Goal: Information Seeking & Learning: Find specific fact

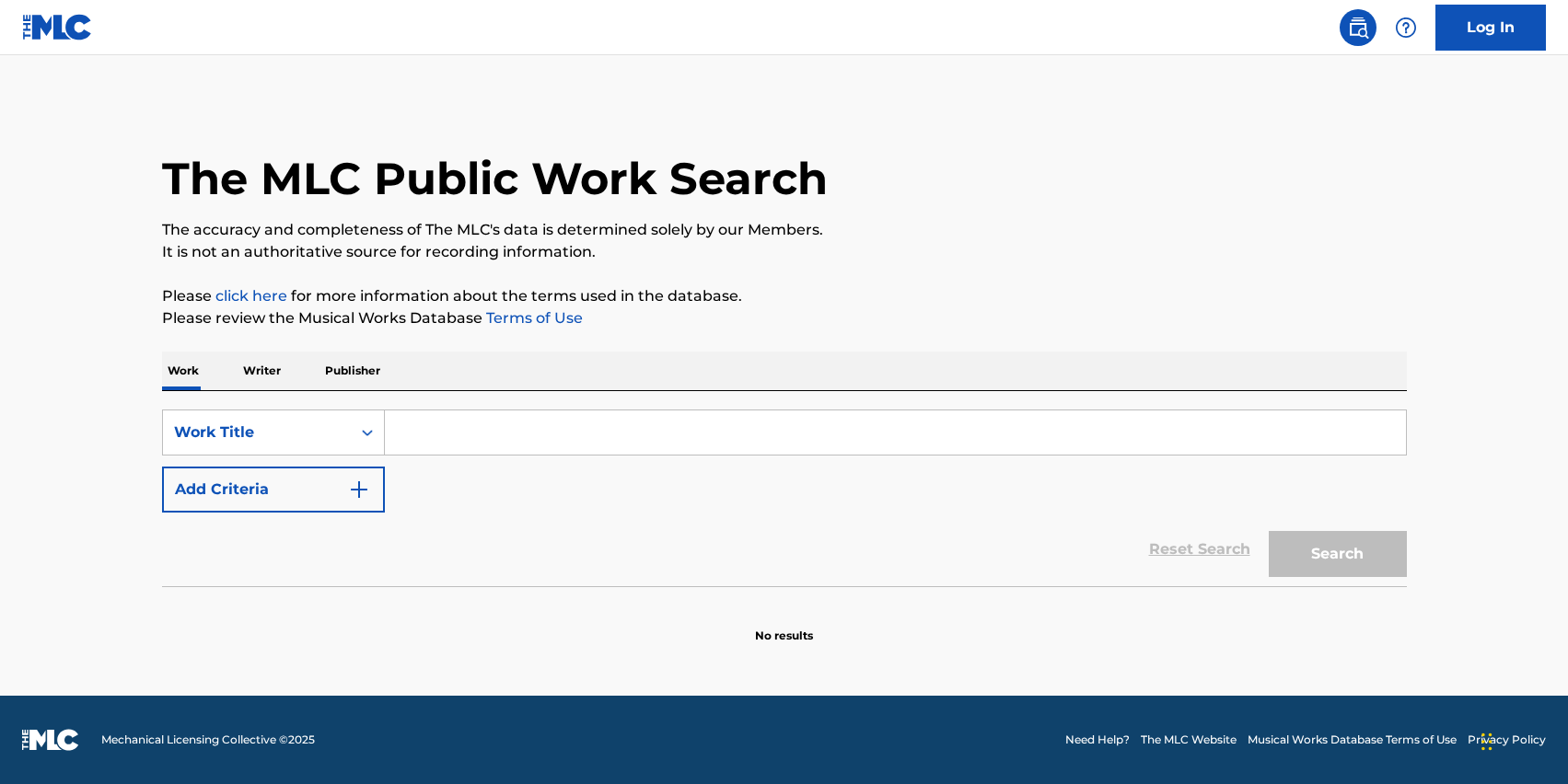
click at [503, 441] on input "Search Form" at bounding box center [895, 433] width 1021 height 44
drag, startPoint x: 597, startPoint y: 431, endPoint x: 158, endPoint y: 441, distance: 439.1
click at [168, 443] on div "SearchWithCriteria5f9e74ab-0966-49e3-ab61-96cd0fd5edde Work Title we're ordinar…" at bounding box center [784, 433] width 1245 height 46
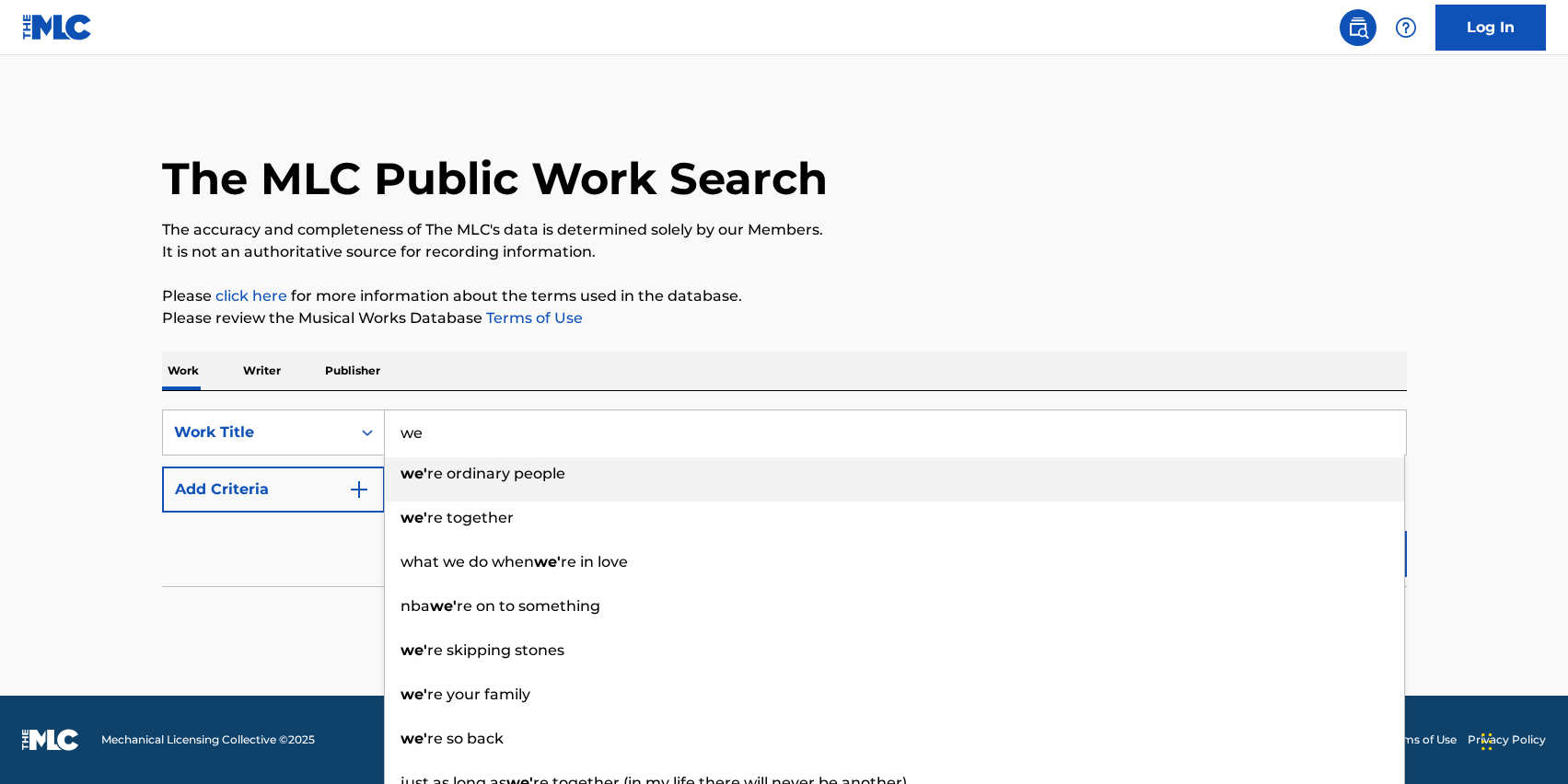
type input "w"
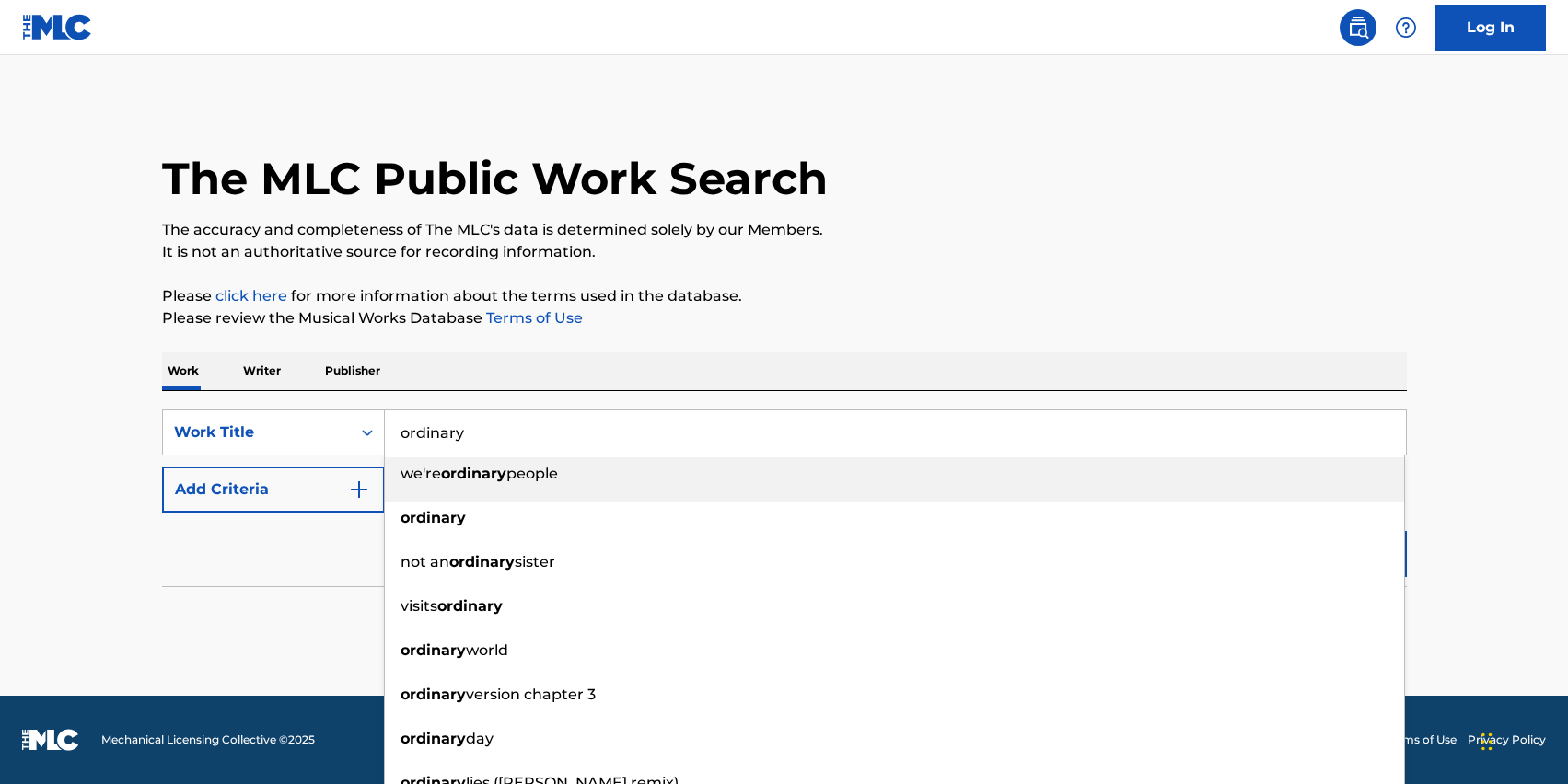
type input "ordinary"
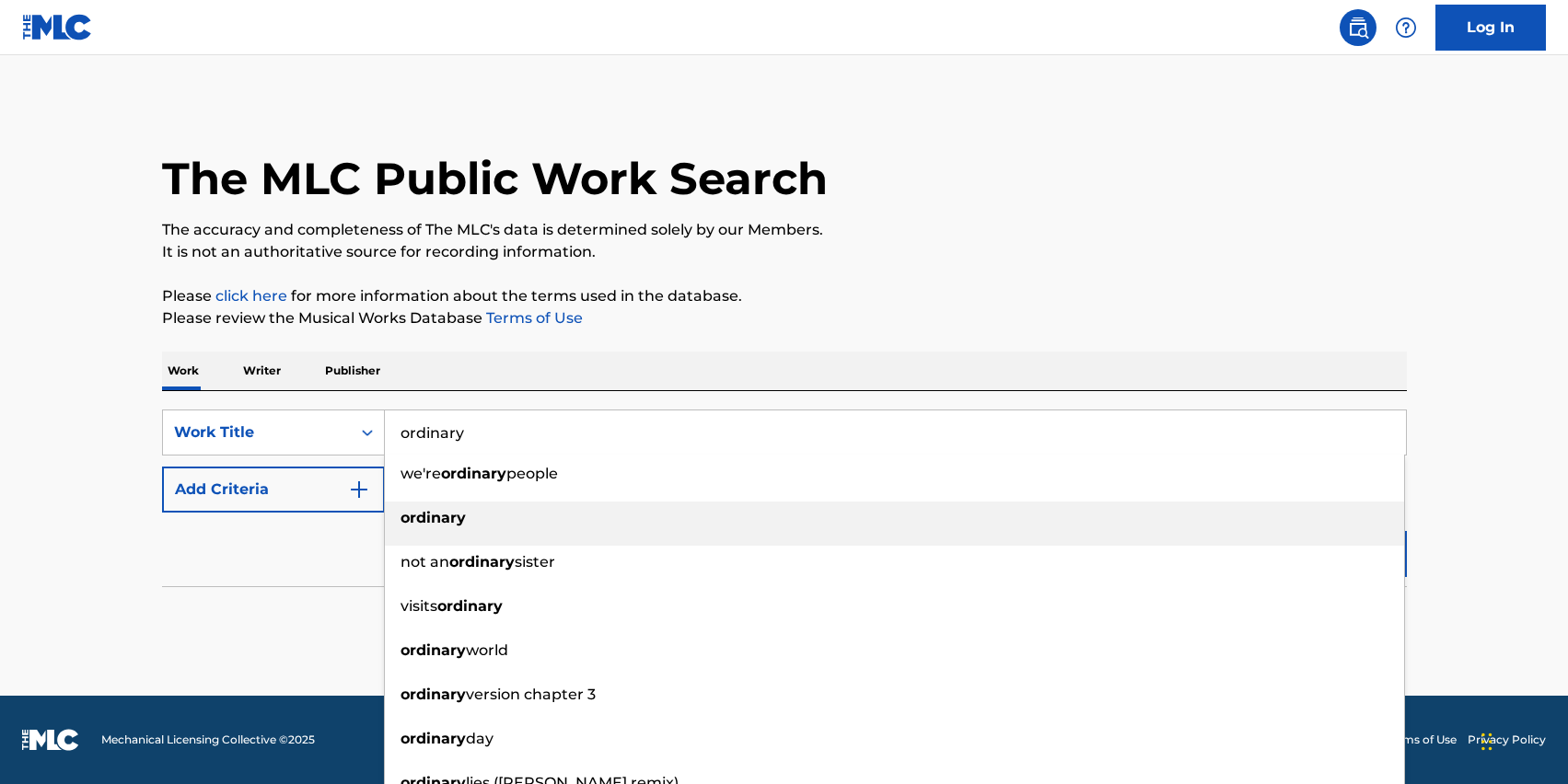
click at [441, 501] on div "ordinary" at bounding box center [894, 518] width 1019 height 33
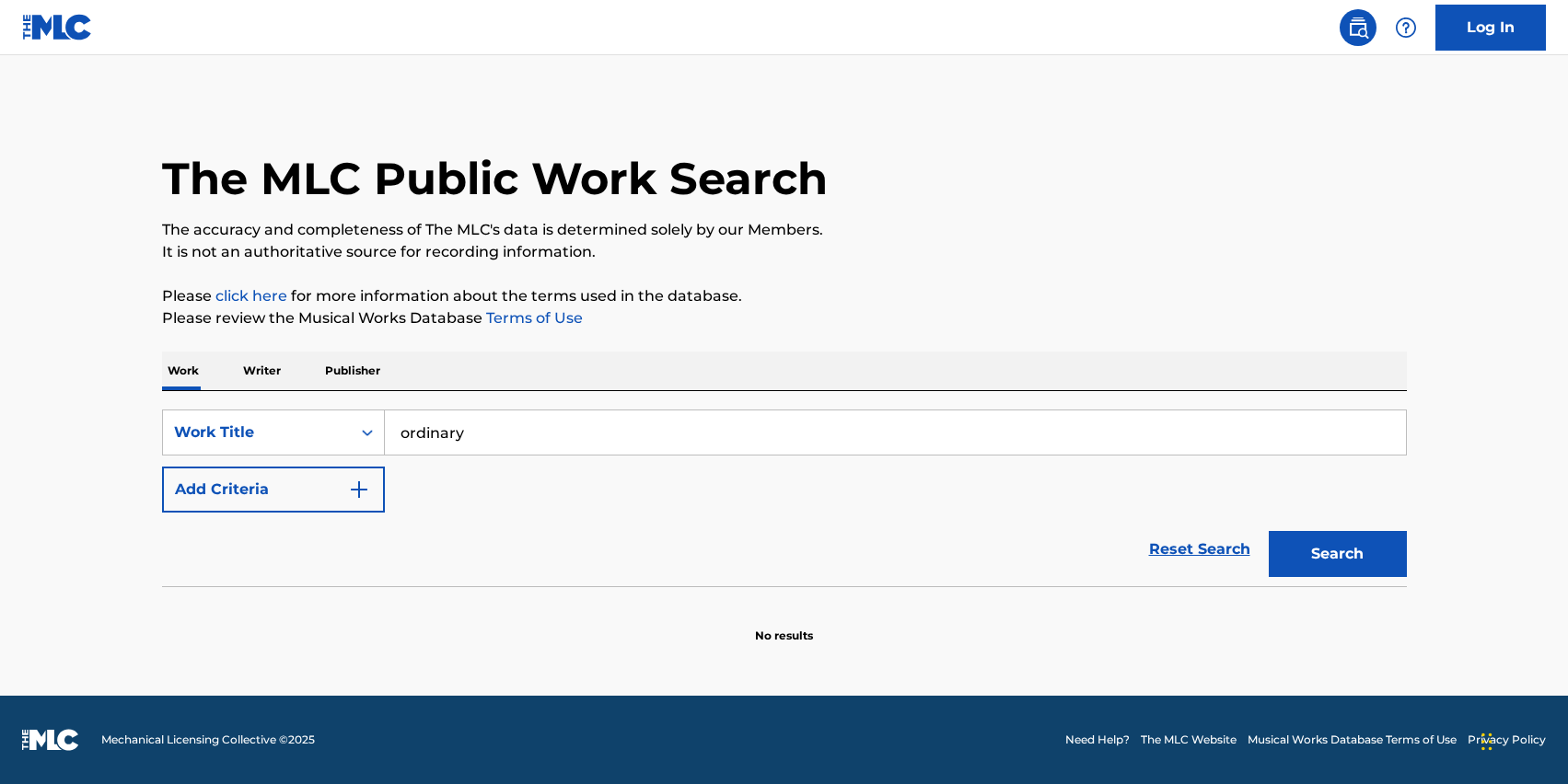
click at [326, 496] on button "Add Criteria" at bounding box center [273, 490] width 223 height 46
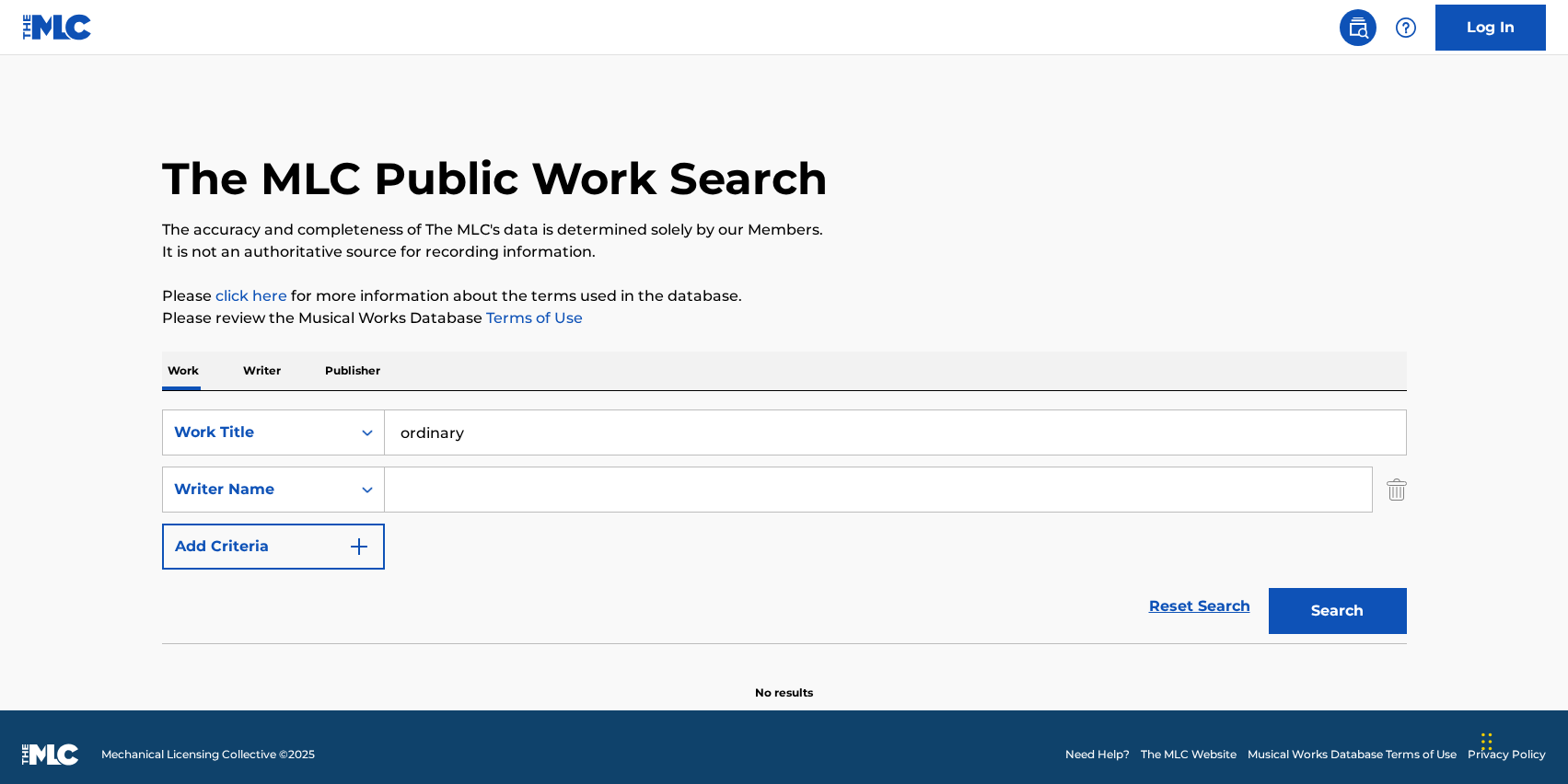
click at [459, 502] on input "Search Form" at bounding box center [878, 490] width 987 height 44
type input "[PERSON_NAME]"
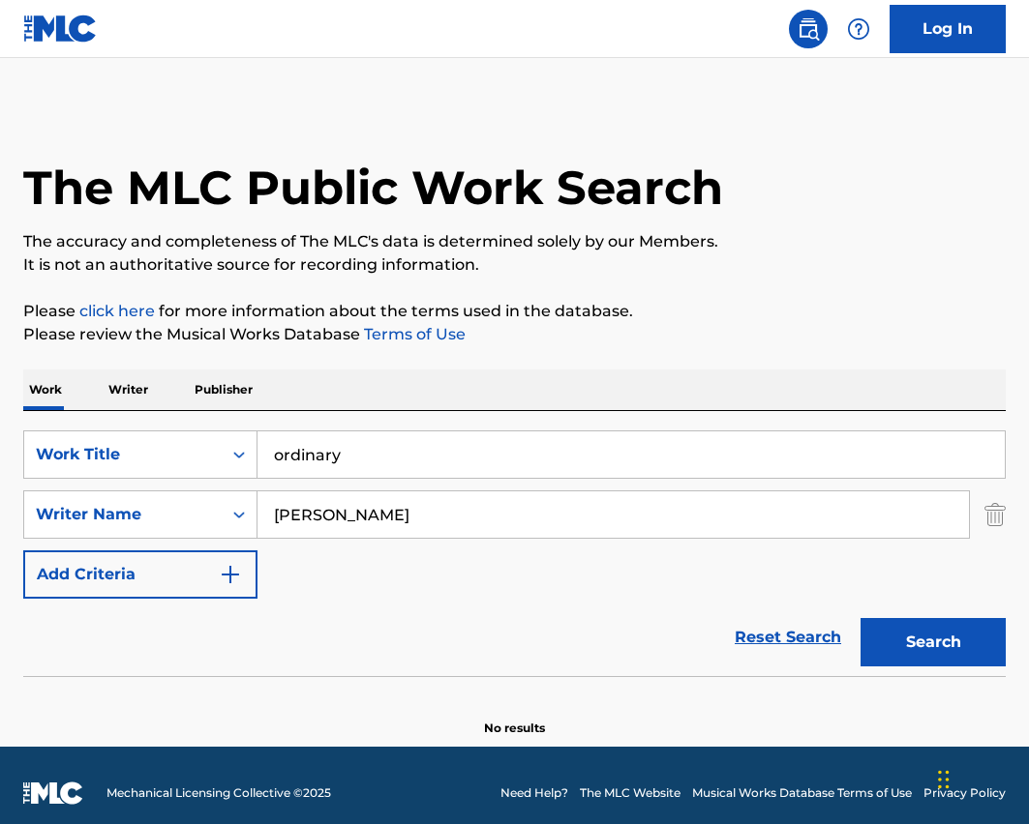
scroll to position [15, 0]
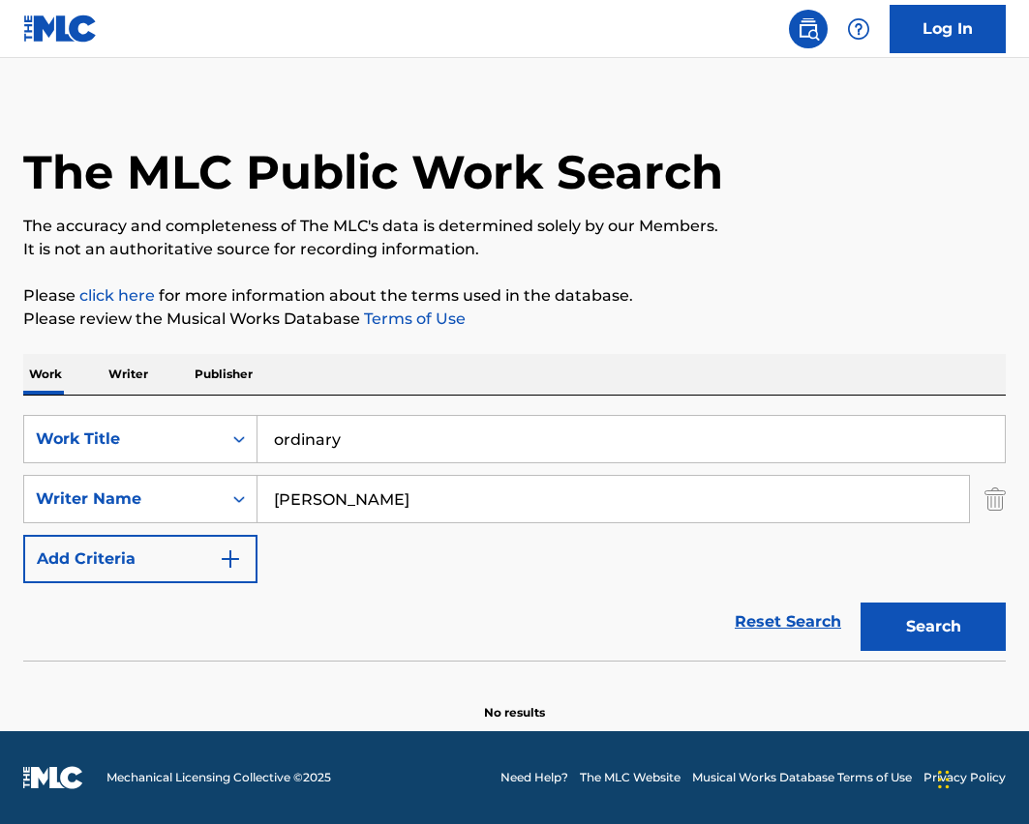
click at [923, 601] on div "Search" at bounding box center [928, 622] width 155 height 77
click at [919, 639] on button "Search" at bounding box center [932, 627] width 145 height 48
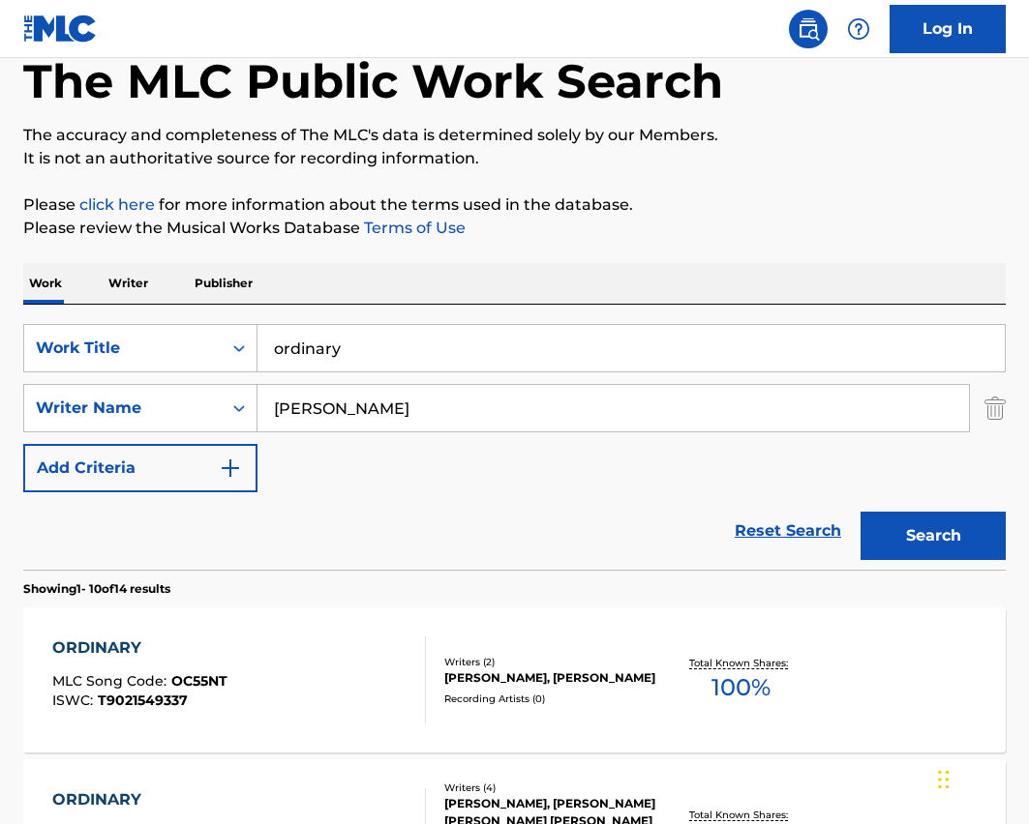
scroll to position [243, 0]
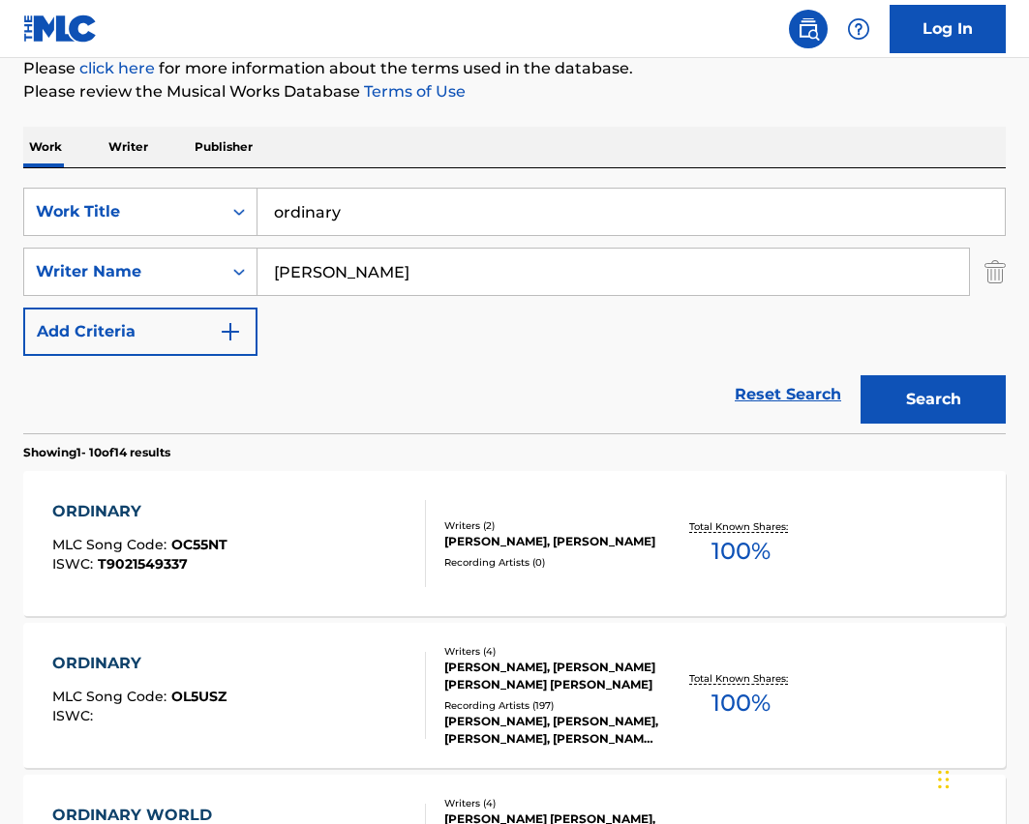
click at [224, 519] on div "ORDINARY" at bounding box center [139, 511] width 175 height 23
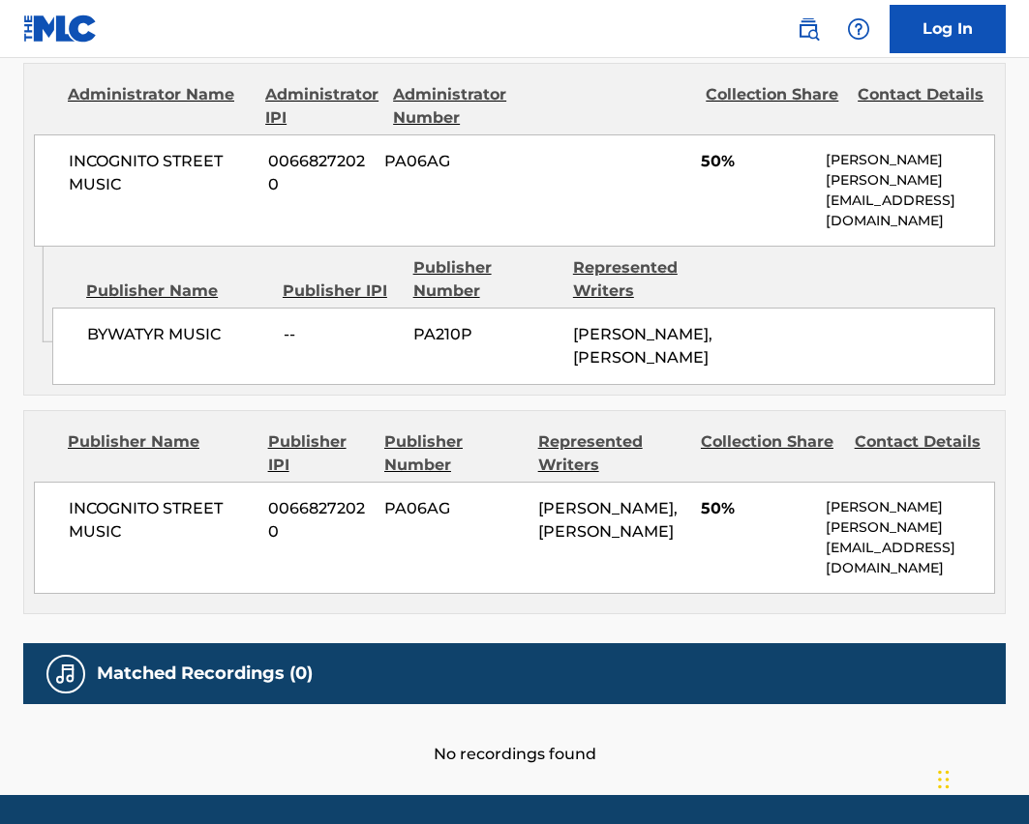
scroll to position [981, 0]
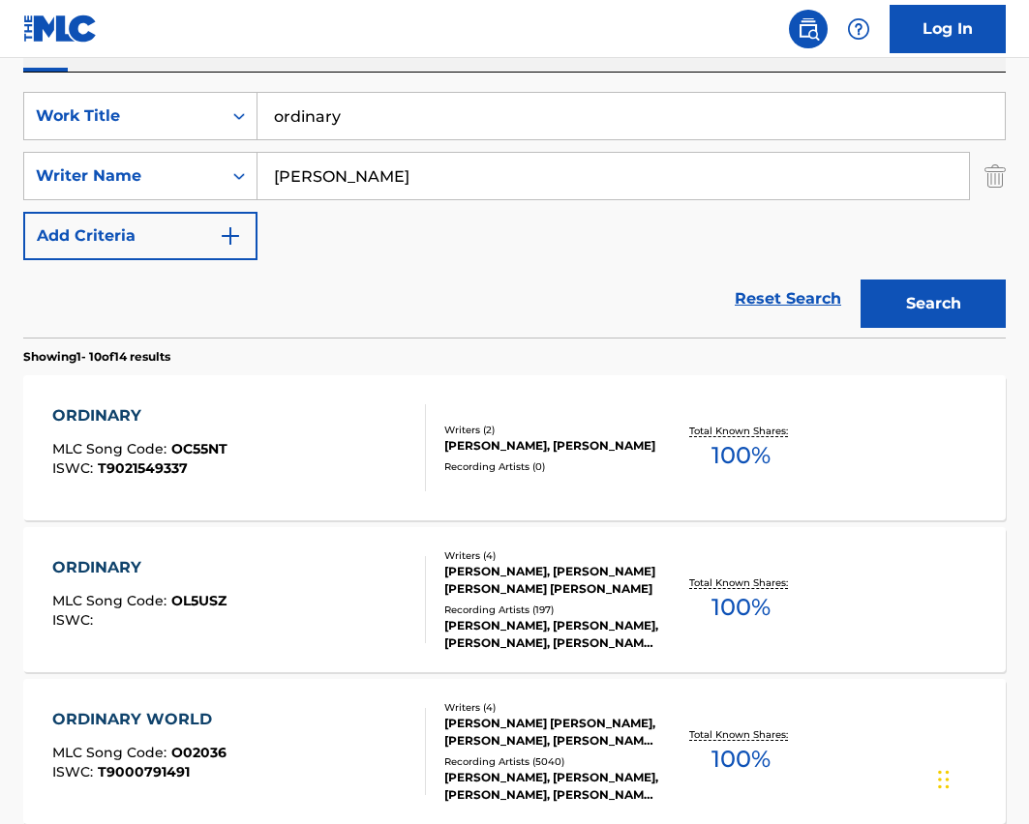
scroll to position [344, 0]
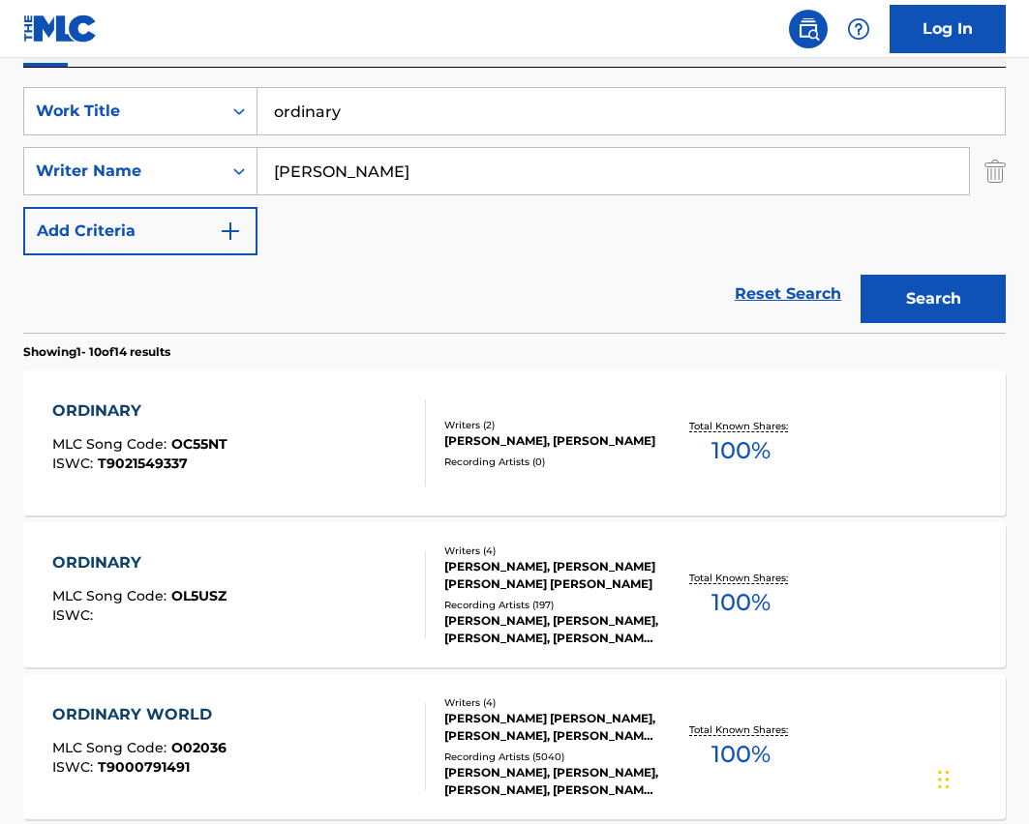
click at [229, 579] on div "ORDINARY MLC Song Code : OL5USZ ISWC :" at bounding box center [239, 595] width 374 height 87
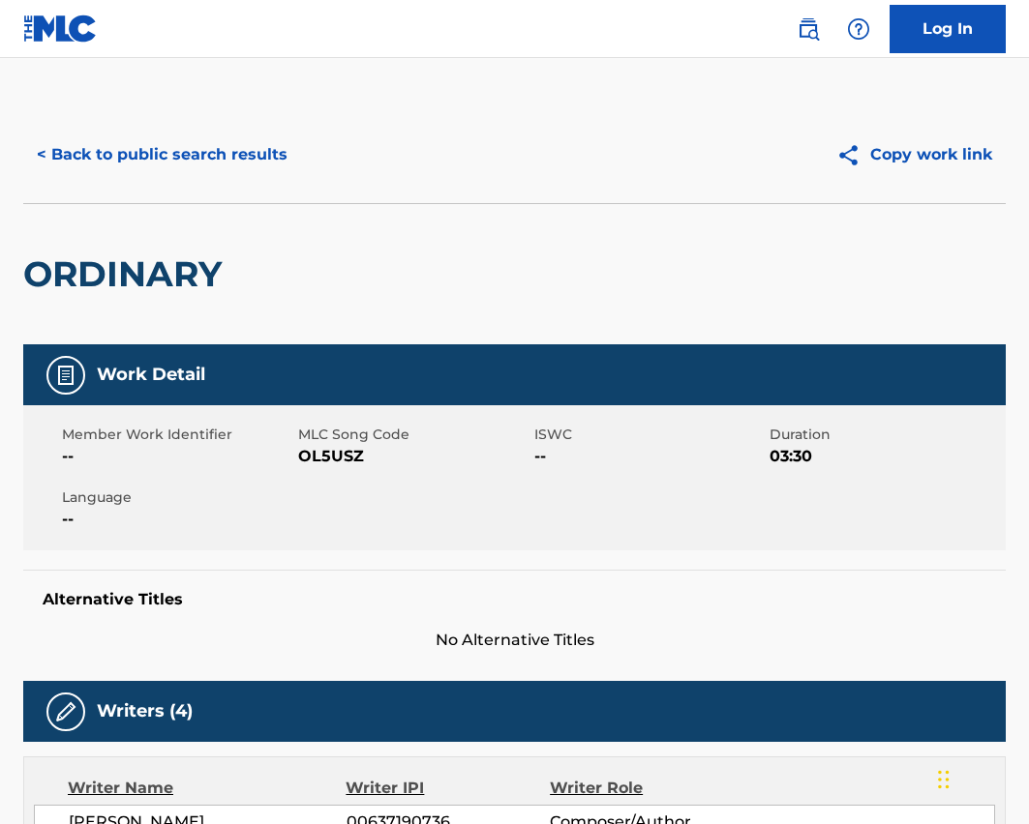
click at [152, 141] on button "< Back to public search results" at bounding box center [162, 155] width 278 height 48
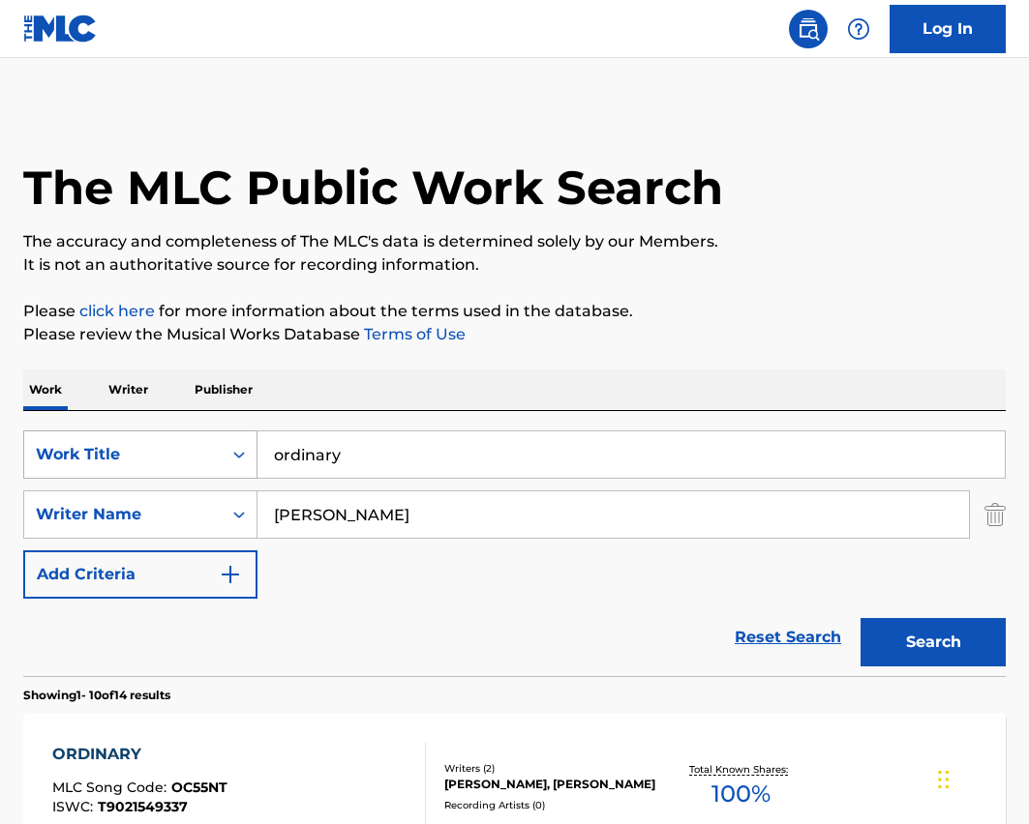
drag, startPoint x: 337, startPoint y: 452, endPoint x: 59, endPoint y: 453, distance: 277.7
click at [59, 453] on div "SearchWithCriteria5f9e74ab-0966-49e3-ab61-96cd0fd5edde Work Title ordinary" at bounding box center [514, 455] width 982 height 48
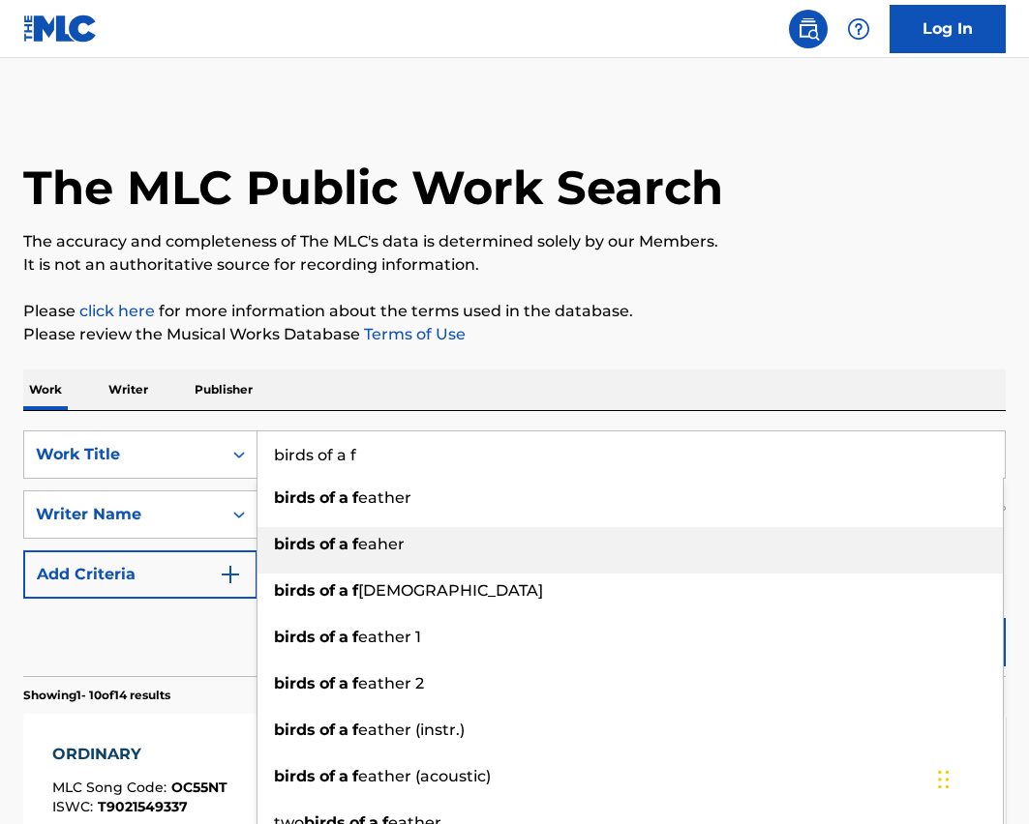
click at [396, 495] on span "eather" at bounding box center [384, 498] width 53 height 18
type input "birds of a feather"
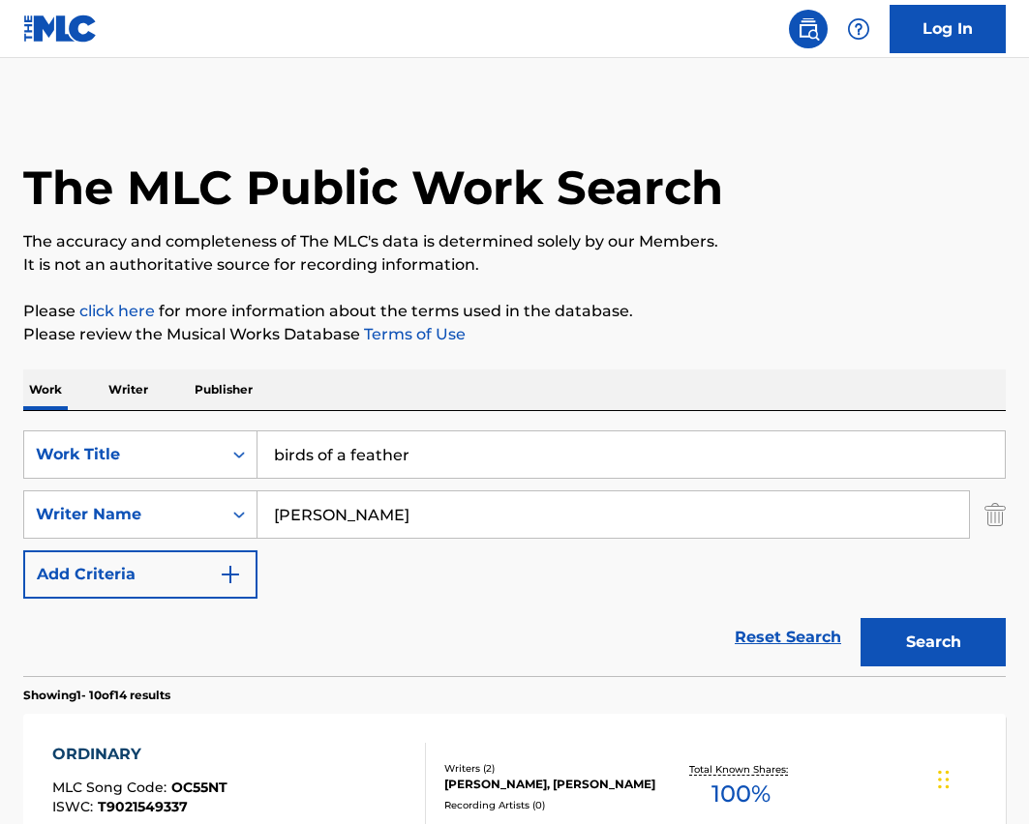
click at [375, 512] on input "[PERSON_NAME]" at bounding box center [612, 515] width 711 height 46
type input "[PERSON_NAME]"
click at [860, 618] on button "Search" at bounding box center [932, 642] width 145 height 48
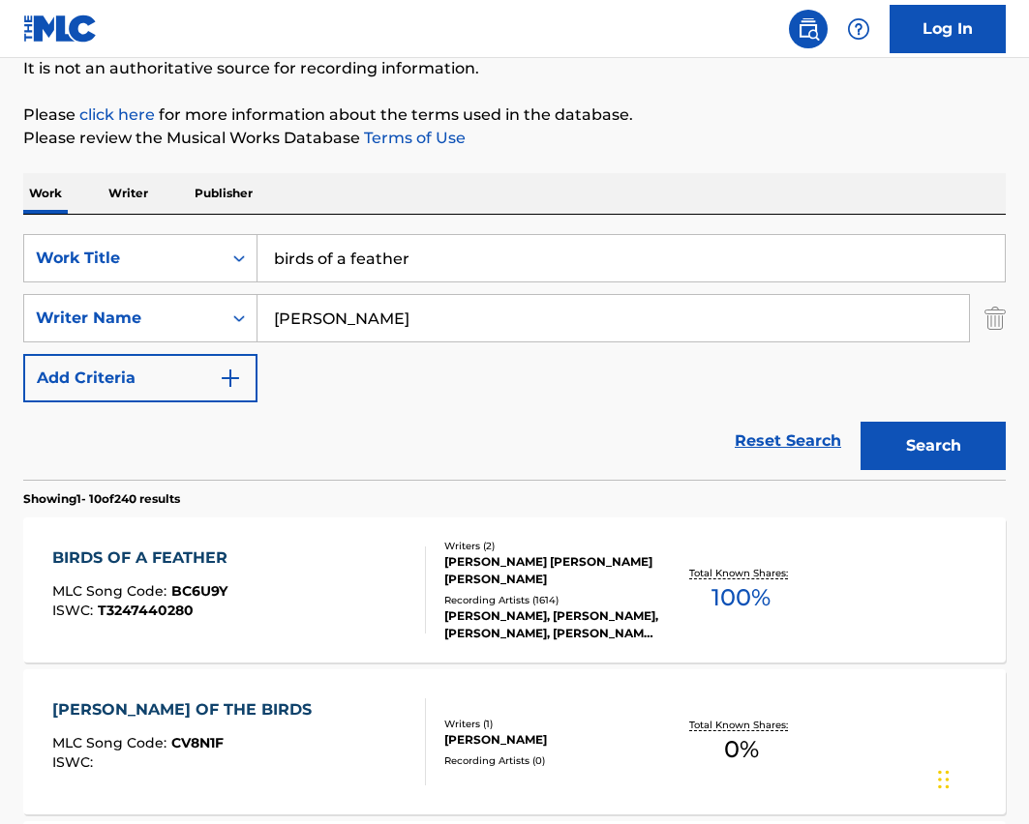
scroll to position [235, 0]
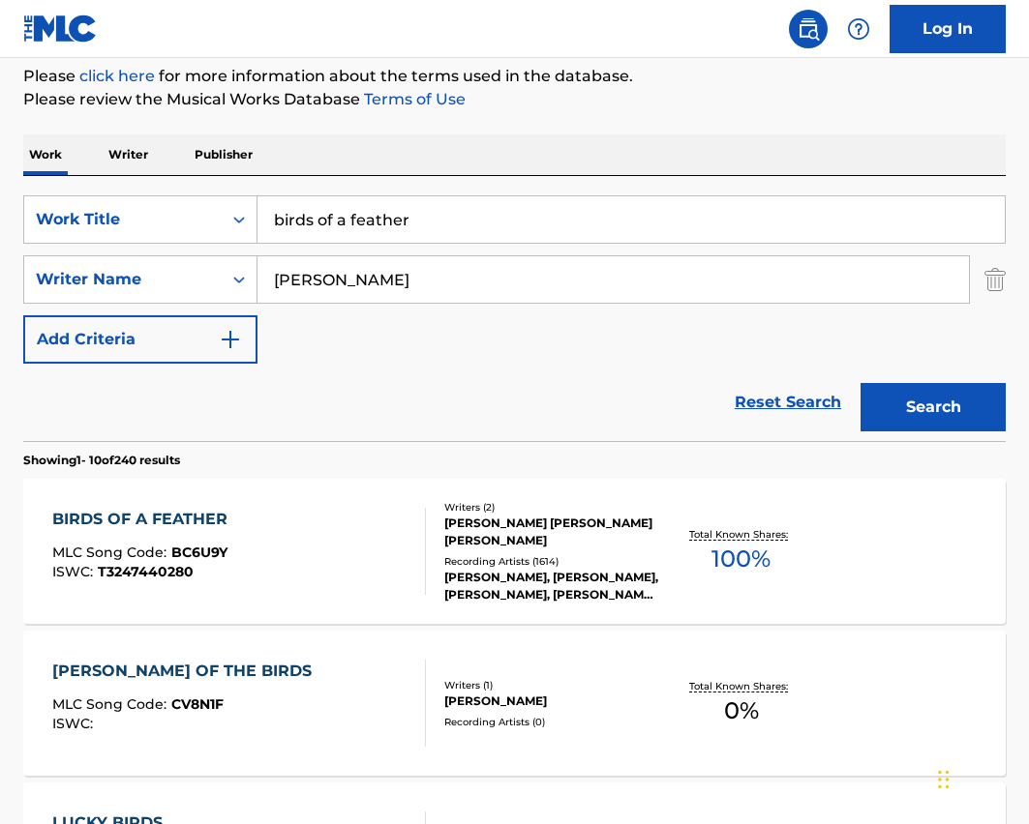
click at [132, 496] on div "BIRDS OF A FEATHER MLC Song Code : BC6U9Y ISWC : T3247440280 Writers ( 2 ) FINN…" at bounding box center [514, 551] width 982 height 145
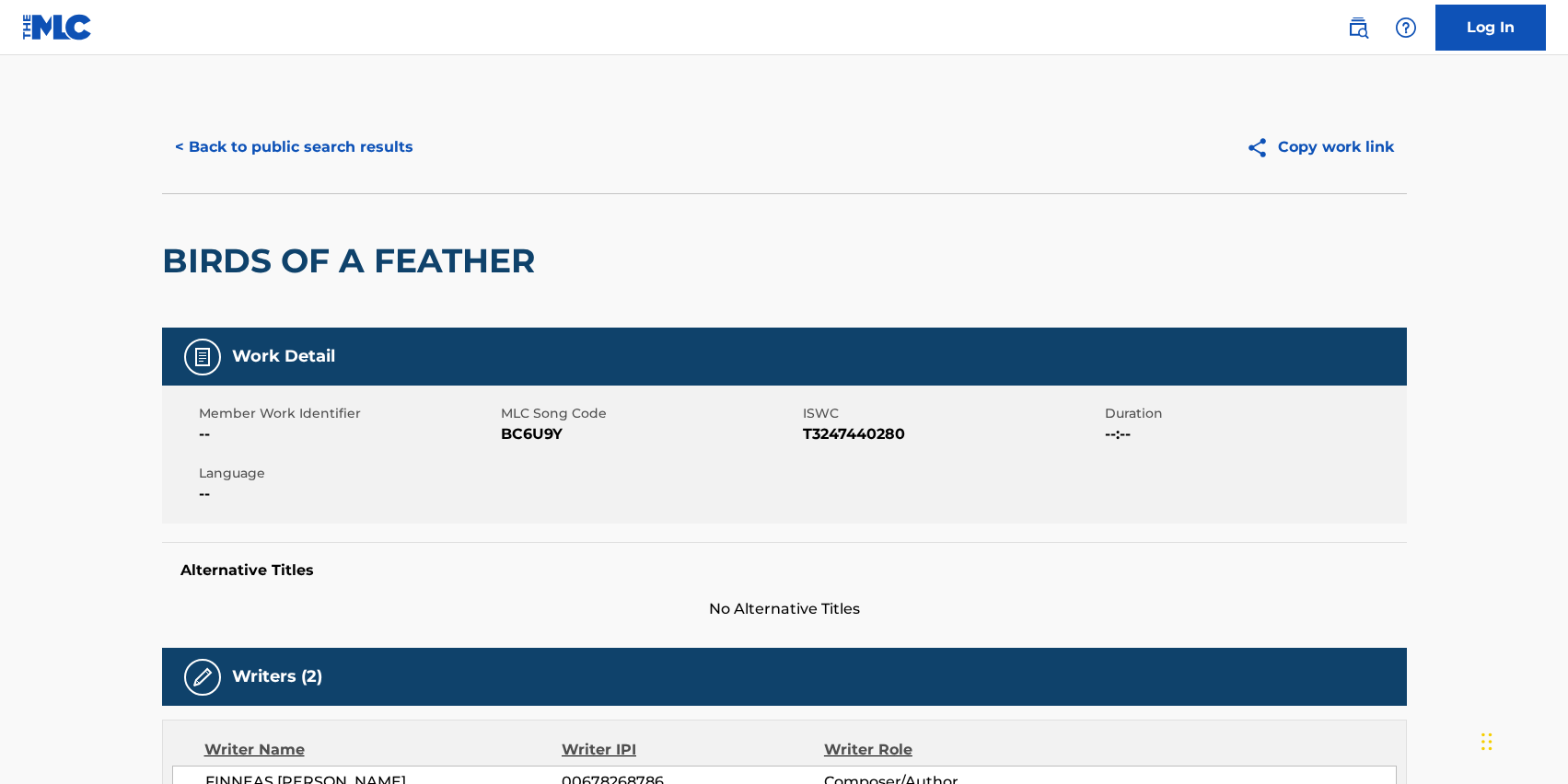
click at [332, 142] on button "< Back to public search results" at bounding box center [294, 147] width 265 height 46
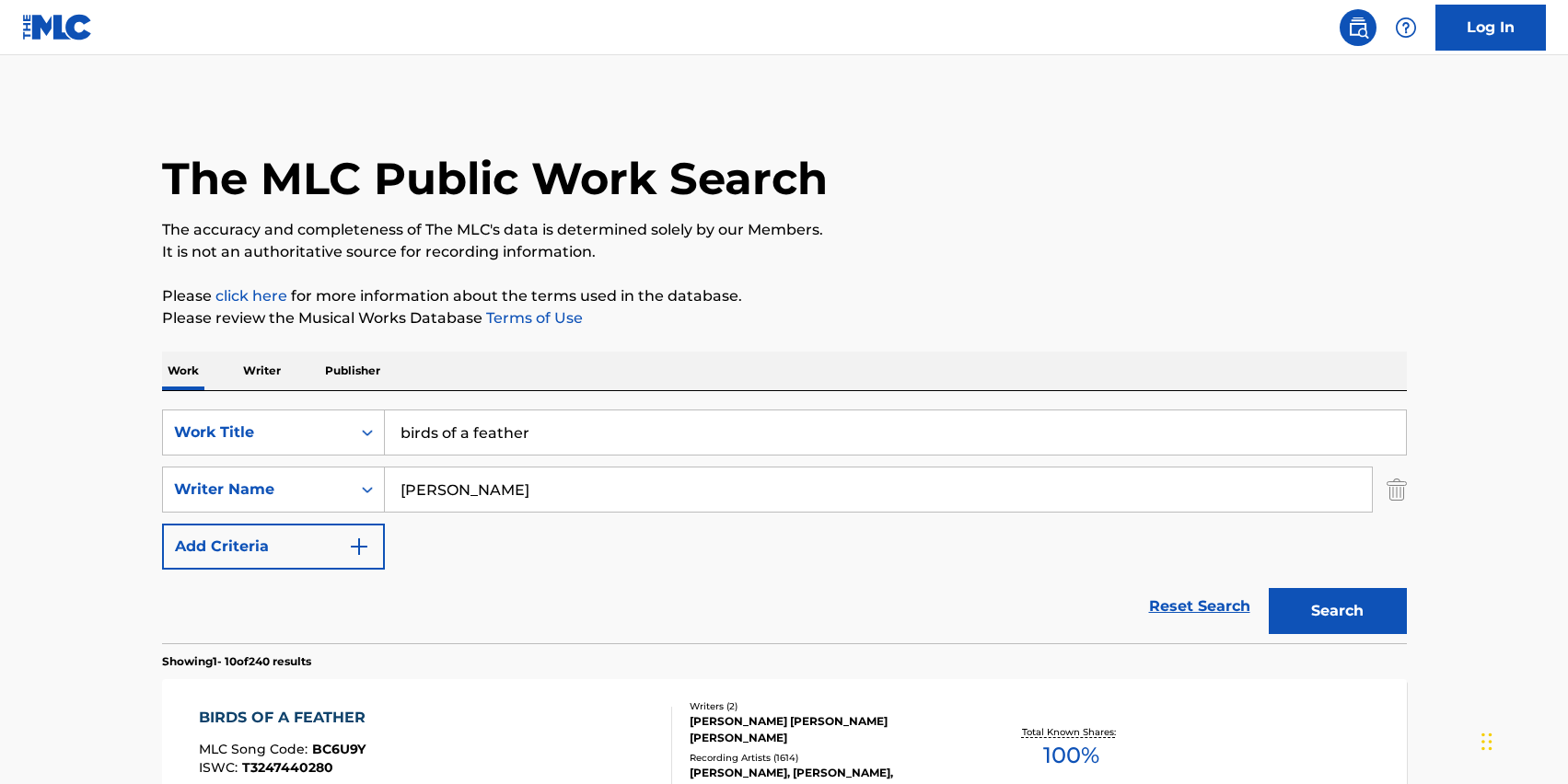
scroll to position [224, 0]
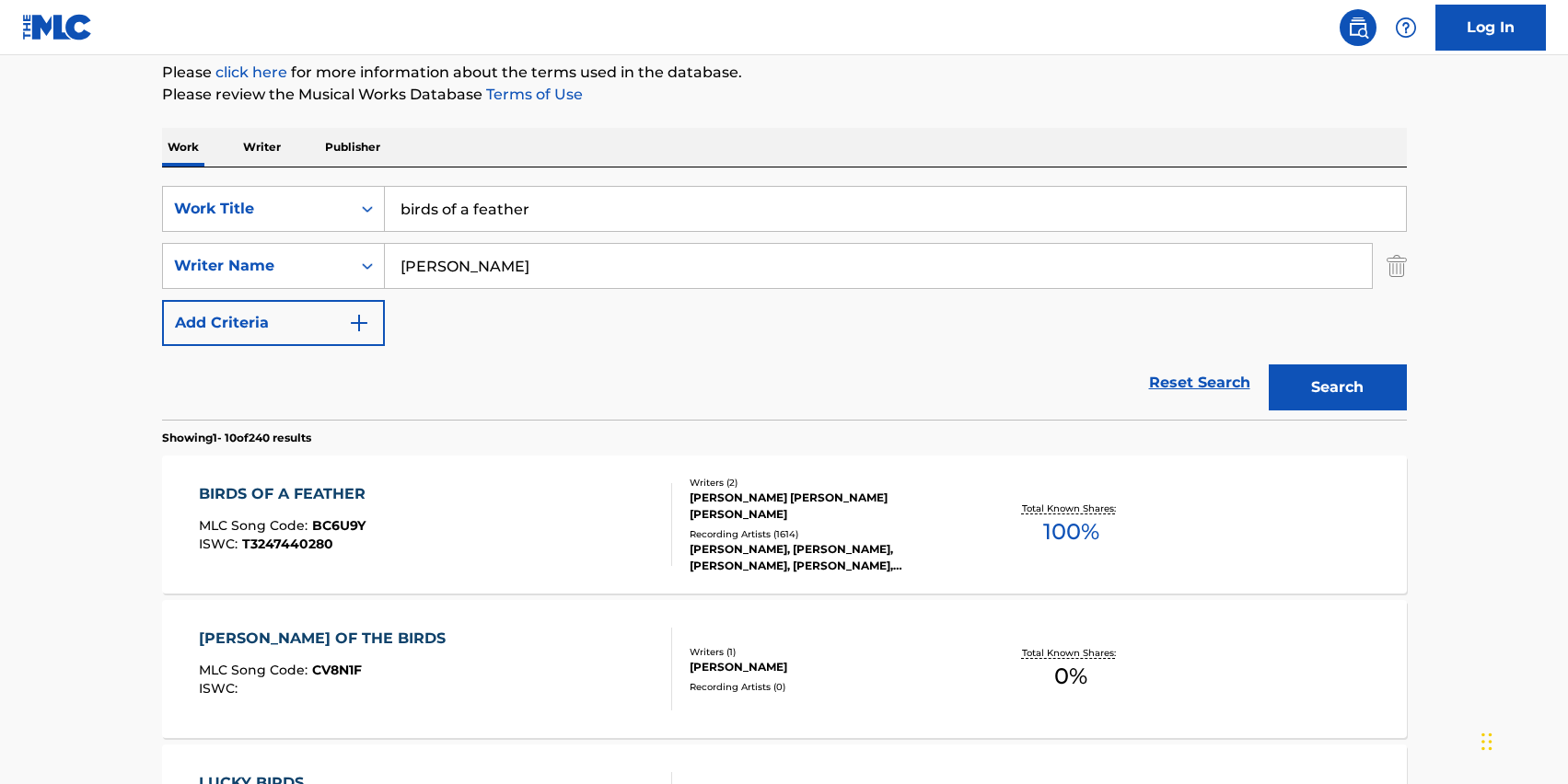
click at [519, 232] on div "SearchWithCriteria5f9e74ab-0966-49e3-ab61-96cd0fd5edde Work Title birds of a fe…" at bounding box center [784, 265] width 1245 height 160
click at [507, 206] on input "birds of a feather" at bounding box center [895, 208] width 1021 height 44
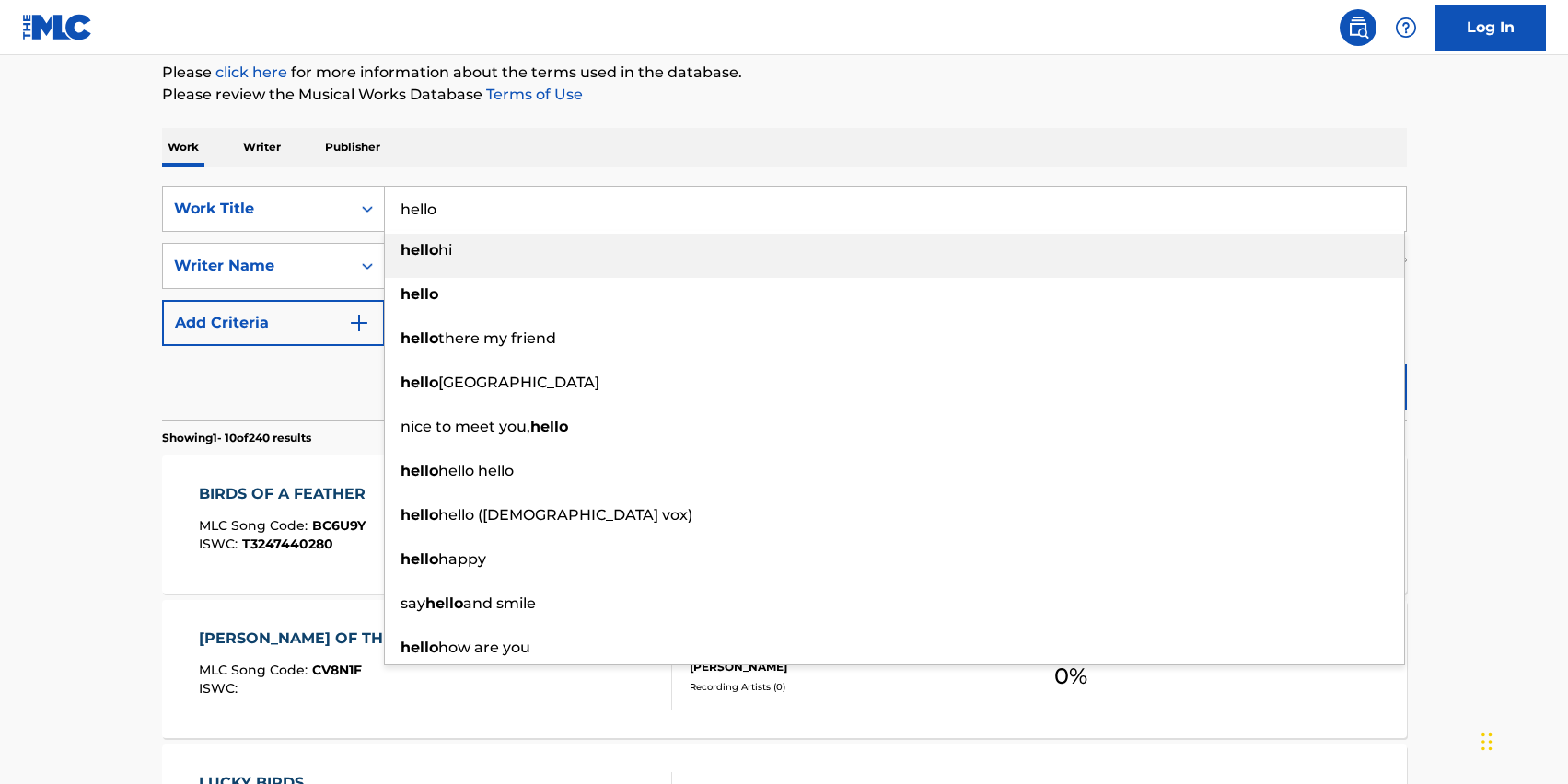
type input "hello"
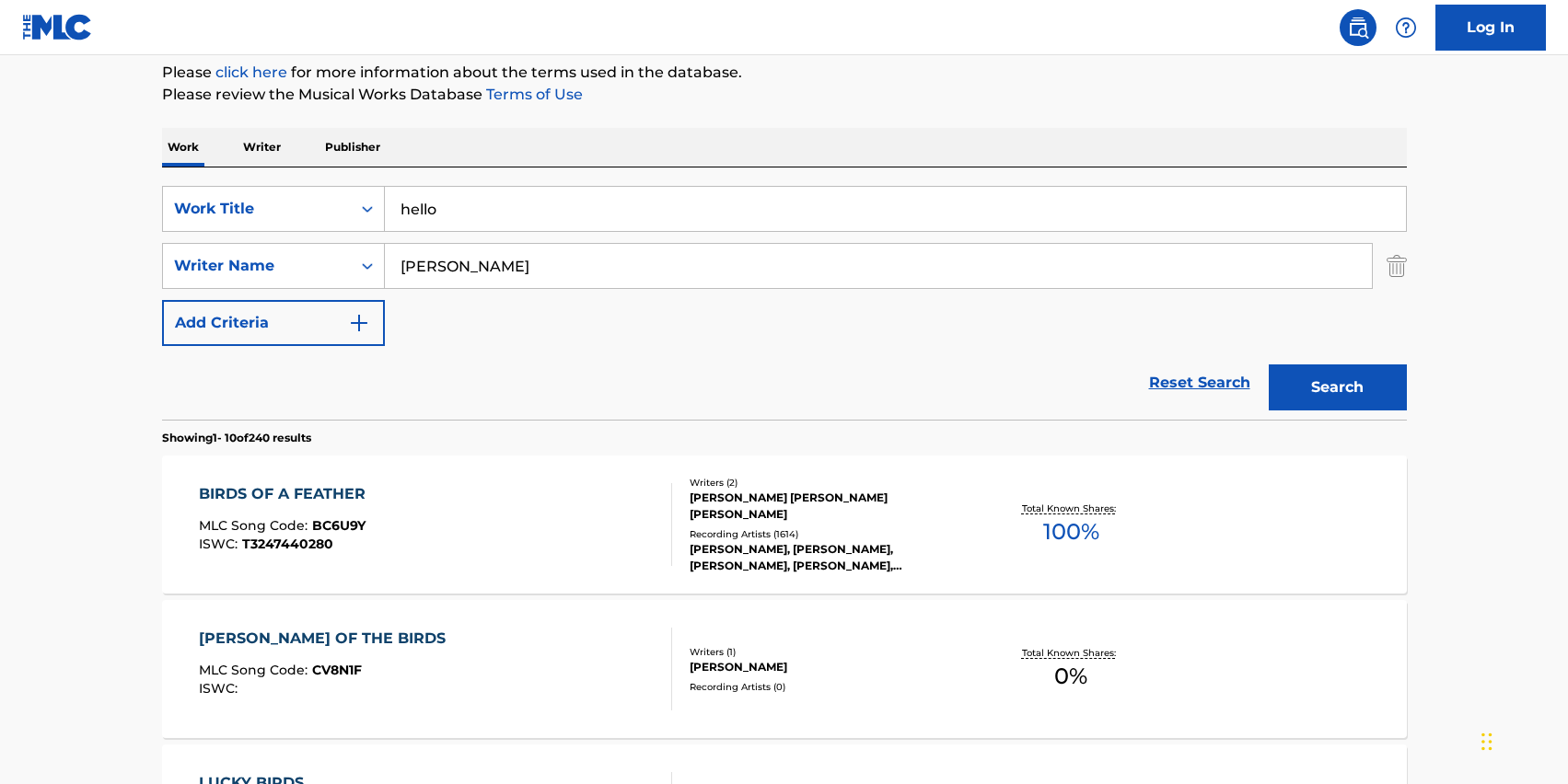
click at [463, 274] on input "[PERSON_NAME]" at bounding box center [878, 265] width 987 height 44
type input "[PERSON_NAME]"
click at [1269, 364] on button "Search" at bounding box center [1338, 387] width 138 height 46
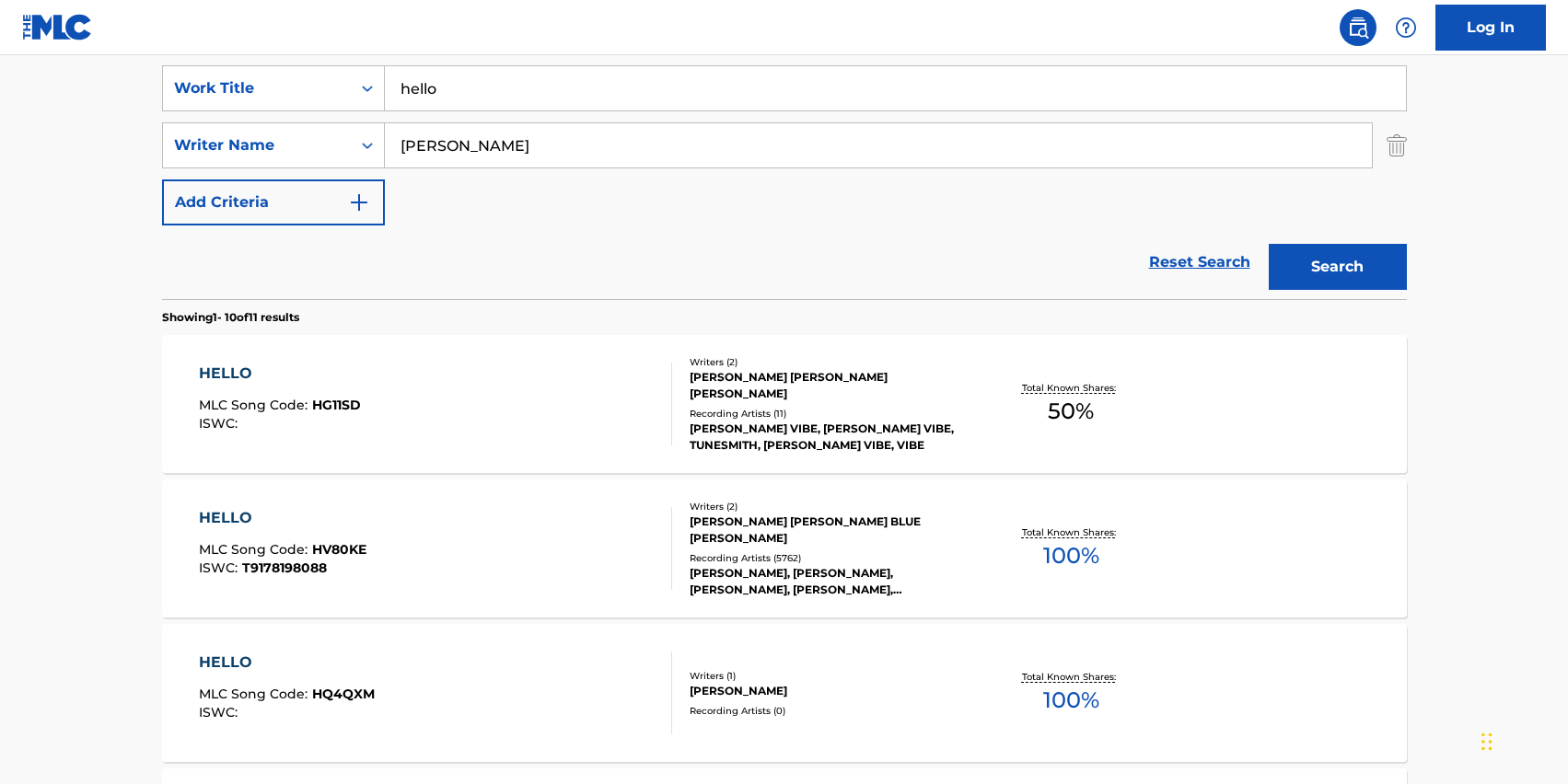
scroll to position [384, 0]
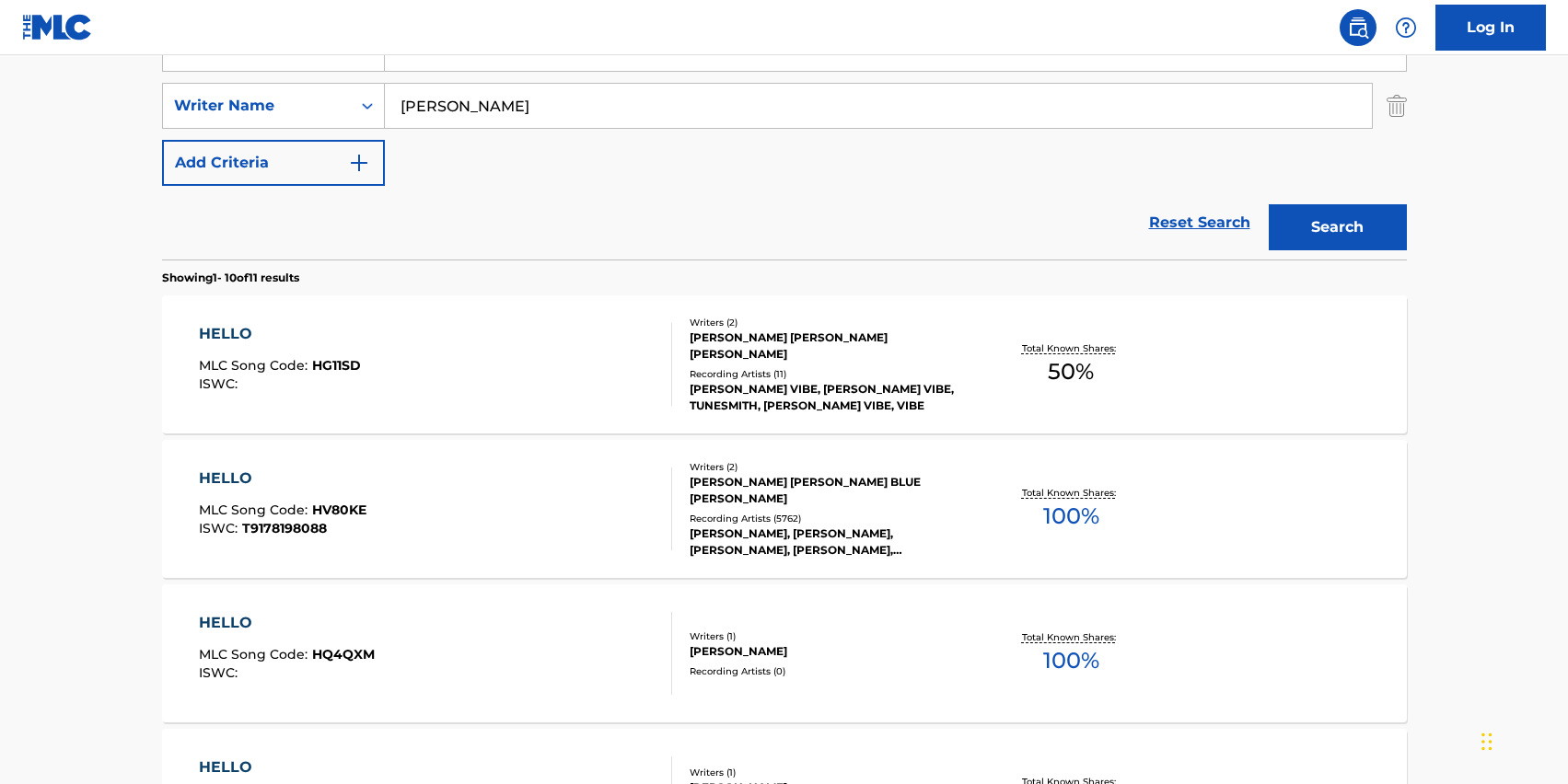
click at [290, 473] on div "HELLO" at bounding box center [283, 479] width 167 height 22
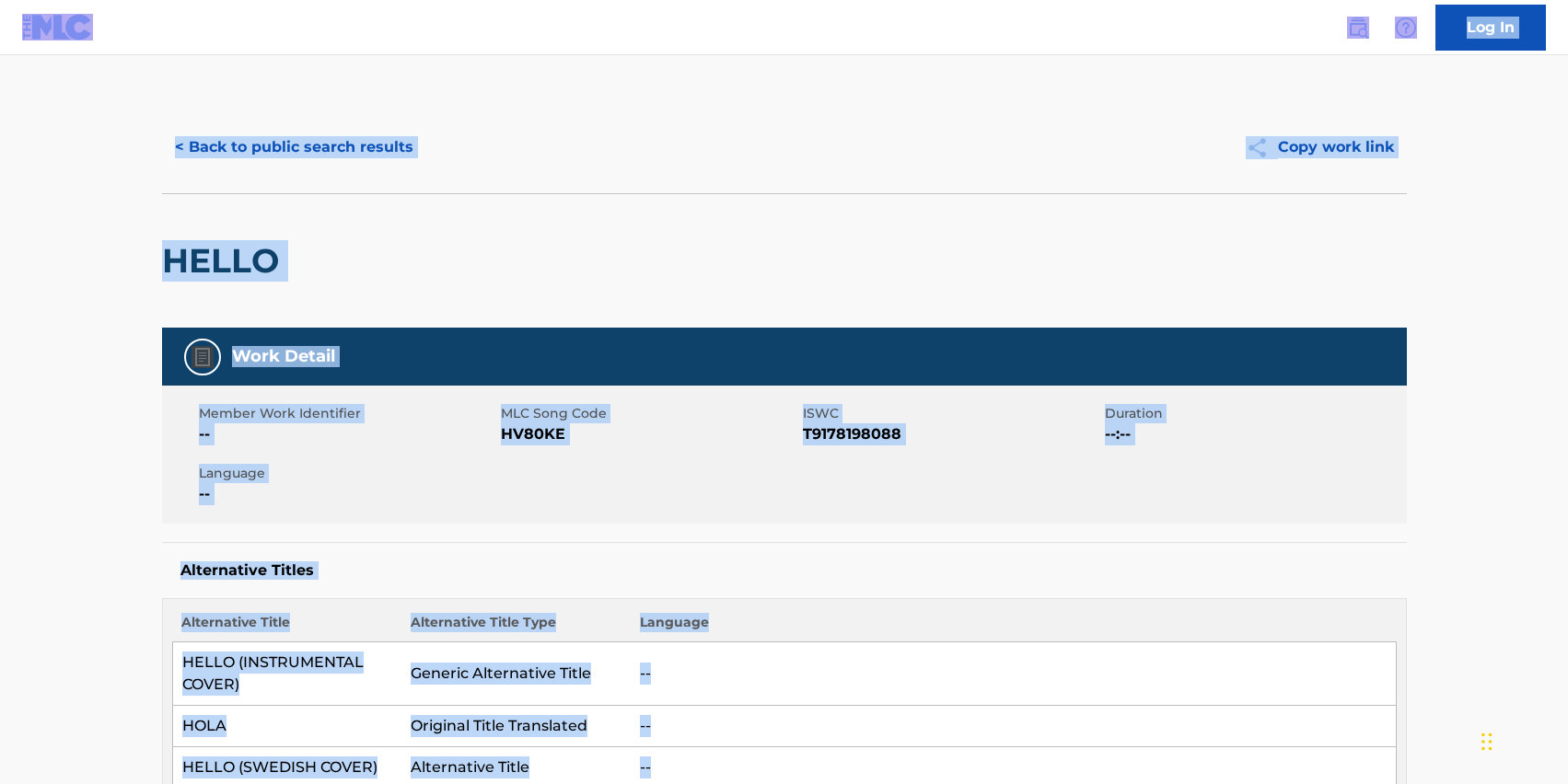
click at [290, 472] on span "Language" at bounding box center [347, 474] width 298 height 19
click at [375, 151] on button "< Back to public search results" at bounding box center [294, 147] width 265 height 46
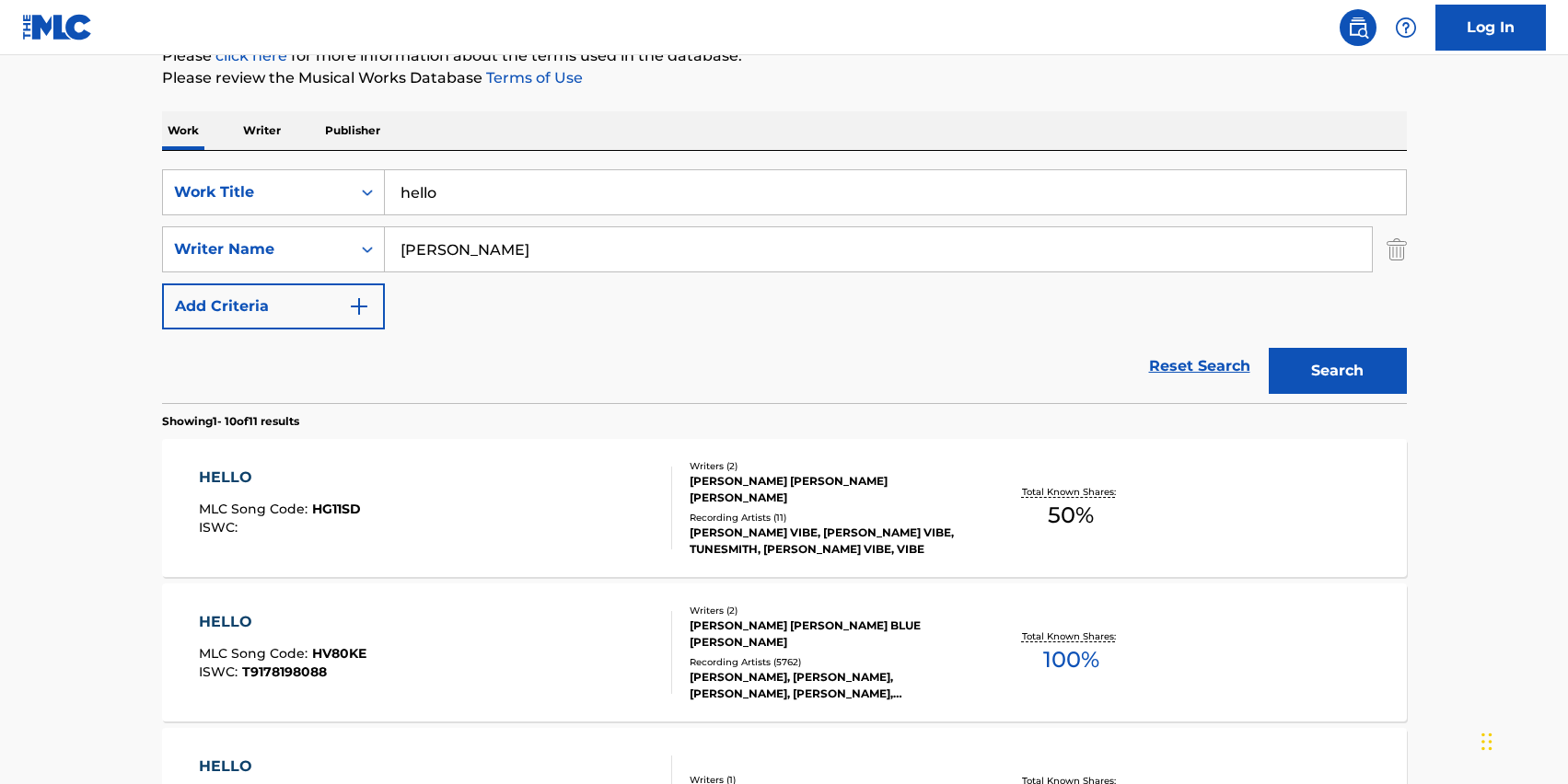
scroll to position [240, 0]
drag, startPoint x: 455, startPoint y: 192, endPoint x: 257, endPoint y: 192, distance: 198.0
click at [257, 192] on div "SearchWithCriteria5f9e74ab-0966-49e3-ab61-96cd0fd5edde Work Title hello" at bounding box center [784, 193] width 1245 height 46
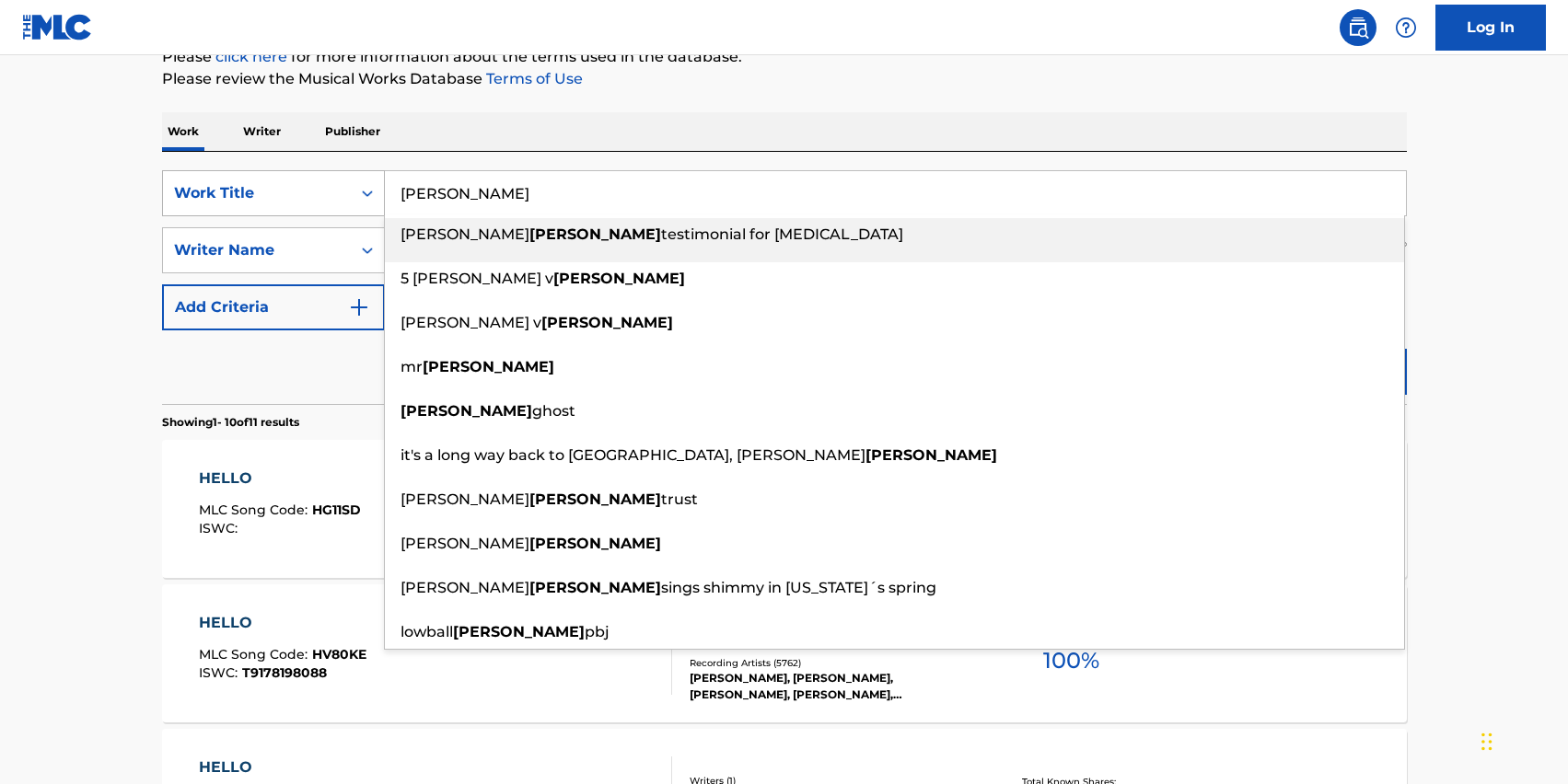
type input "[PERSON_NAME]"
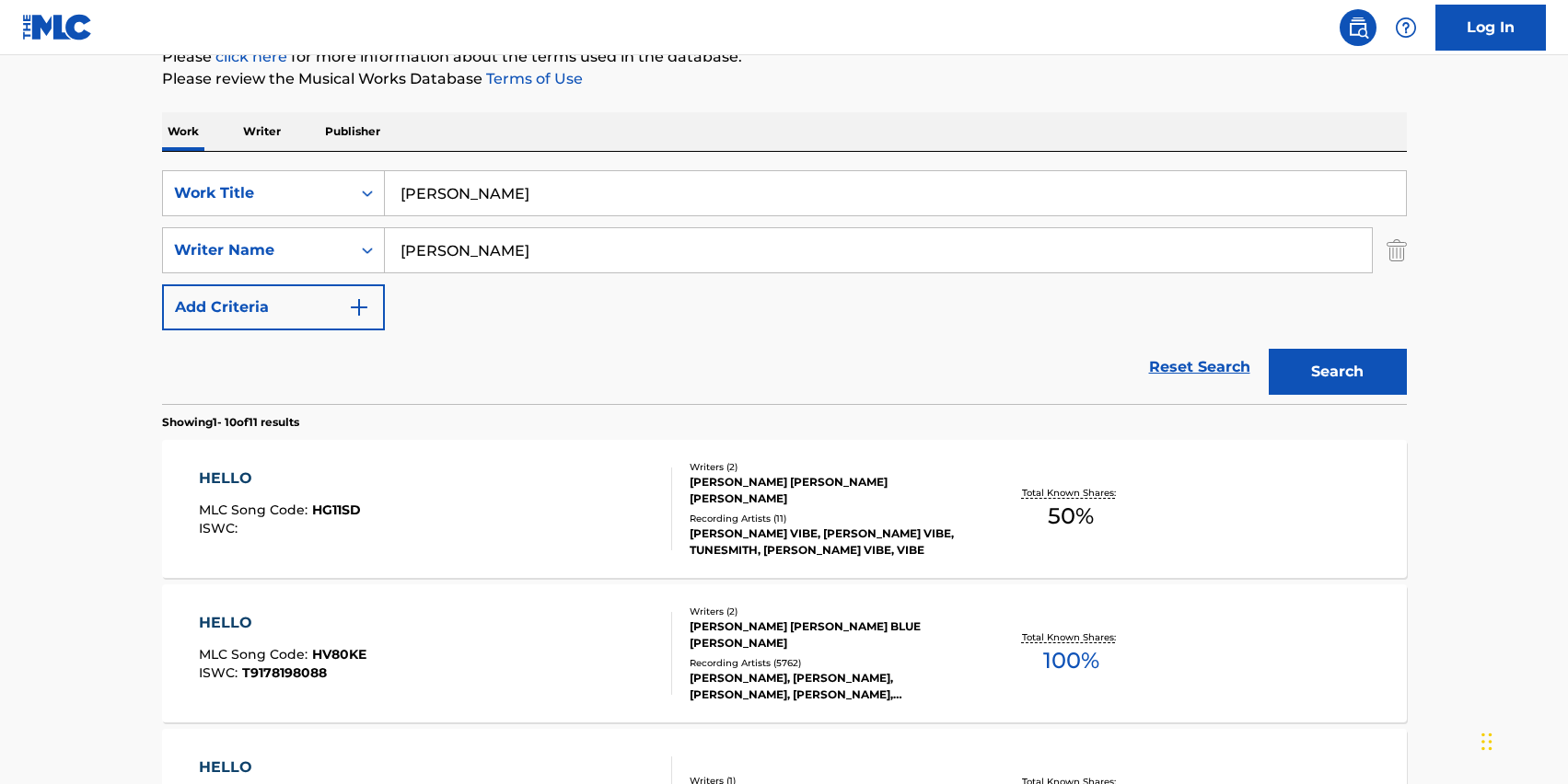
drag, startPoint x: 466, startPoint y: 255, endPoint x: 402, endPoint y: 255, distance: 64.0
click at [402, 255] on input "[PERSON_NAME]" at bounding box center [878, 250] width 987 height 44
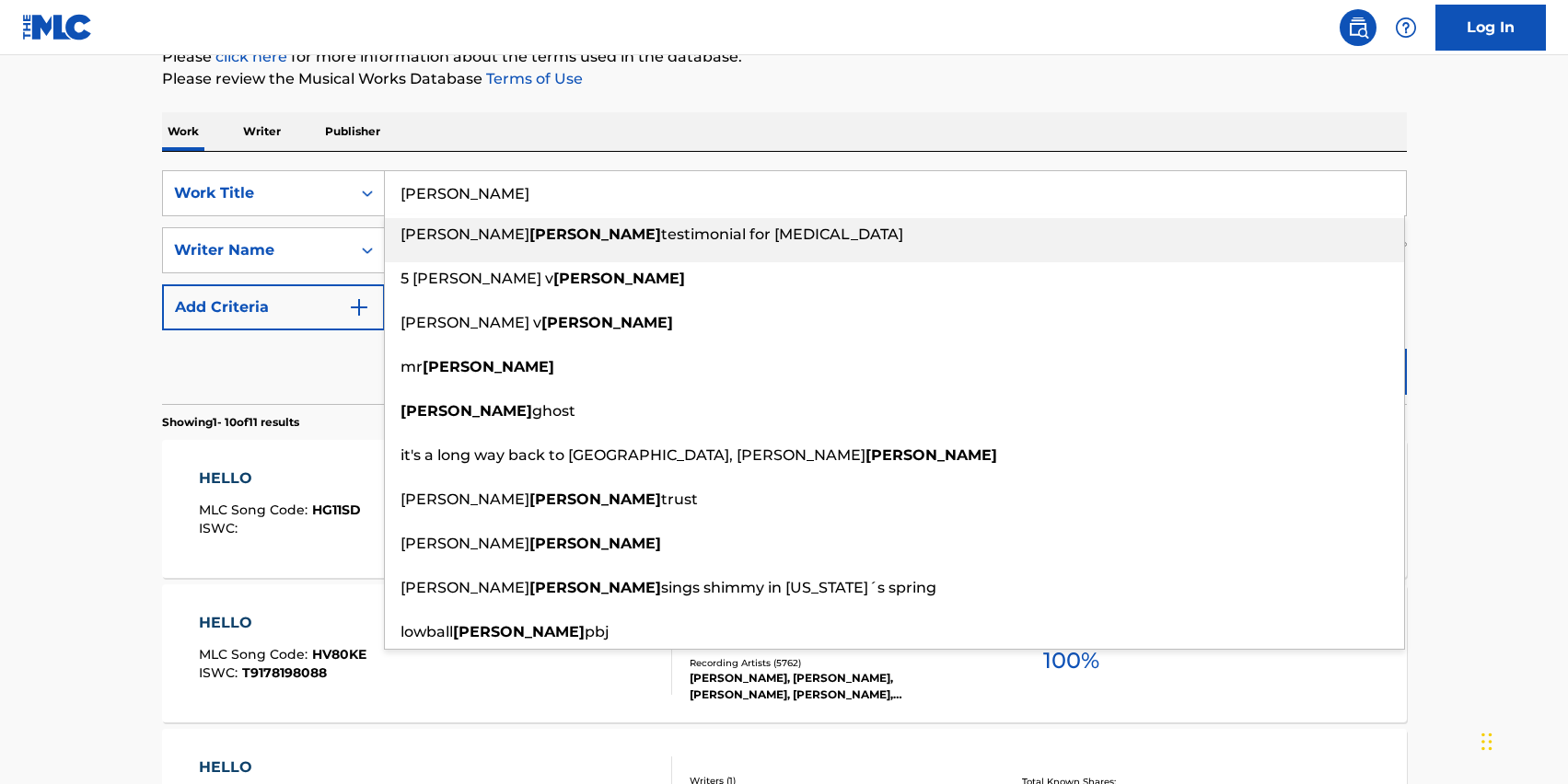
click at [425, 197] on input "[PERSON_NAME]" at bounding box center [895, 193] width 1021 height 44
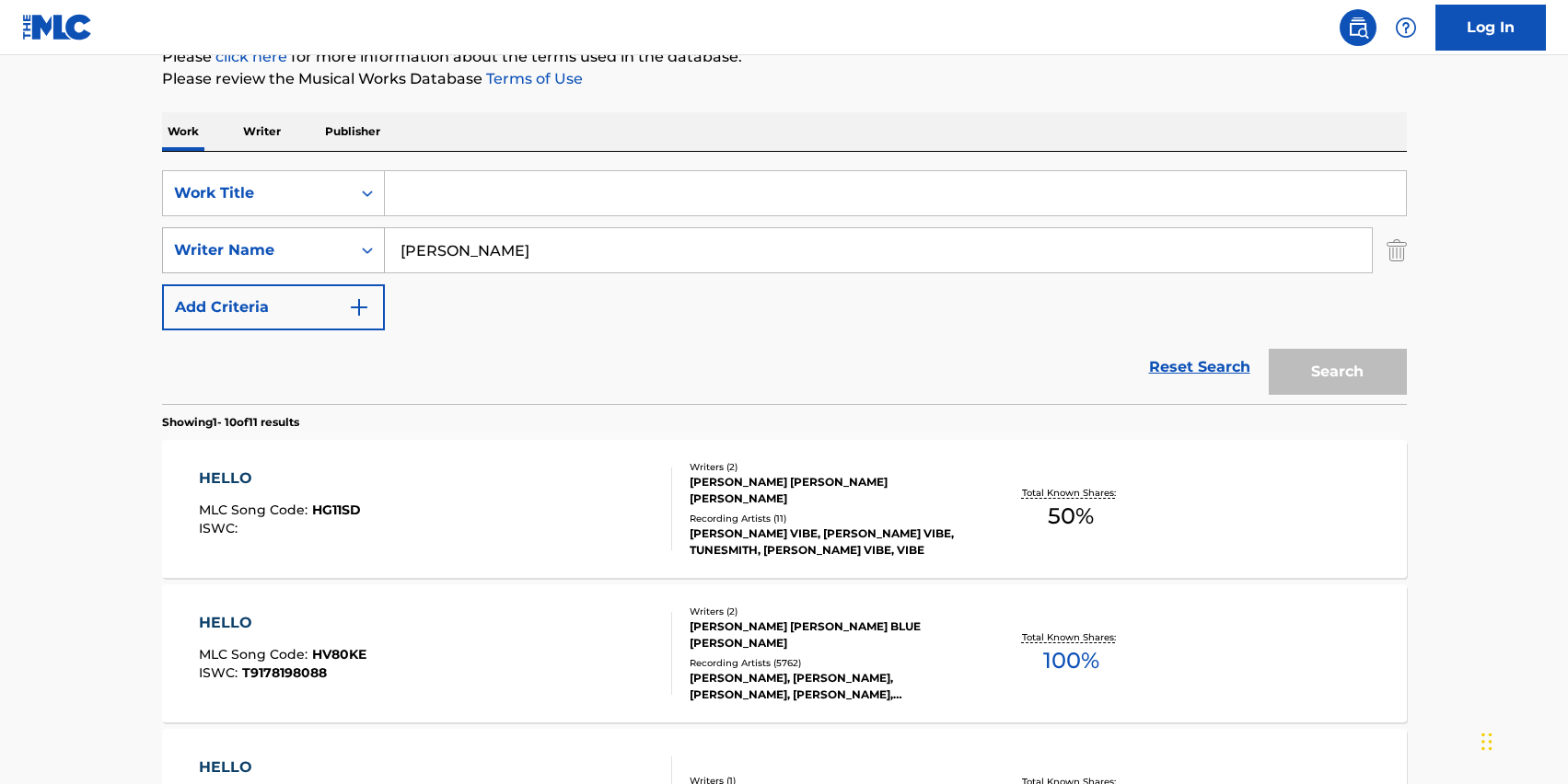
drag, startPoint x: 505, startPoint y: 260, endPoint x: 344, endPoint y: 256, distance: 161.0
click at [344, 256] on div "SearchWithCriteria78217556-e1ab-46d1-b479-bc0ef942330e Writer Name [PERSON_NAME]" at bounding box center [784, 250] width 1245 height 46
click at [420, 171] on input "Search Form" at bounding box center [895, 193] width 1021 height 44
click at [442, 254] on input "[PERSON_NAME]" at bounding box center [878, 250] width 987 height 44
drag, startPoint x: 442, startPoint y: 254, endPoint x: 373, endPoint y: 264, distance: 69.7
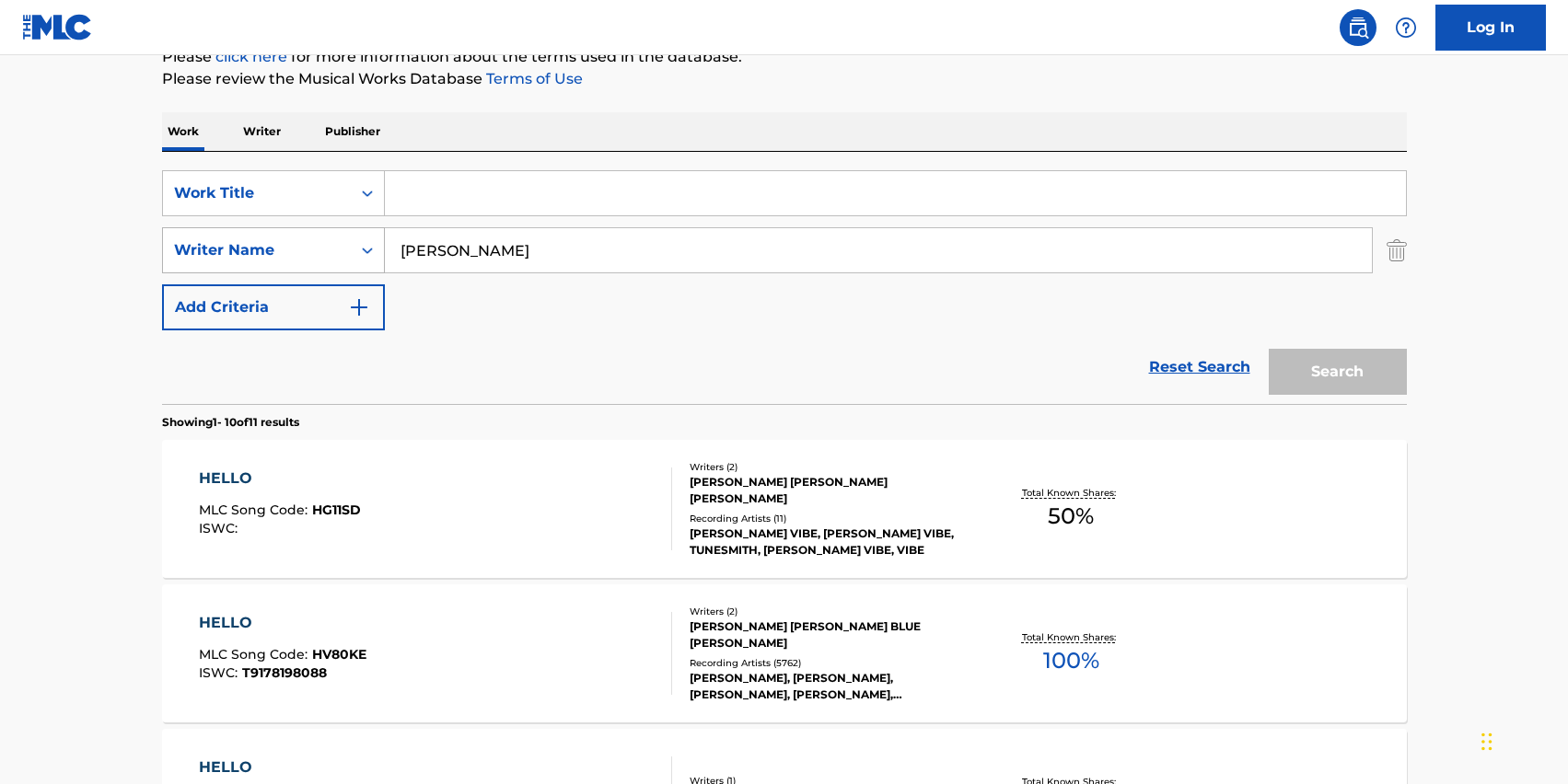
click at [363, 264] on div "SearchWithCriteria78217556-e1ab-46d1-b479-bc0ef942330e Writer Name [PERSON_NAME]" at bounding box center [784, 250] width 1245 height 46
click at [441, 257] on input "[PERSON_NAME]" at bounding box center [878, 250] width 987 height 44
drag, startPoint x: 445, startPoint y: 251, endPoint x: 329, endPoint y: 249, distance: 116.0
click at [329, 249] on div "SearchWithCriteria78217556-e1ab-46d1-b479-bc0ef942330e Writer Name [PERSON_NAME]" at bounding box center [784, 250] width 1245 height 46
type input "[PERSON_NAME]"
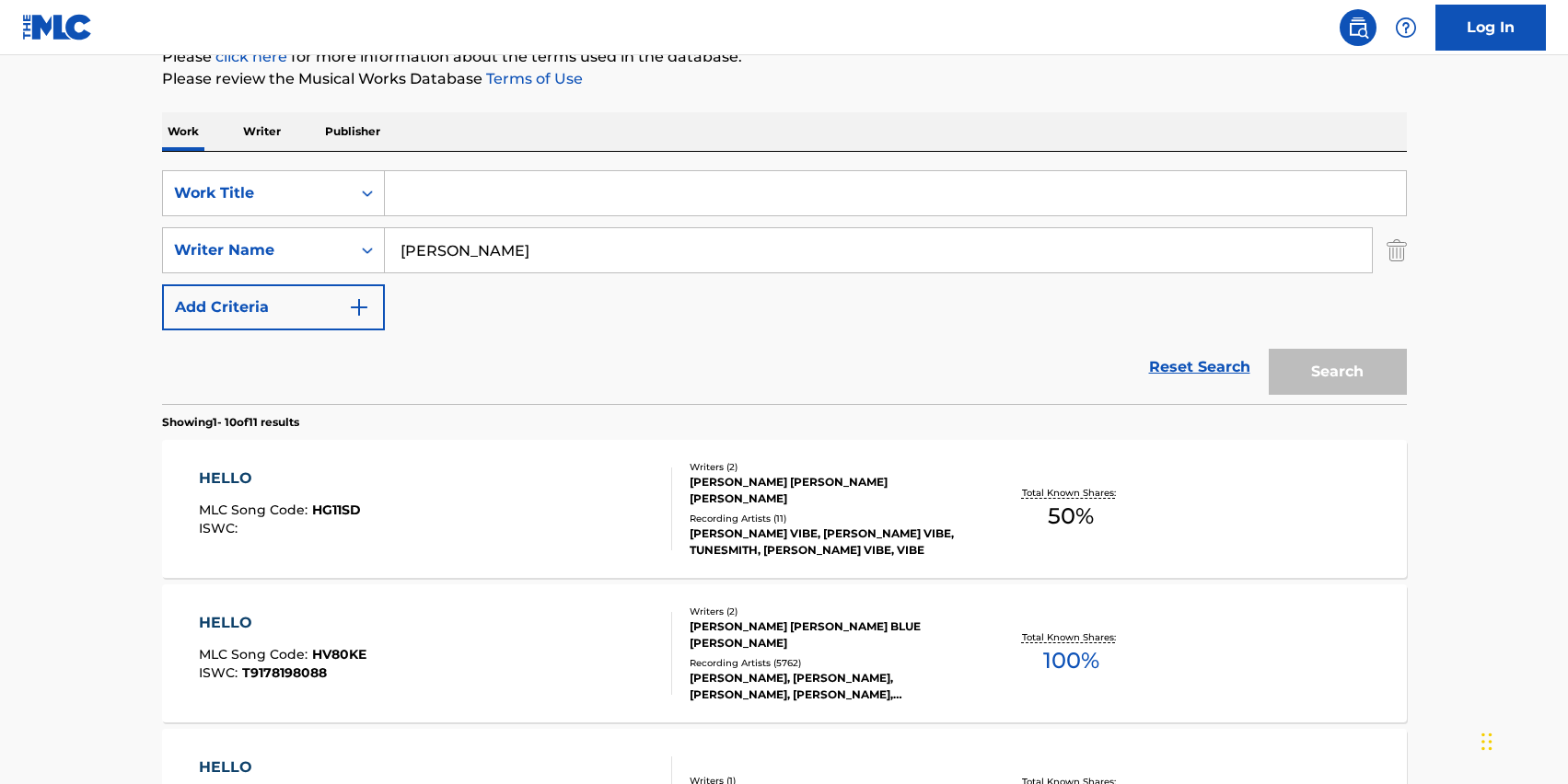
click at [475, 205] on input "Search Form" at bounding box center [895, 193] width 1021 height 44
drag, startPoint x: 431, startPoint y: 189, endPoint x: 354, endPoint y: 186, distance: 77.1
click at [354, 186] on div "SearchWithCriteria5f9e74ab-0966-49e3-ab61-96cd0fd5edde Work Title no no good" at bounding box center [784, 193] width 1245 height 46
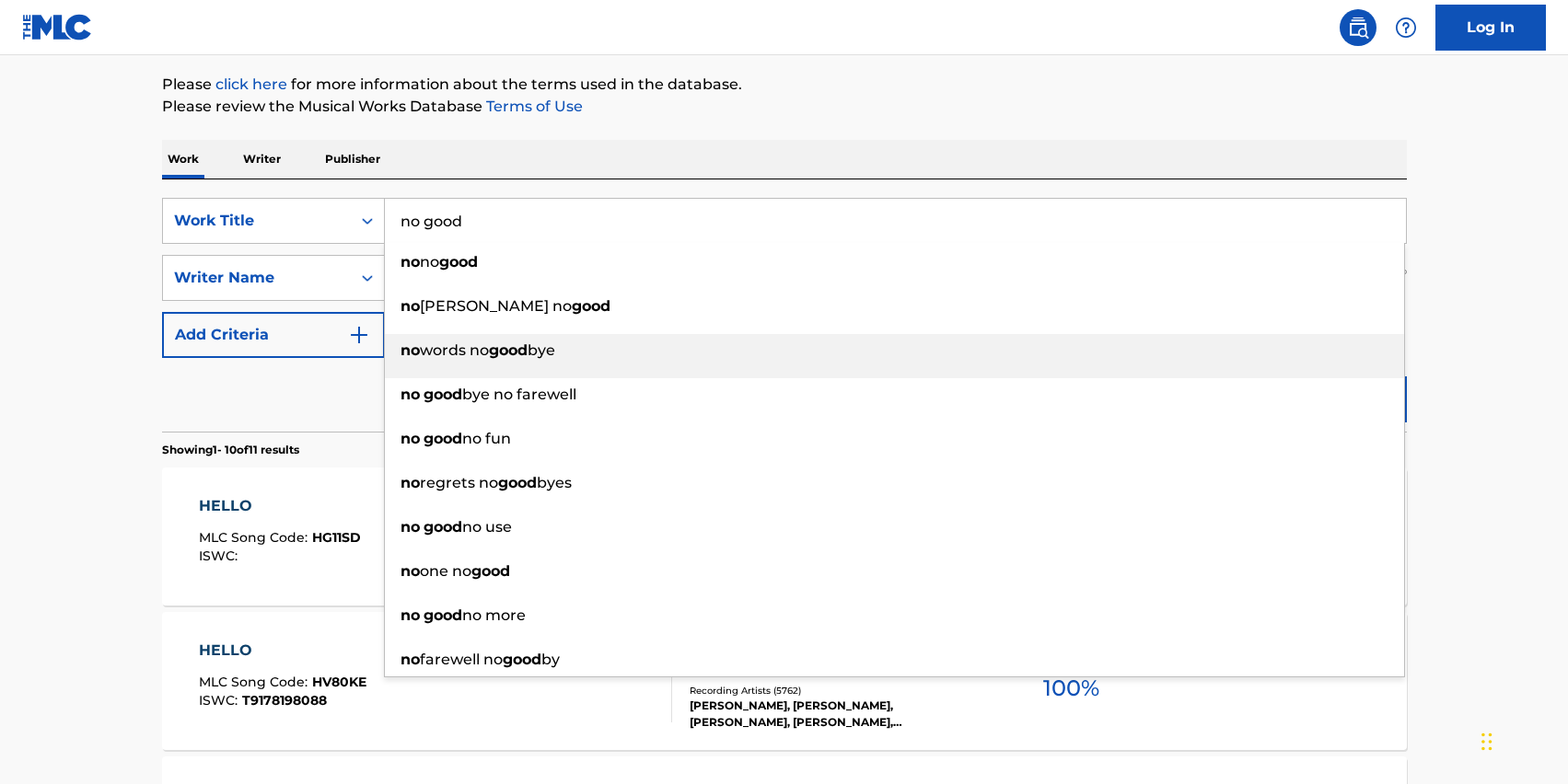
scroll to position [184, 0]
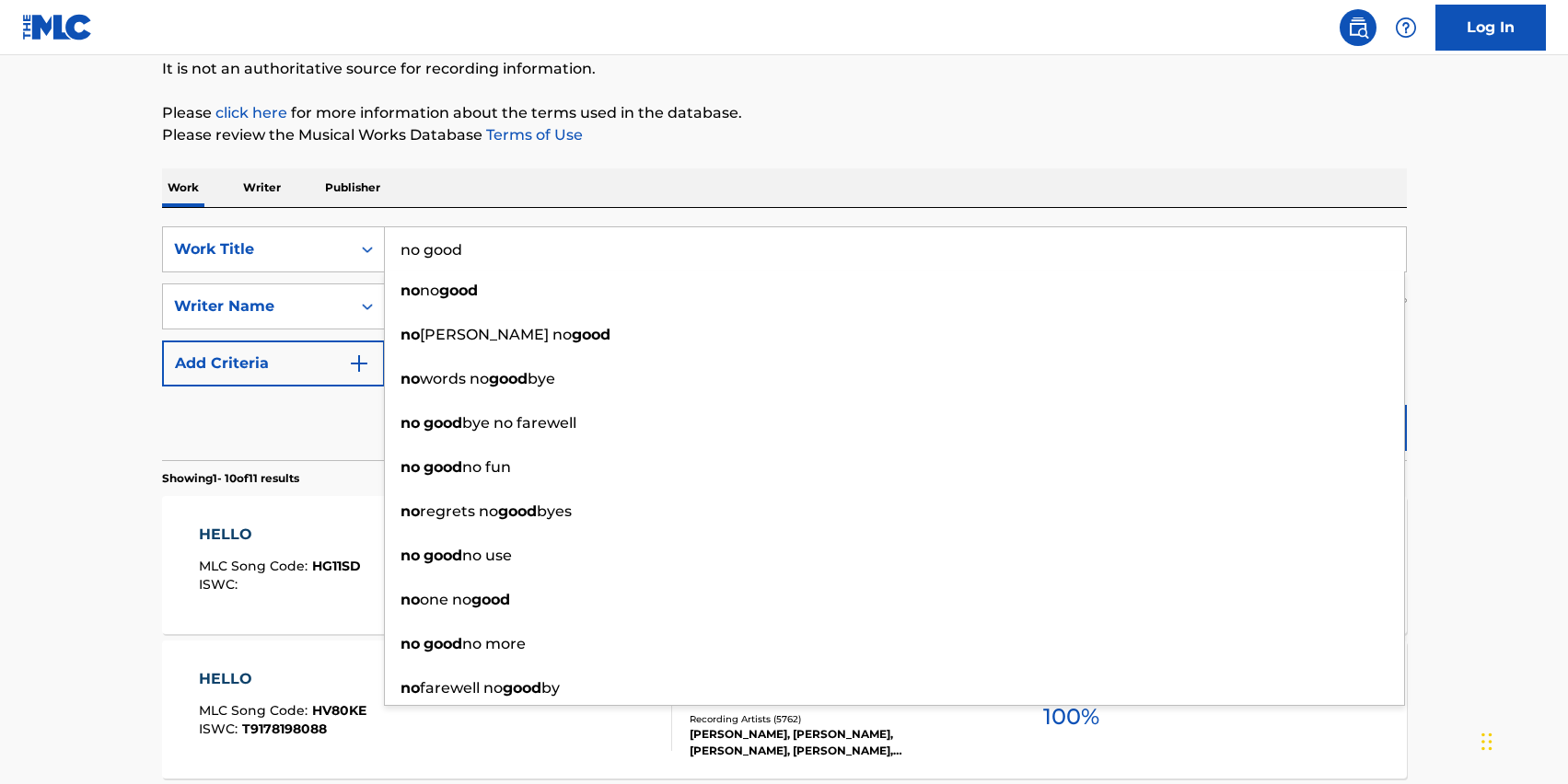
click at [515, 259] on input "no good" at bounding box center [895, 249] width 1021 height 44
type input "no good"
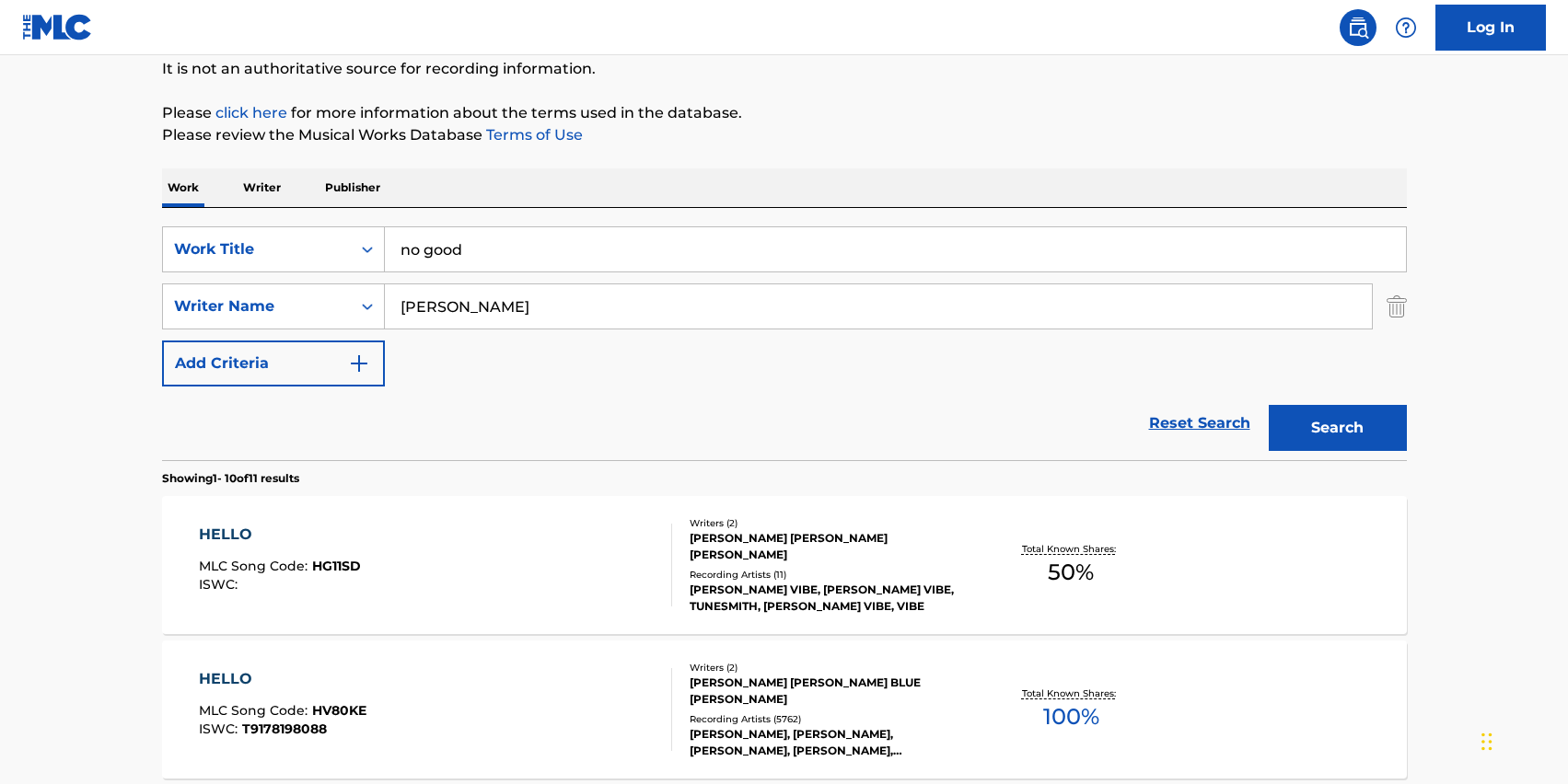
click at [565, 190] on div "Work Writer Publisher" at bounding box center [784, 187] width 1245 height 39
click at [1297, 433] on button "Search" at bounding box center [1338, 428] width 138 height 46
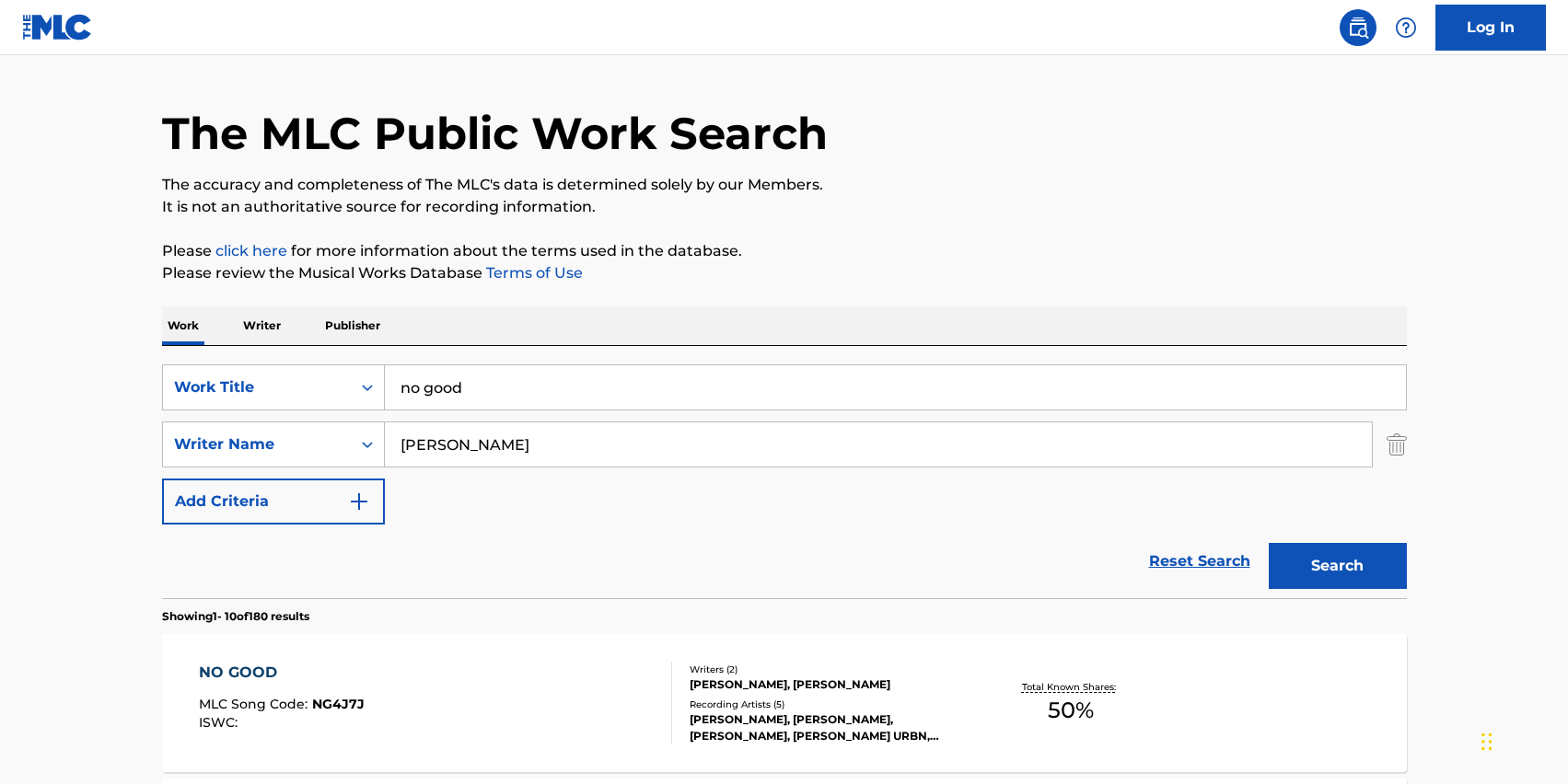
scroll to position [25, 0]
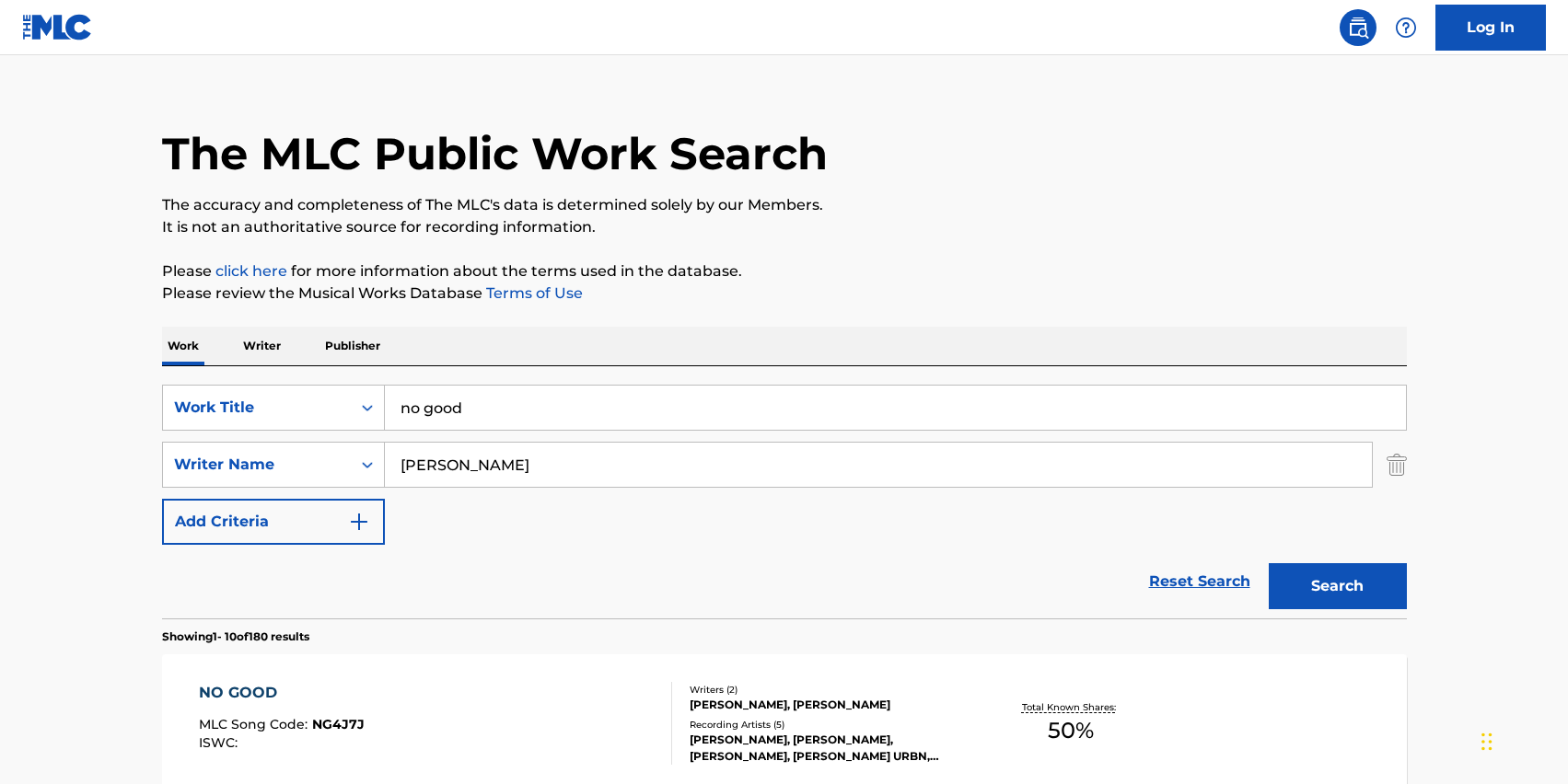
click at [395, 469] on input "[PERSON_NAME]" at bounding box center [878, 464] width 987 height 44
click at [464, 385] on input "no good" at bounding box center [895, 407] width 1021 height 44
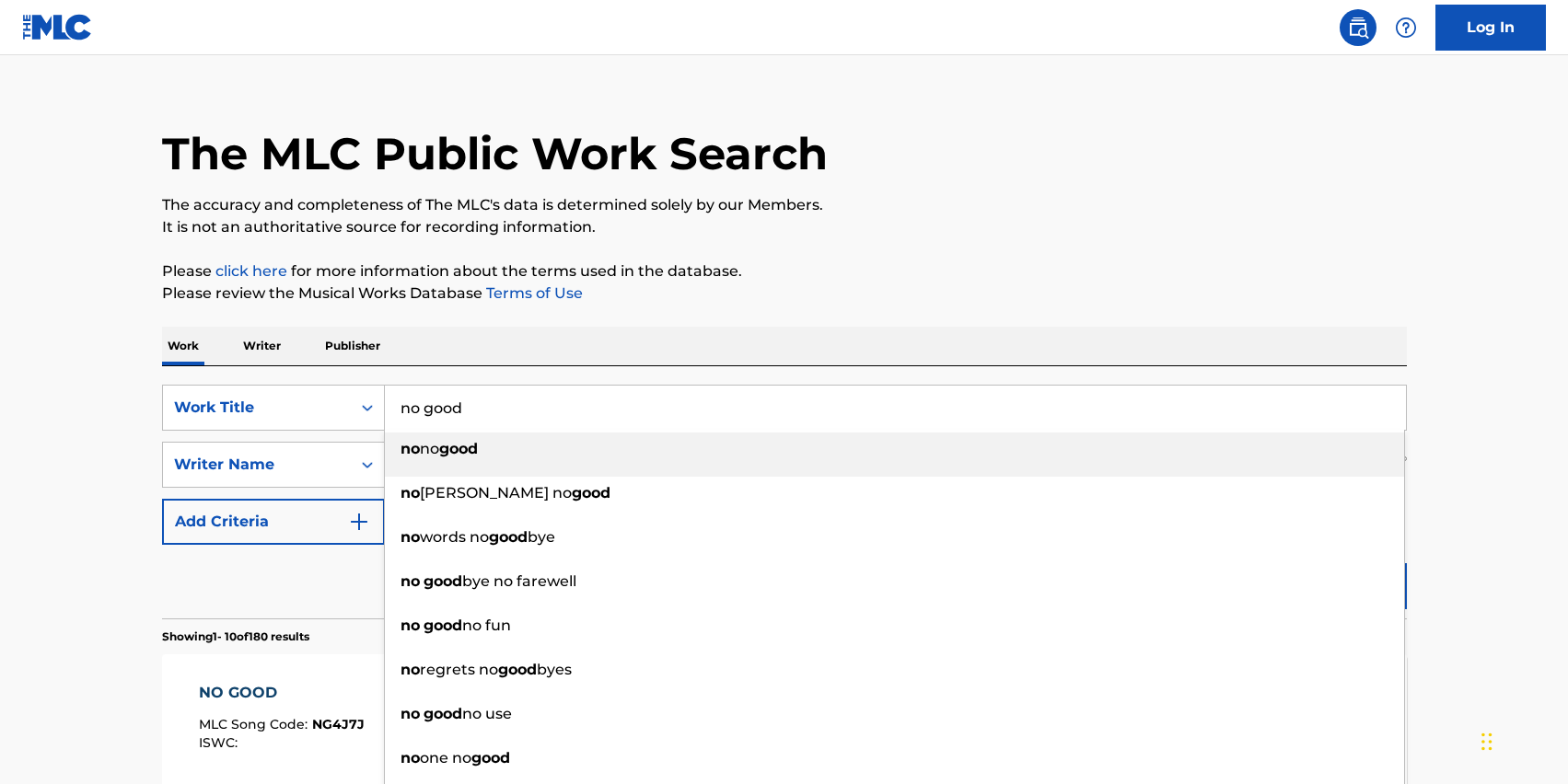
click at [462, 402] on input "no good" at bounding box center [895, 407] width 1021 height 44
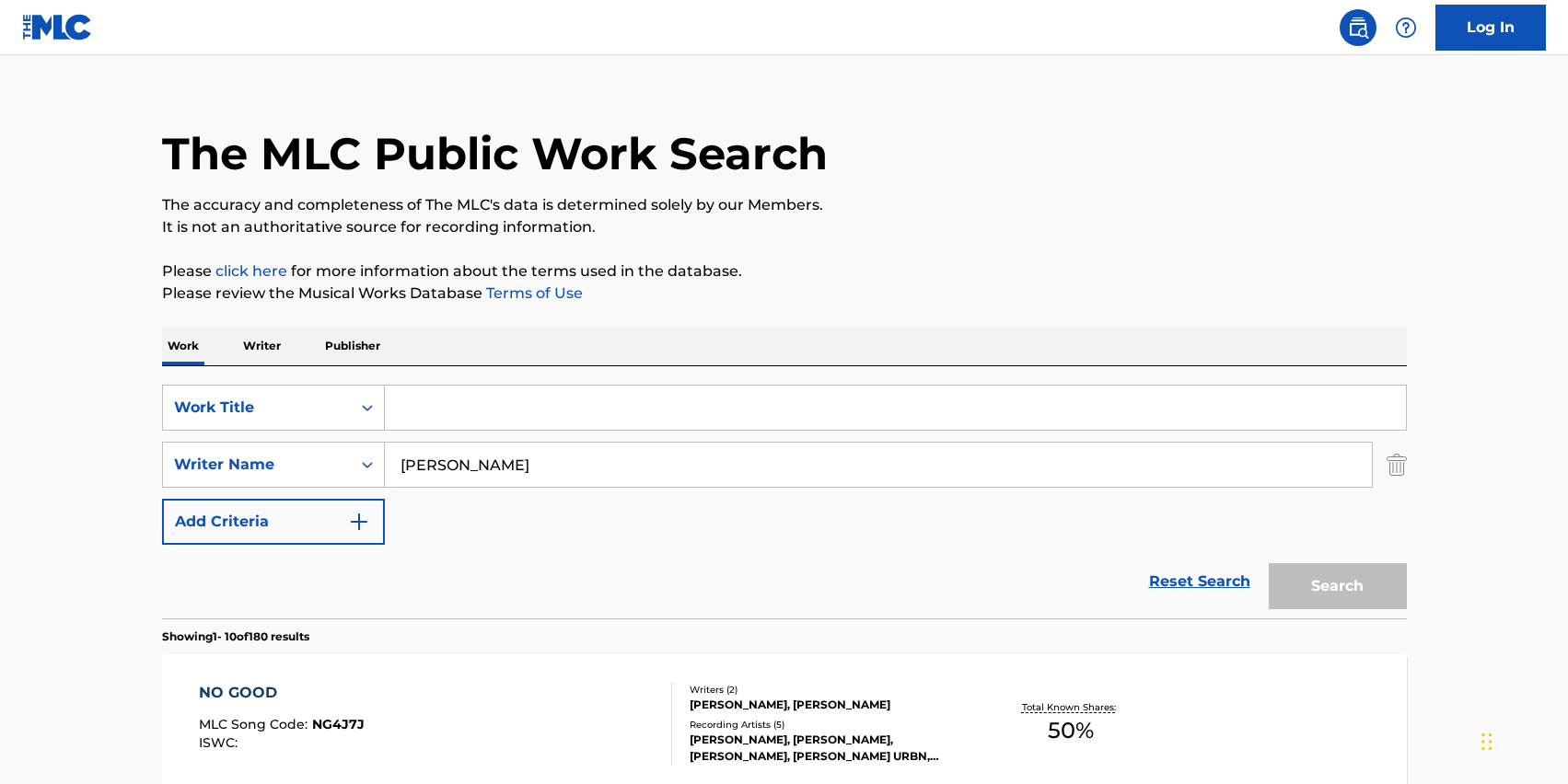
click at [480, 470] on input "[PERSON_NAME]" at bounding box center [878, 464] width 987 height 44
type input "[PERSON_NAME]"
click at [402, 427] on input "Search Form" at bounding box center [895, 407] width 1021 height 44
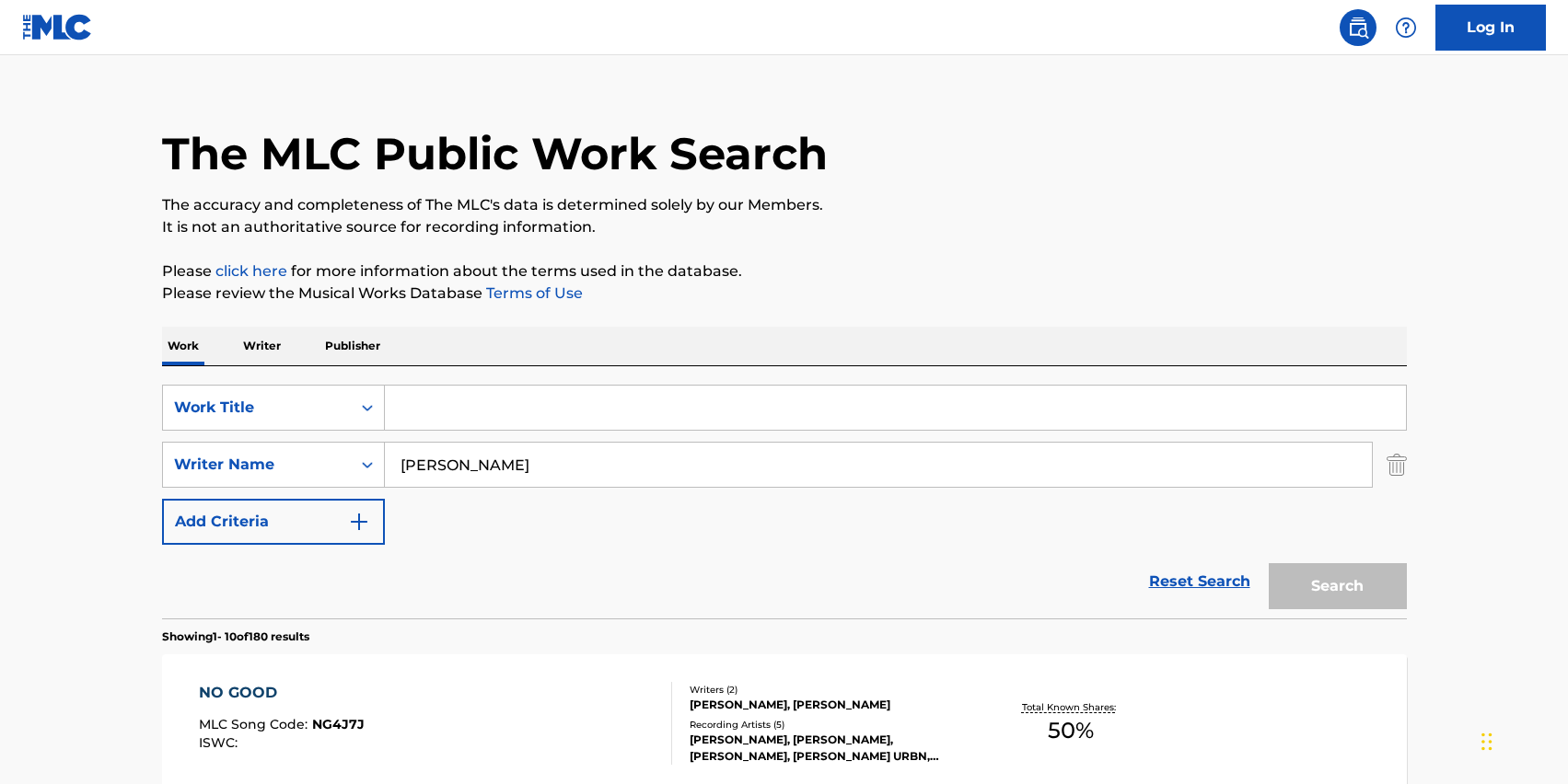
click at [259, 340] on p "Writer" at bounding box center [262, 346] width 49 height 39
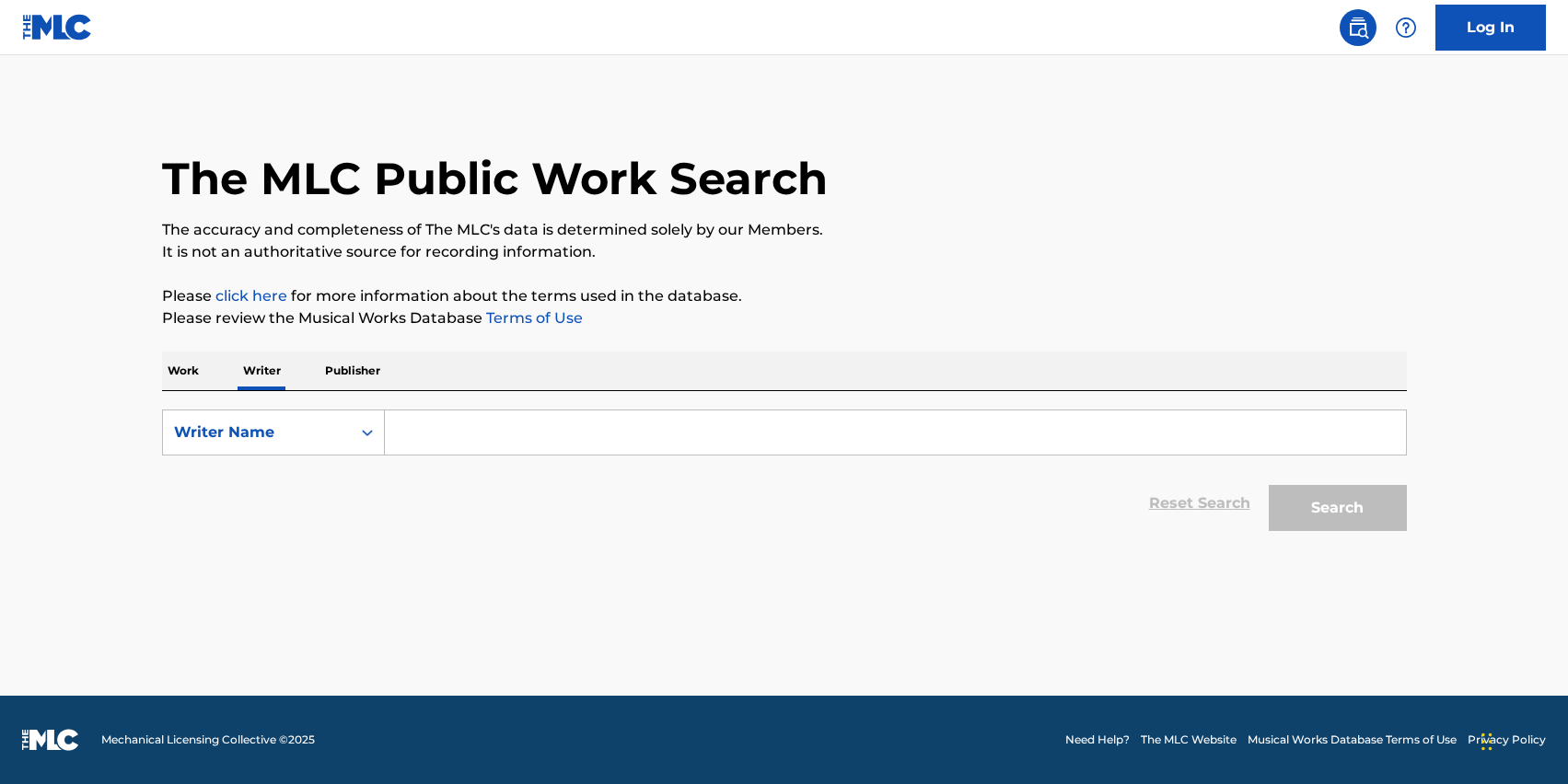
click at [451, 428] on input "Search Form" at bounding box center [895, 433] width 1021 height 44
type input "D"
type input "[PERSON_NAME]"
click at [1386, 530] on button "Search" at bounding box center [1338, 508] width 138 height 46
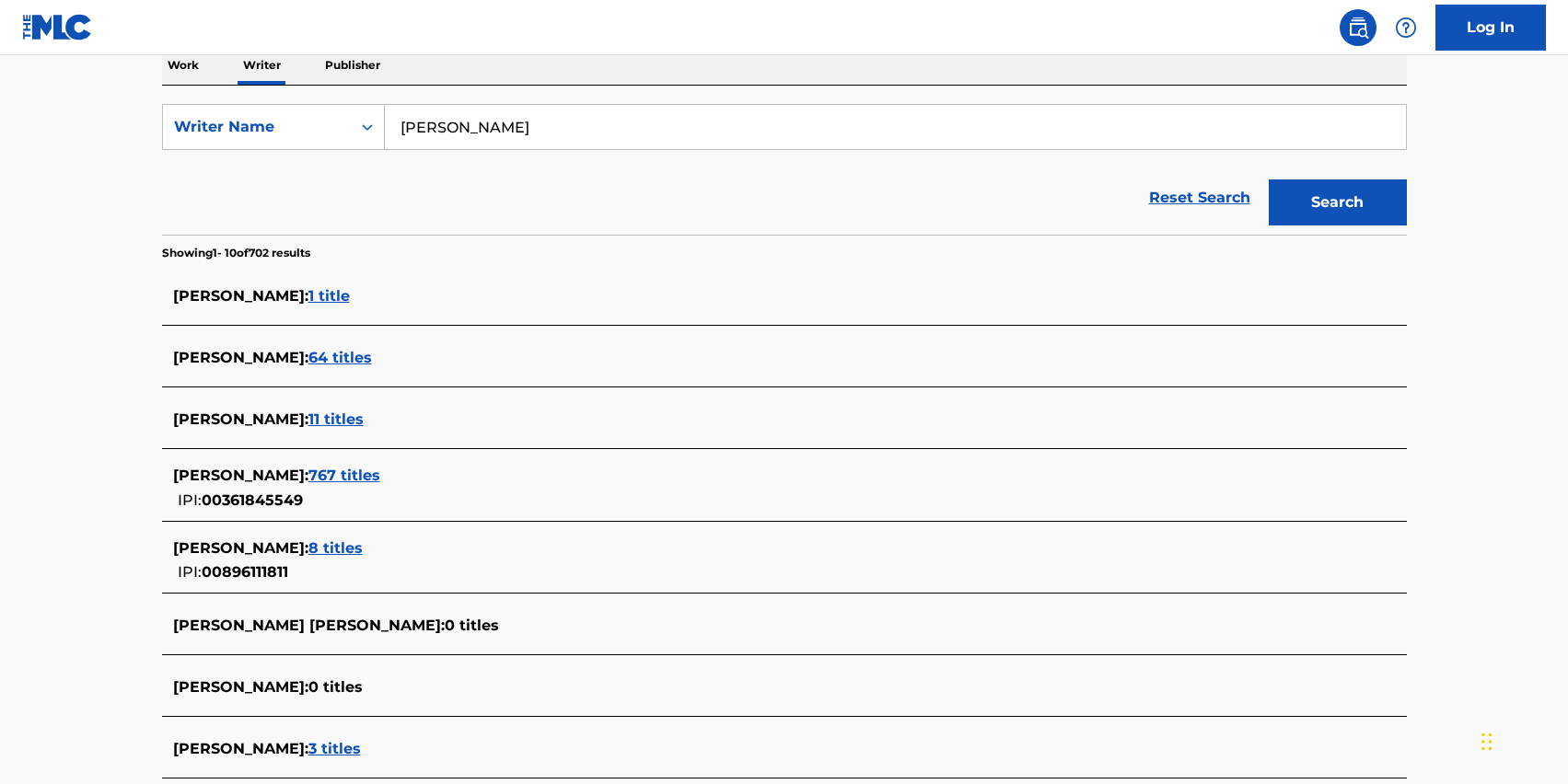
scroll to position [308, 0]
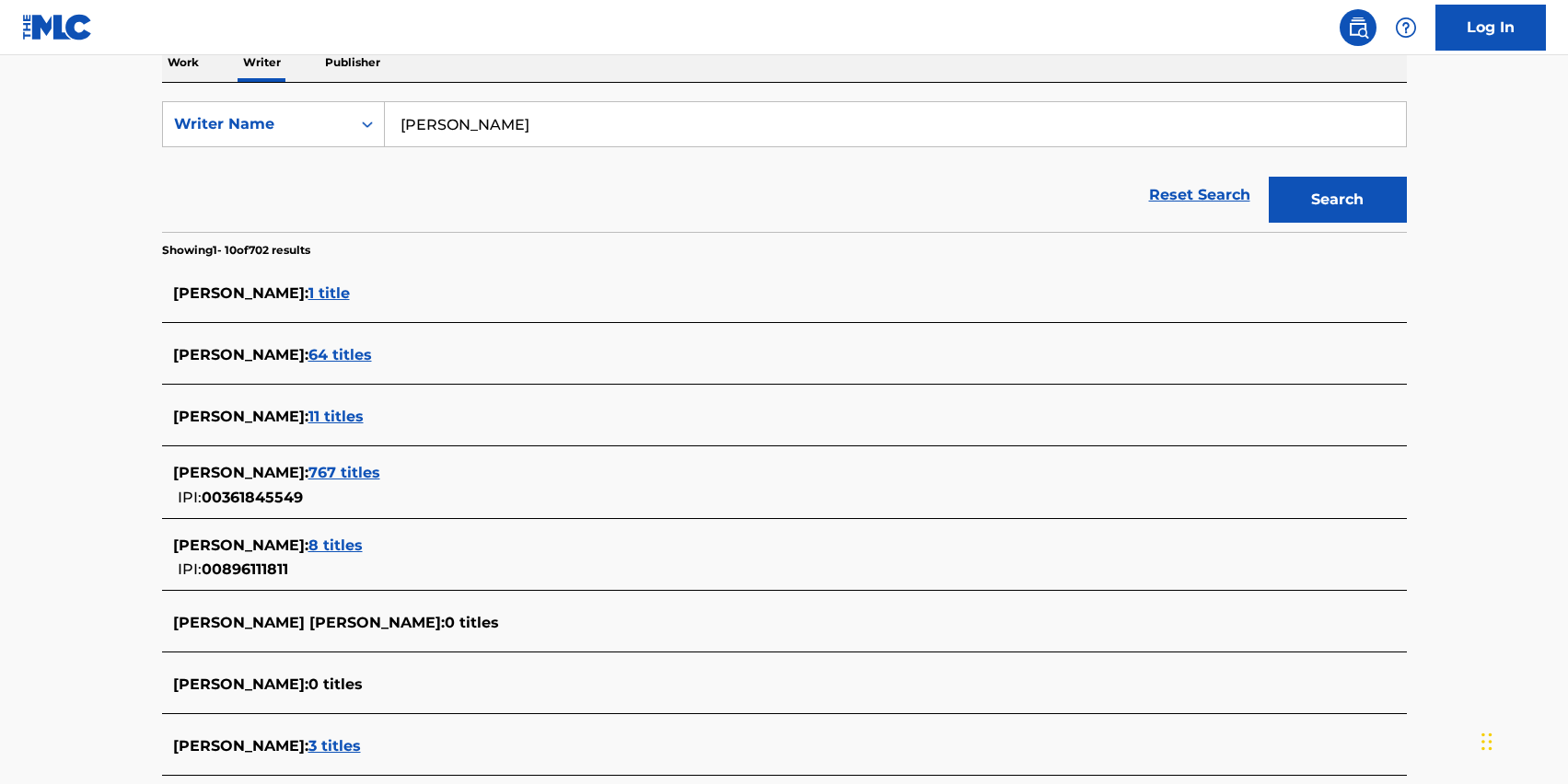
click at [321, 362] on span "64 titles" at bounding box center [340, 355] width 64 height 17
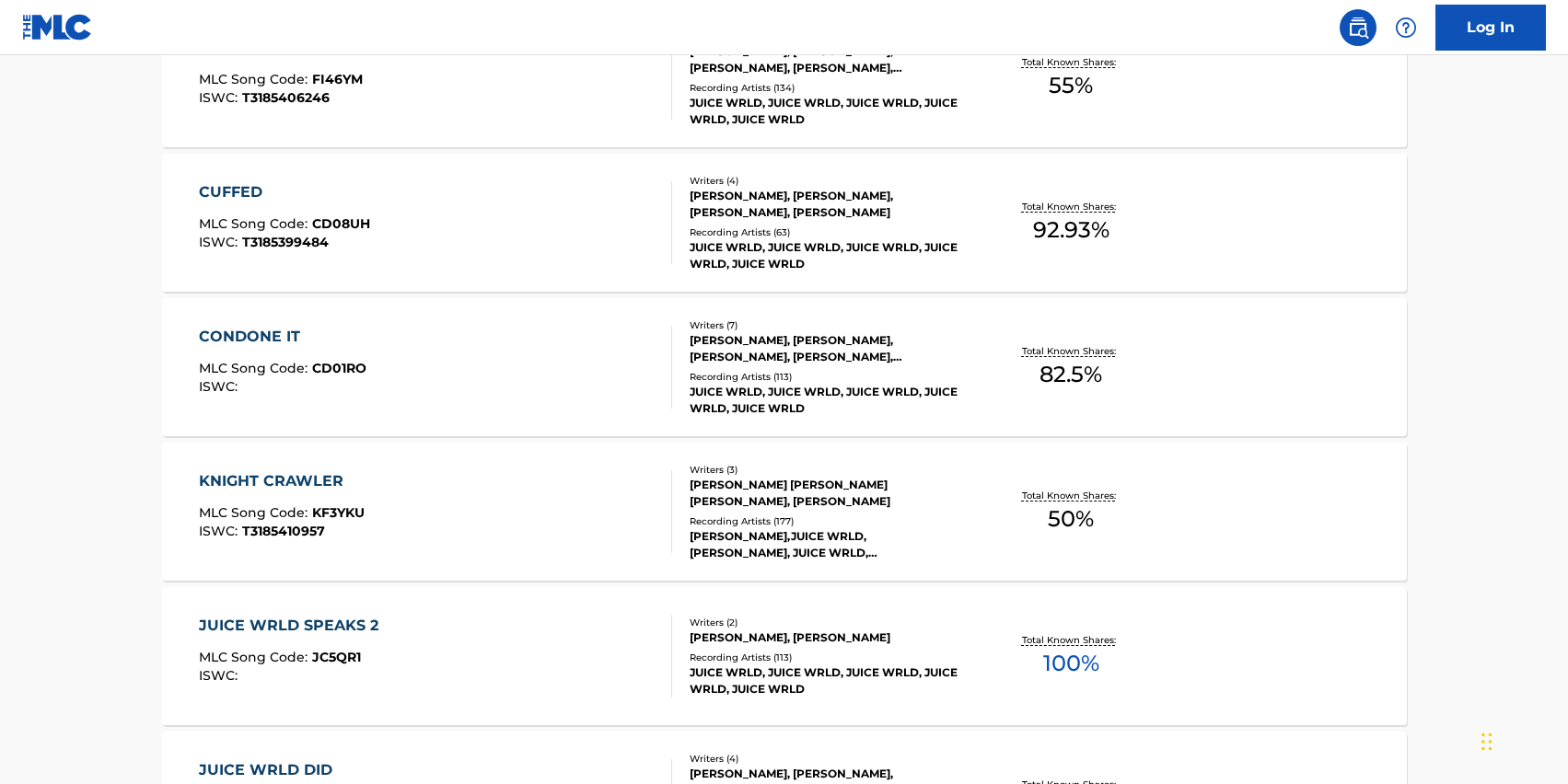
scroll to position [1469, 0]
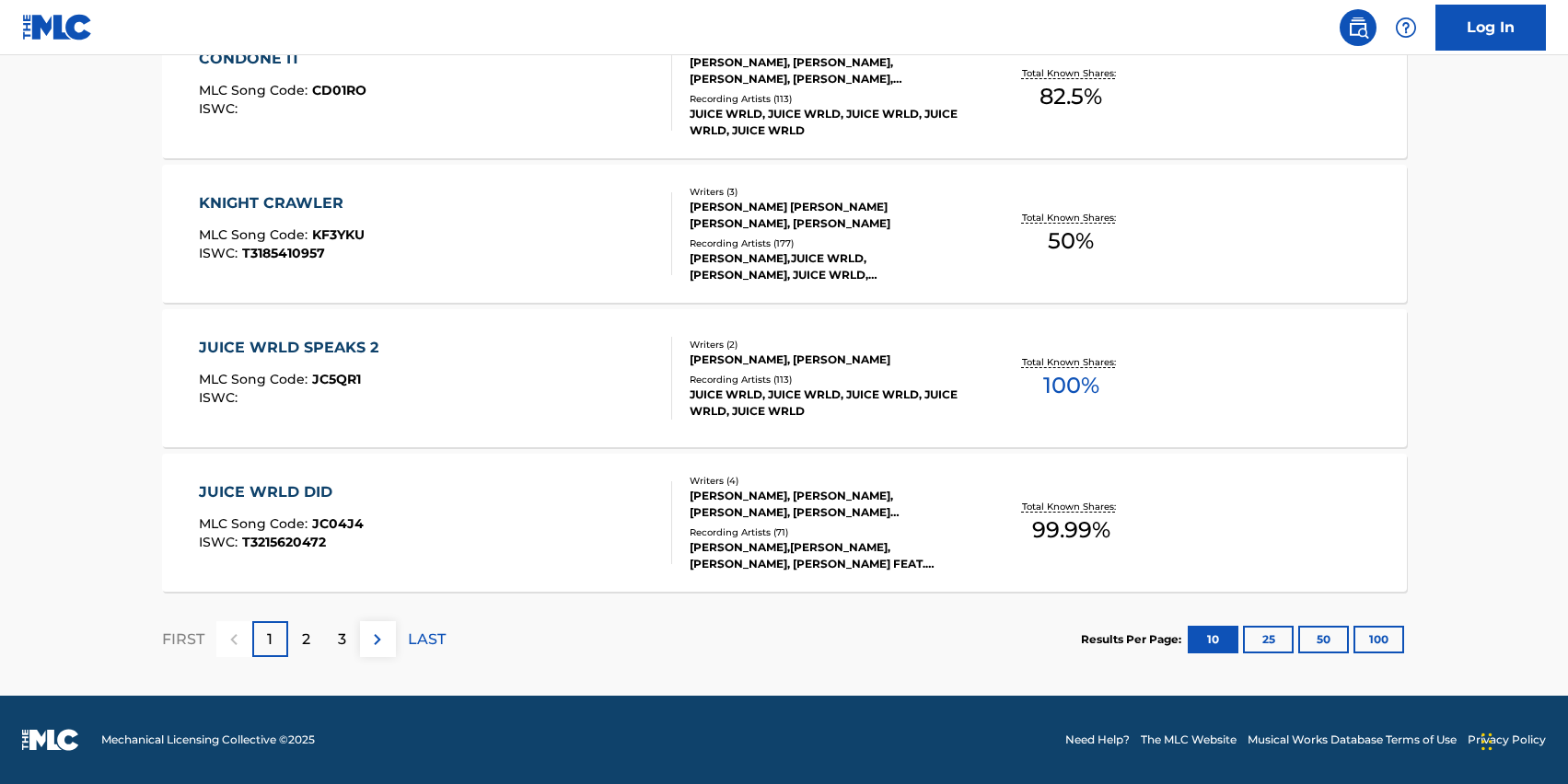
click at [315, 370] on div "JUICE WRLD SPEAKS 2 MLC Song Code : JC5QR1 ISWC :" at bounding box center [293, 378] width 188 height 83
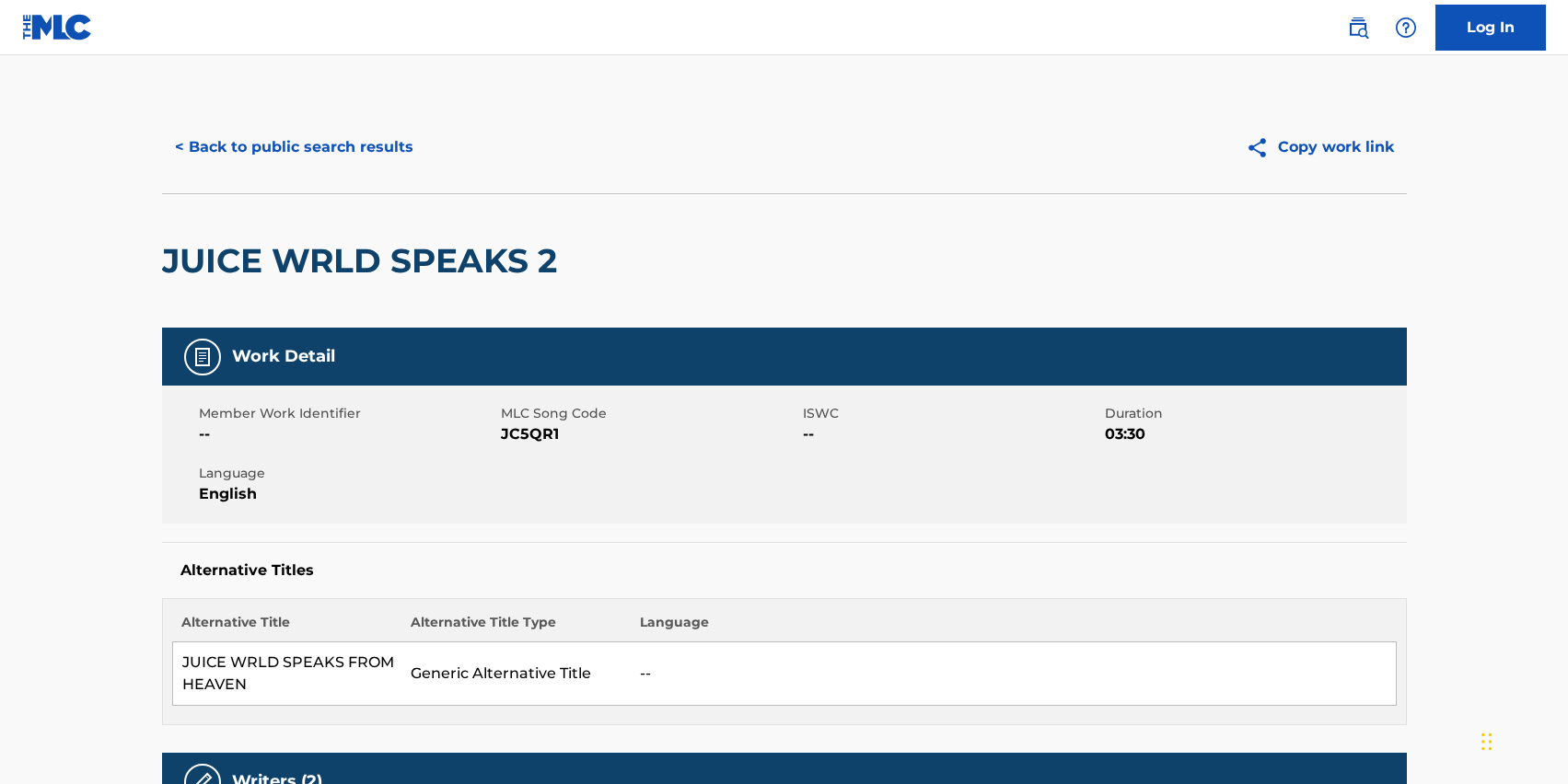
drag, startPoint x: 147, startPoint y: 284, endPoint x: 582, endPoint y: 290, distance: 435.0
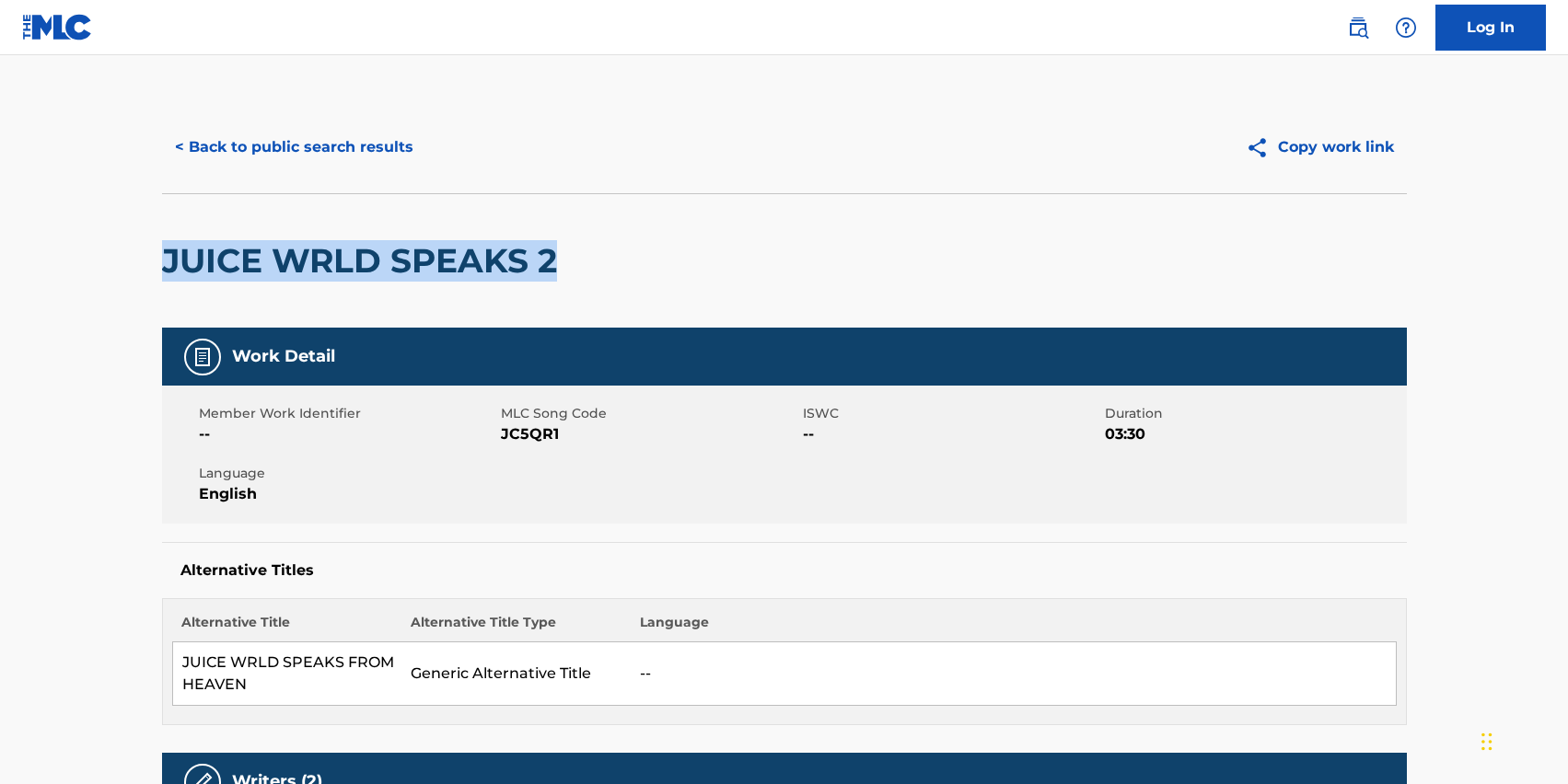
drag, startPoint x: 568, startPoint y: 271, endPoint x: 168, endPoint y: 268, distance: 400.0
click at [168, 268] on div "JUICE WRLD SPEAKS 2" at bounding box center [784, 260] width 1245 height 134
copy h2 "JUICE WRLD SPEAKS 2"
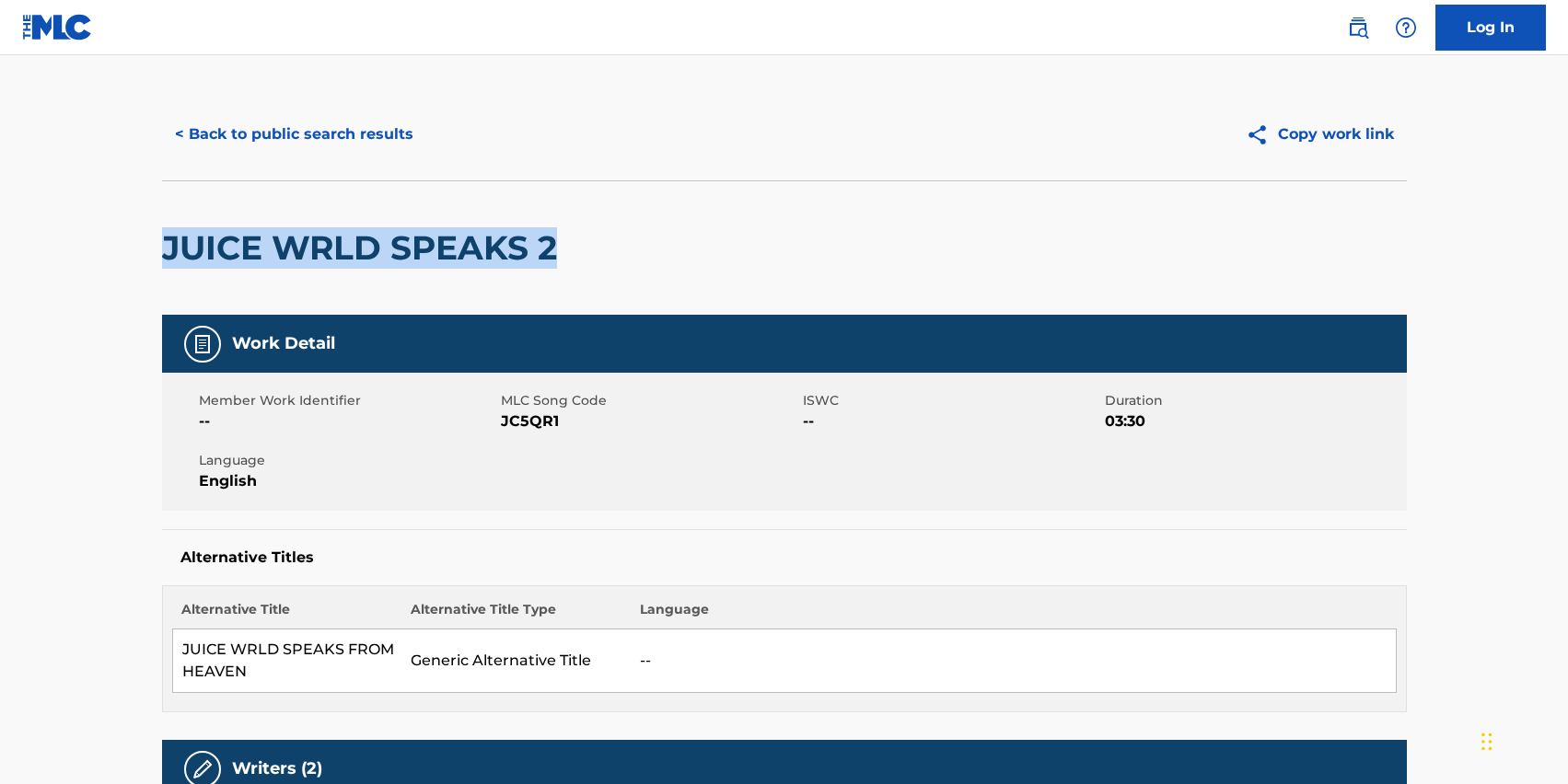
scroll to position [34, 0]
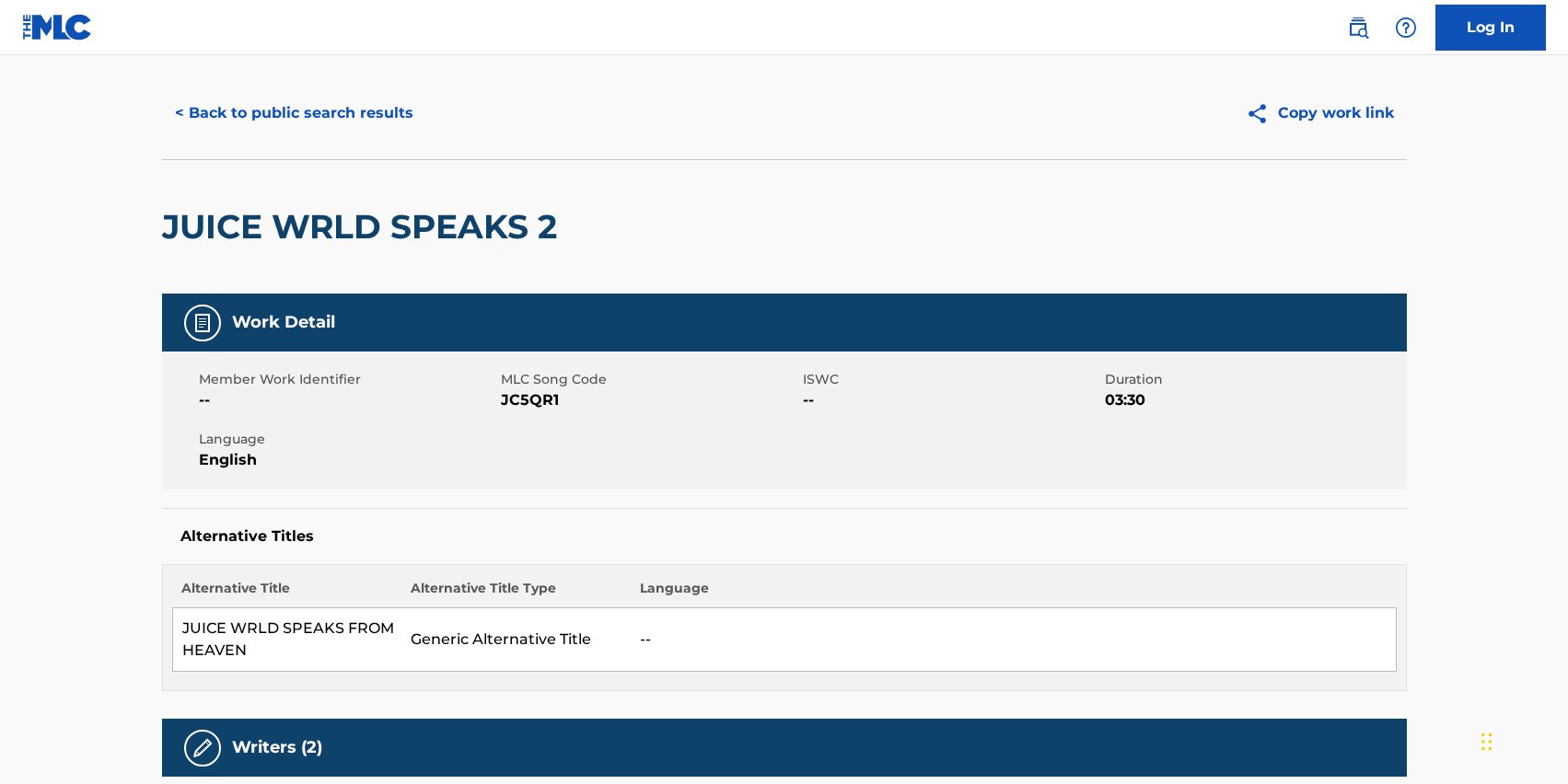
click at [813, 310] on div "Work Detail" at bounding box center [784, 323] width 1245 height 58
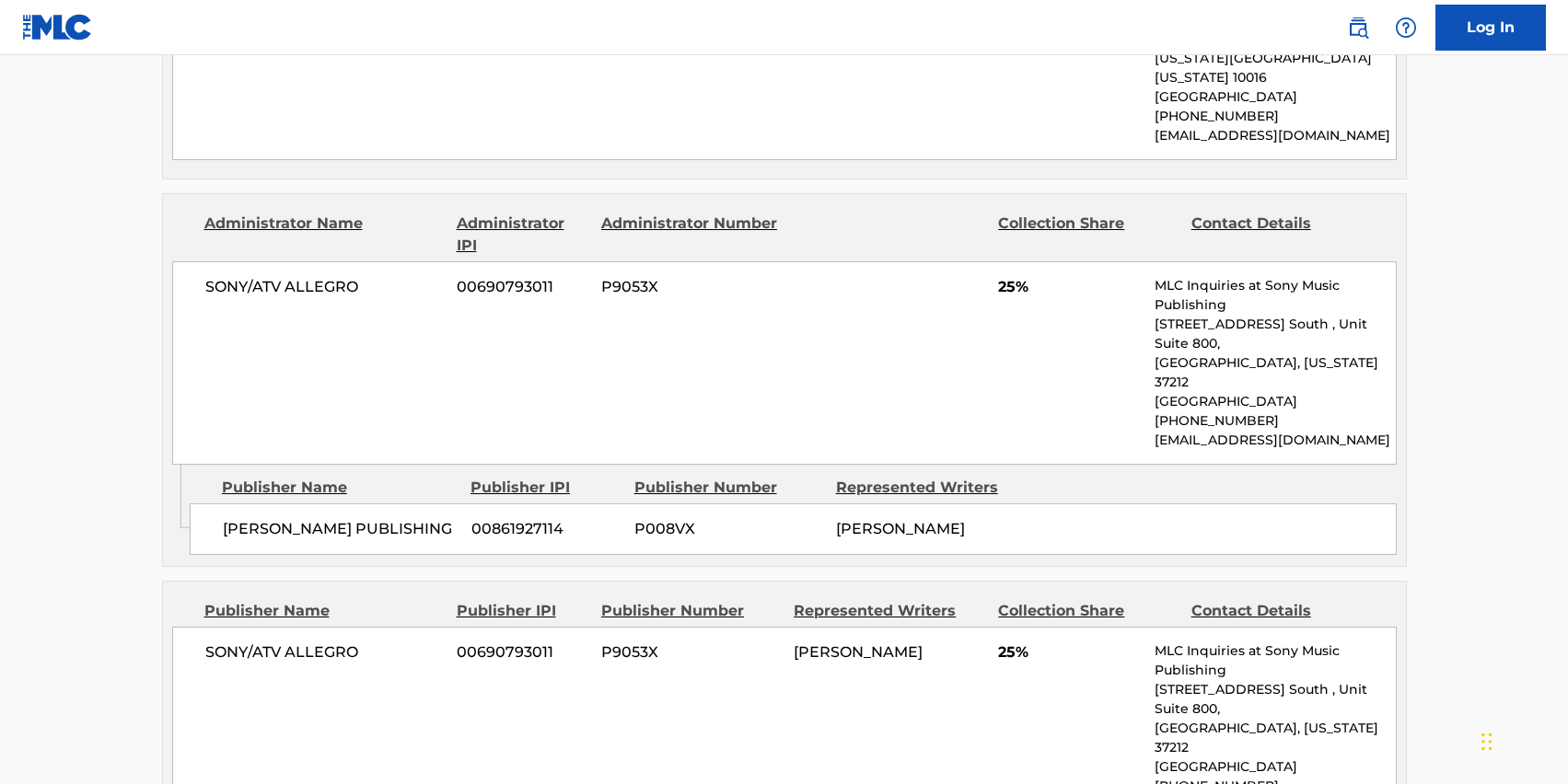
scroll to position [1096, 0]
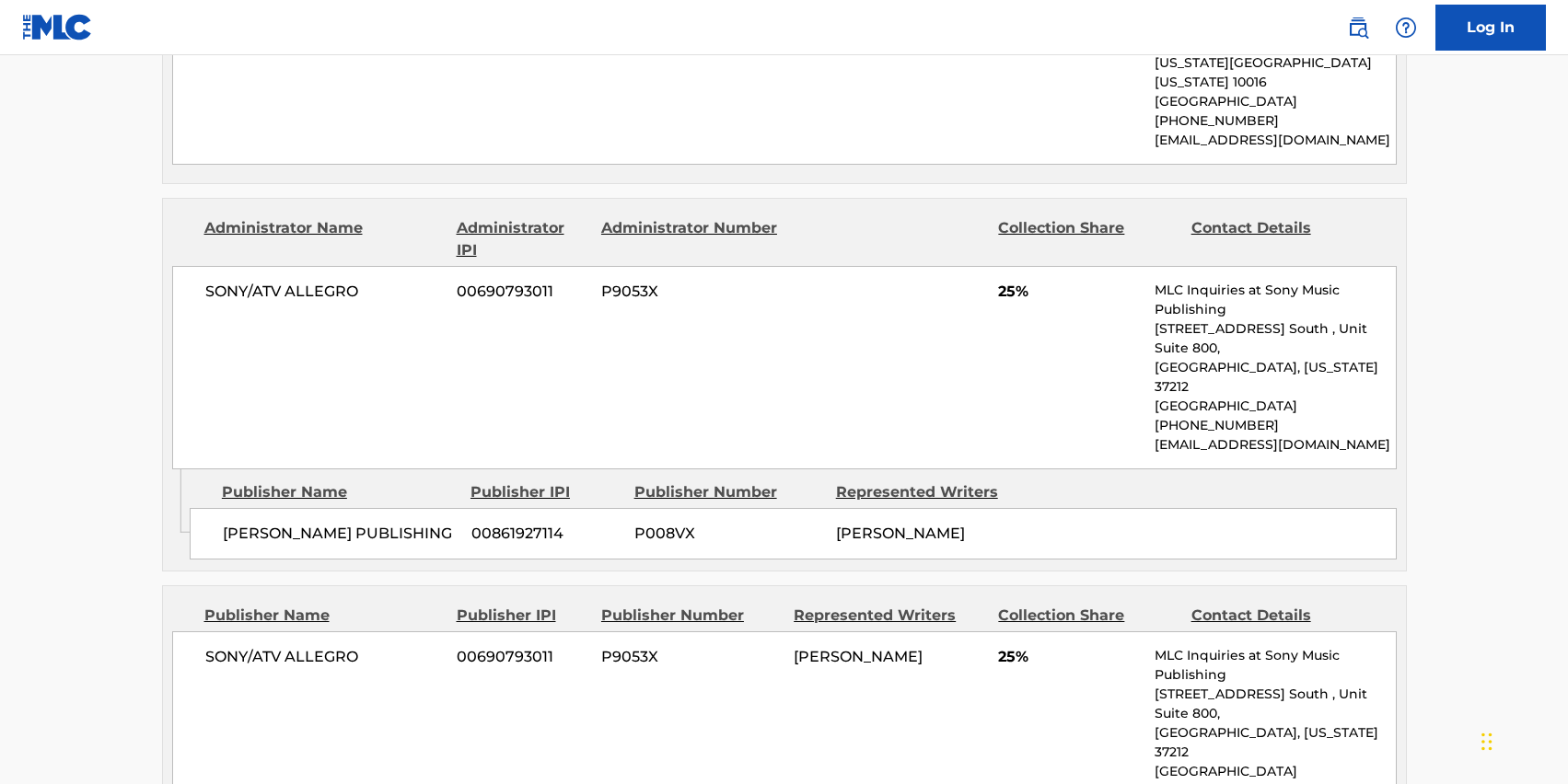
click at [866, 525] on span "[PERSON_NAME]" at bounding box center [900, 534] width 128 height 17
copy div "[PERSON_NAME]"
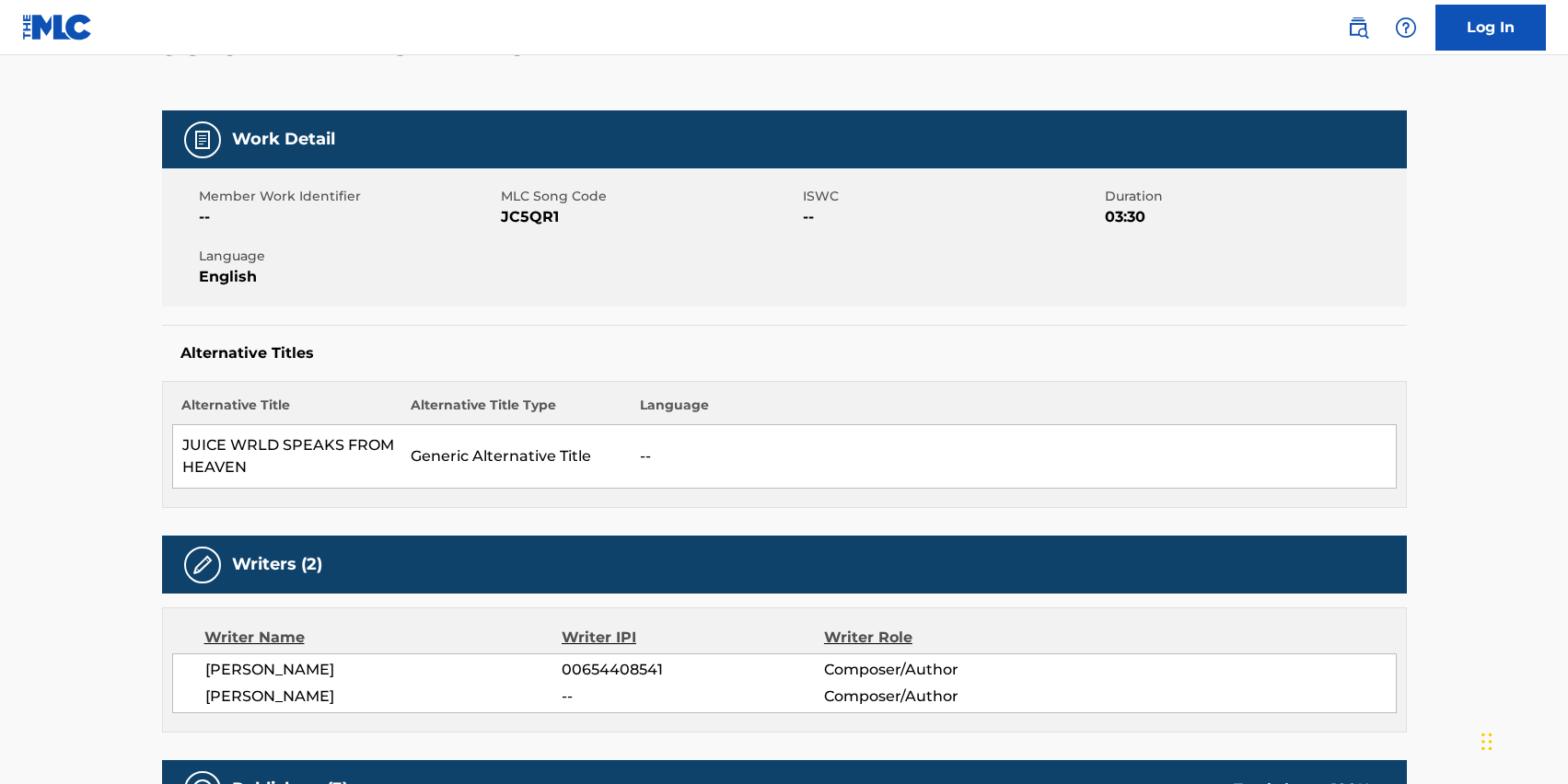
scroll to position [0, 0]
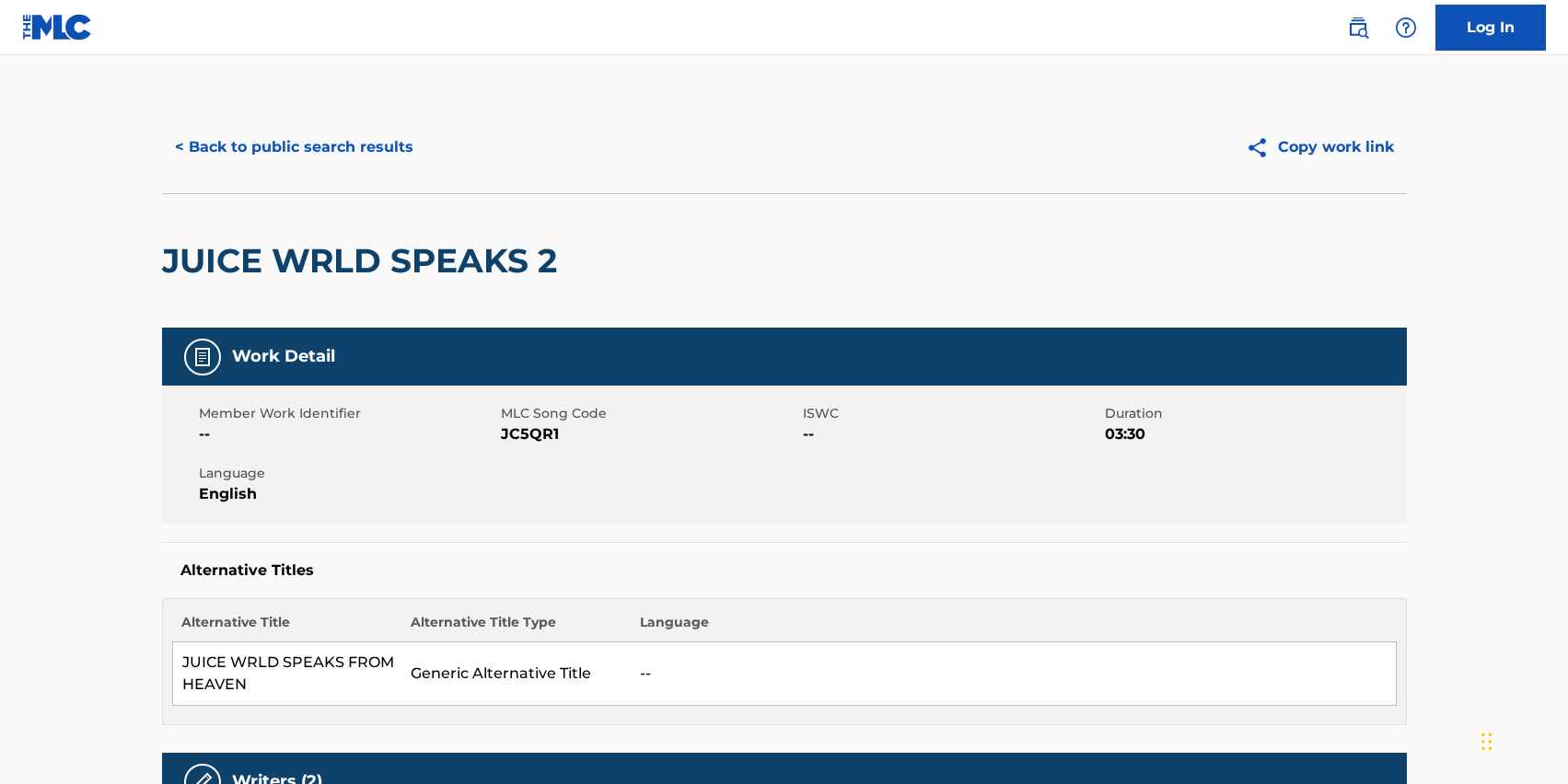
click at [357, 145] on button "< Back to public search results" at bounding box center [294, 147] width 265 height 46
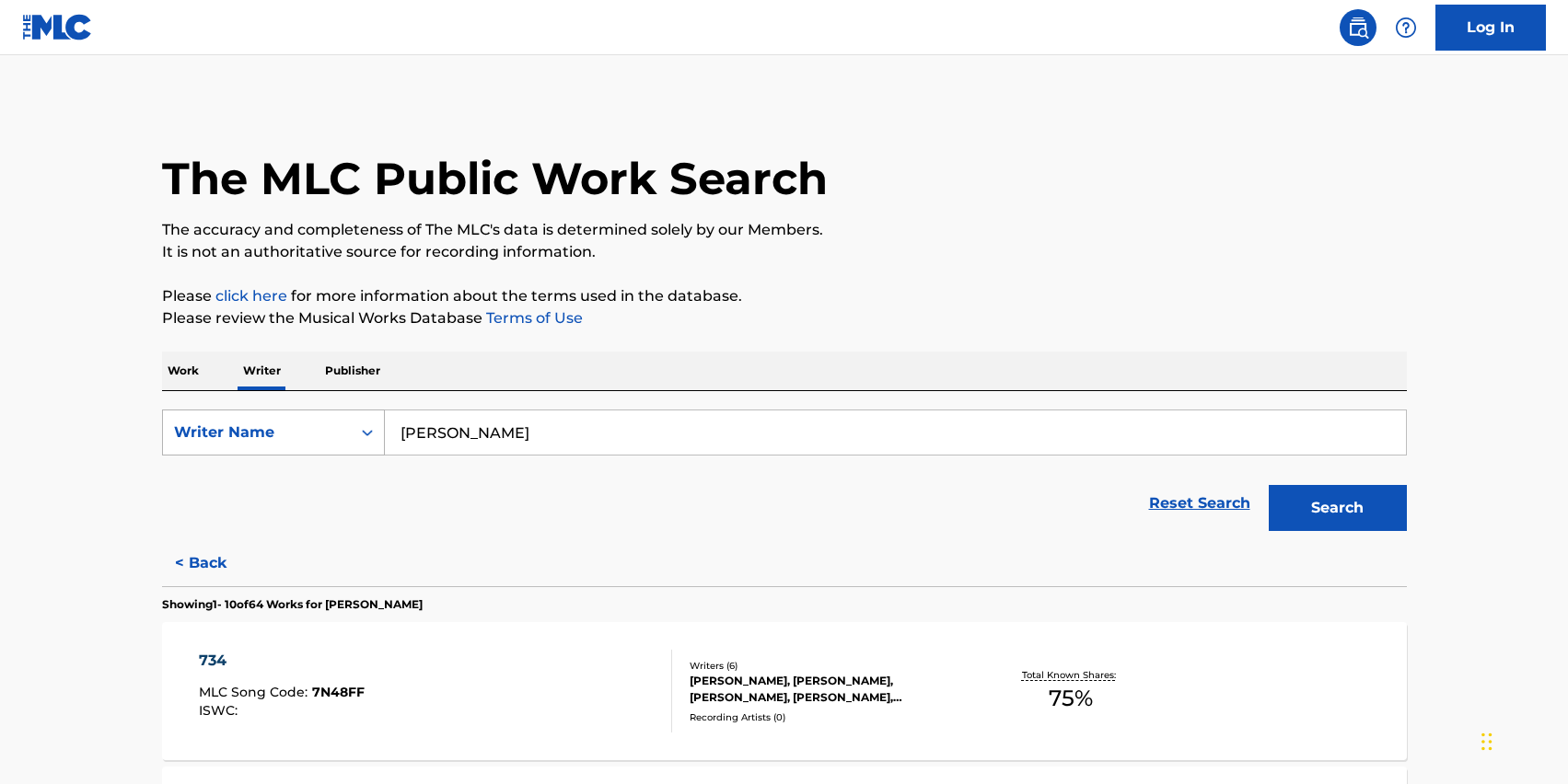
drag, startPoint x: 604, startPoint y: 432, endPoint x: 308, endPoint y: 432, distance: 296.0
click at [308, 432] on div "SearchWithCriteria082911f3-6e4a-48af-a411-75750d610522 Writer Name [PERSON_NAME]" at bounding box center [784, 433] width 1245 height 46
click at [184, 369] on p "Work" at bounding box center [183, 371] width 43 height 39
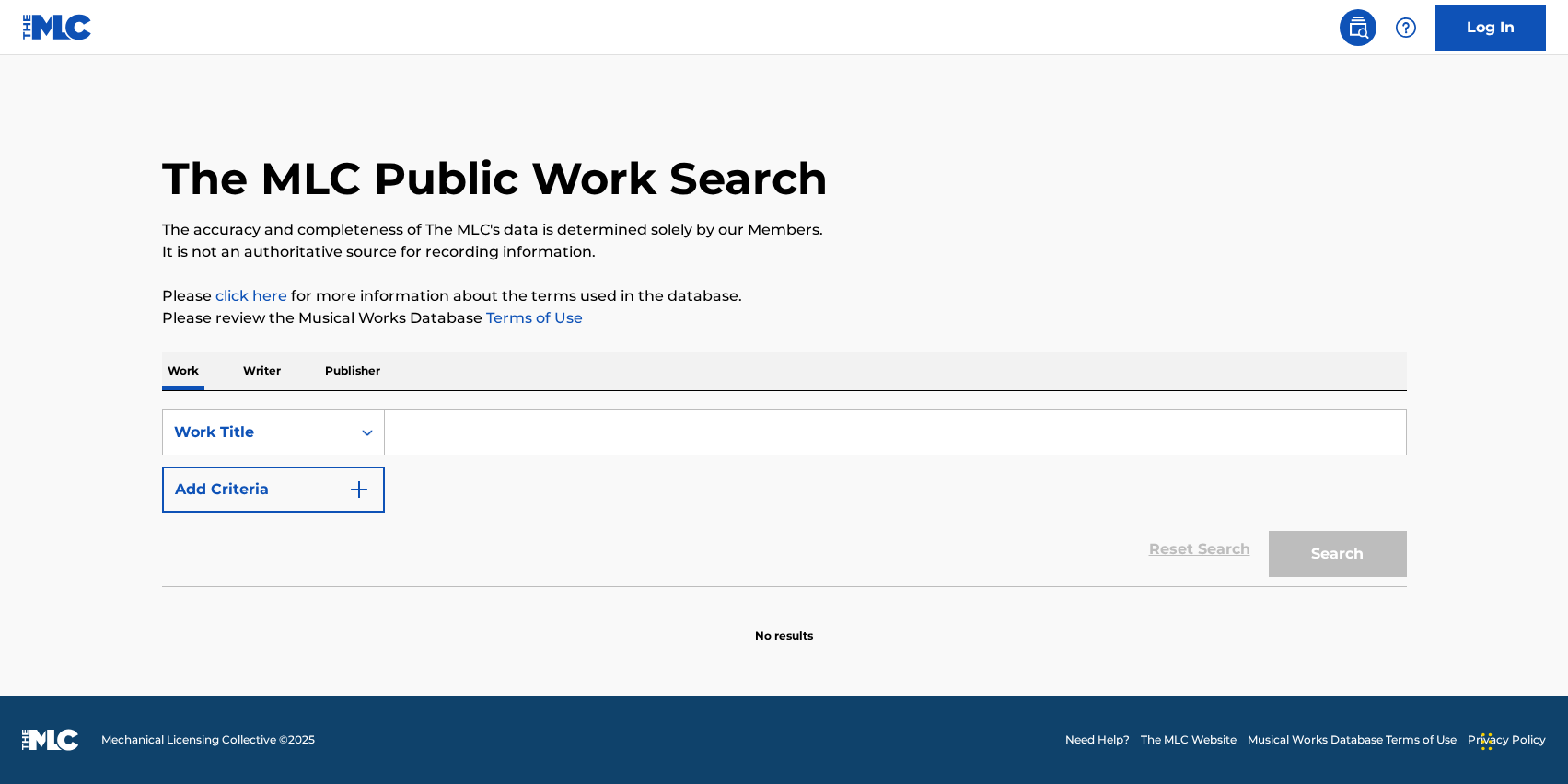
click at [441, 415] on input "Search Form" at bounding box center [895, 433] width 1021 height 44
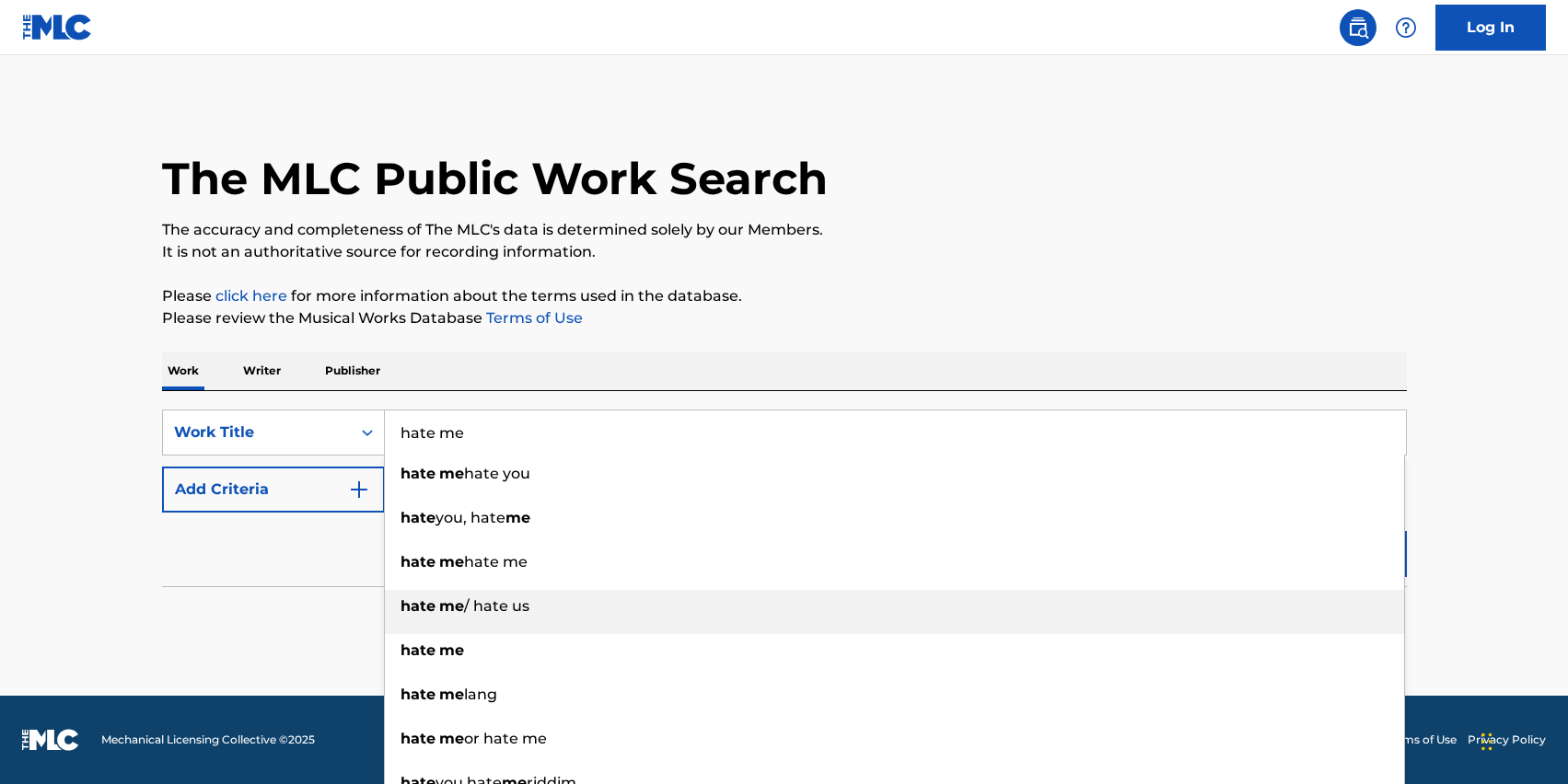
scroll to position [13, 0]
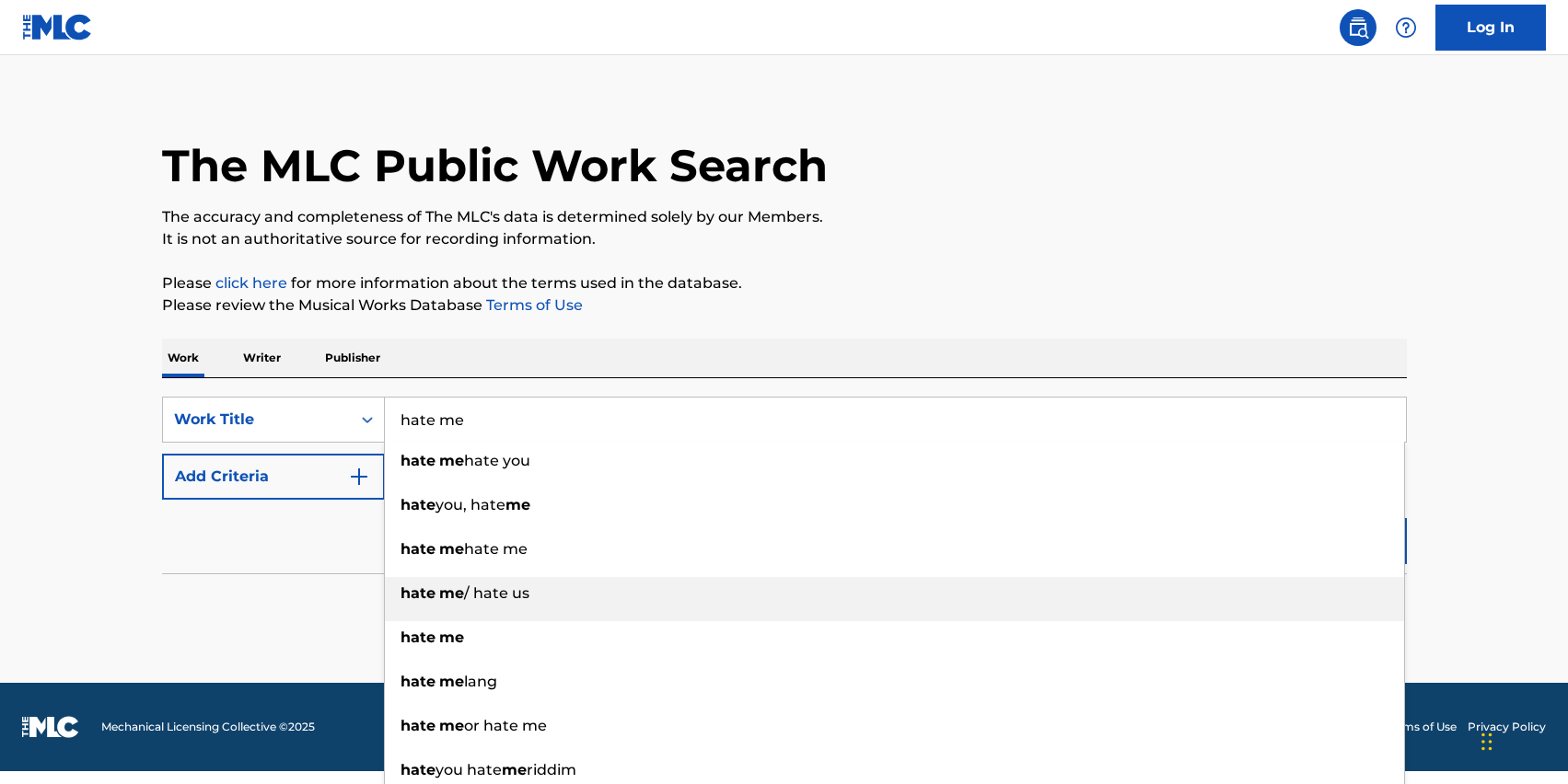
click at [543, 619] on li "hate me / hate us" at bounding box center [894, 599] width 1019 height 44
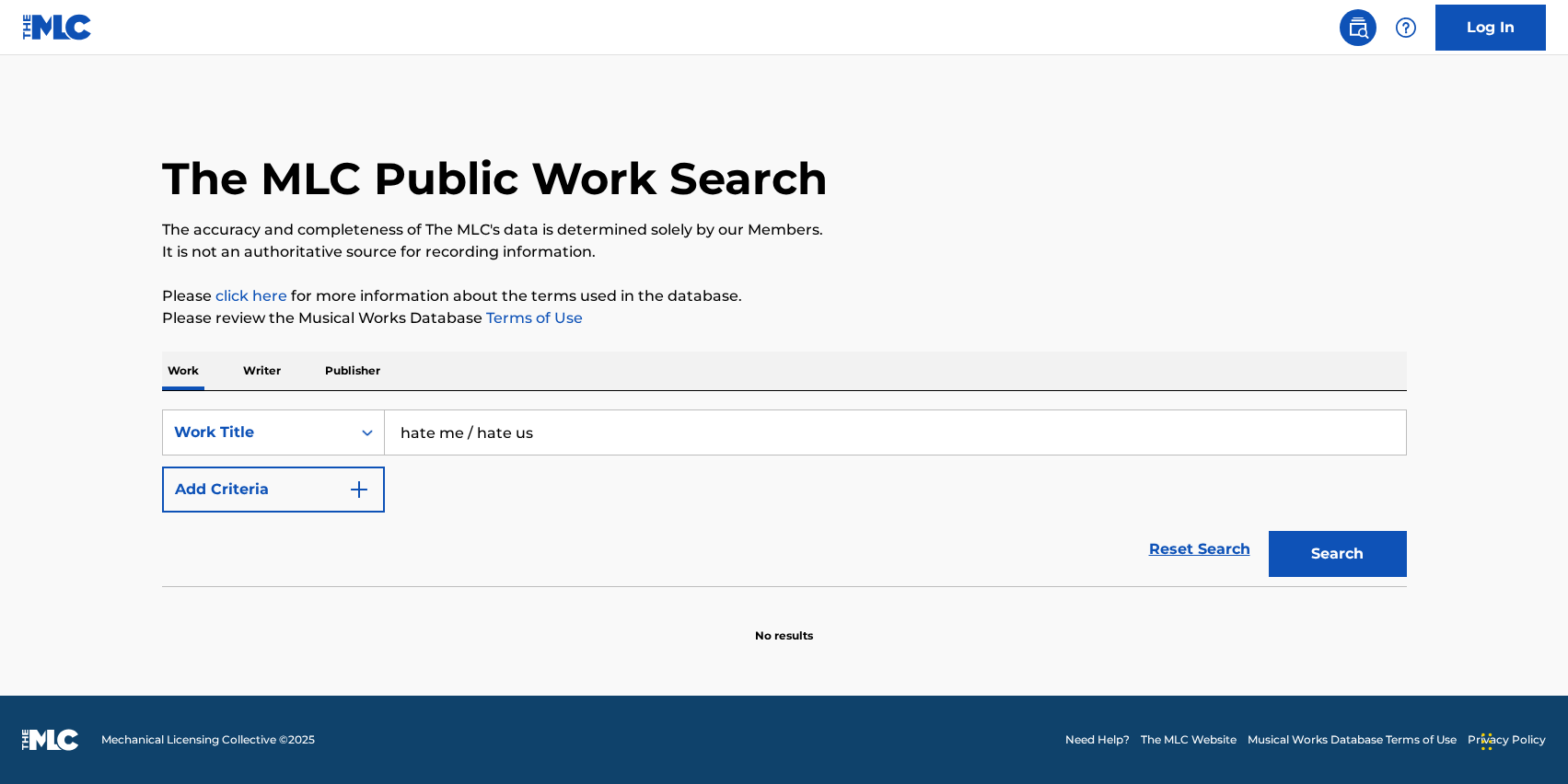
drag, startPoint x: 561, startPoint y: 448, endPoint x: 461, endPoint y: 437, distance: 100.6
click at [461, 437] on input "hate me / hate us" at bounding box center [895, 433] width 1021 height 44
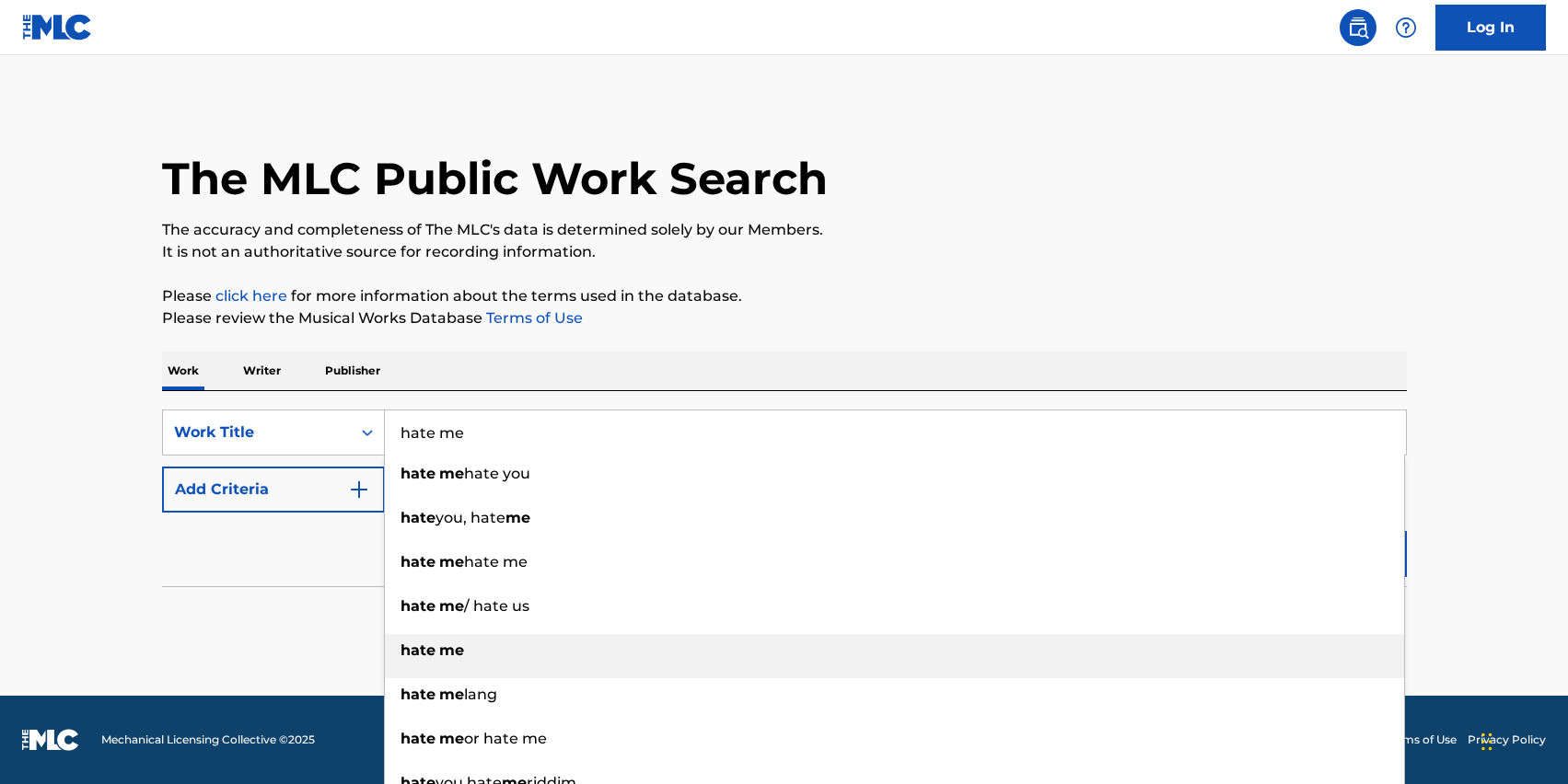
type input "hate me"
click at [515, 664] on div "hate me" at bounding box center [894, 651] width 1019 height 33
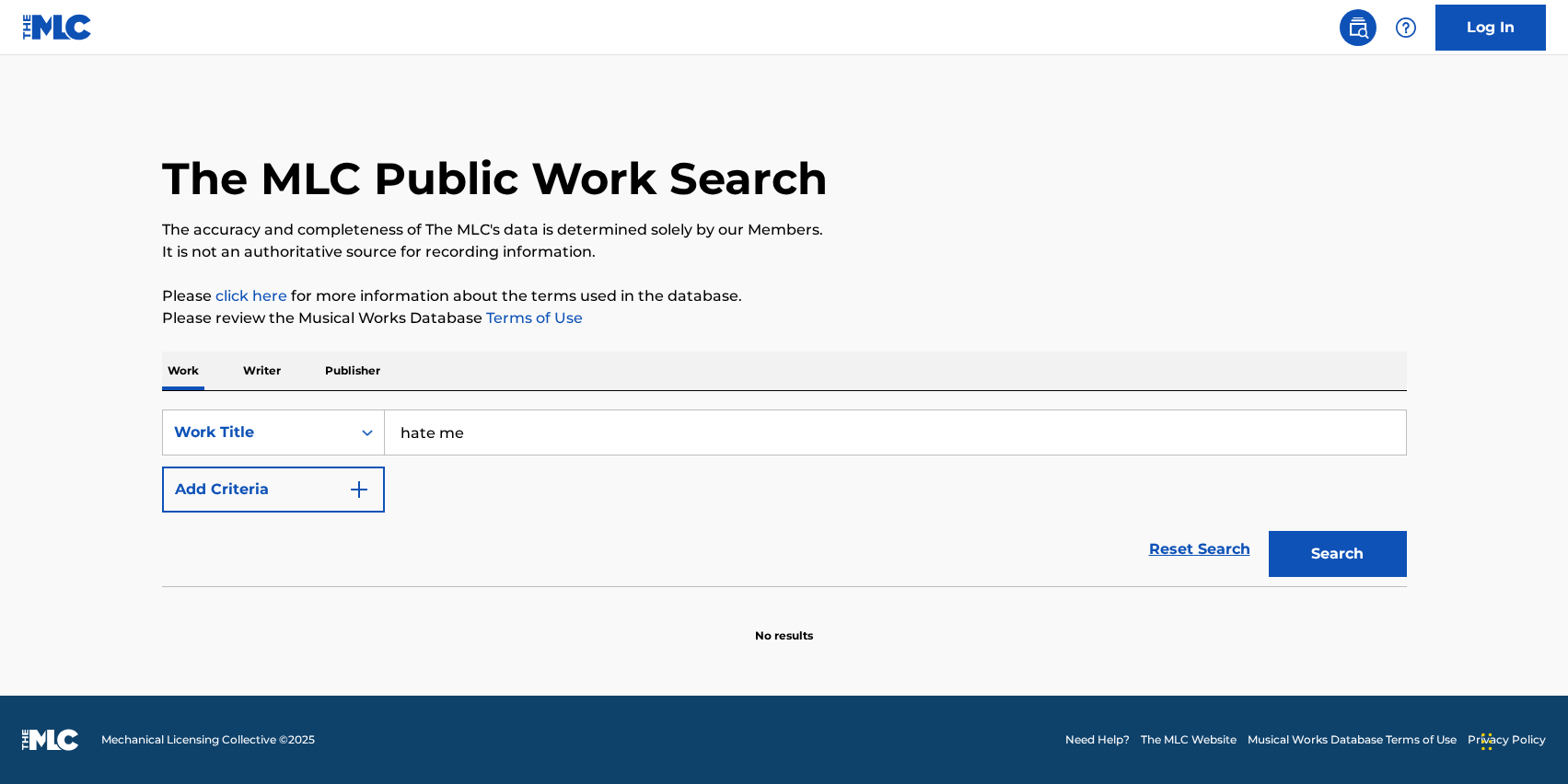
click at [313, 501] on button "Add Criteria" at bounding box center [273, 490] width 223 height 46
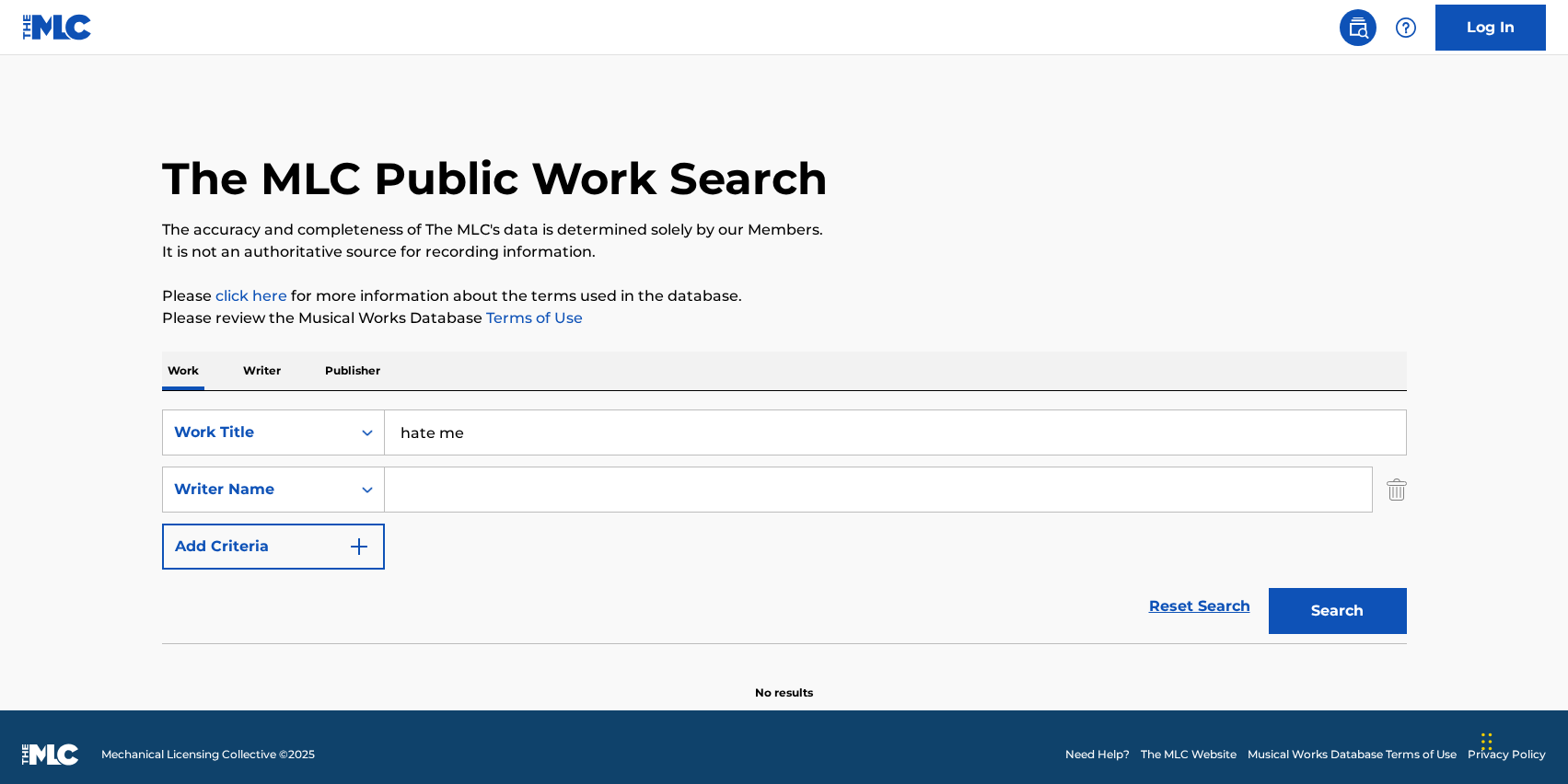
click at [484, 497] on input "Search Form" at bounding box center [878, 490] width 987 height 44
type input "[PERSON_NAME]"
click at [1285, 579] on div "Search" at bounding box center [1333, 606] width 147 height 73
click at [1305, 608] on button "Search" at bounding box center [1338, 611] width 138 height 46
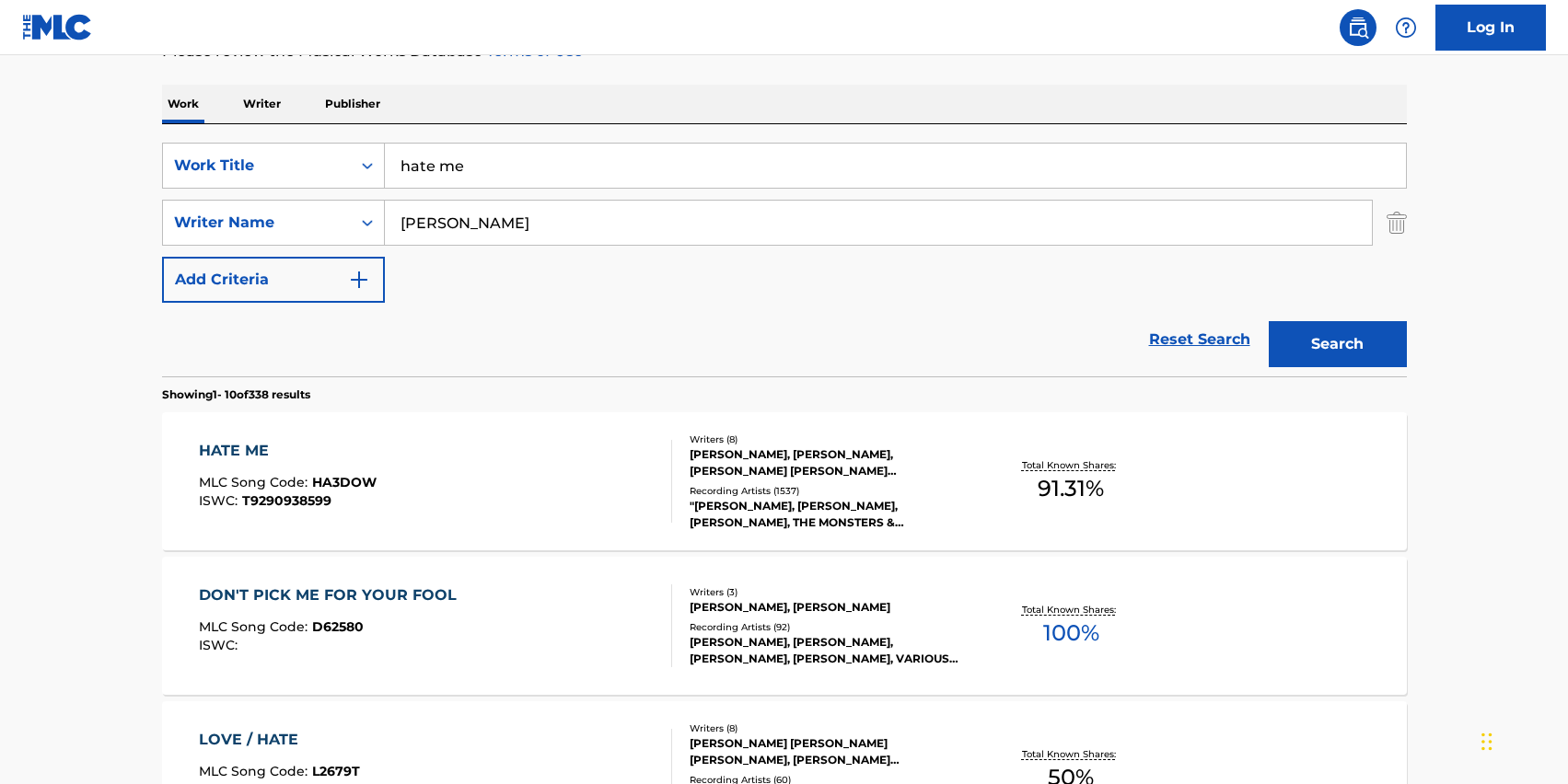
scroll to position [345, 0]
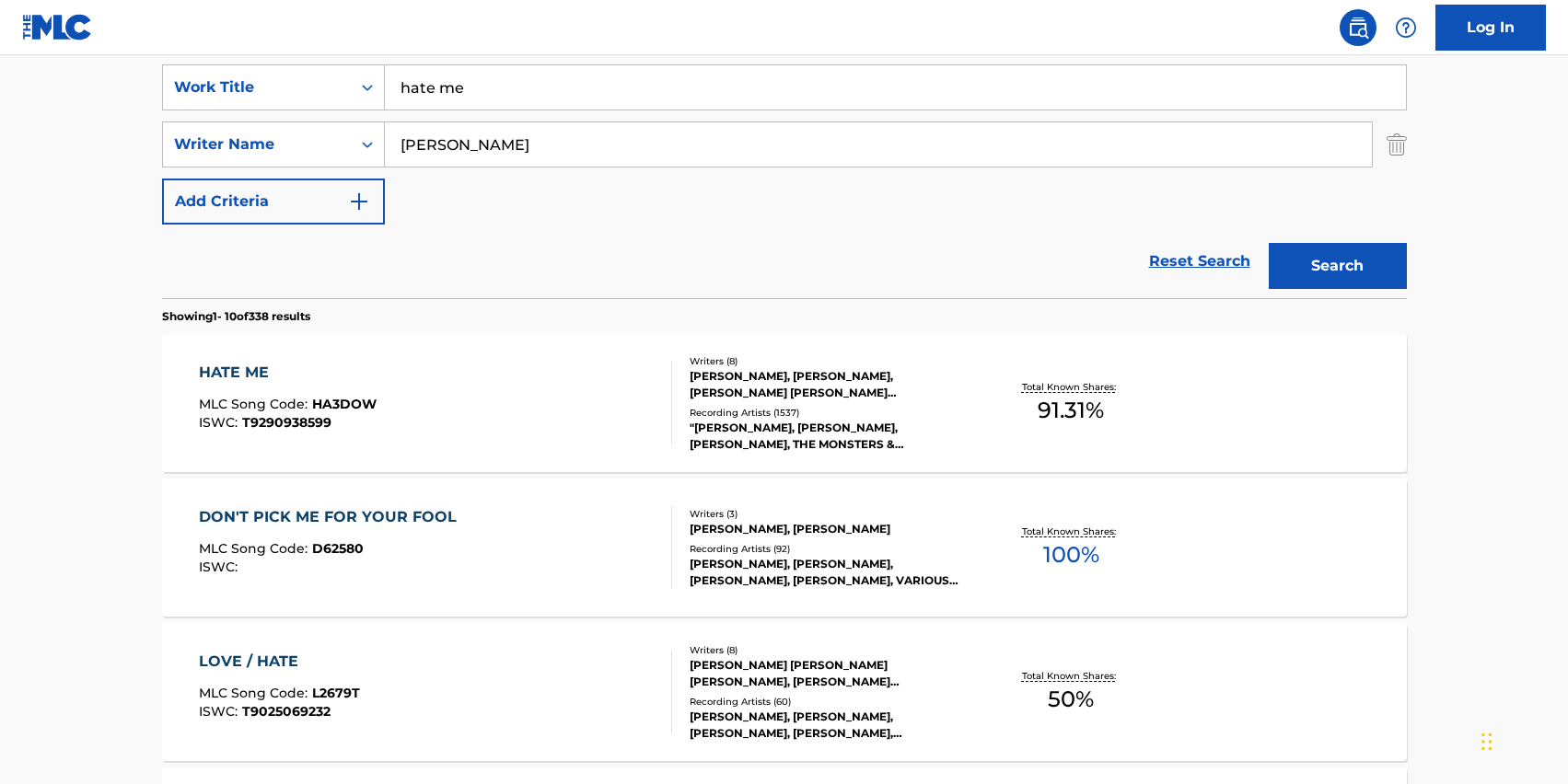
click at [363, 418] on div "ISWC : T9290938599" at bounding box center [287, 422] width 178 height 14
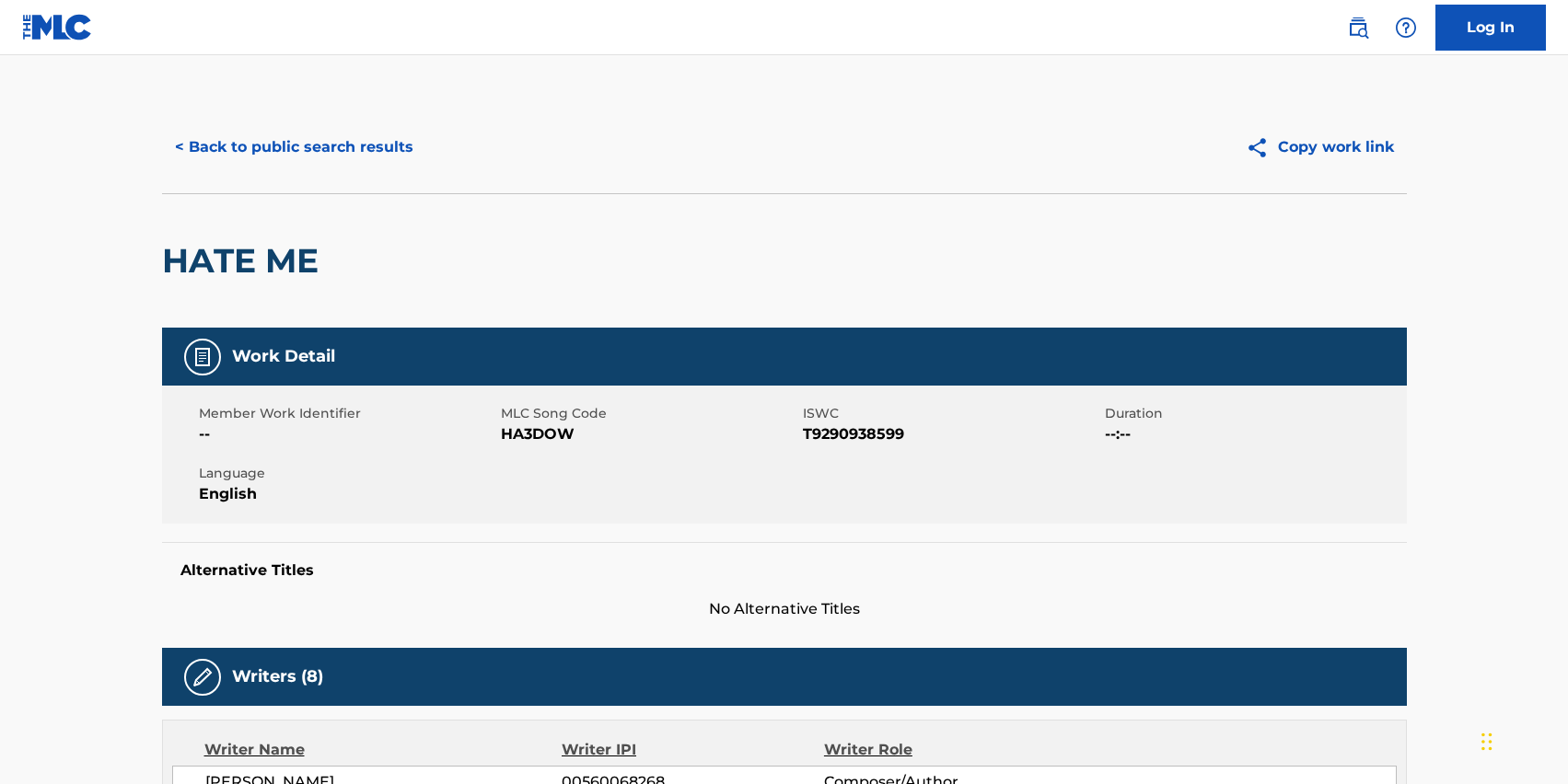
click at [369, 149] on button "< Back to public search results" at bounding box center [294, 147] width 265 height 46
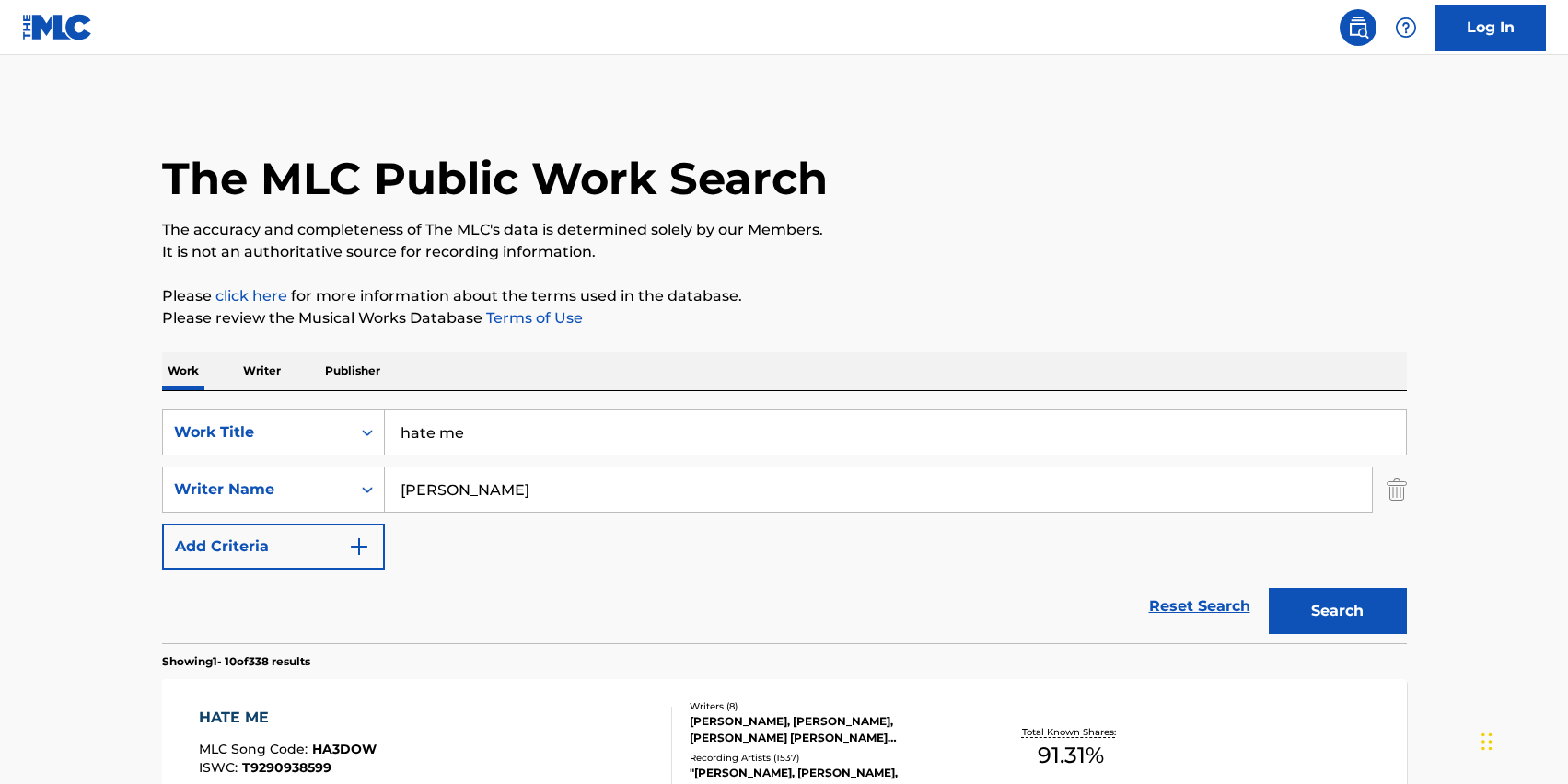
scroll to position [345, 0]
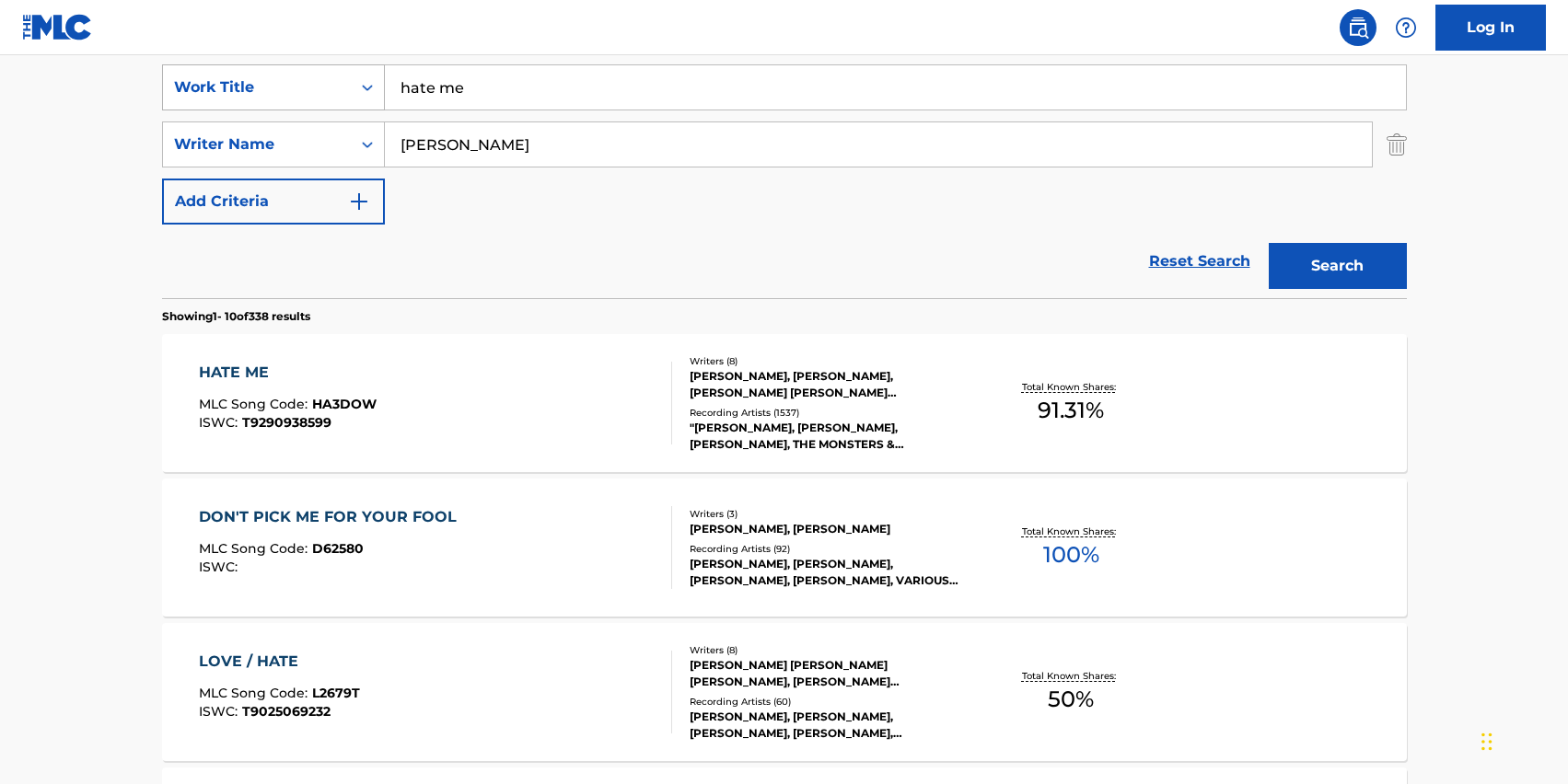
drag, startPoint x: 600, startPoint y: 107, endPoint x: 218, endPoint y: 89, distance: 382.4
click at [225, 89] on div "SearchWithCriteria5f9e74ab-0966-49e3-ab61-96cd0fd5edde Work Title hate me" at bounding box center [784, 88] width 1245 height 46
click at [204, 262] on div "Reset Search Search" at bounding box center [784, 261] width 1245 height 73
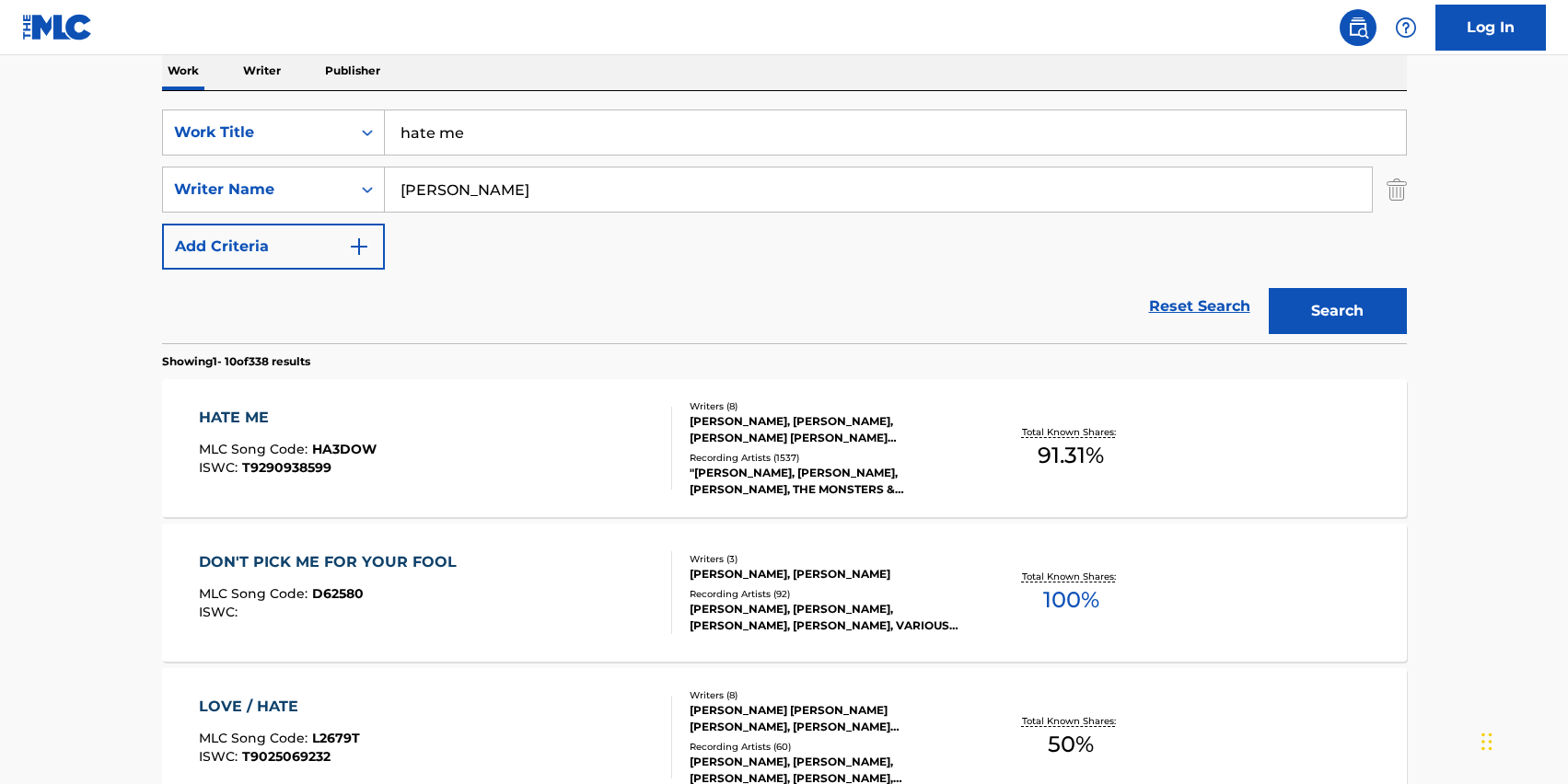
scroll to position [296, 0]
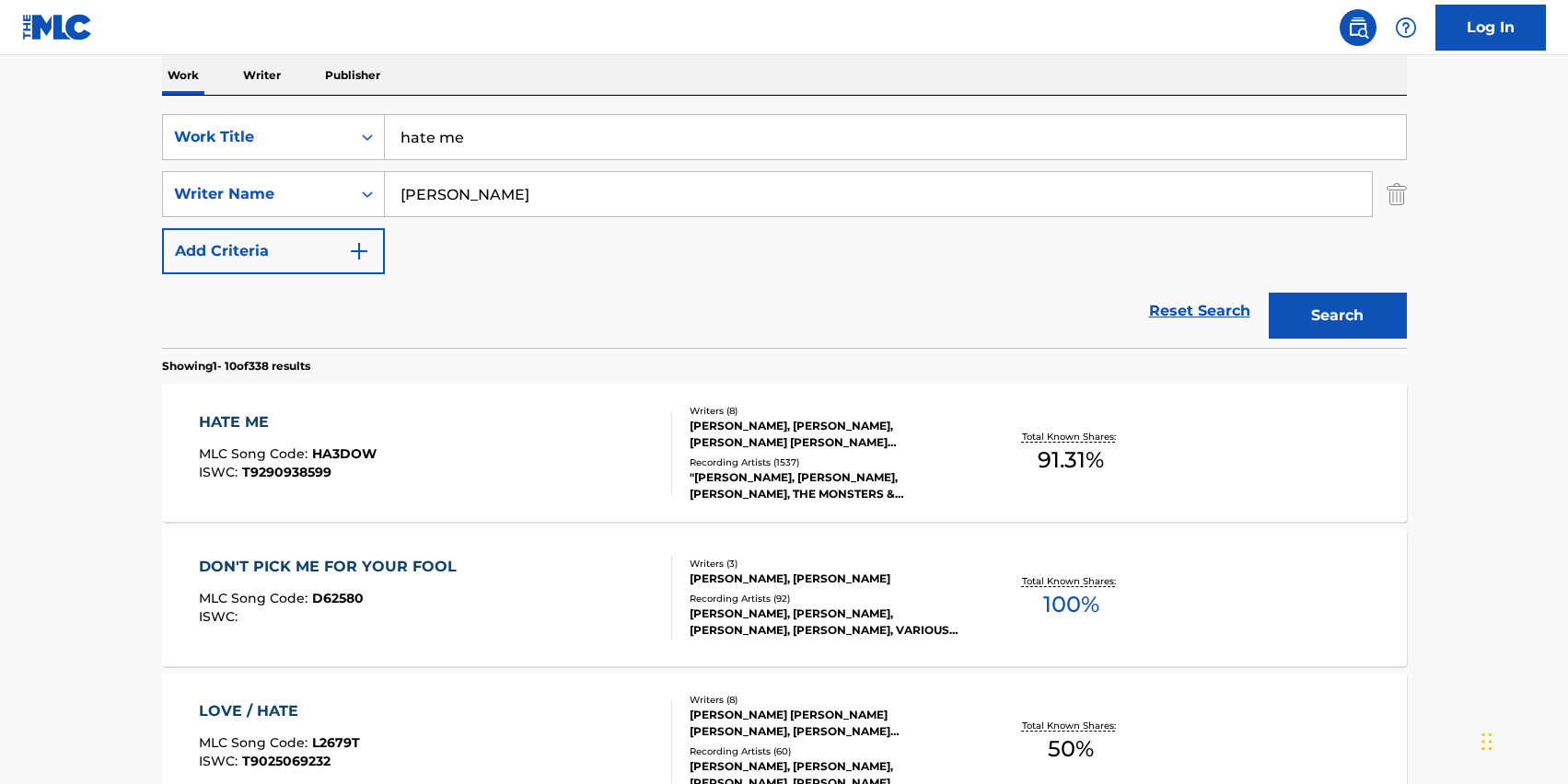
click at [260, 80] on p "Writer" at bounding box center [262, 75] width 49 height 39
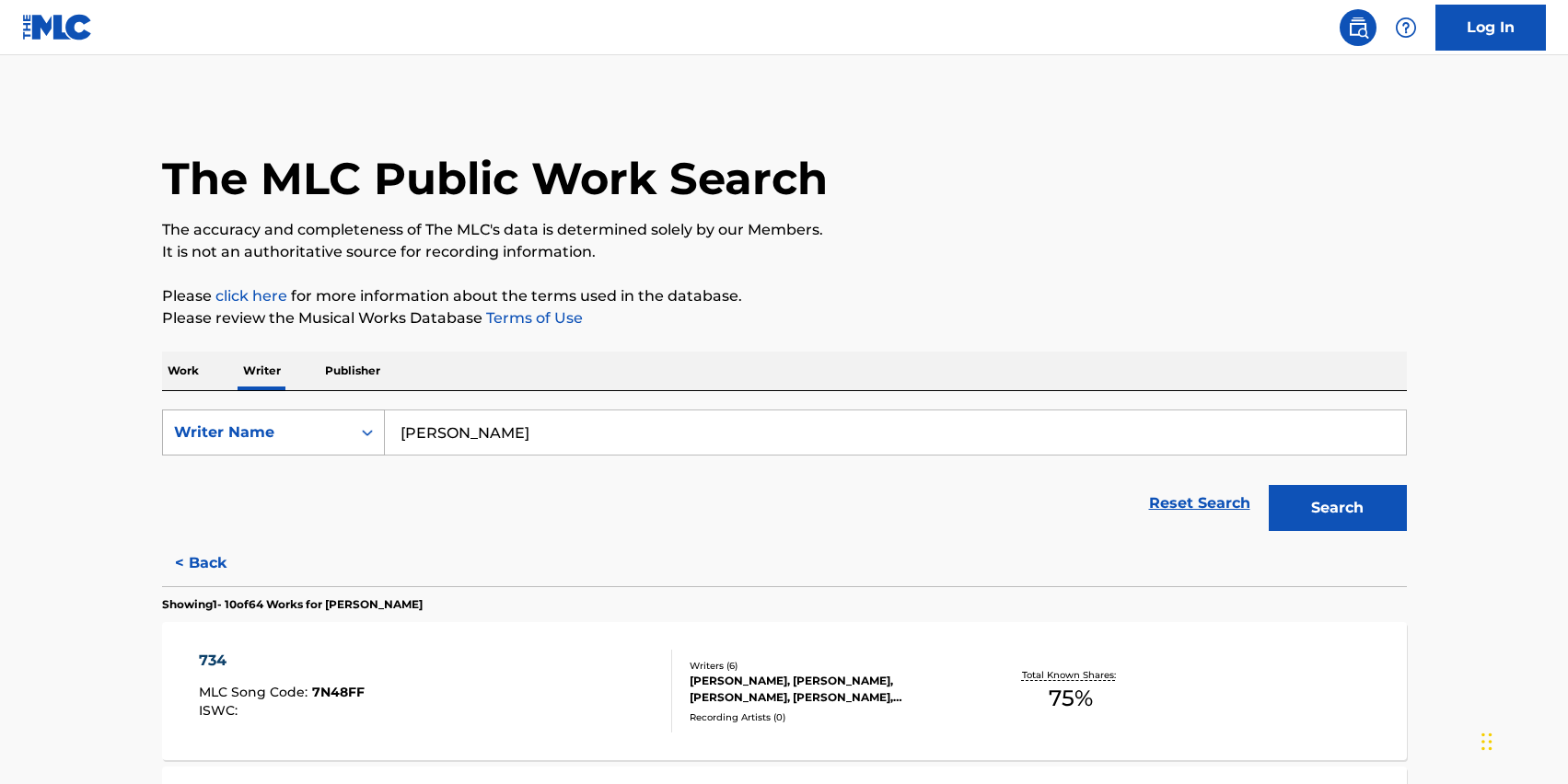
drag, startPoint x: 522, startPoint y: 442, endPoint x: 255, endPoint y: 430, distance: 267.3
click at [255, 430] on div "SearchWithCriteria082911f3-6e4a-48af-a411-75750d610522 Writer Name [PERSON_NAME]" at bounding box center [784, 433] width 1245 height 46
type input "[PERSON_NAME]"
click at [1339, 539] on div "Search" at bounding box center [1333, 503] width 147 height 73
click at [1337, 512] on button "Search" at bounding box center [1338, 508] width 138 height 46
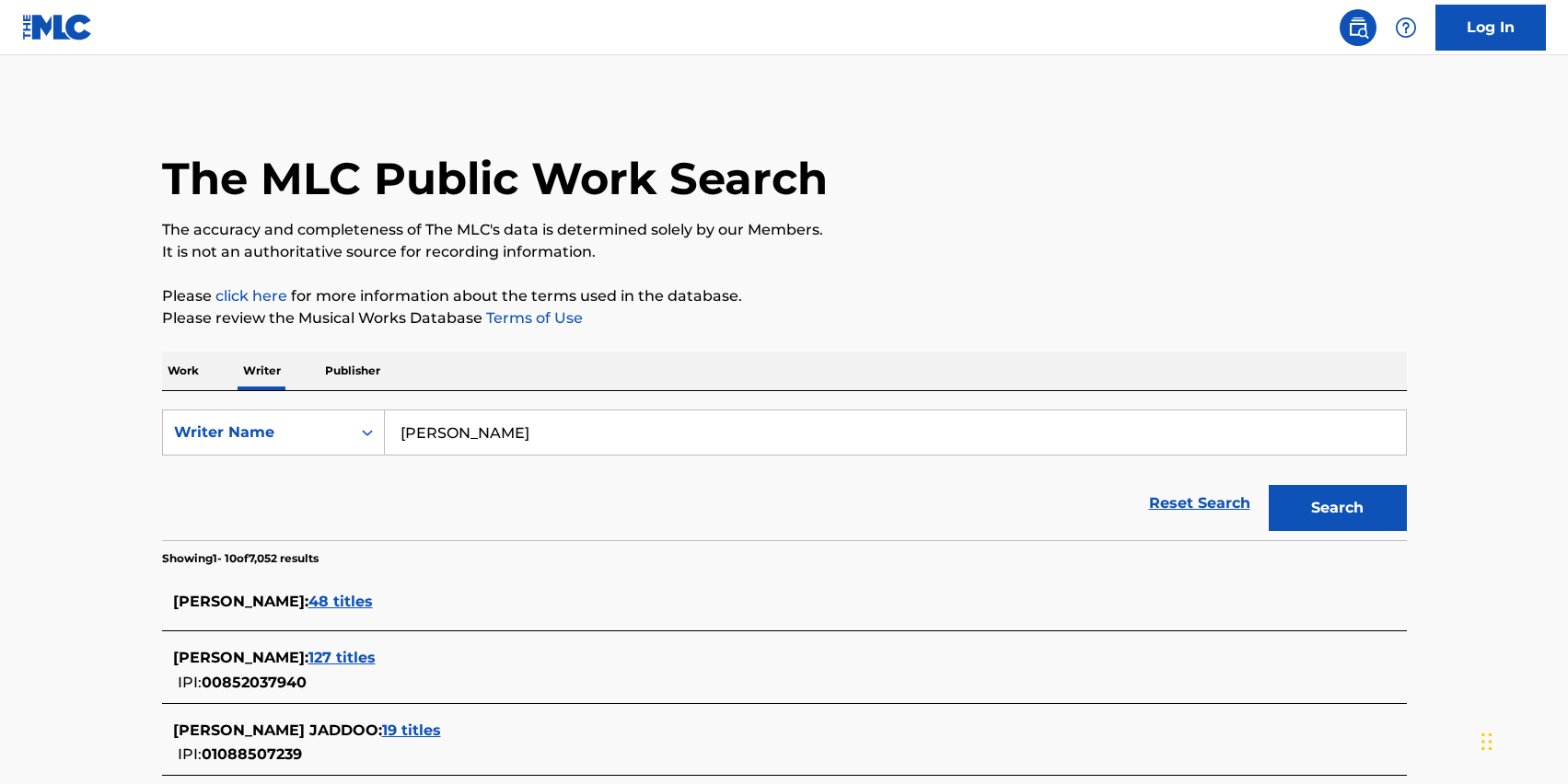
click at [323, 601] on span "48 titles" at bounding box center [341, 601] width 65 height 17
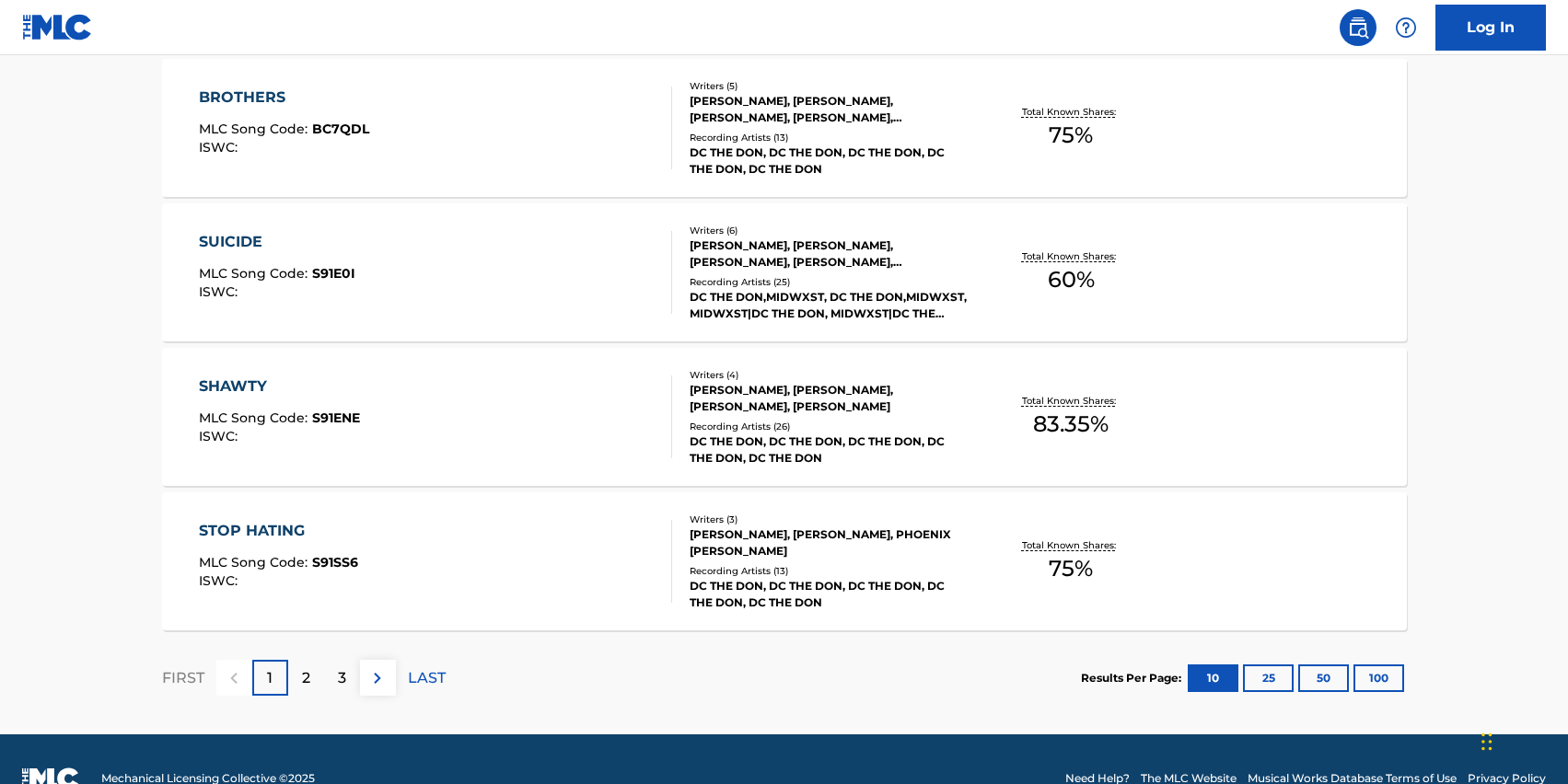
scroll to position [1469, 0]
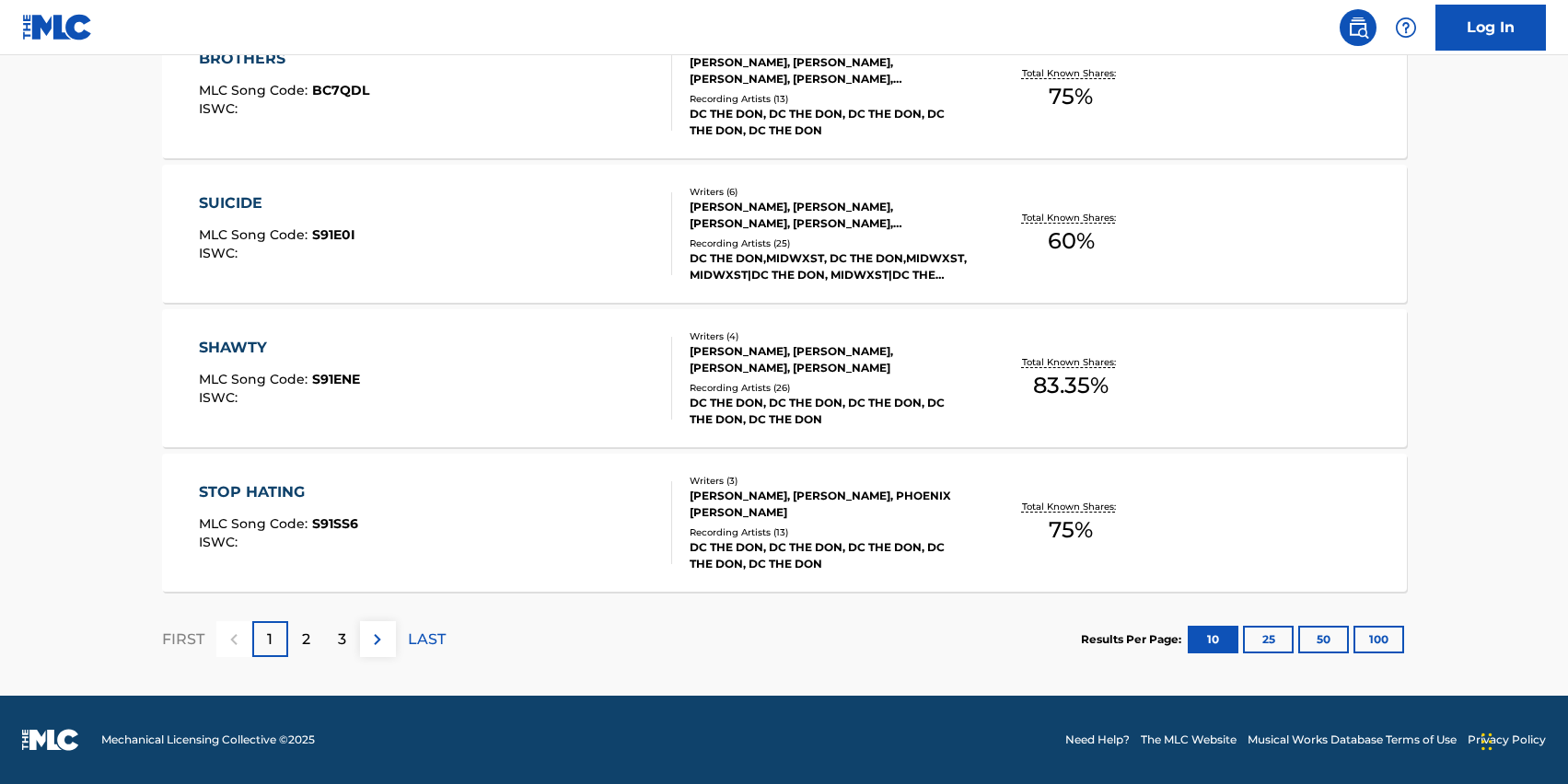
click at [1398, 627] on button "100" at bounding box center [1379, 639] width 50 height 28
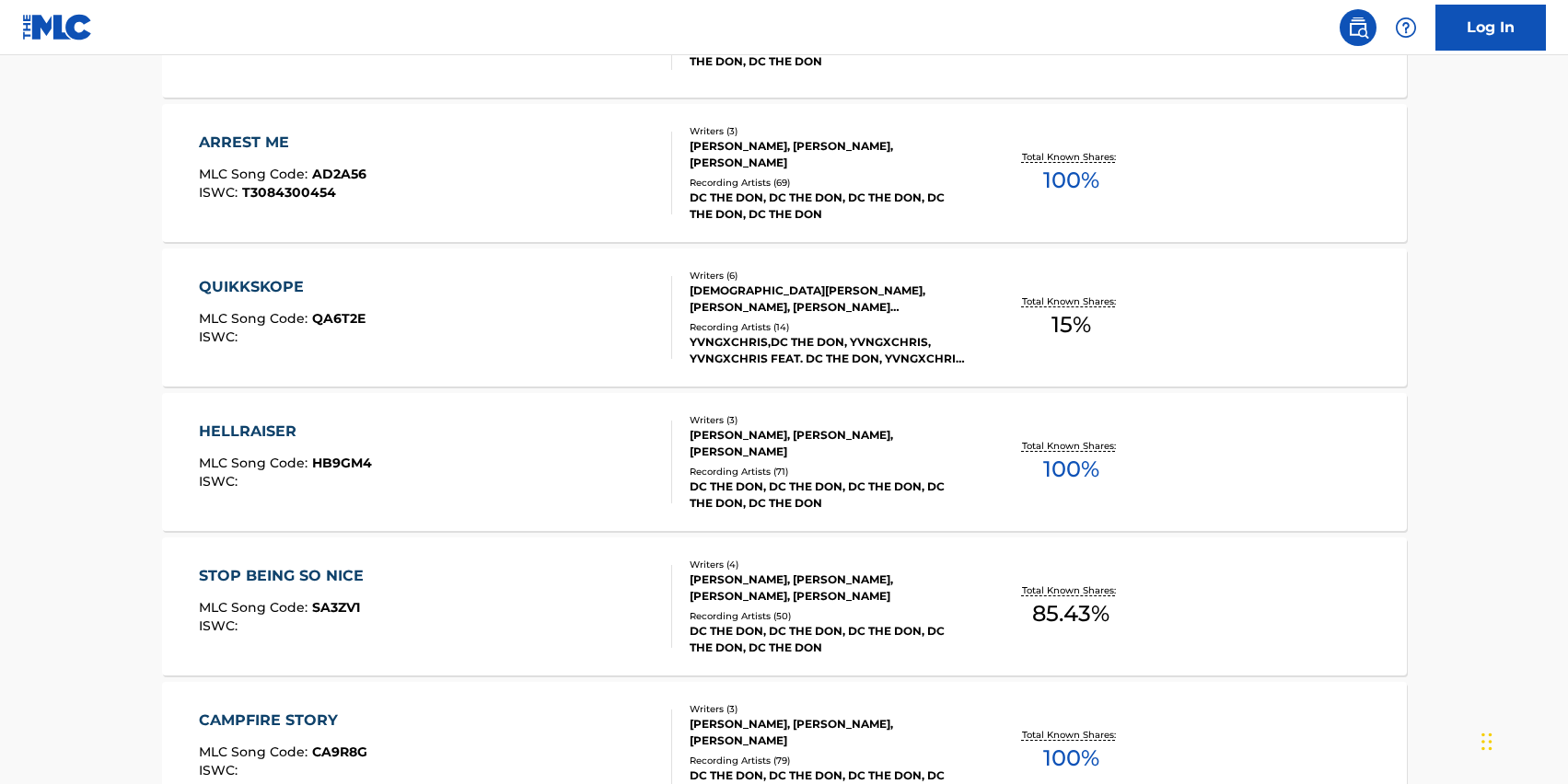
scroll to position [2774, 0]
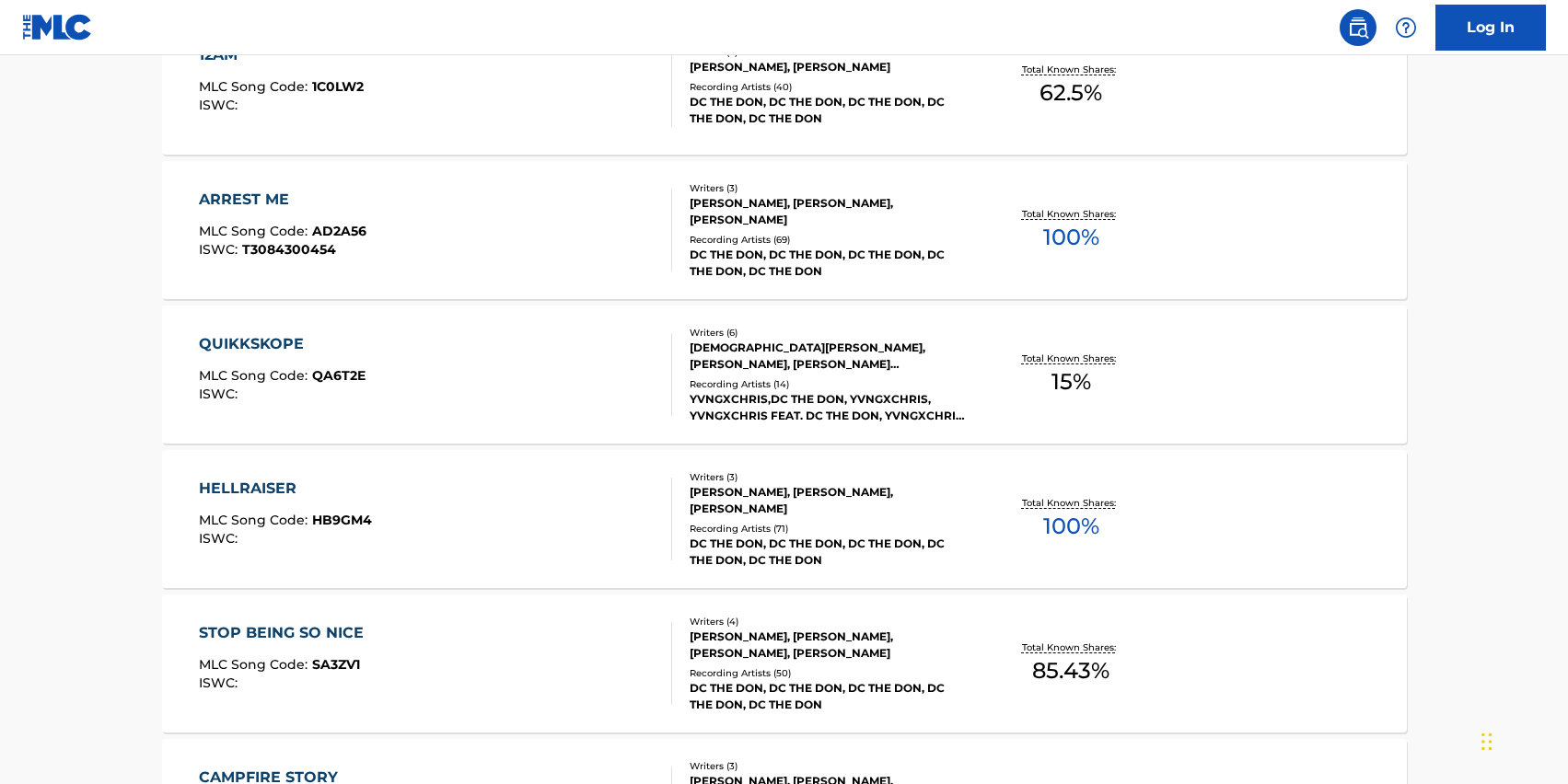
click at [418, 239] on div "ARREST ME MLC Song Code : AD2A56 ISWC : T3084300454" at bounding box center [435, 229] width 473 height 83
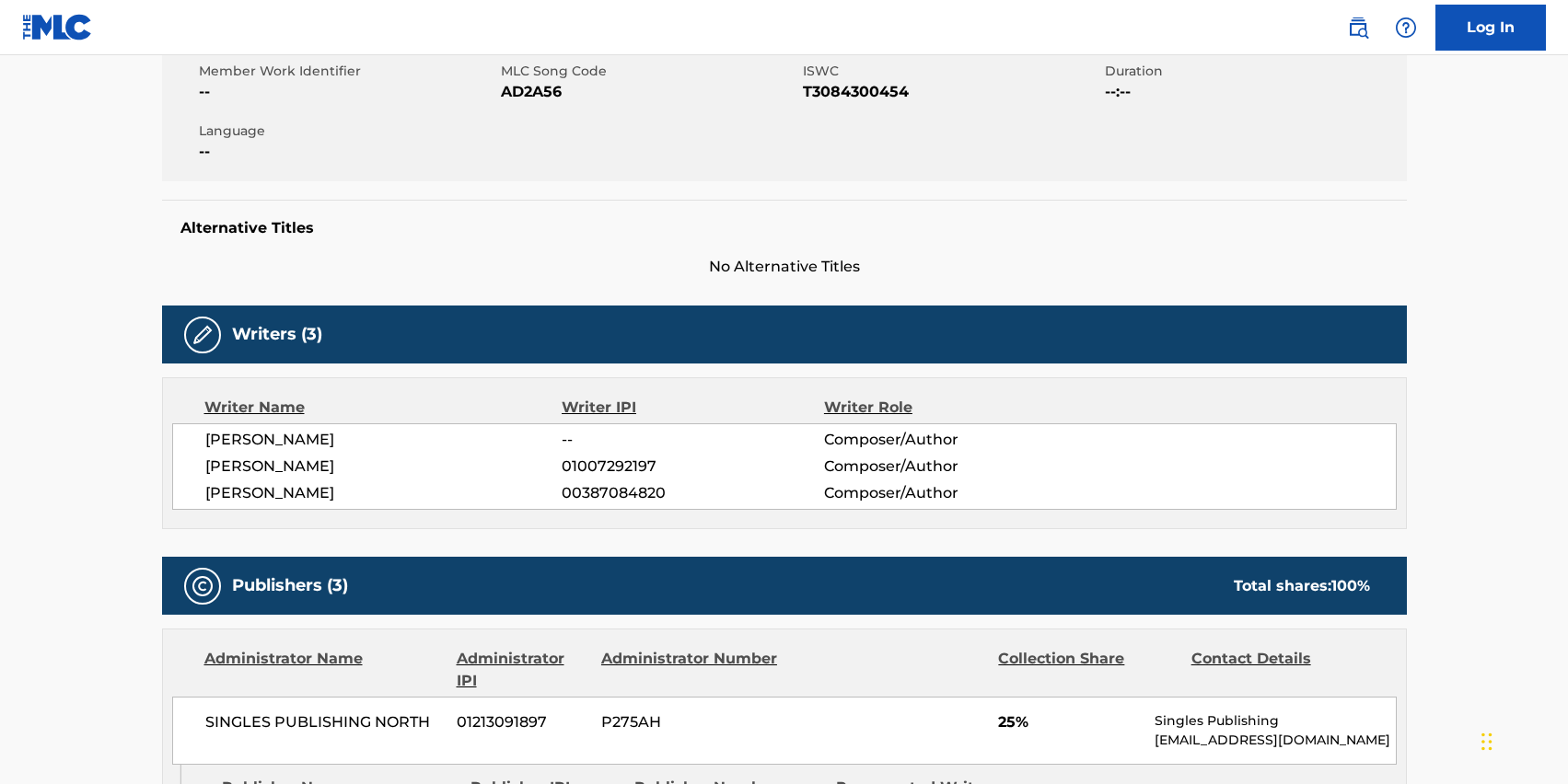
scroll to position [344, 0]
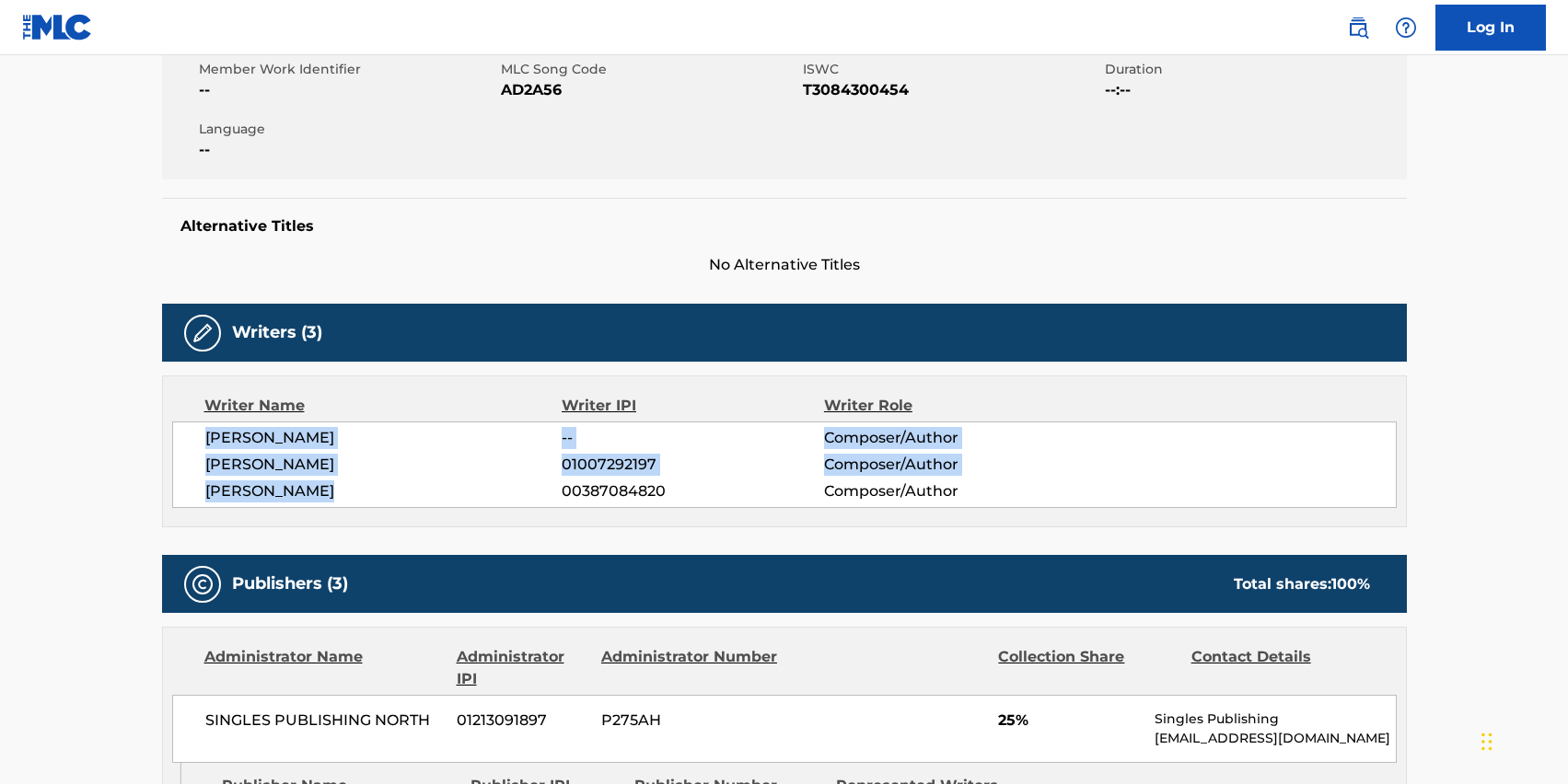
drag, startPoint x: 203, startPoint y: 433, endPoint x: 329, endPoint y: 496, distance: 140.9
click at [329, 496] on div "[PERSON_NAME] -- Composer/Author [PERSON_NAME] 01007292197 Composer/Author [PER…" at bounding box center [784, 464] width 1225 height 87
click at [329, 496] on span "[PERSON_NAME]" at bounding box center [383, 491] width 357 height 22
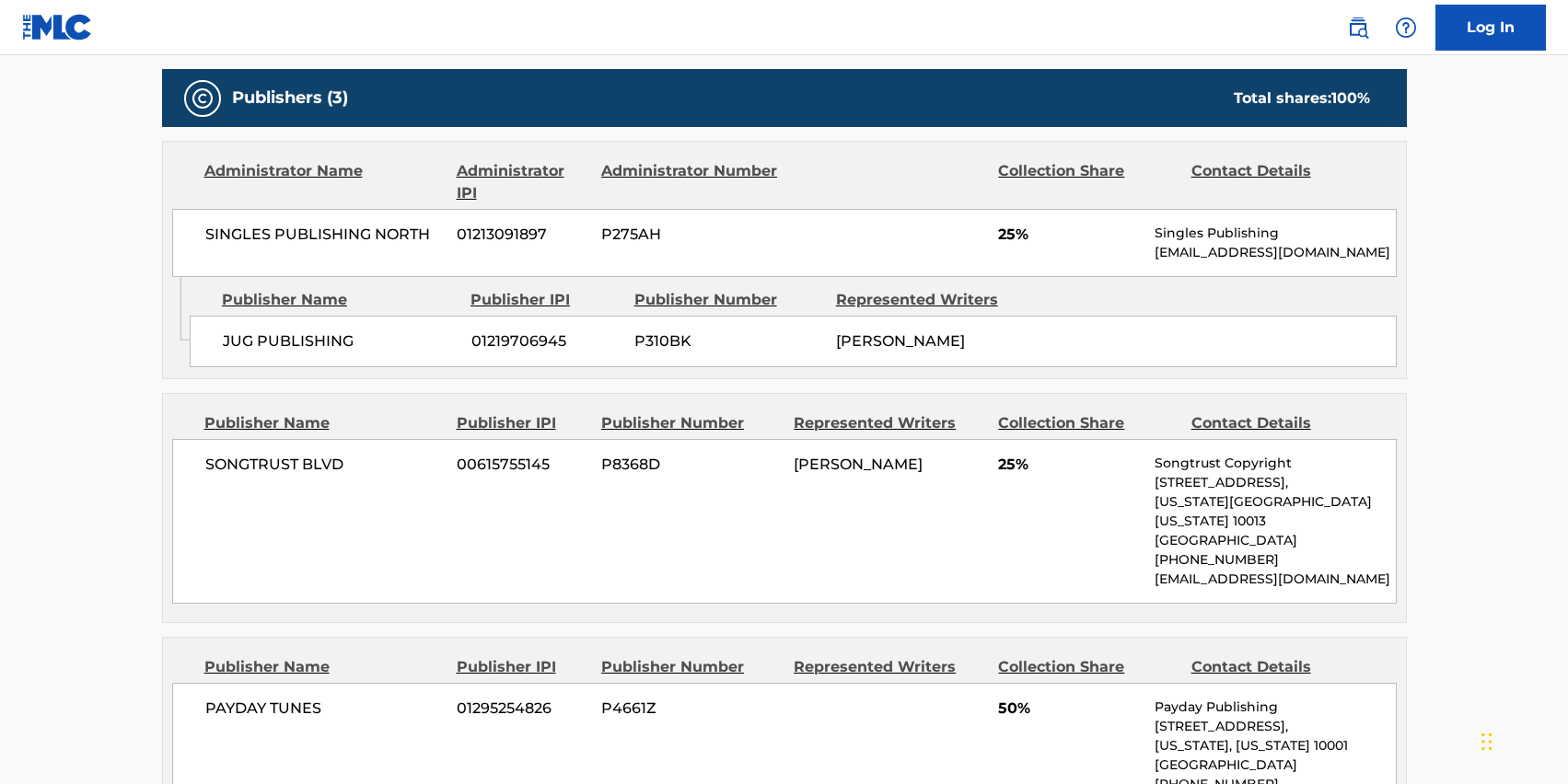
scroll to position [840, 0]
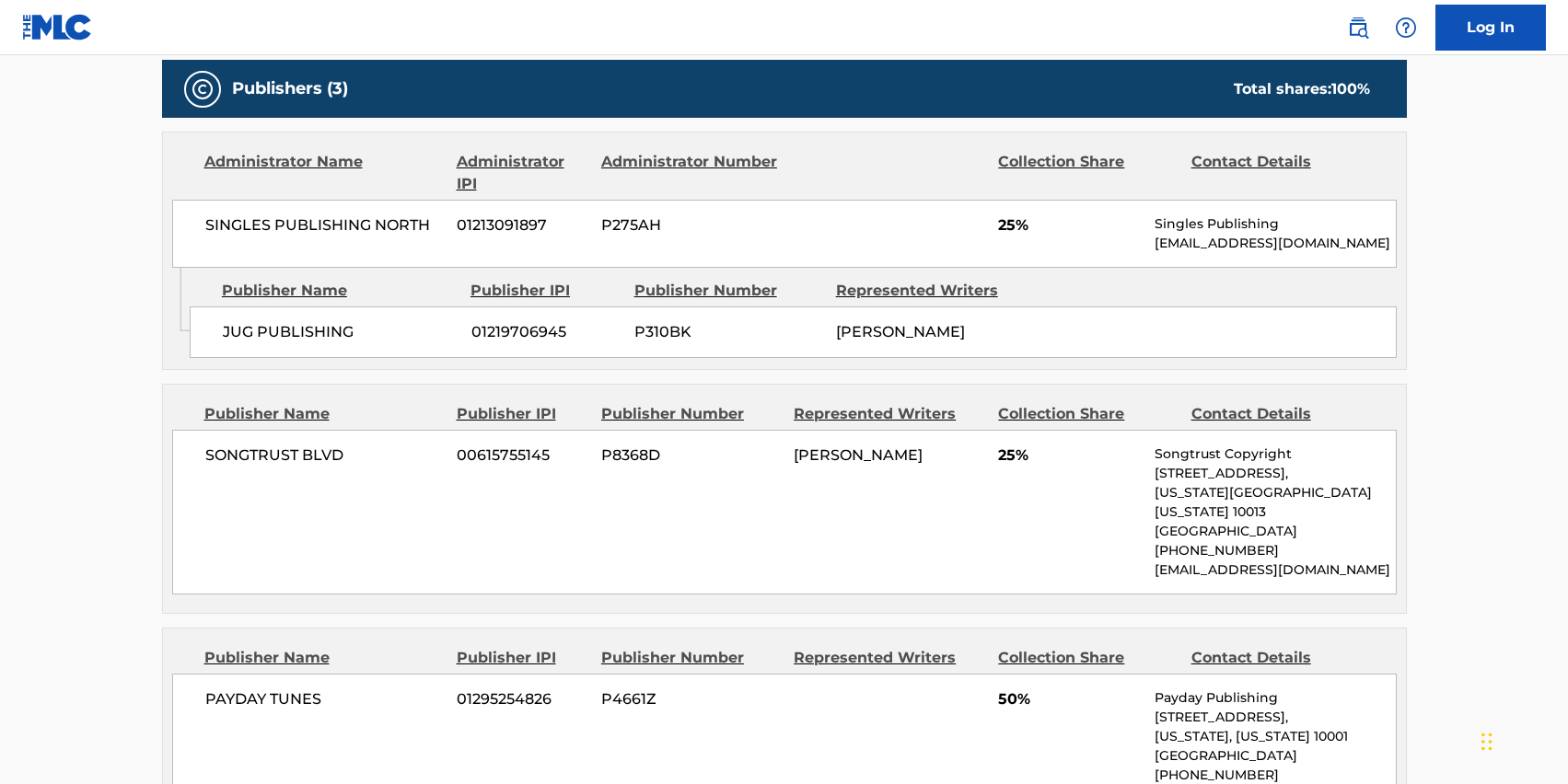
click at [863, 330] on span "[PERSON_NAME]" at bounding box center [900, 332] width 128 height 17
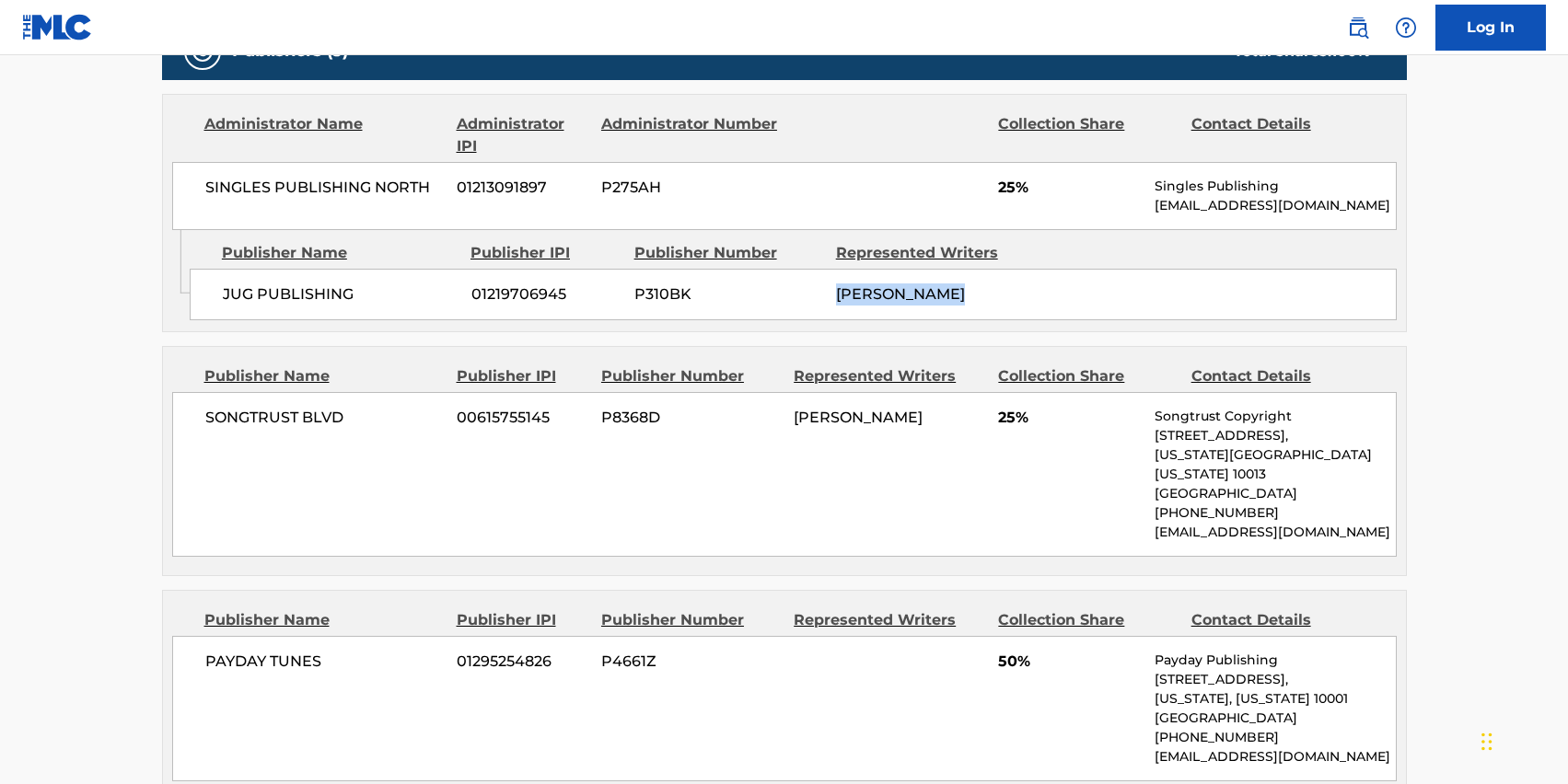
scroll to position [879, 0]
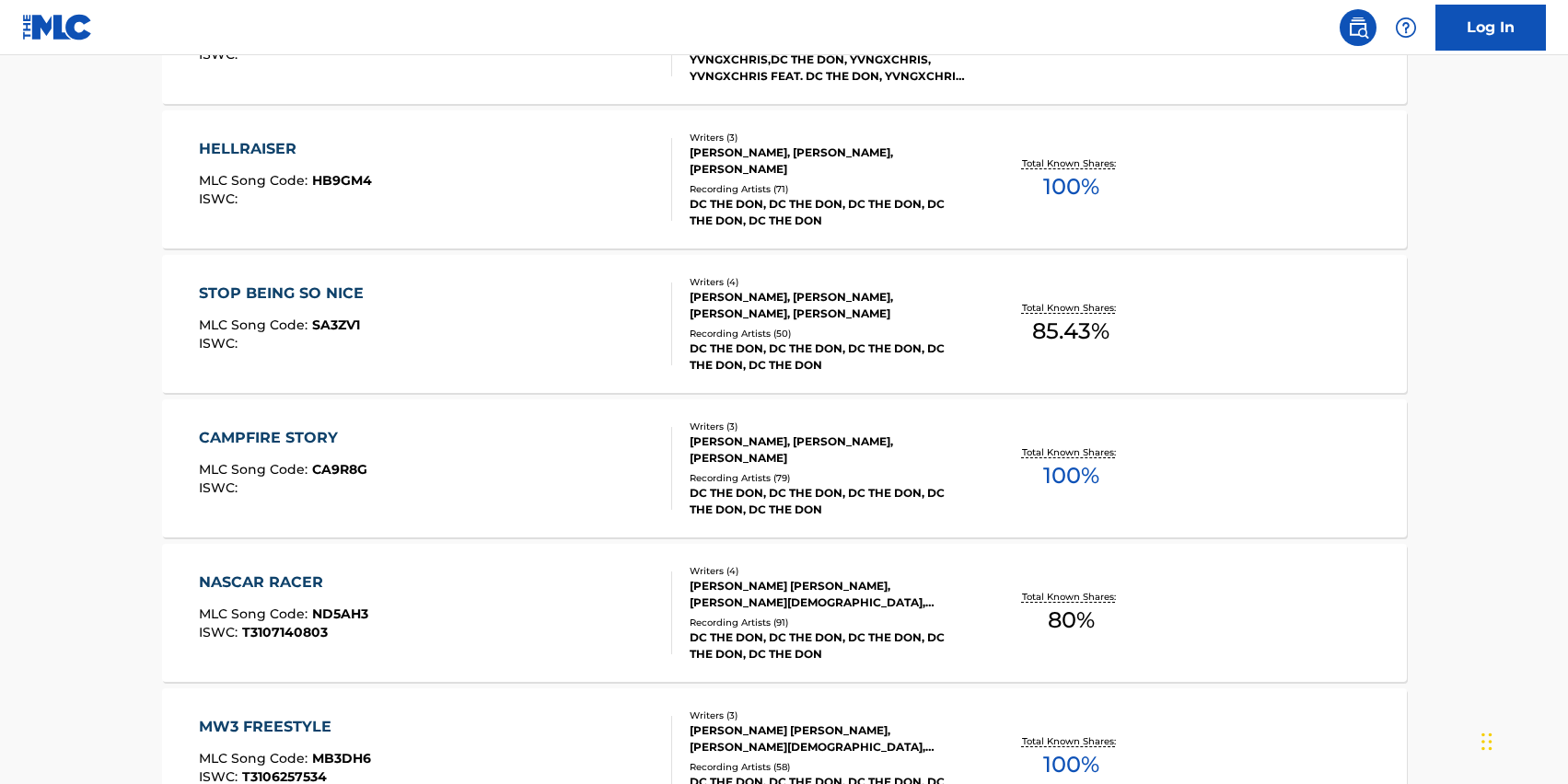
scroll to position [3148, 0]
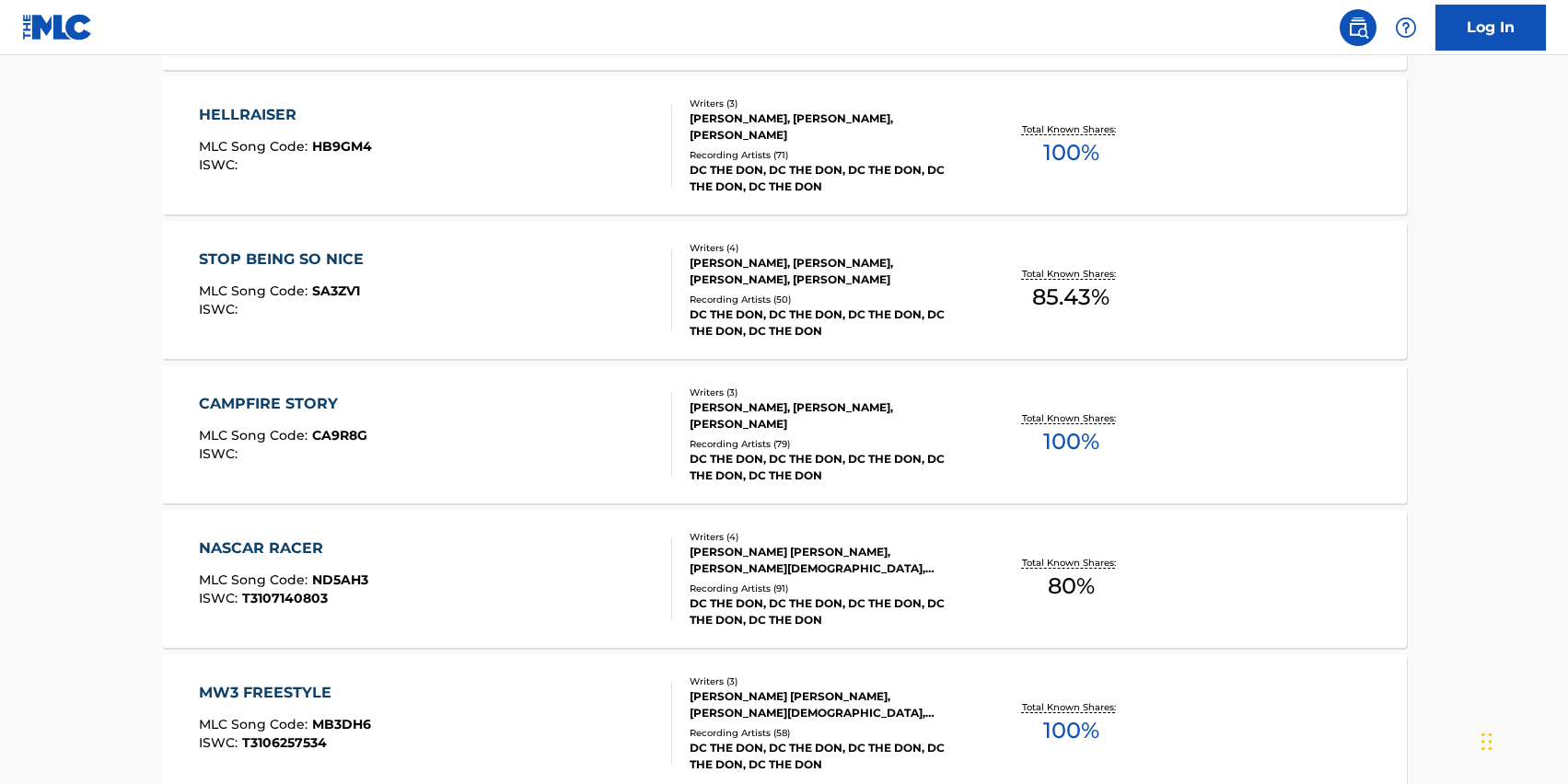
click at [274, 406] on div "CAMPFIRE STORY" at bounding box center [283, 403] width 168 height 22
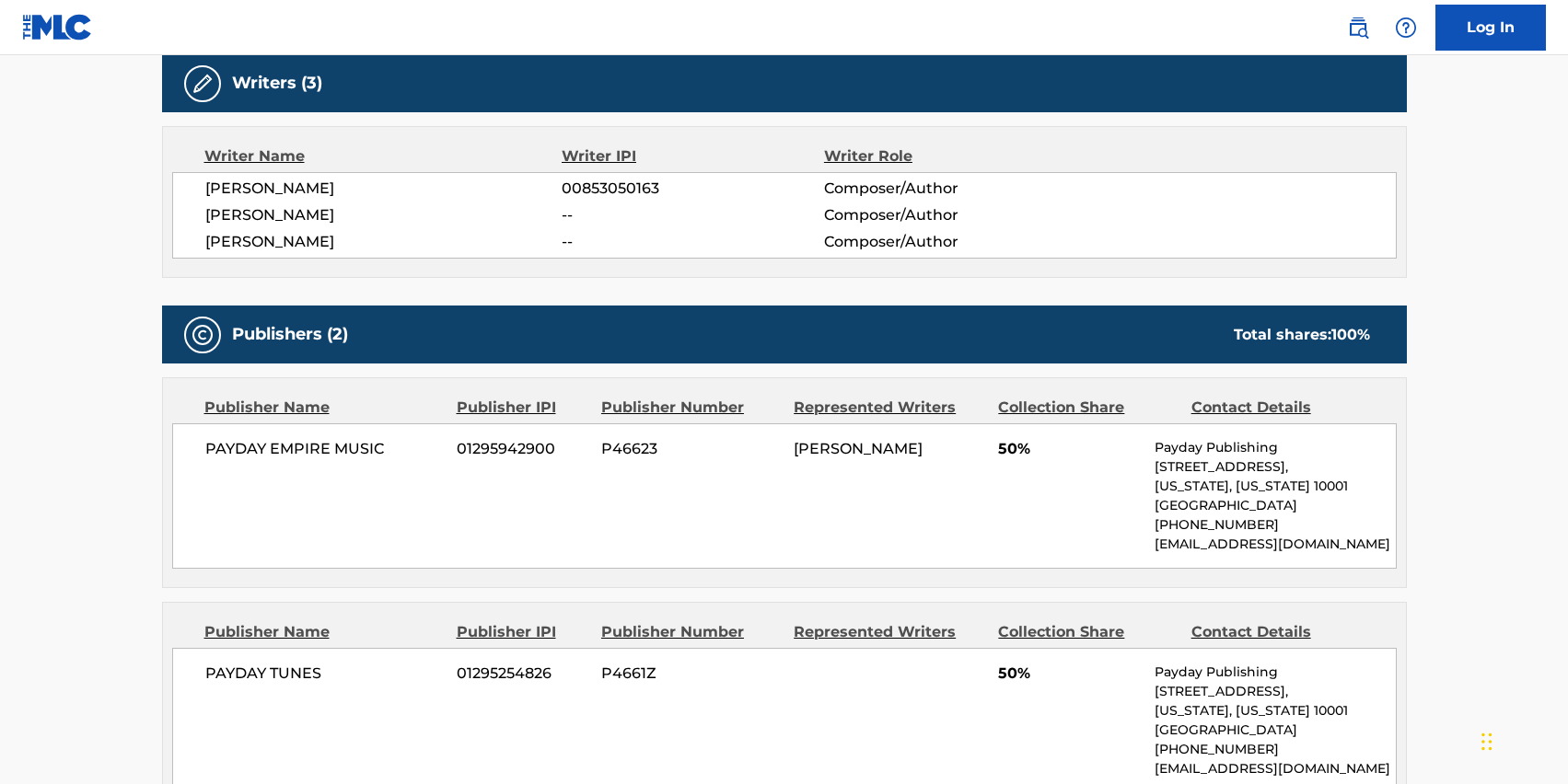
scroll to position [592, 0]
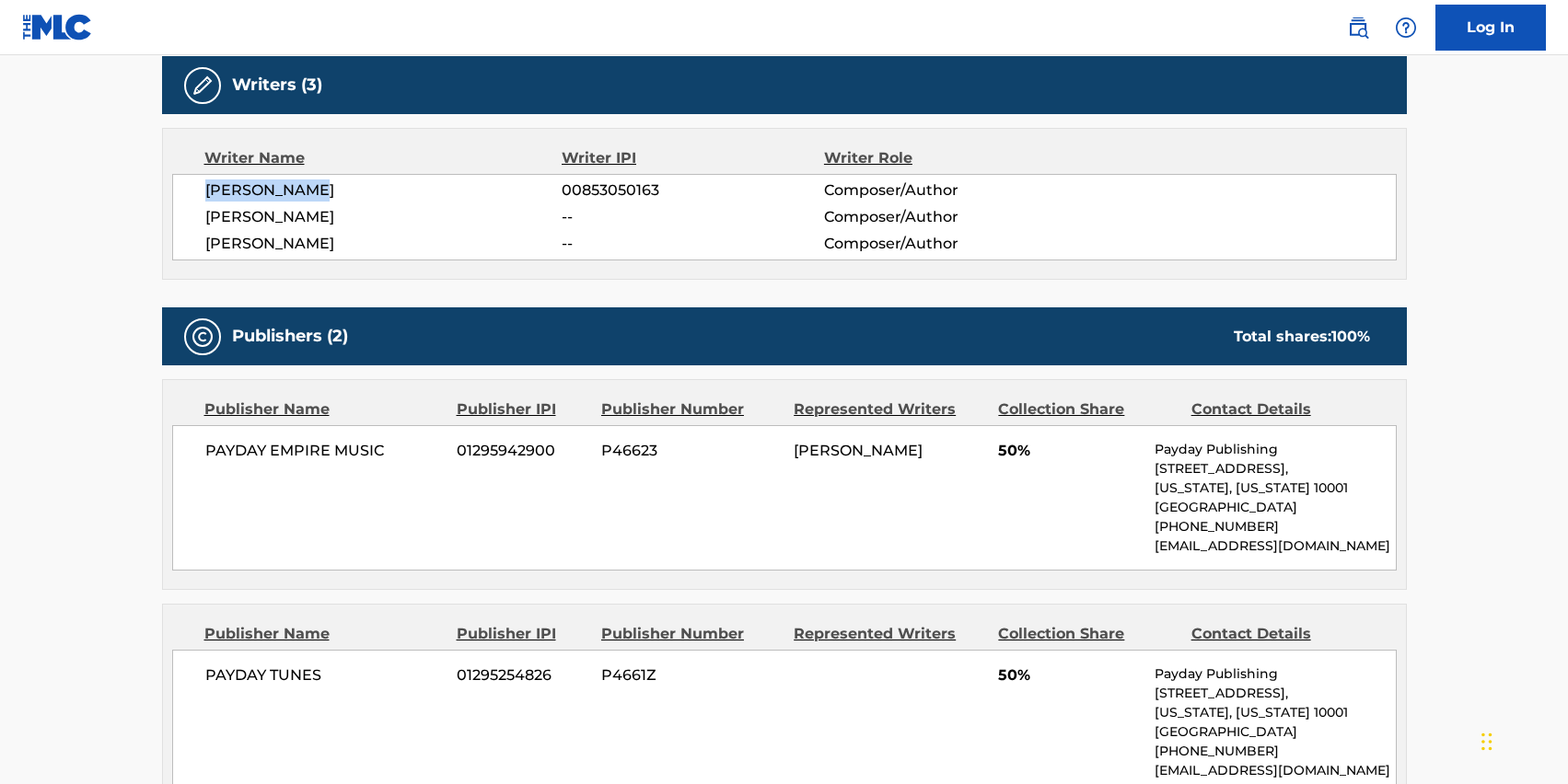
drag, startPoint x: 320, startPoint y: 187, endPoint x: 208, endPoint y: 189, distance: 112.0
click at [208, 189] on span "[PERSON_NAME]" at bounding box center [383, 190] width 357 height 22
click at [784, 341] on div "Publishers (2) Total shares: 100 %" at bounding box center [784, 336] width 1245 height 58
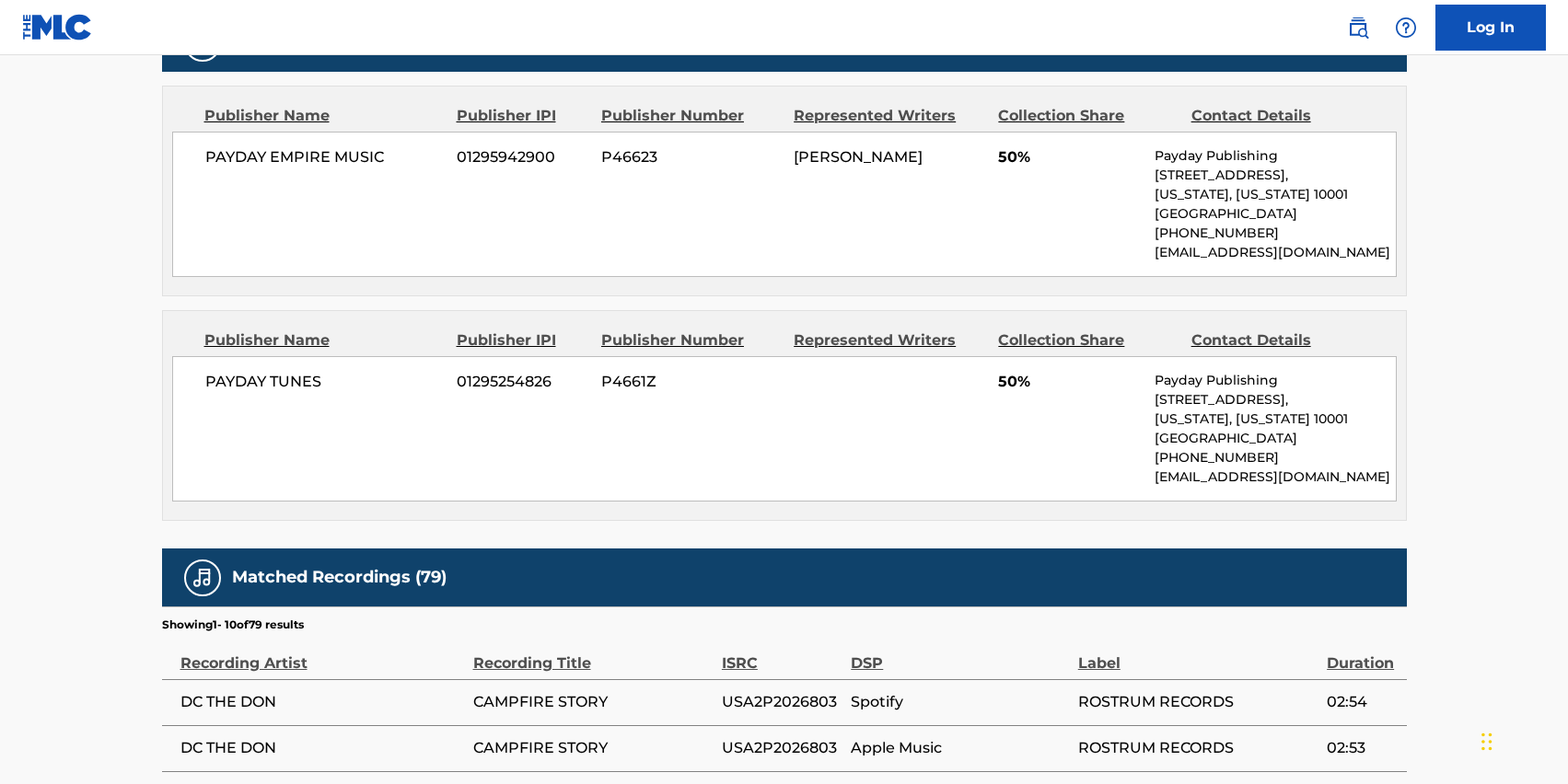
scroll to position [944, 0]
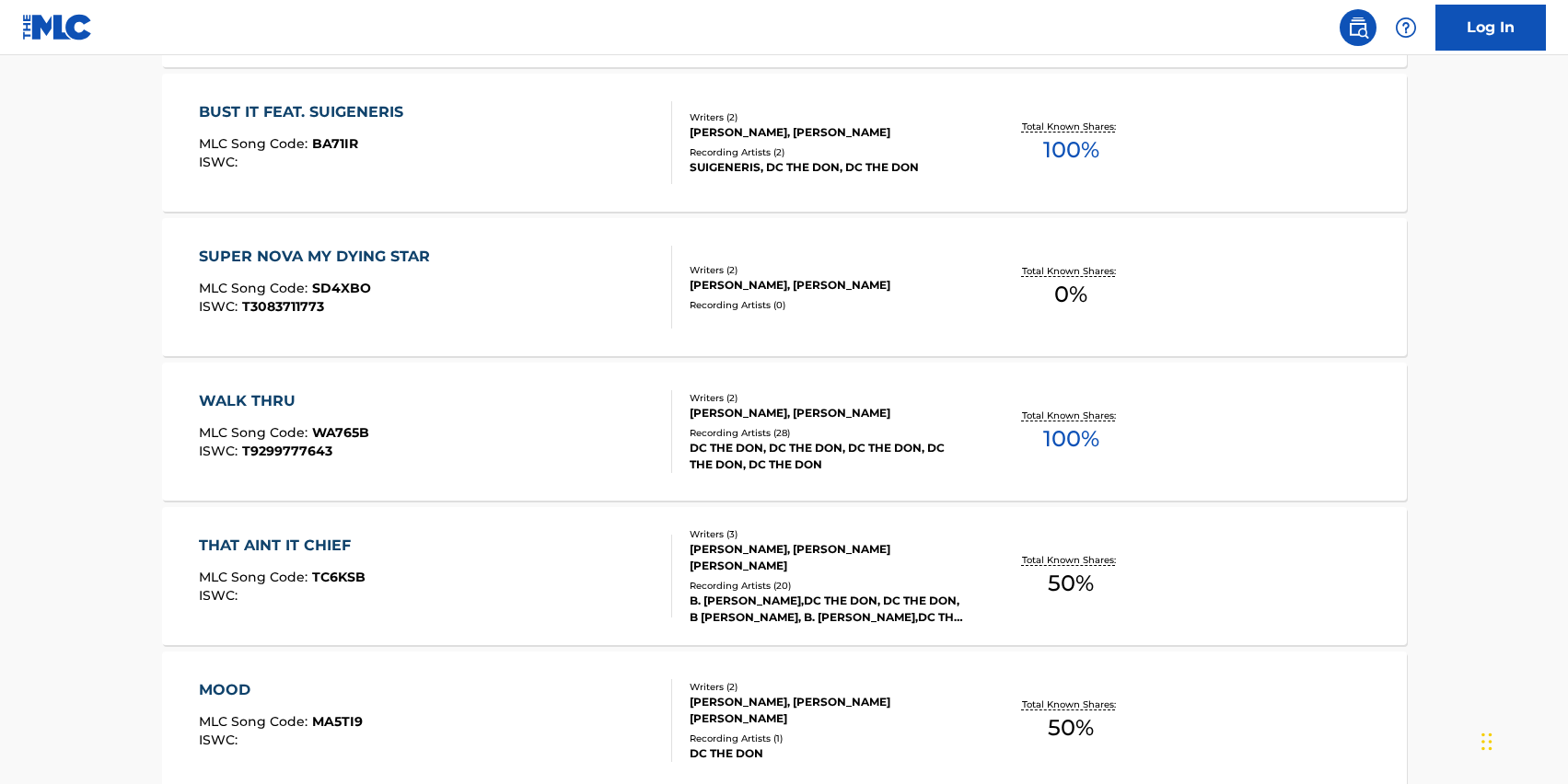
scroll to position [4597, 0]
click at [265, 403] on div "WALK THRU" at bounding box center [284, 400] width 170 height 22
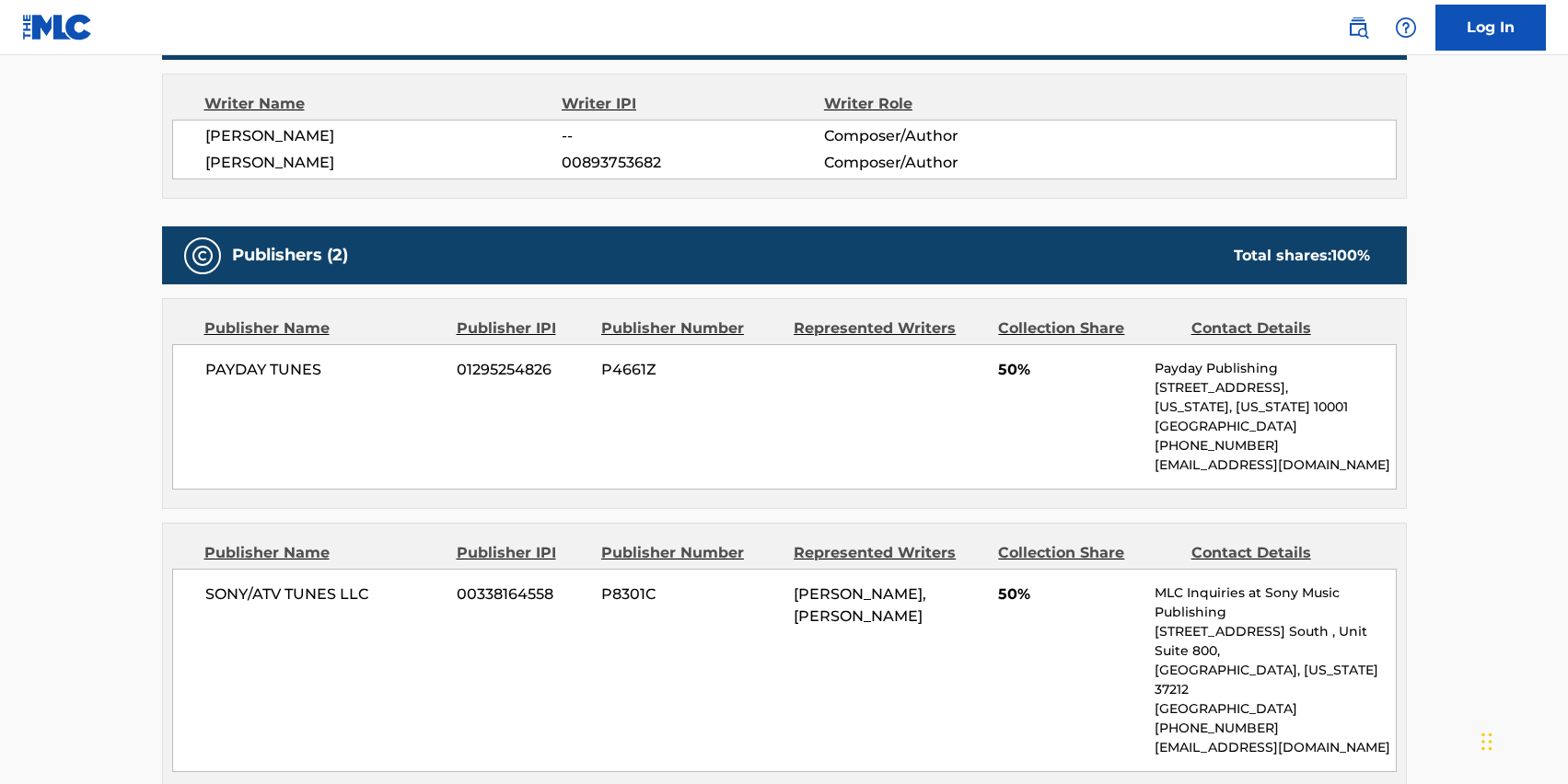
scroll to position [731, 0]
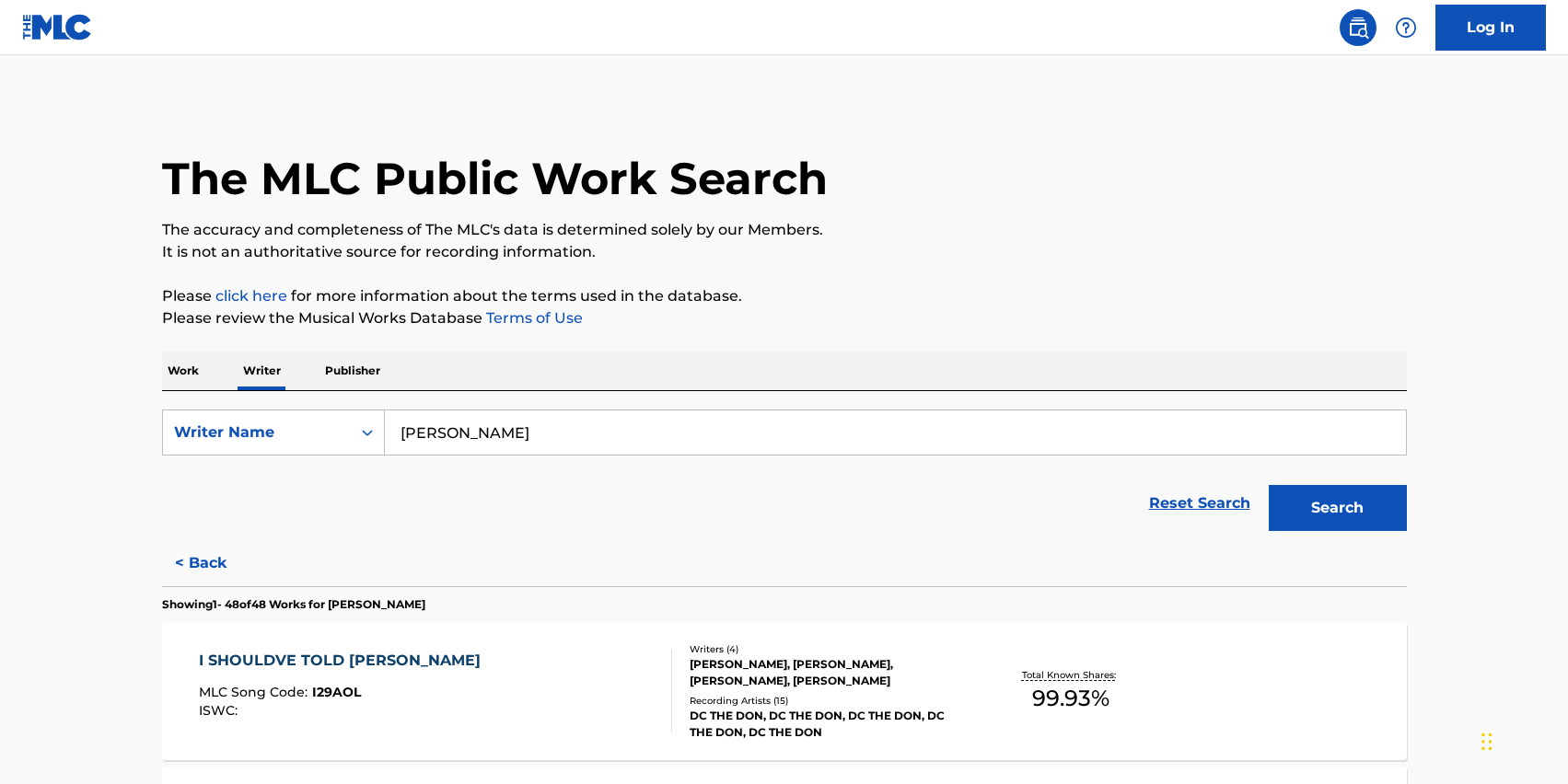
click at [1351, 511] on button "Search" at bounding box center [1338, 508] width 138 height 46
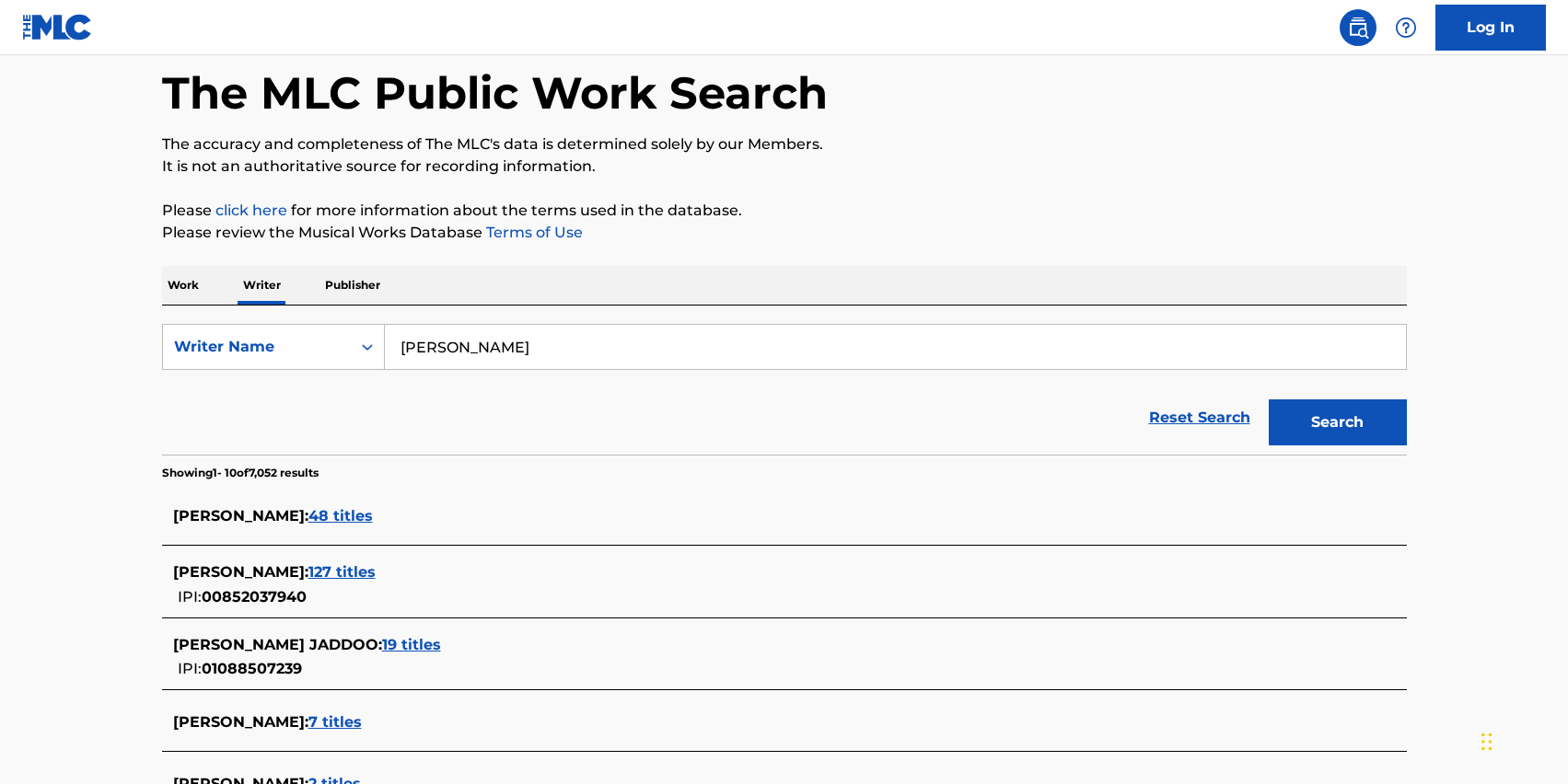
scroll to position [136, 0]
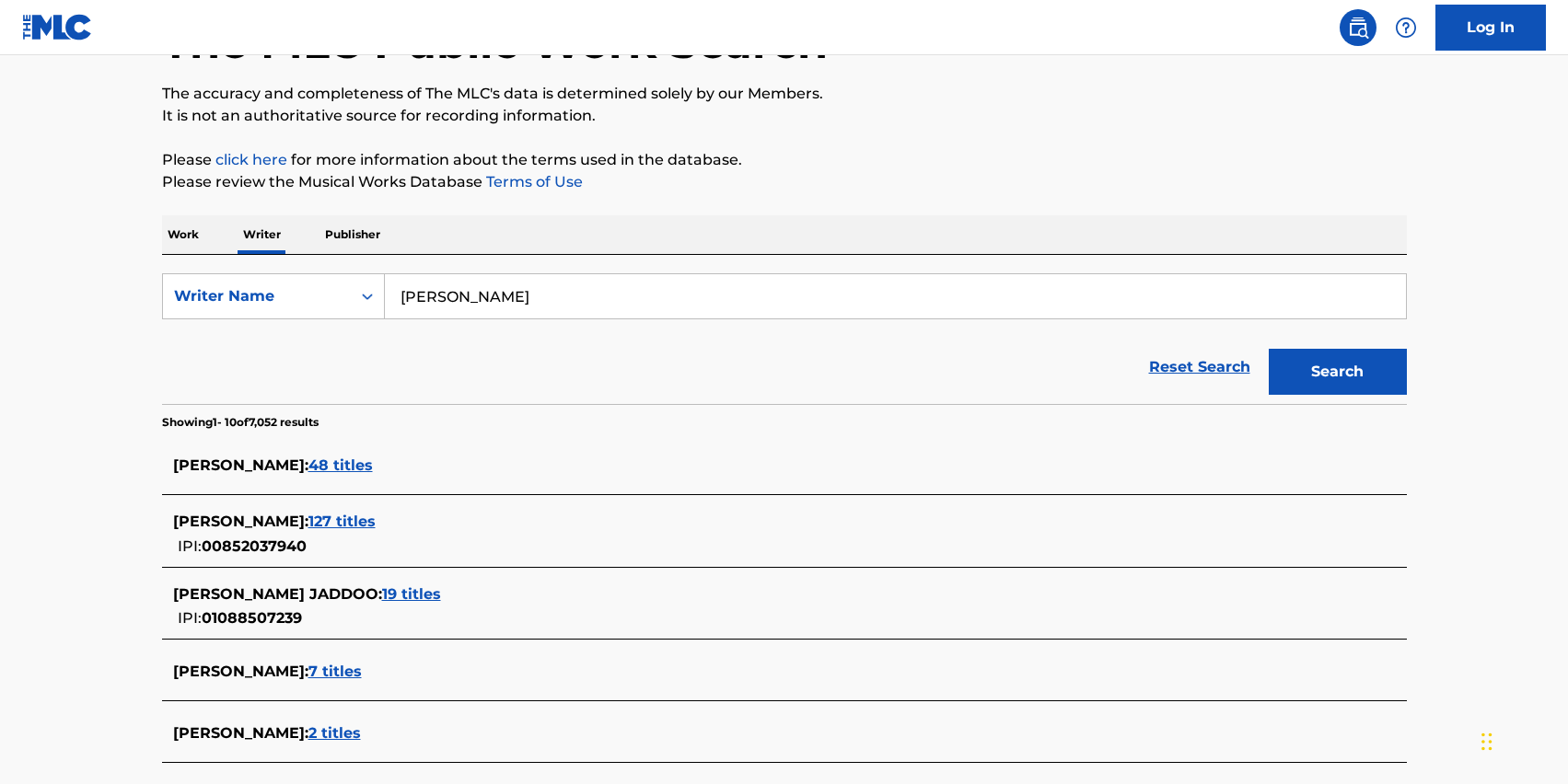
click at [376, 517] on span "127 titles" at bounding box center [342, 521] width 68 height 17
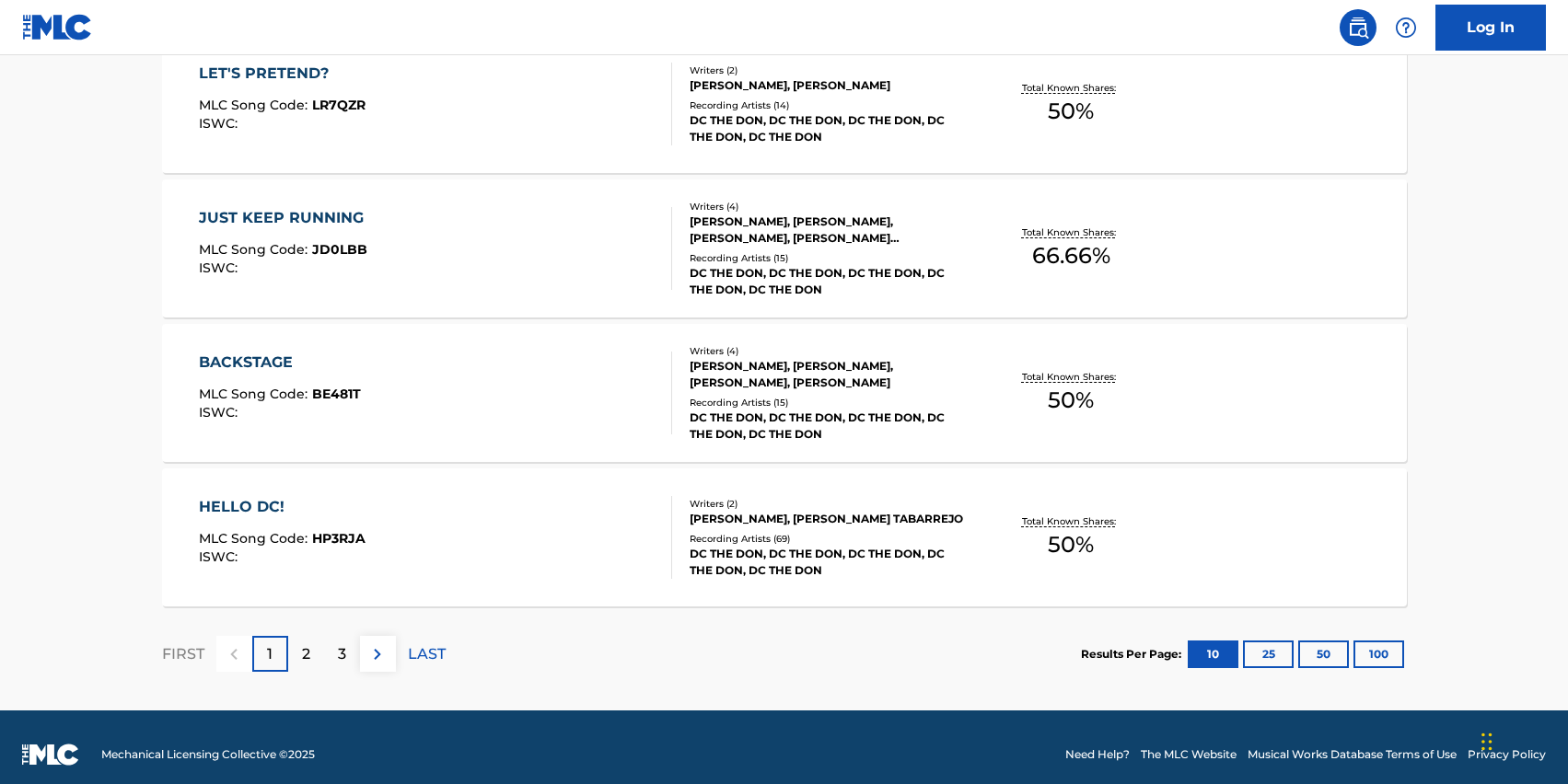
scroll to position [1469, 0]
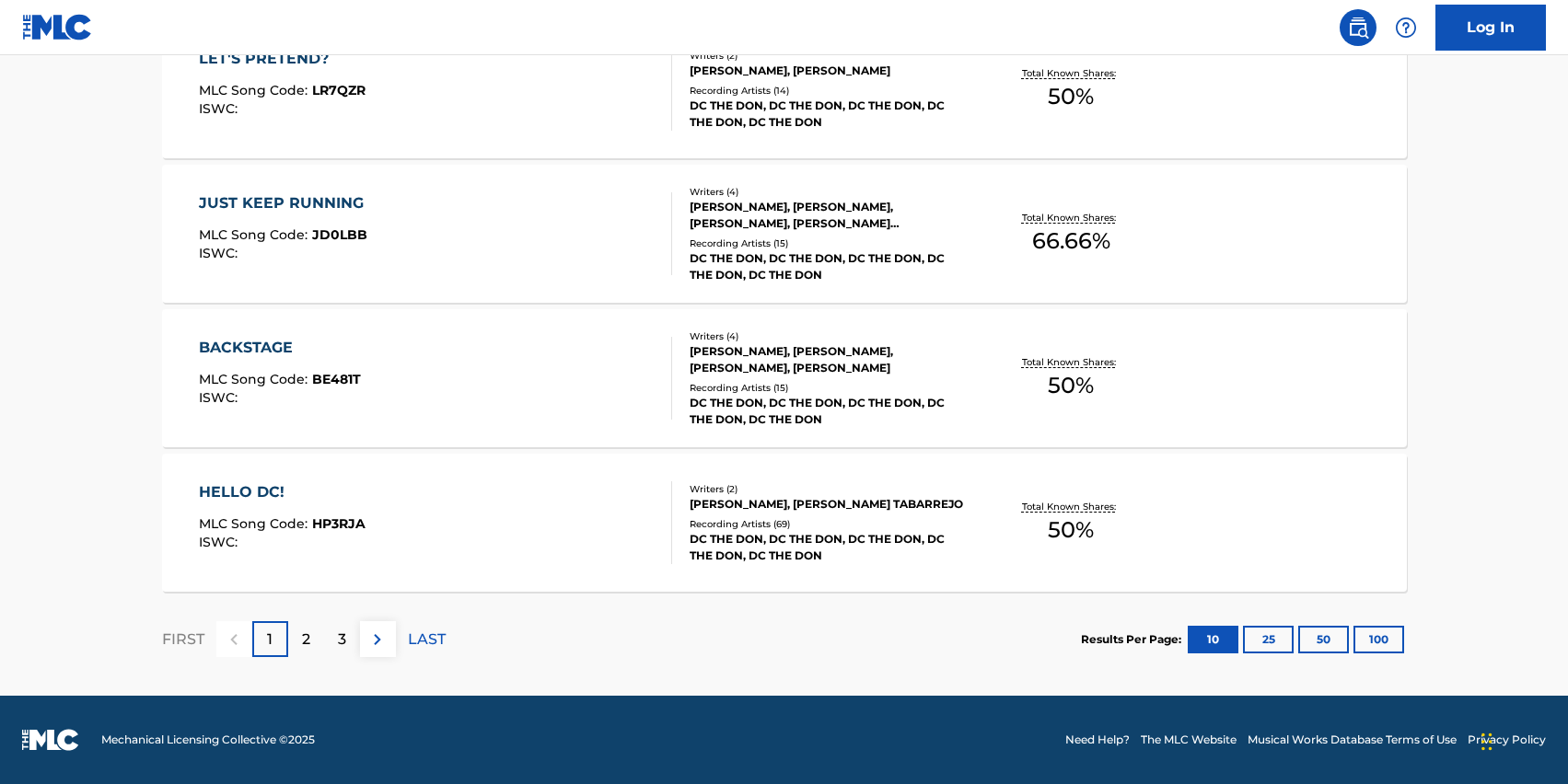
click at [1371, 631] on button "100" at bounding box center [1379, 639] width 50 height 28
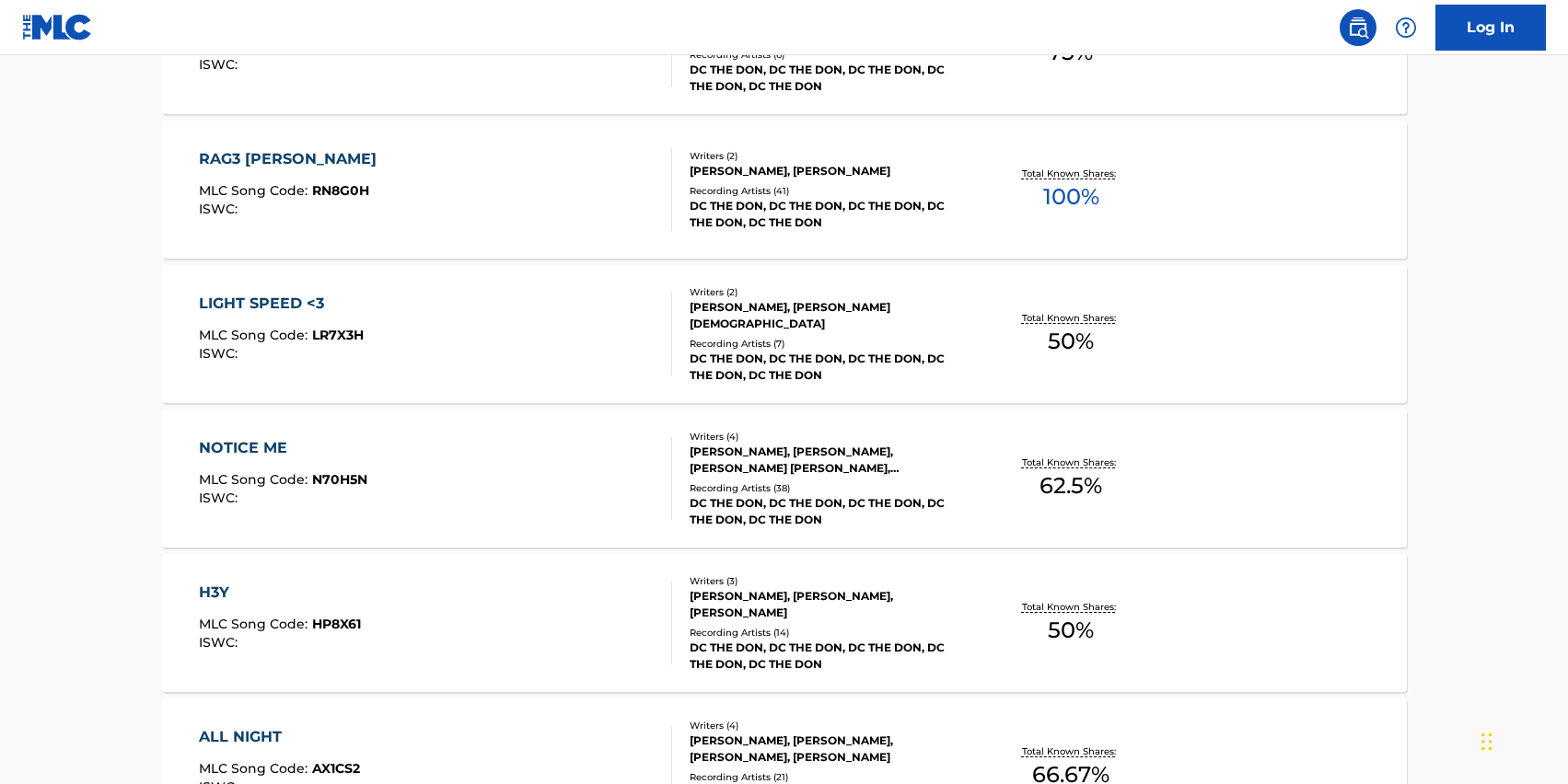
scroll to position [8302, 0]
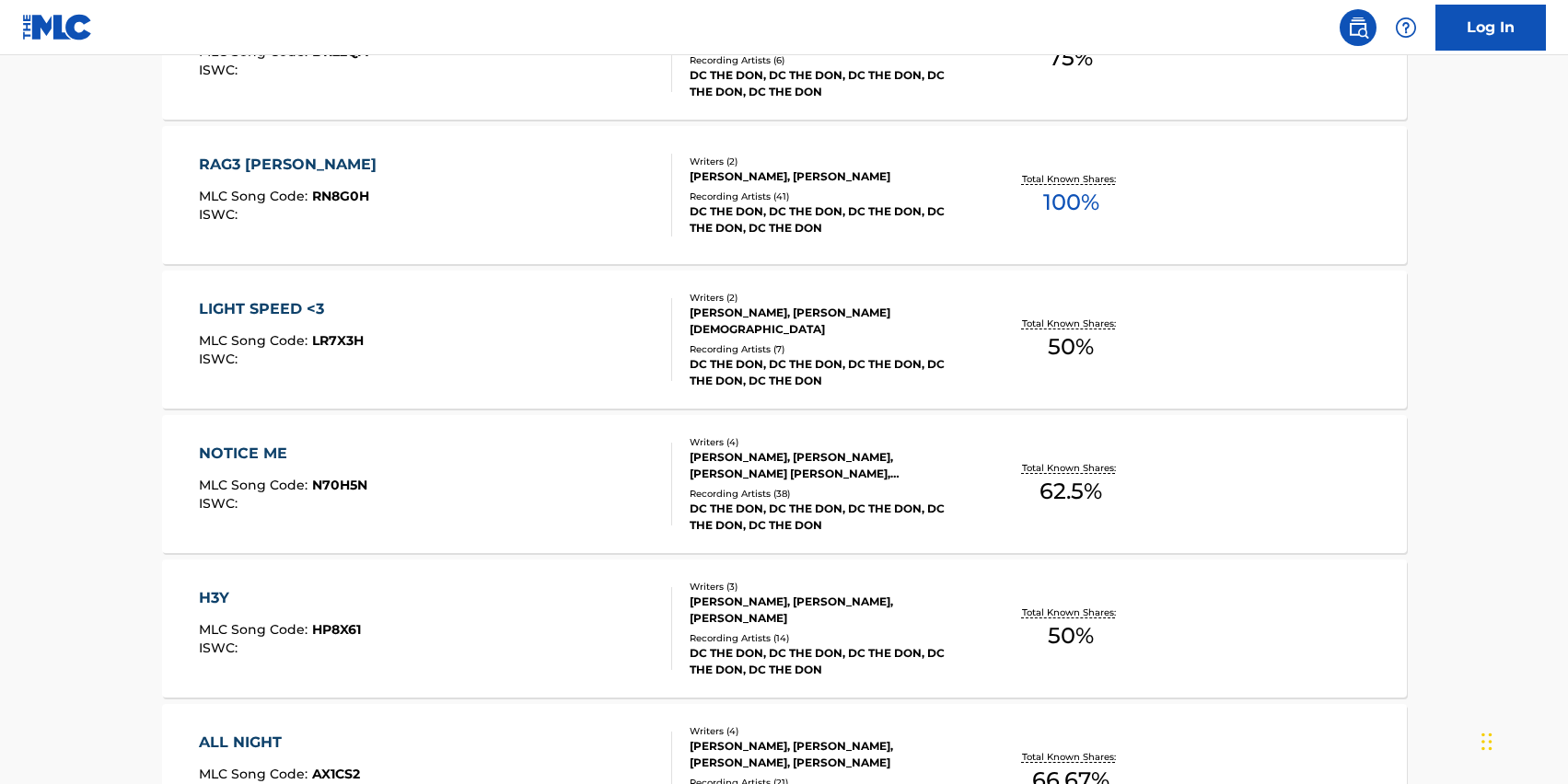
click at [267, 183] on div "RAG3 [PERSON_NAME] MLC Song Code : RN8G0H ISWC :" at bounding box center [292, 195] width 186 height 83
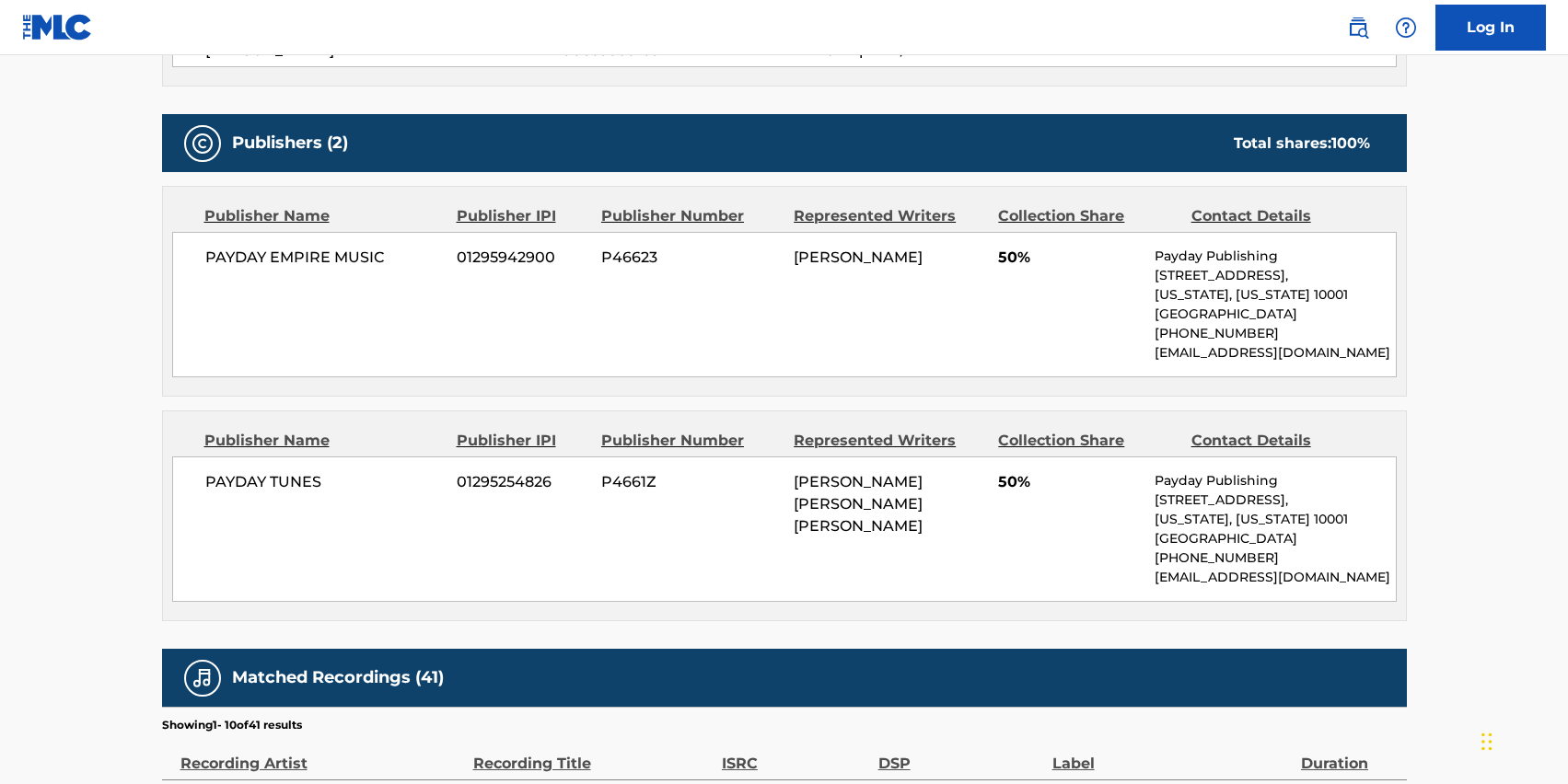
scroll to position [760, 0]
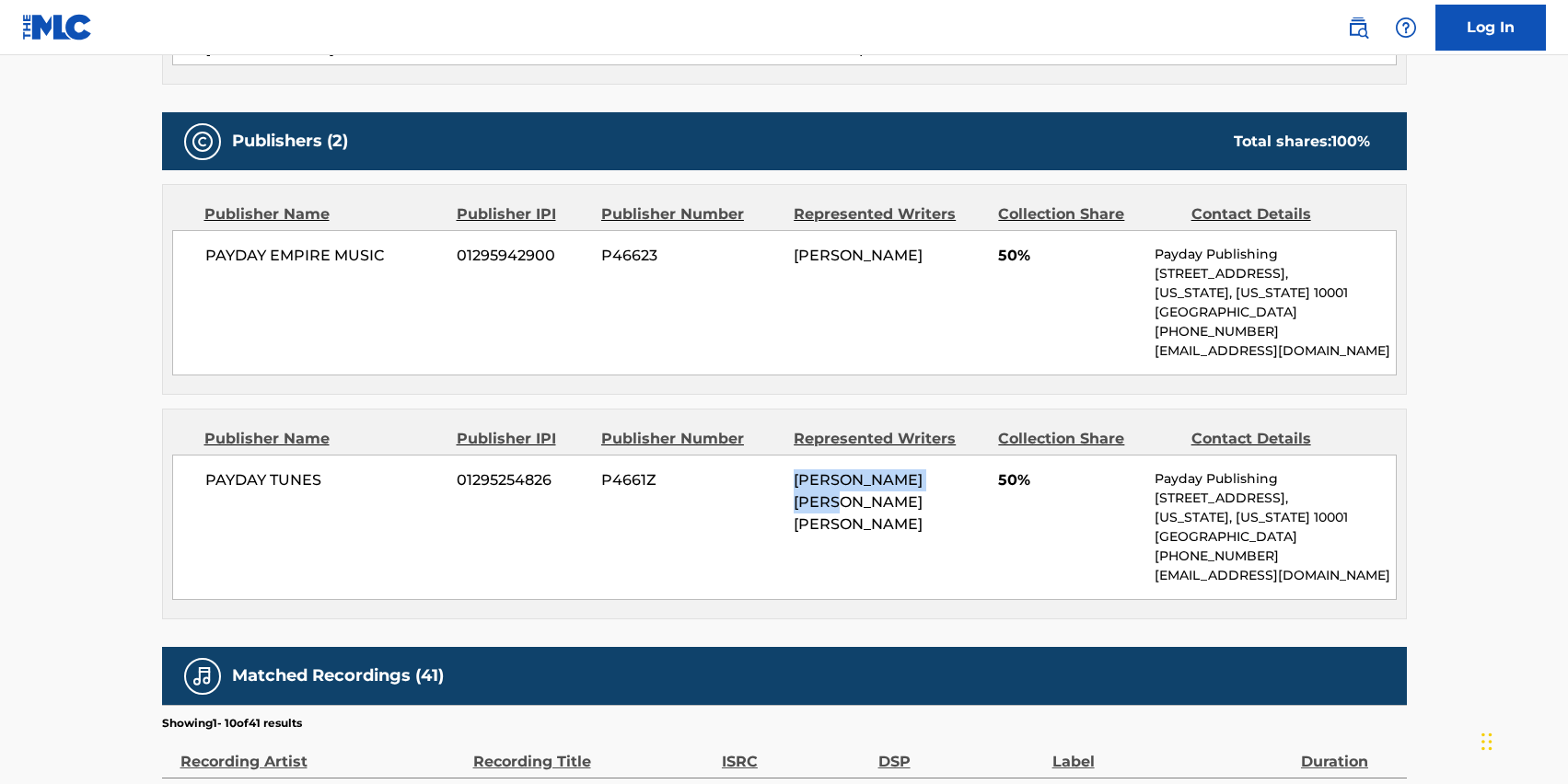
drag, startPoint x: 794, startPoint y: 480, endPoint x: 978, endPoint y: 470, distance: 184.3
click at [978, 470] on div "[PERSON_NAME] [PERSON_NAME] [PERSON_NAME]" at bounding box center [889, 503] width 190 height 67
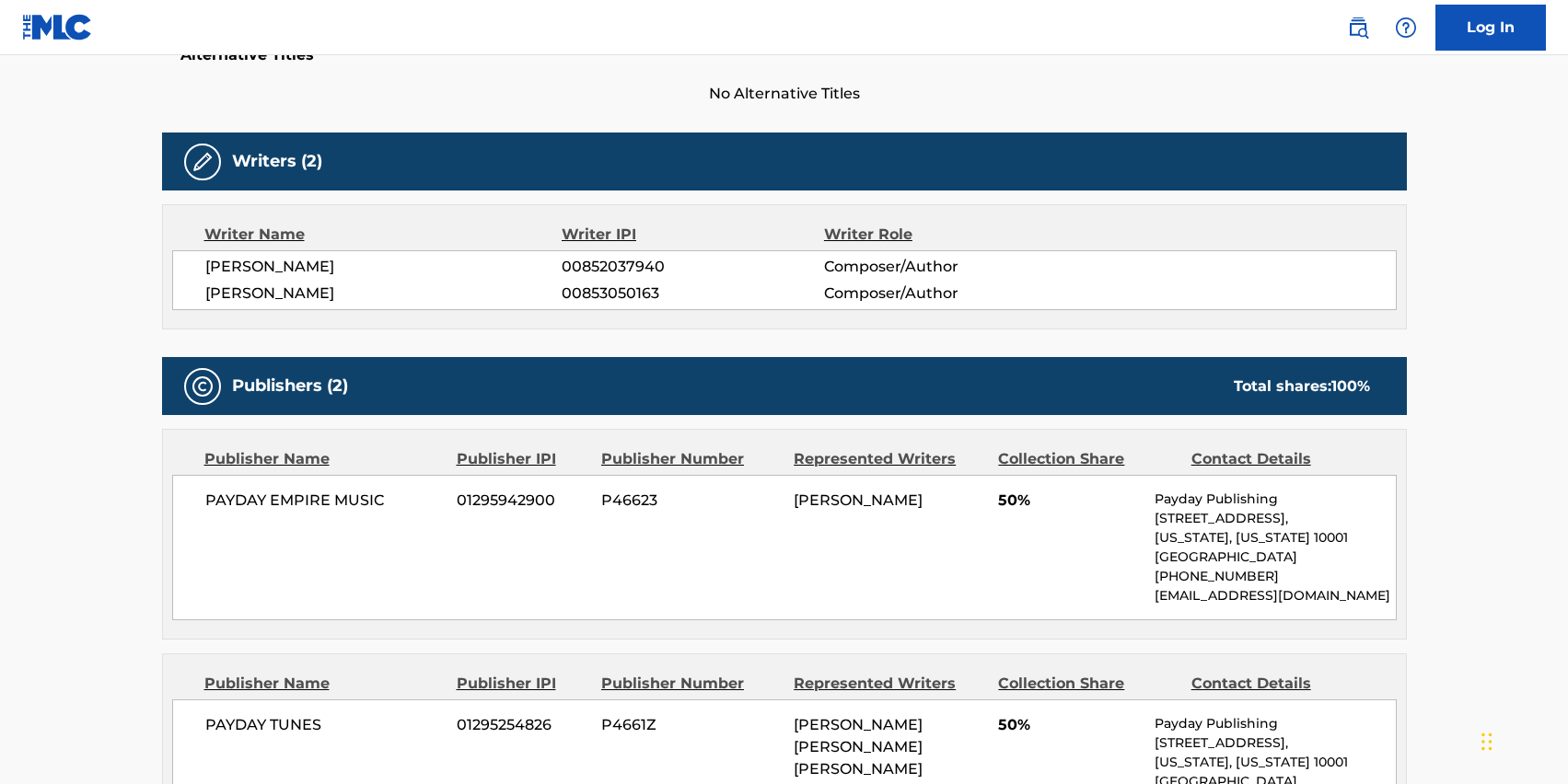
scroll to position [84, 0]
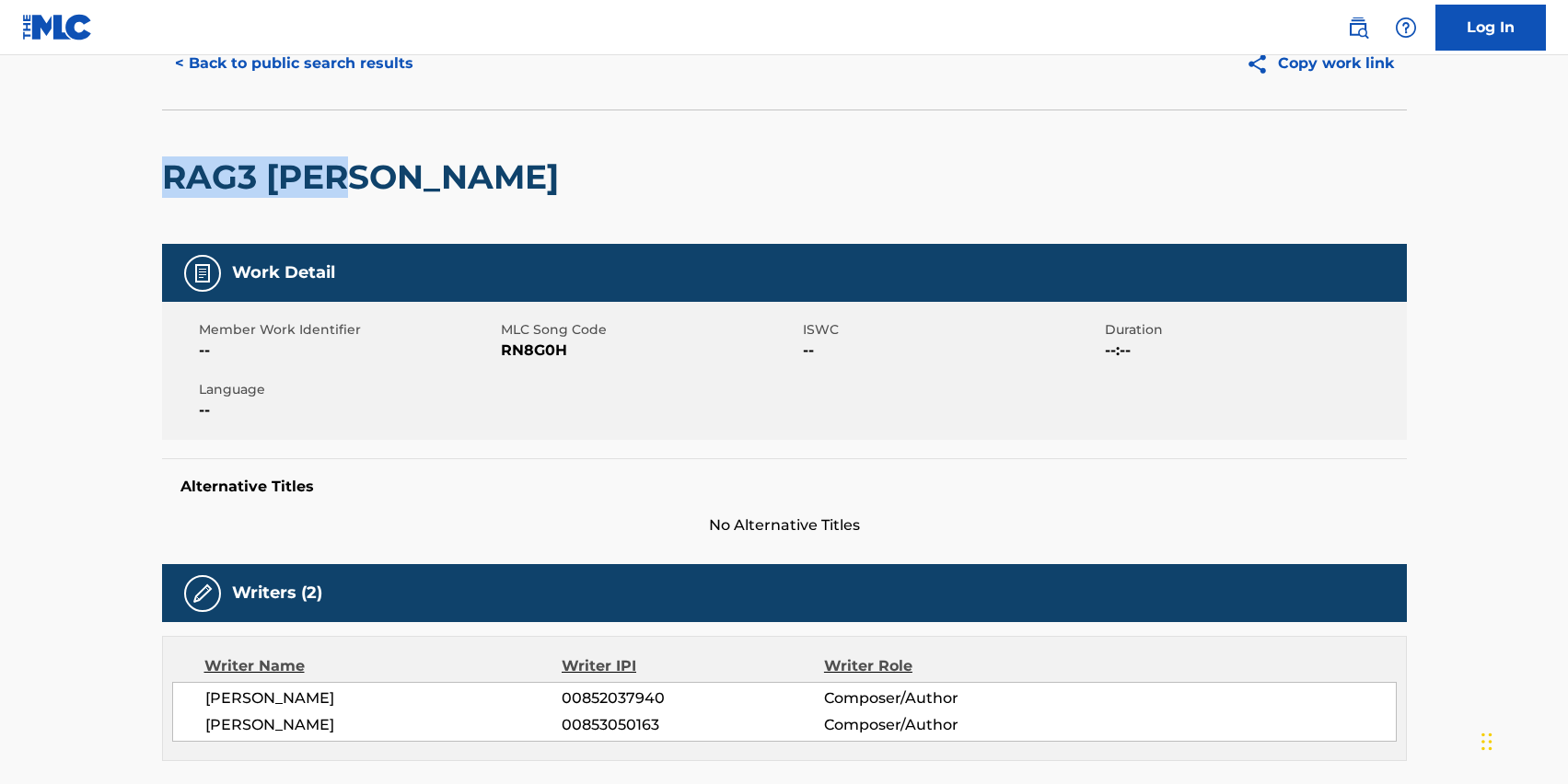
drag, startPoint x: 130, startPoint y: 156, endPoint x: 358, endPoint y: 173, distance: 228.6
copy h2 "RAG3 [PERSON_NAME]"
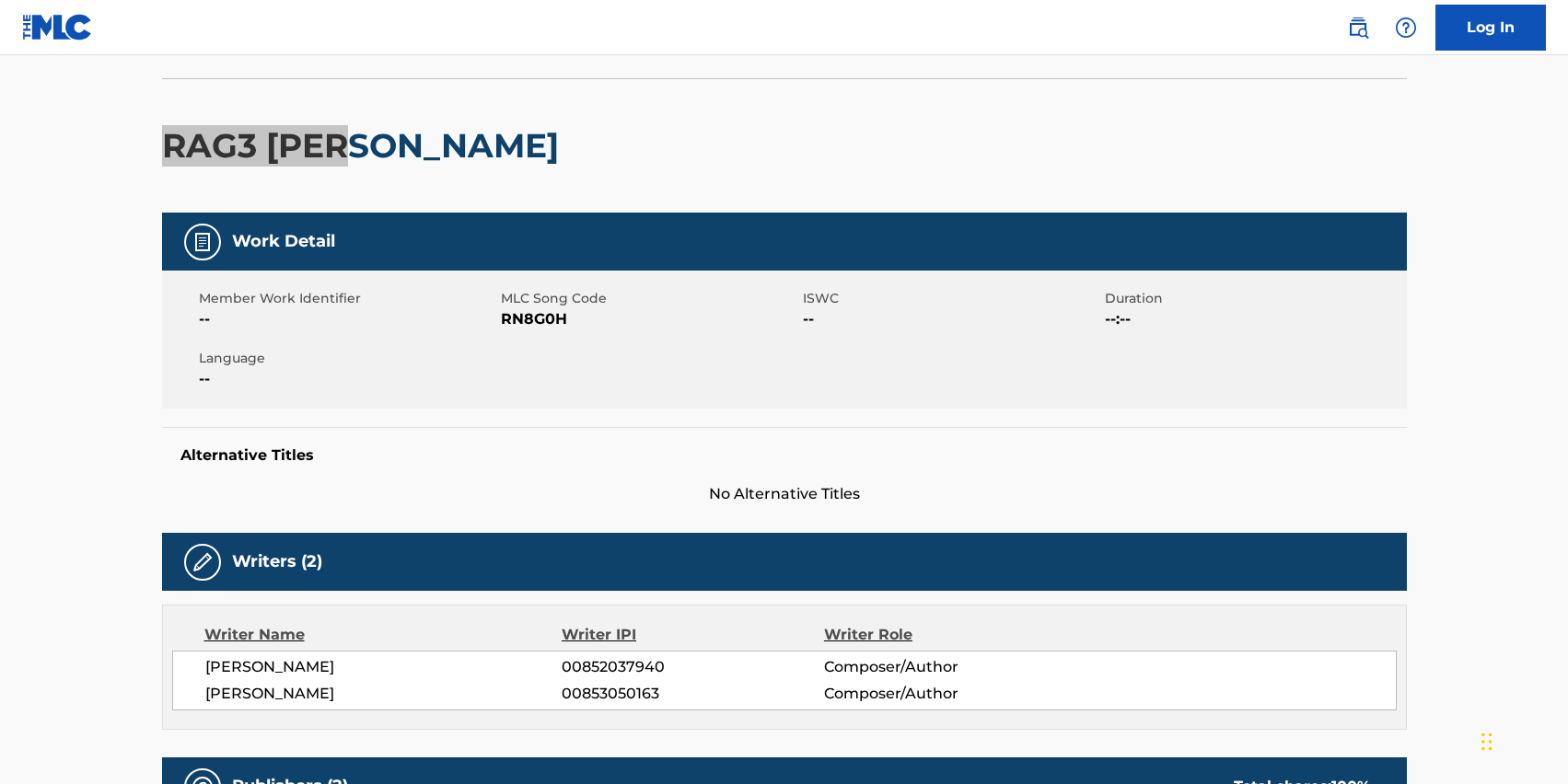
scroll to position [116, 0]
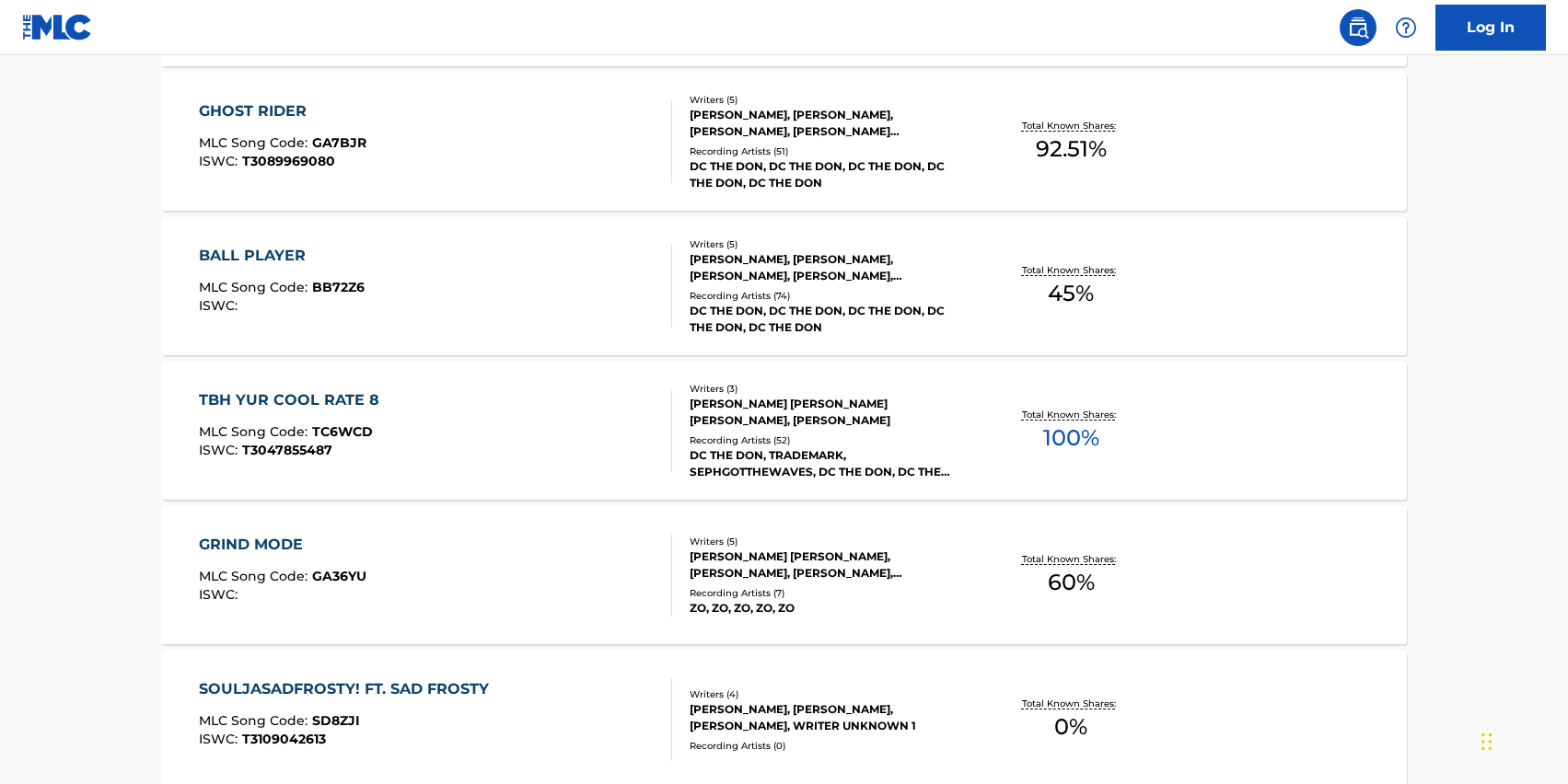
scroll to position [12726, 0]
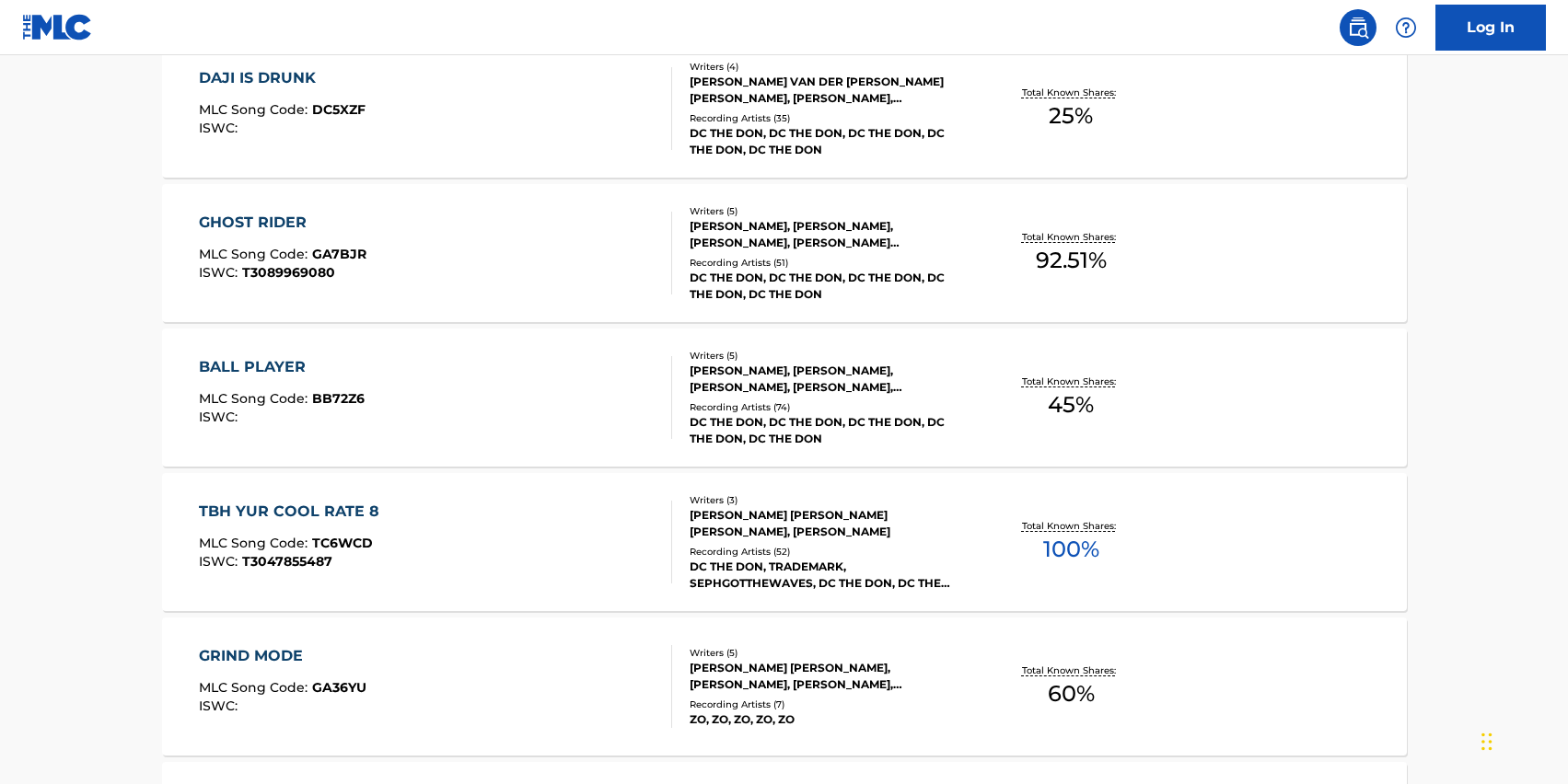
click at [426, 528] on div "TBH YUR COOL RATE 8 MLC Song Code : TC6WCD ISWC : T3047855487" at bounding box center [435, 541] width 473 height 83
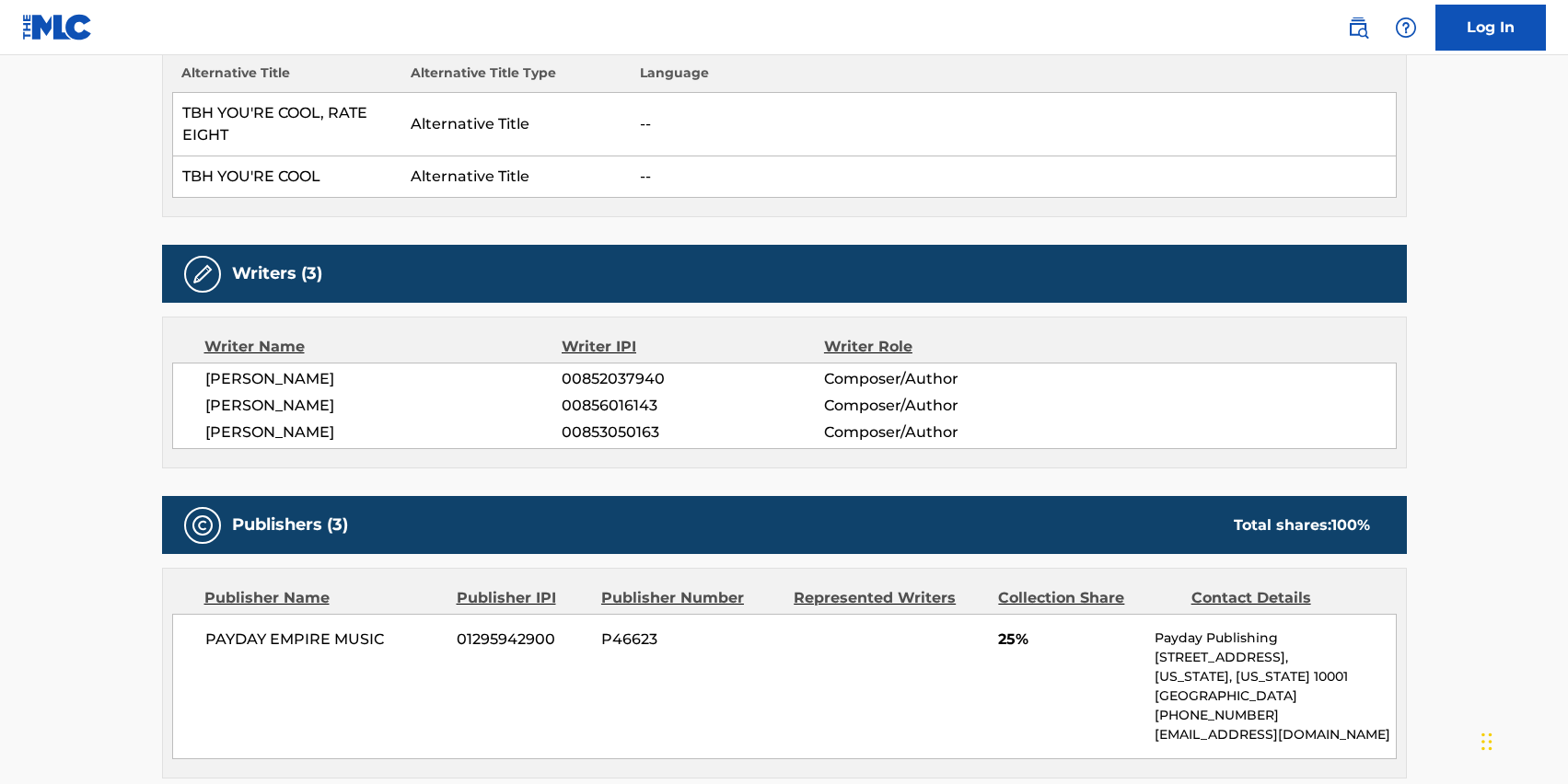
scroll to position [547, 0]
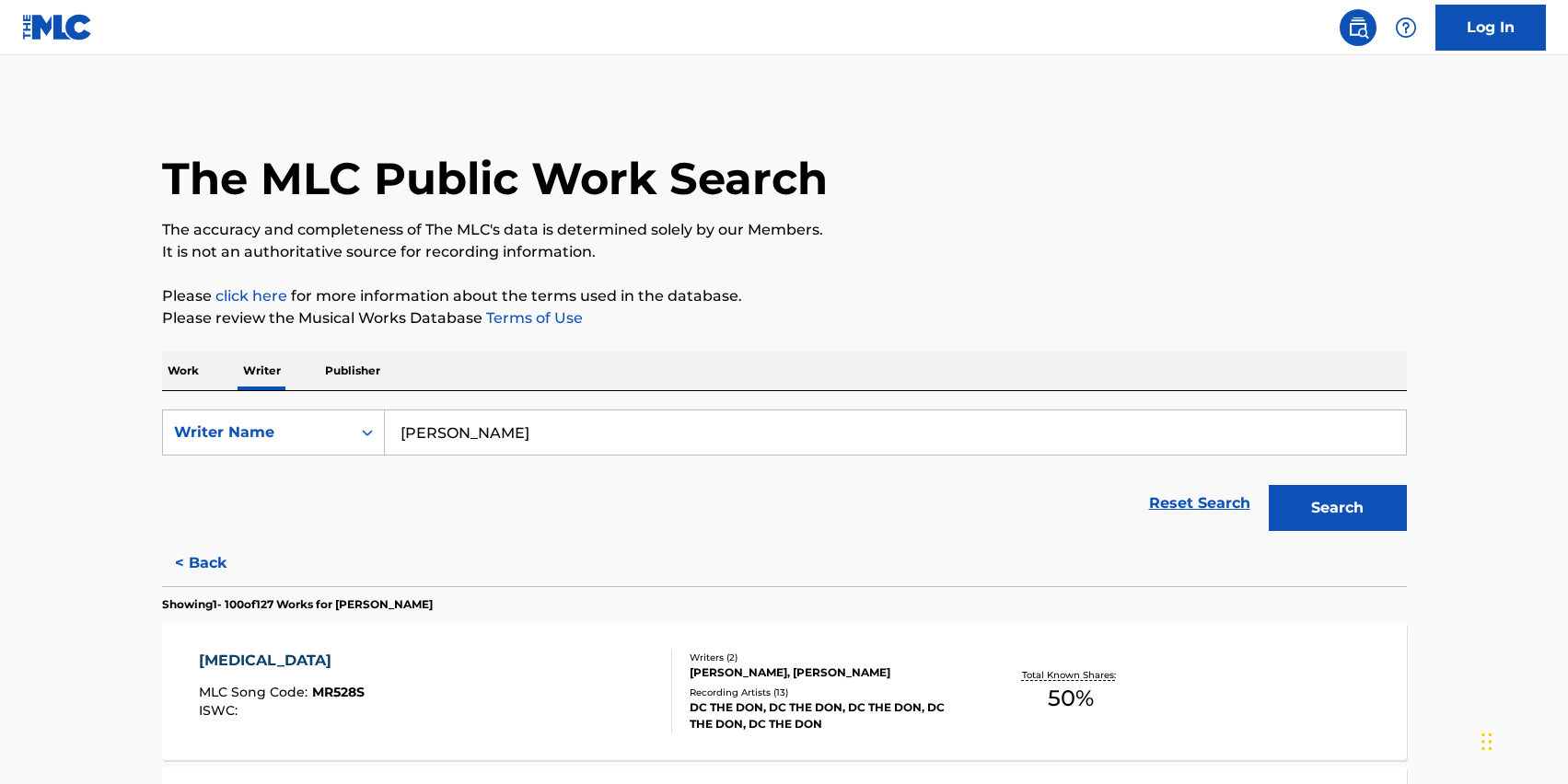
click at [490, 432] on input "[PERSON_NAME]" at bounding box center [895, 433] width 1021 height 44
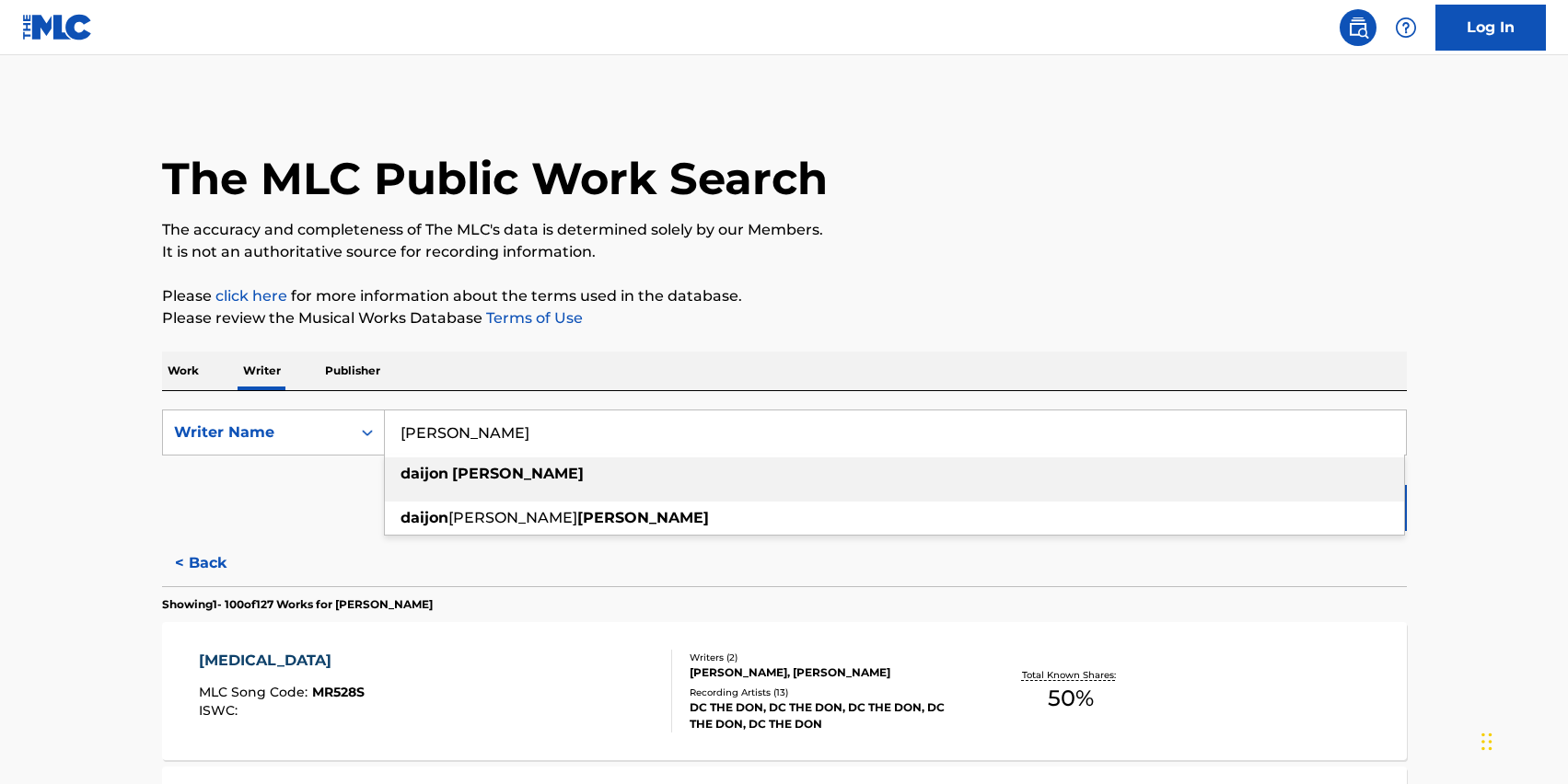
click at [490, 432] on input "[PERSON_NAME]" at bounding box center [895, 433] width 1021 height 44
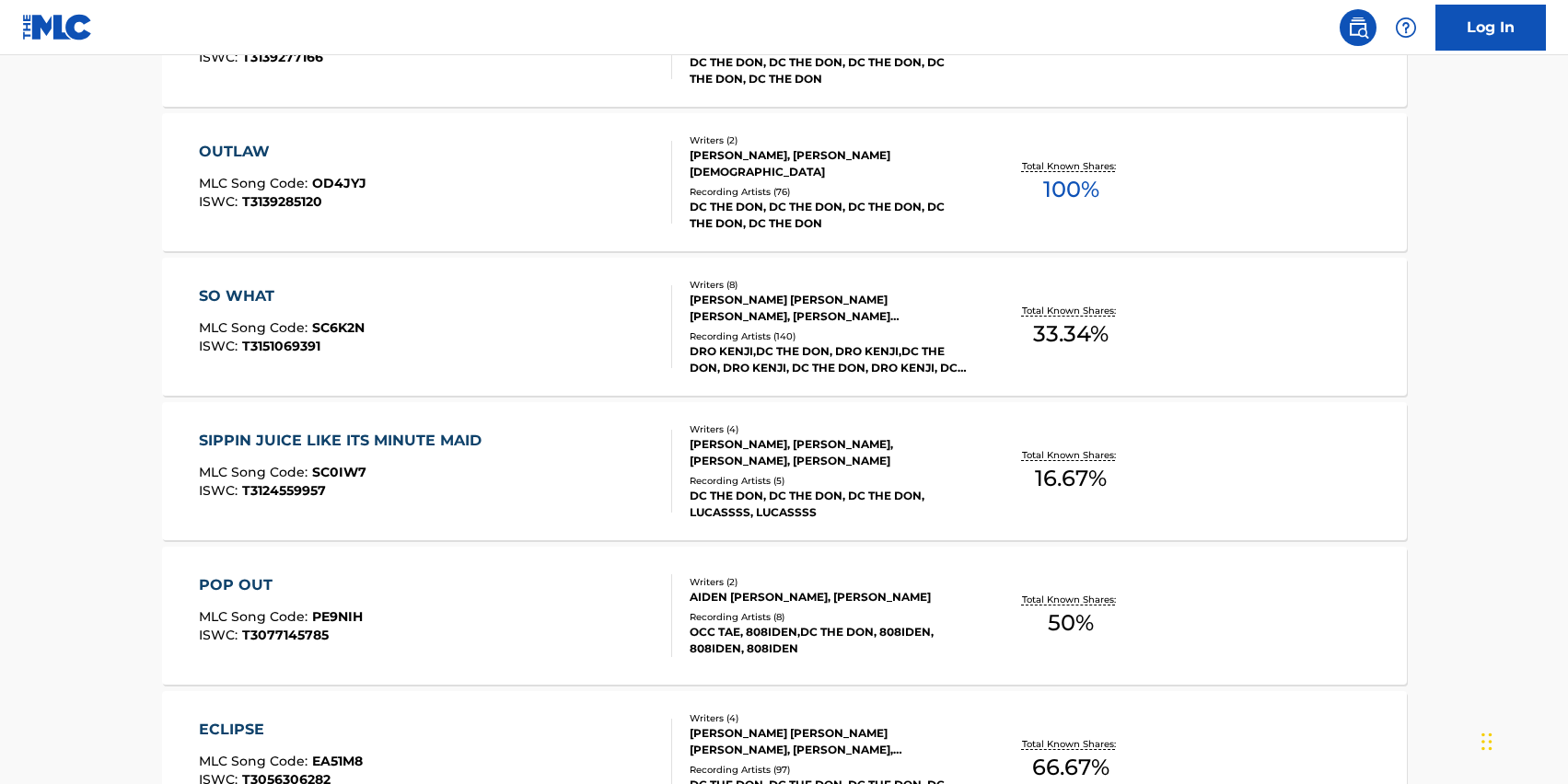
scroll to position [11922, 0]
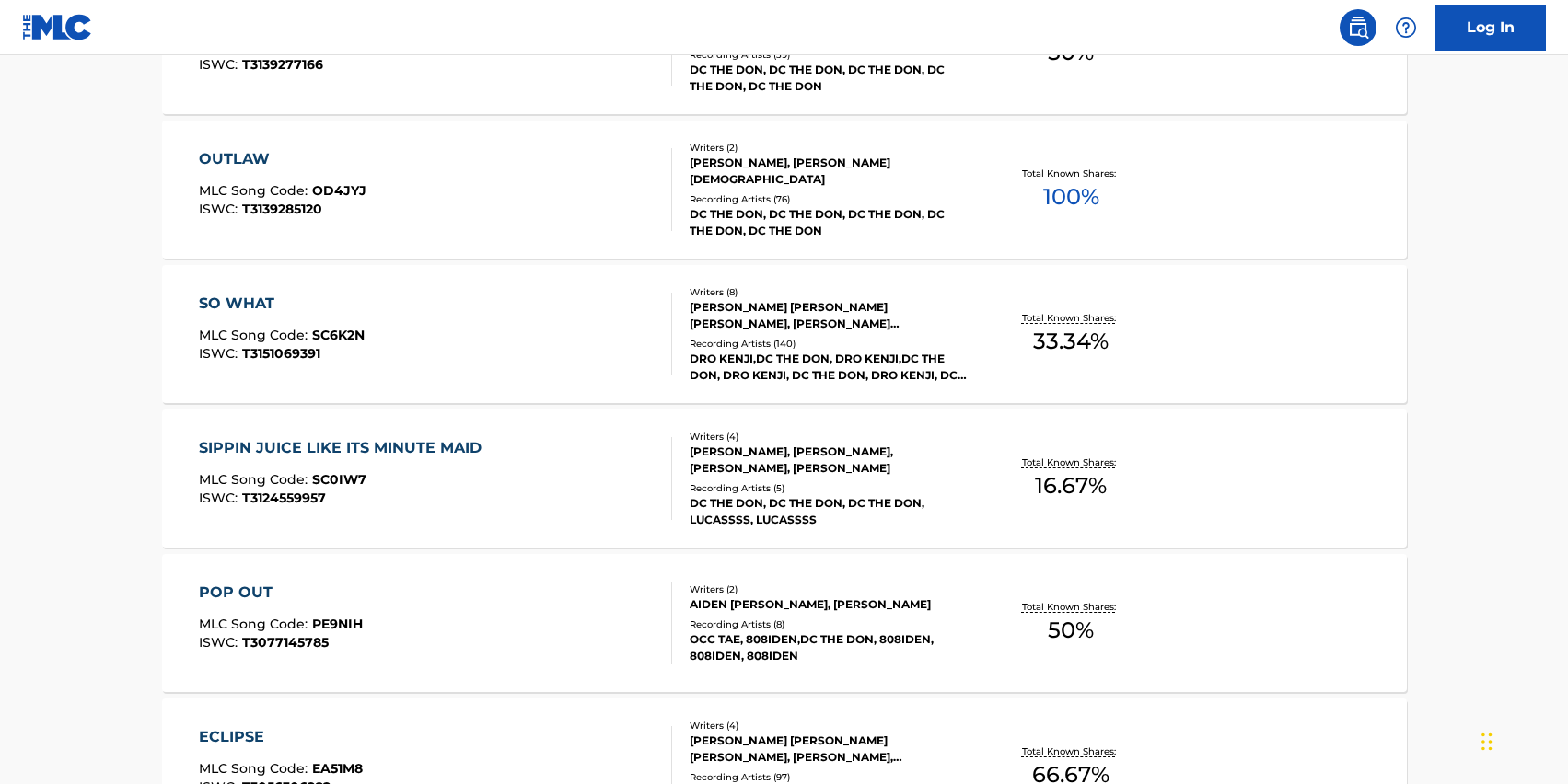
click at [255, 158] on div "OUTLAW" at bounding box center [283, 159] width 167 height 22
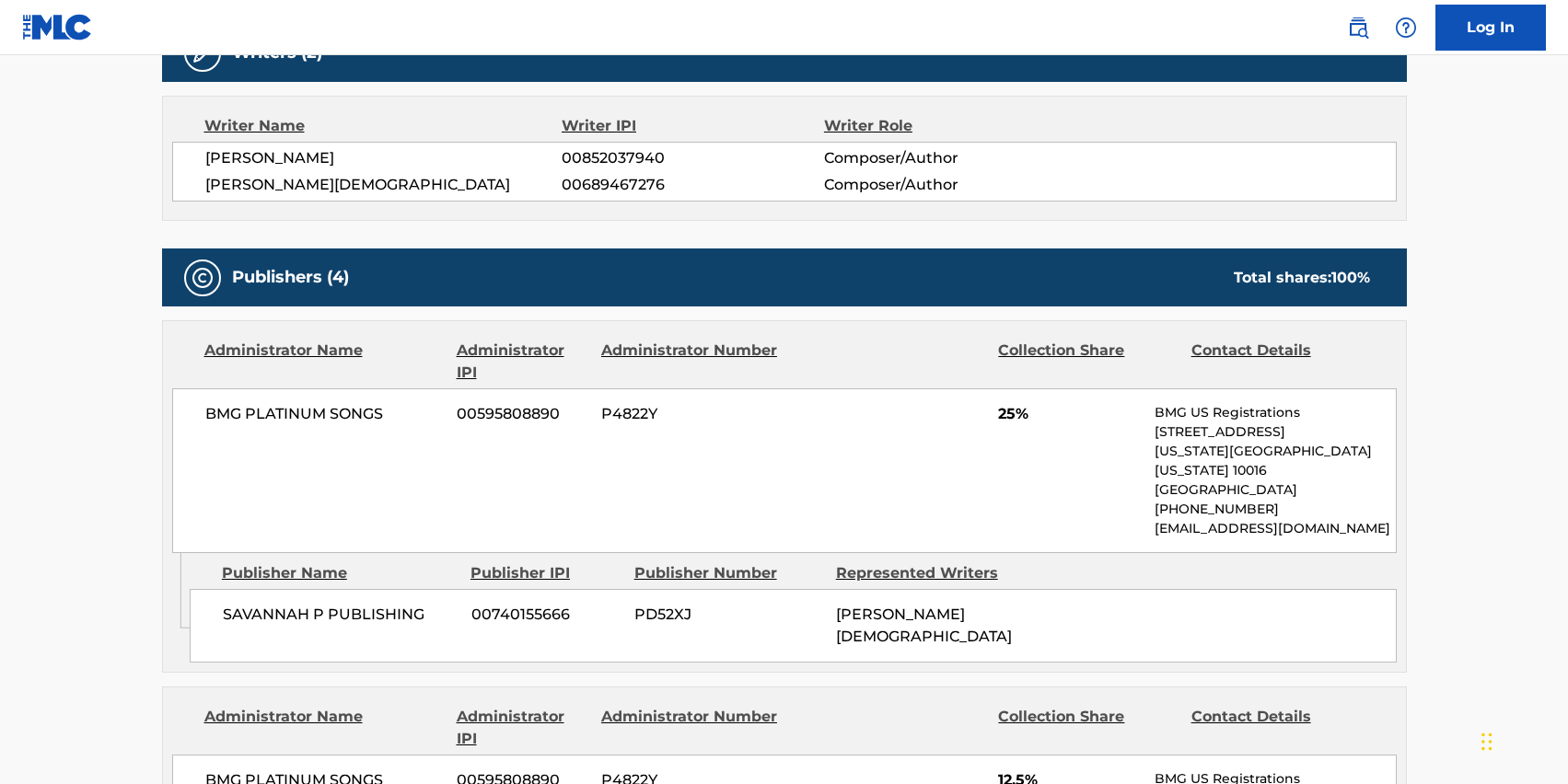
scroll to position [859, 0]
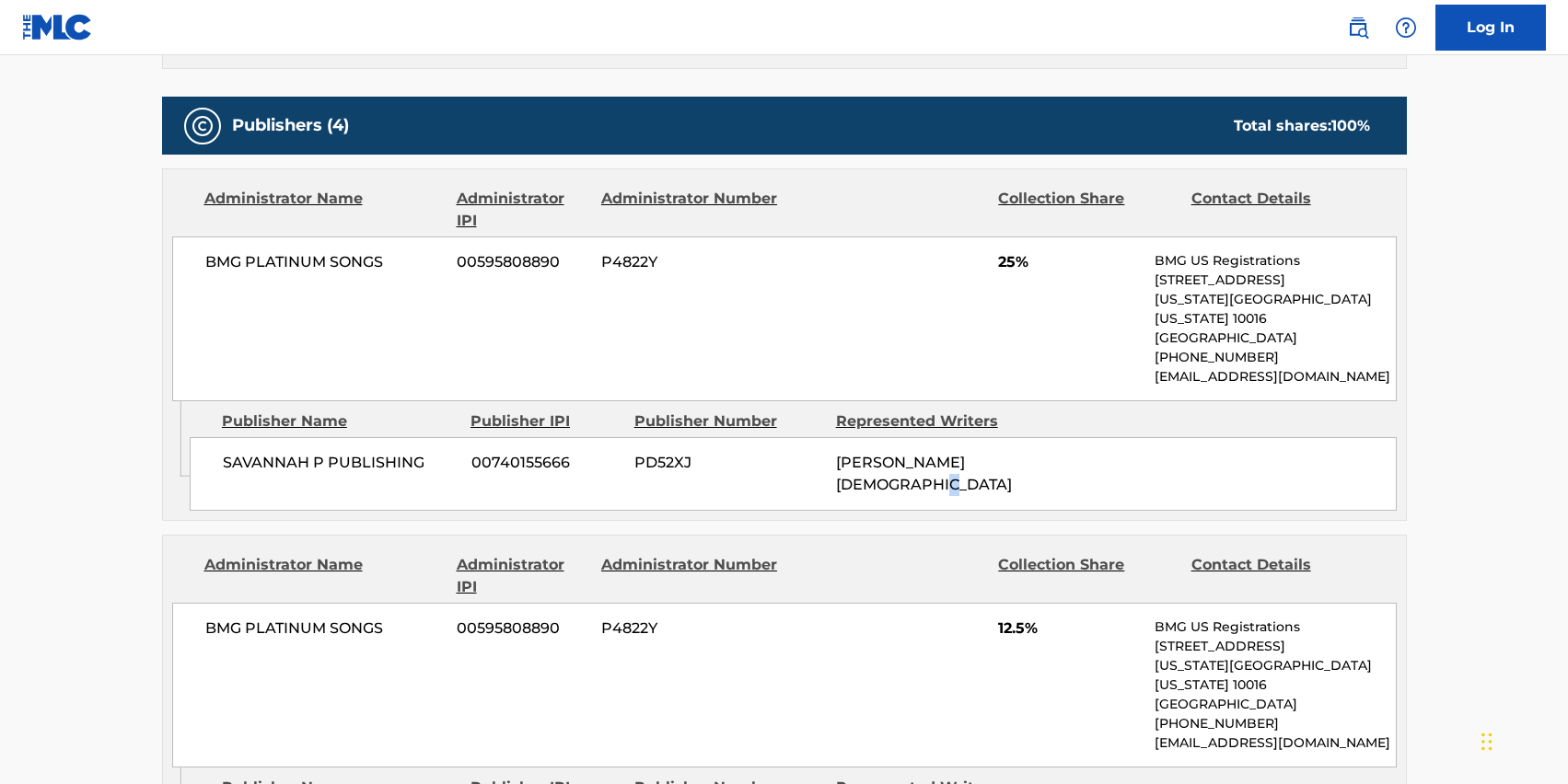
drag, startPoint x: 922, startPoint y: 461, endPoint x: 899, endPoint y: 460, distance: 23.0
click at [899, 460] on div "[PERSON_NAME][DEMOGRAPHIC_DATA]" at bounding box center [930, 474] width 187 height 44
click at [955, 473] on div "[PERSON_NAME][DEMOGRAPHIC_DATA]" at bounding box center [930, 474] width 187 height 44
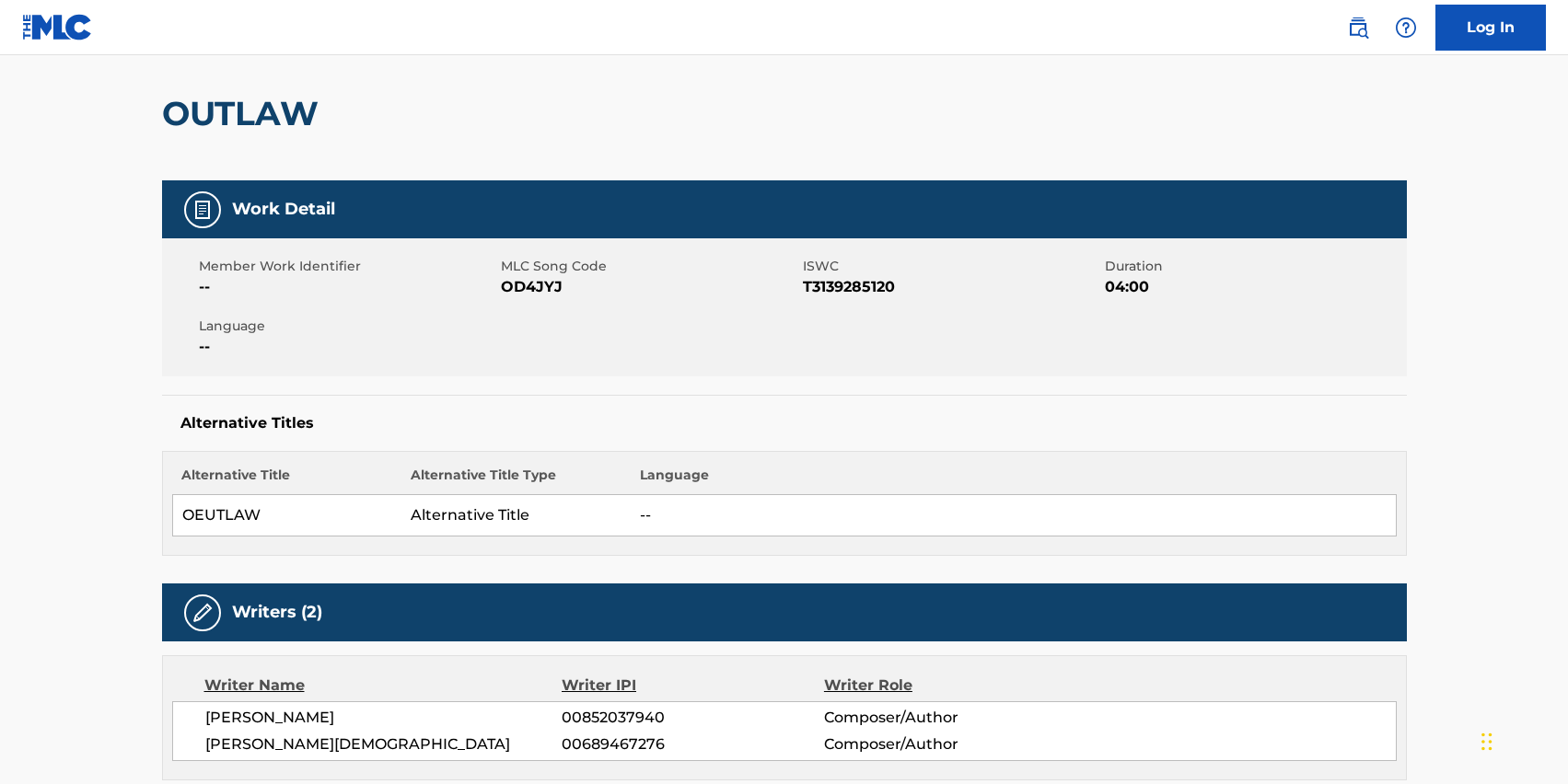
scroll to position [0, 0]
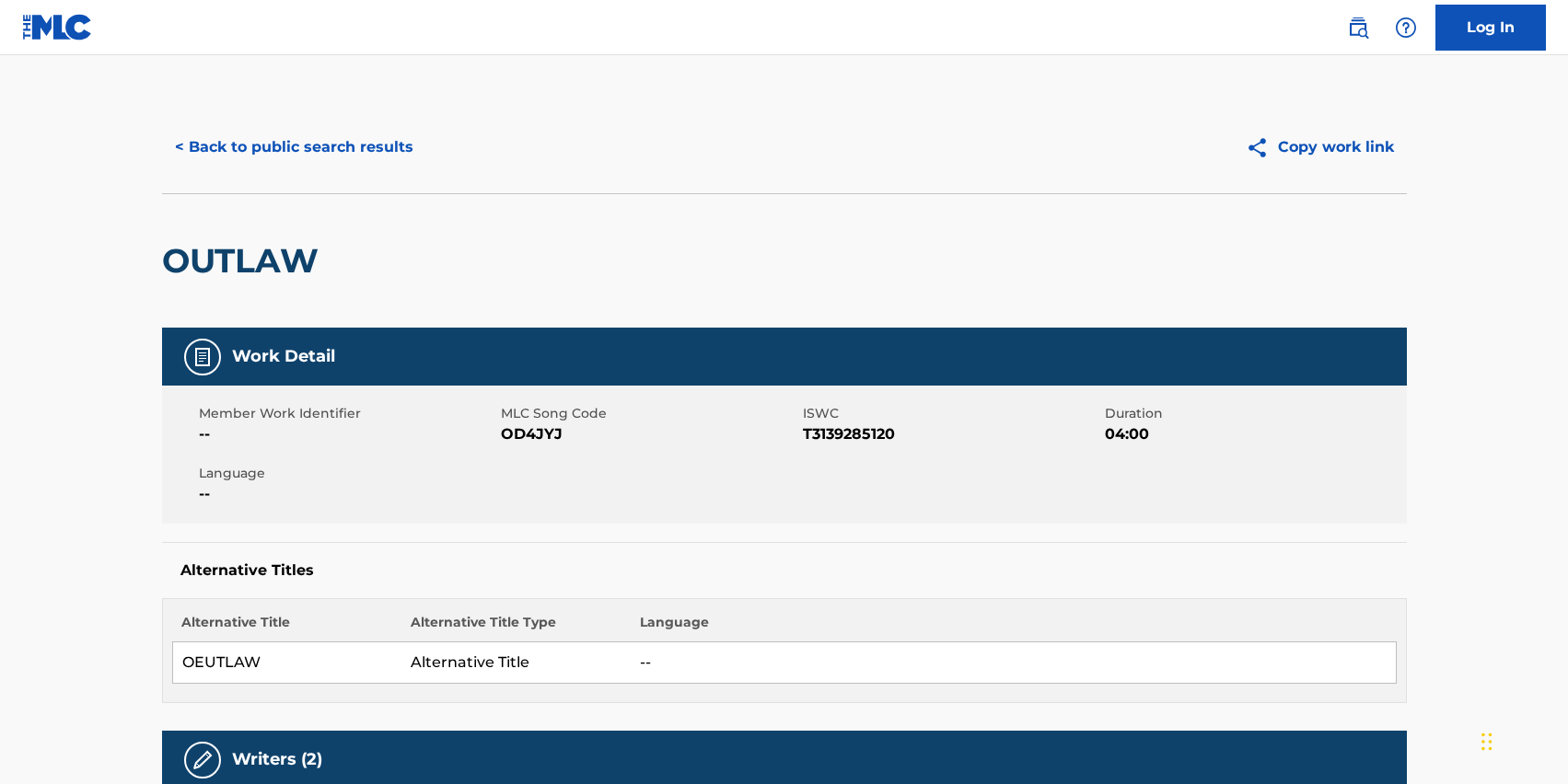
click at [367, 160] on button "< Back to public search results" at bounding box center [294, 147] width 265 height 46
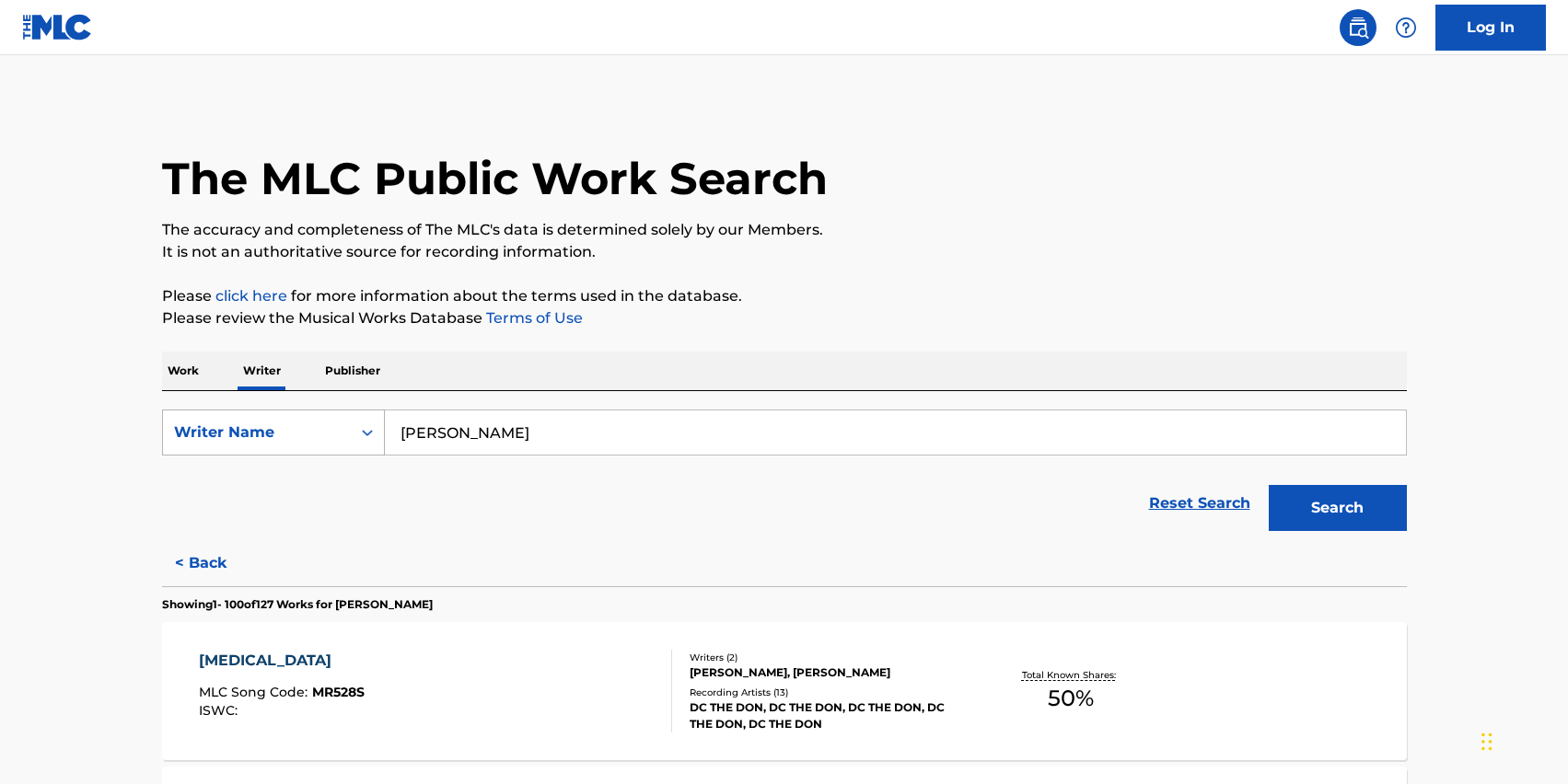
drag, startPoint x: 540, startPoint y: 436, endPoint x: 270, endPoint y: 445, distance: 270.1
click at [270, 445] on div "SearchWithCriteria082911f3-6e4a-48af-a411-75750d610522 Writer Name [PERSON_NAME]" at bounding box center [784, 433] width 1245 height 46
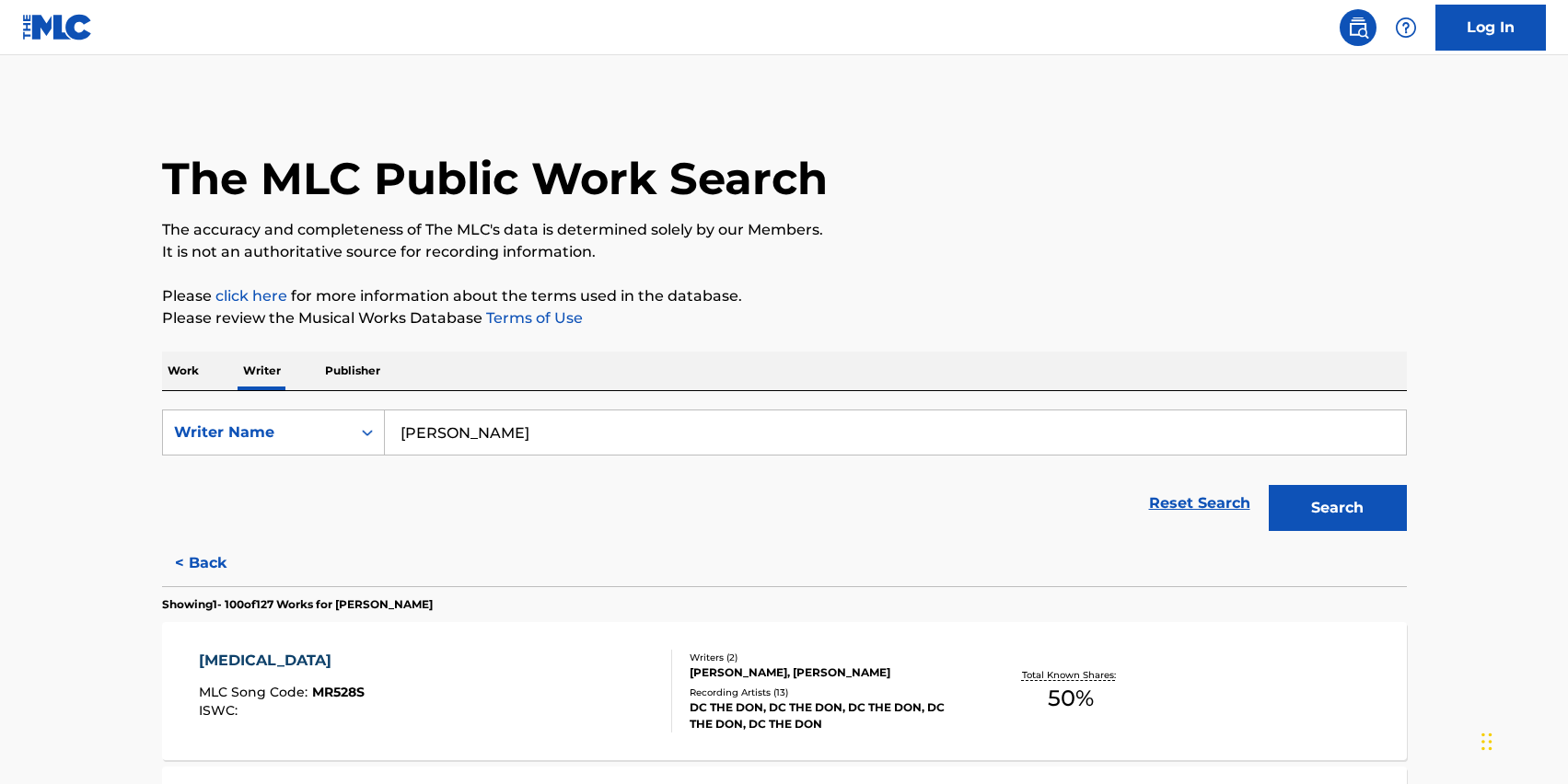
click at [167, 366] on p "Work" at bounding box center [183, 371] width 43 height 39
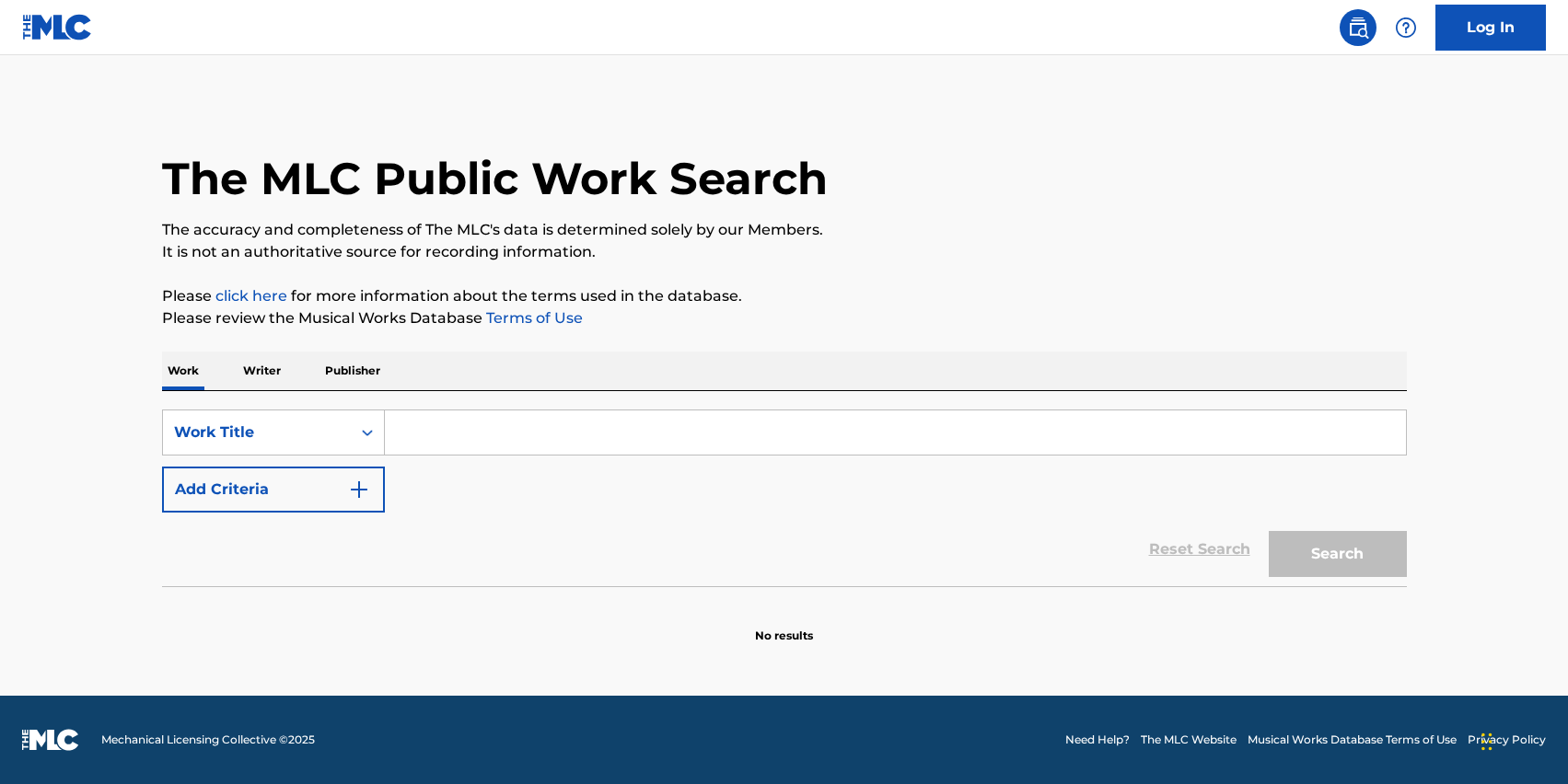
click at [435, 442] on input "Search Form" at bounding box center [895, 433] width 1021 height 44
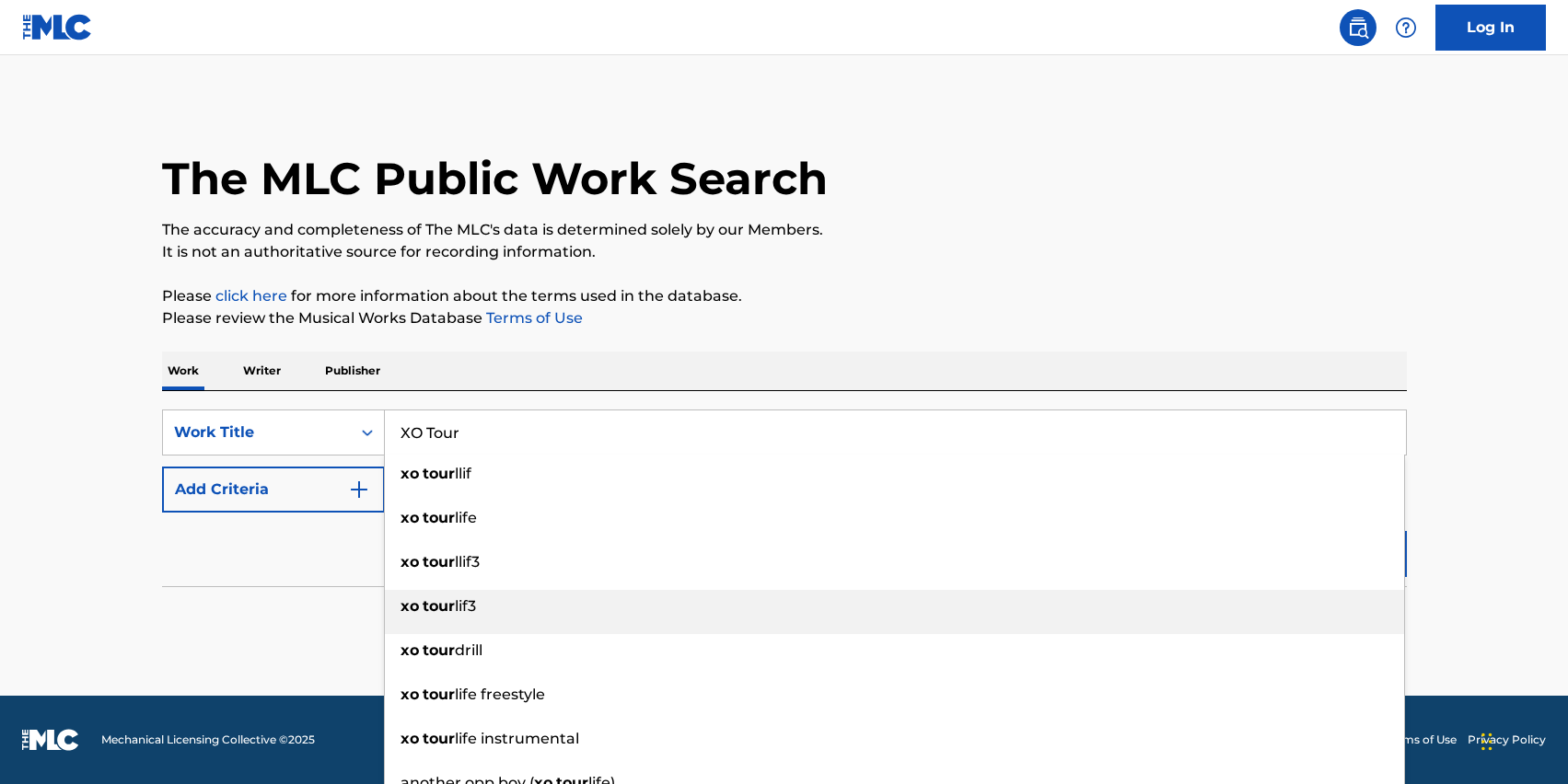
click at [500, 603] on div "xo tour lif3" at bounding box center [894, 606] width 1019 height 33
type input "xo tour lif3"
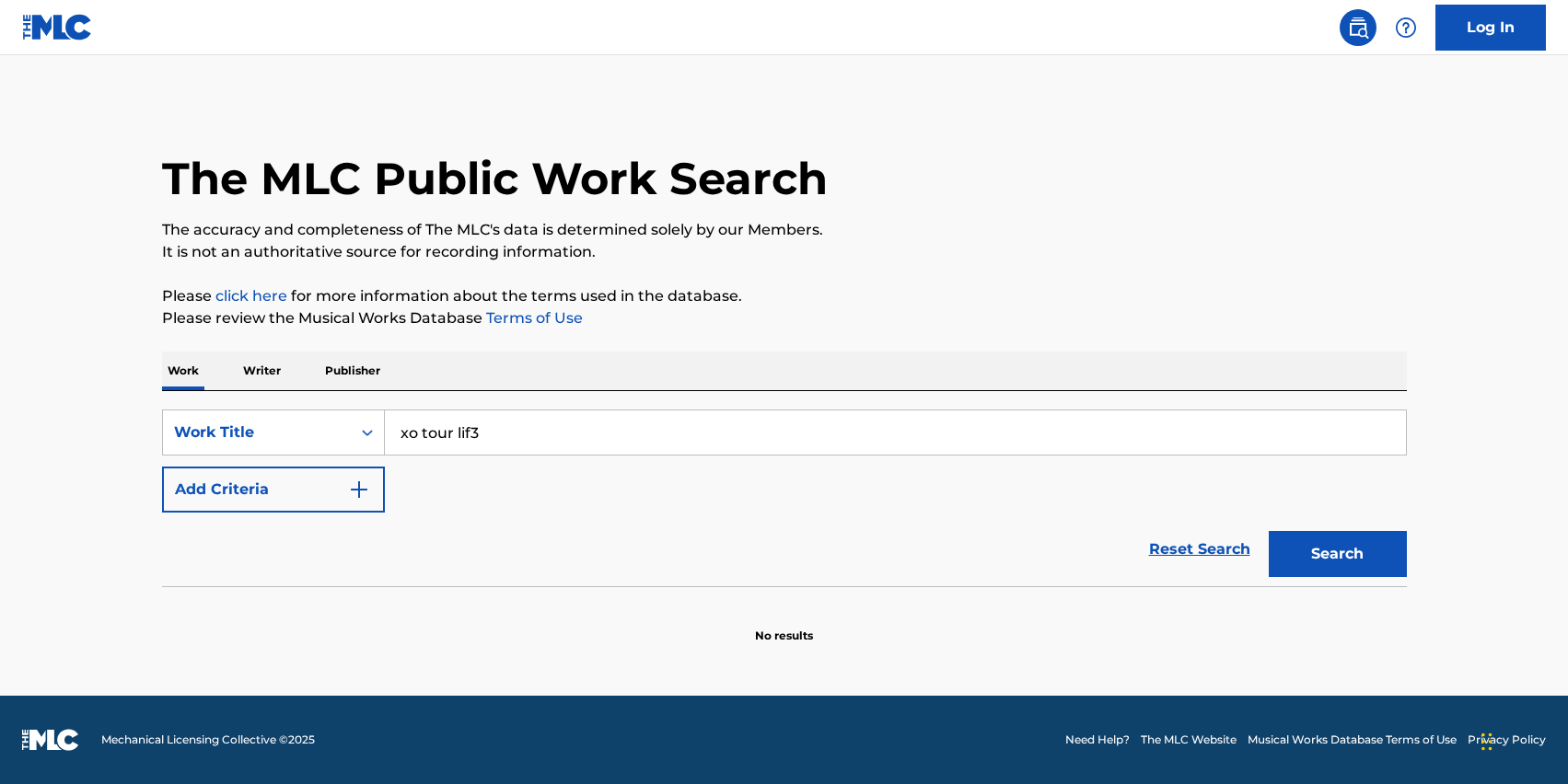
click at [1269, 531] on button "Search" at bounding box center [1338, 554] width 138 height 46
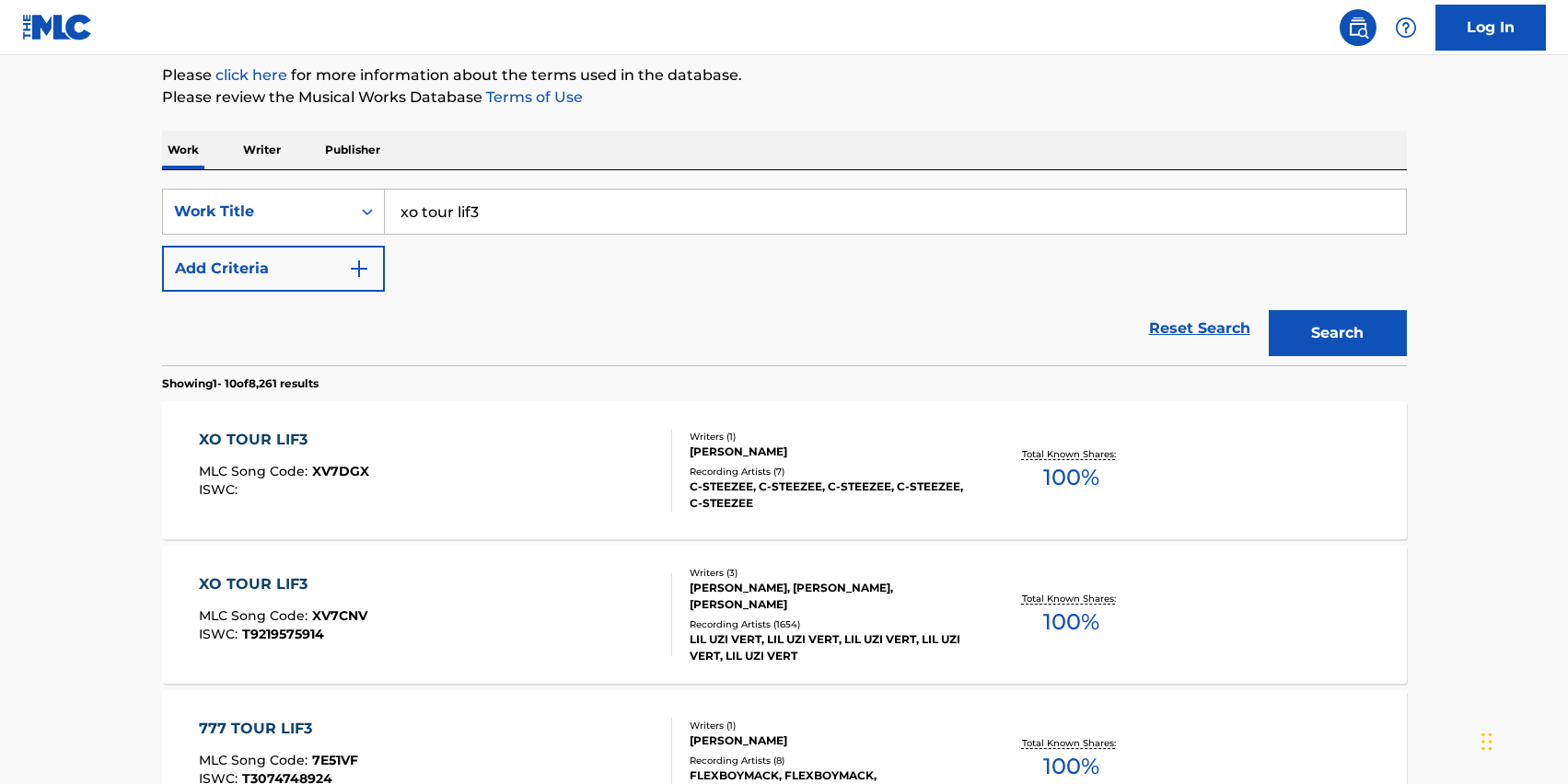
scroll to position [222, 0]
click at [307, 581] on div "XO TOUR LIF3" at bounding box center [283, 583] width 168 height 22
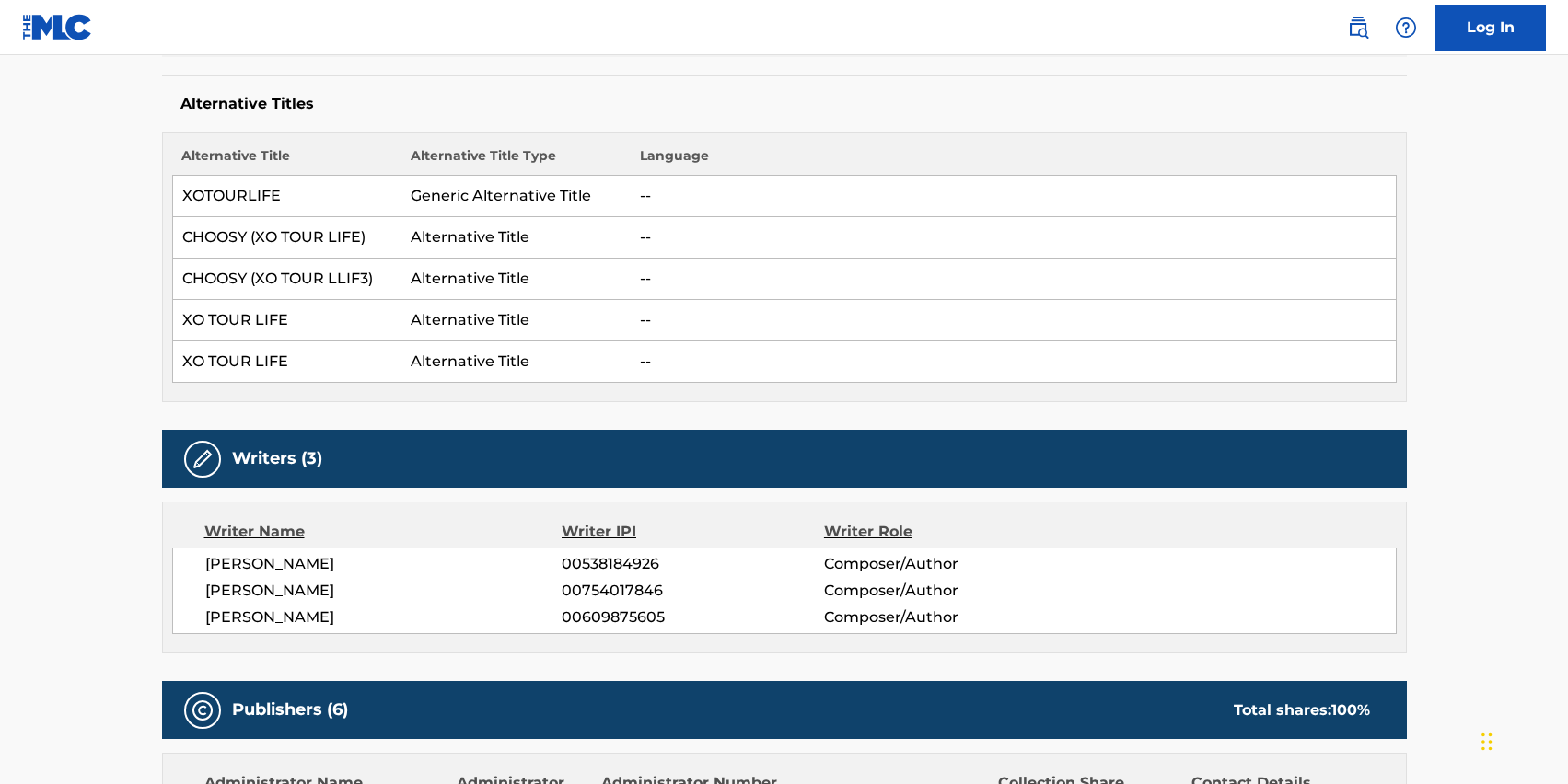
scroll to position [477, 0]
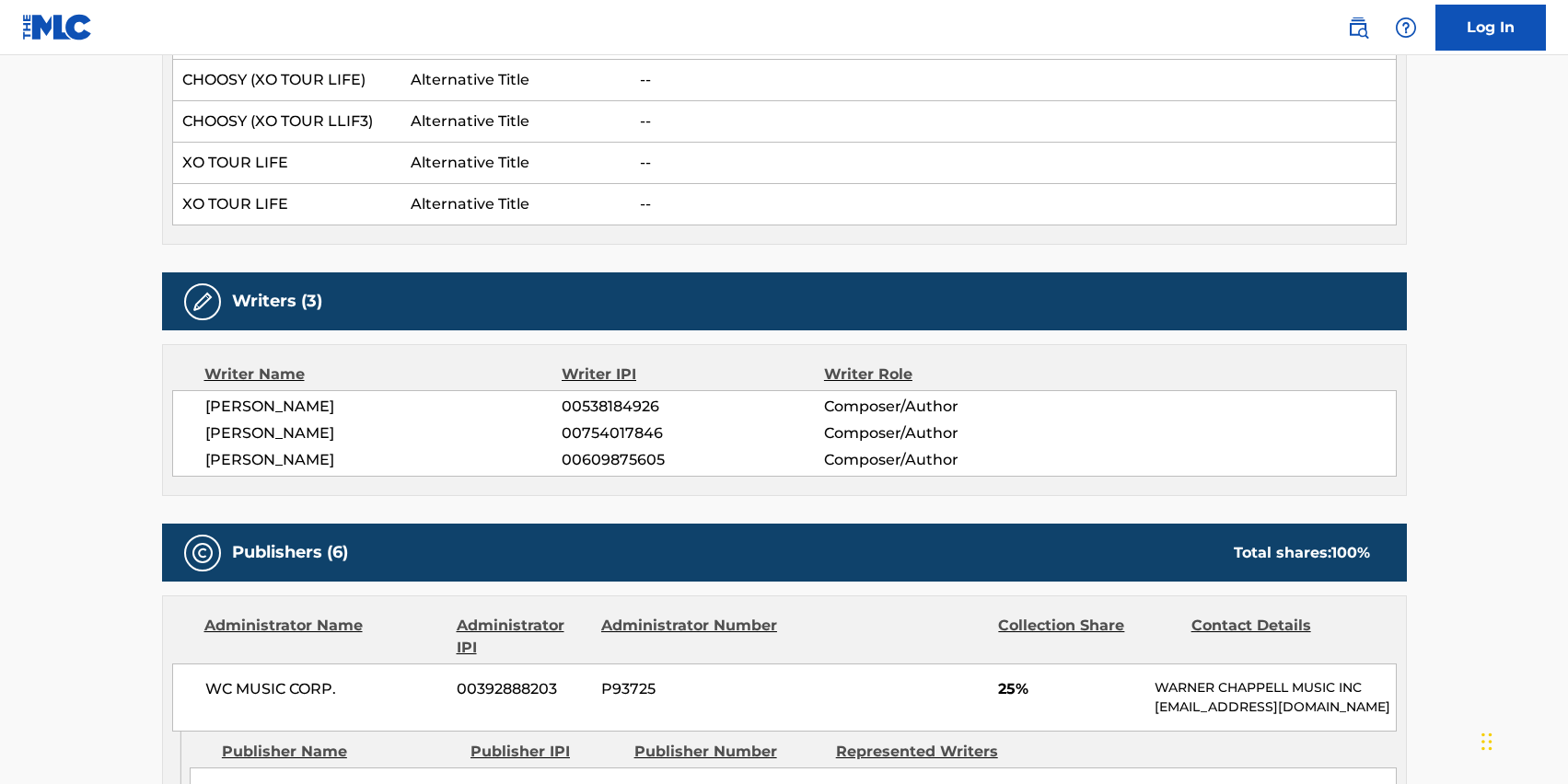
scroll to position [222, 0]
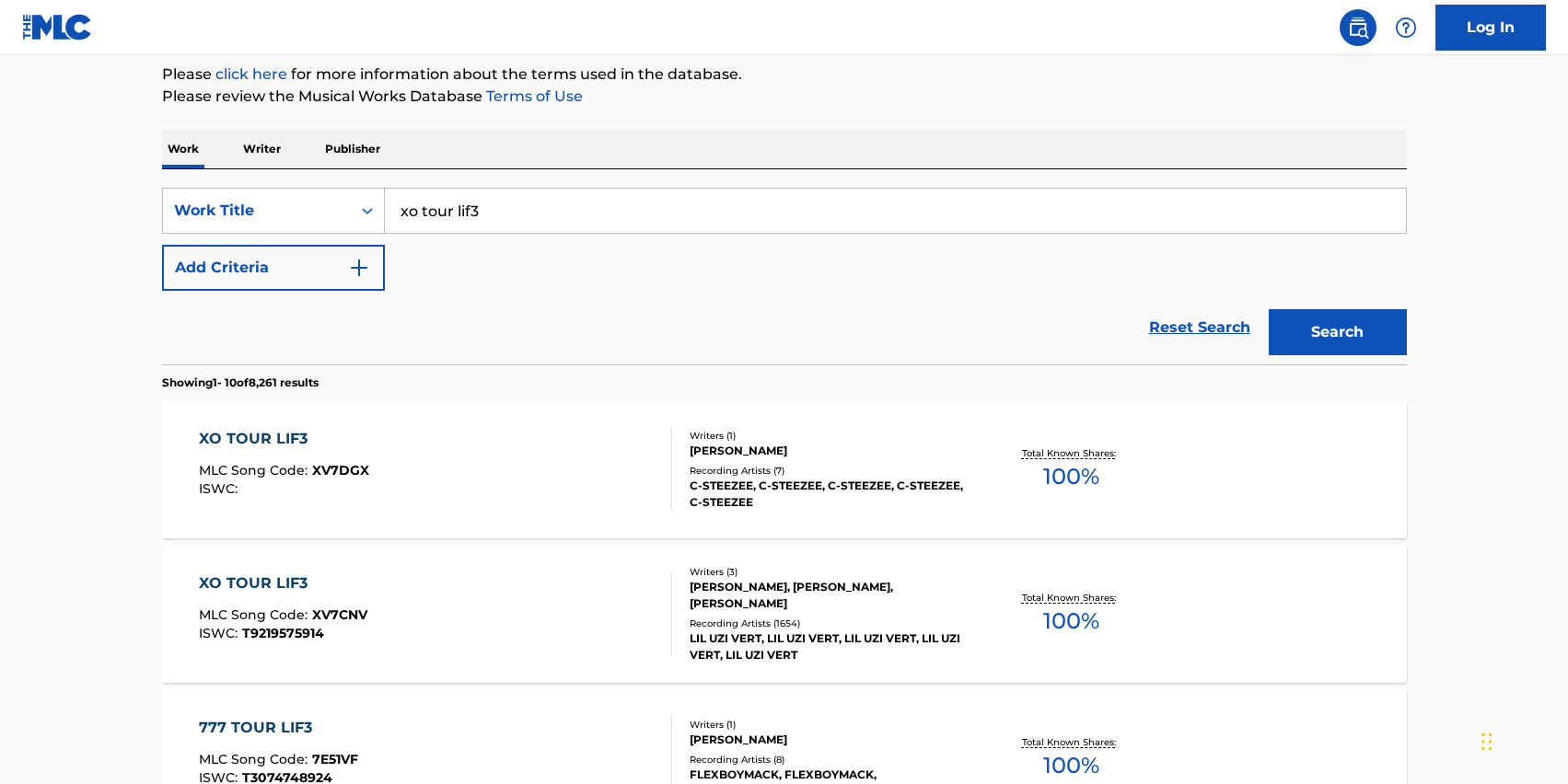
click at [352, 578] on div "XO TOUR LIF3" at bounding box center [283, 583] width 168 height 22
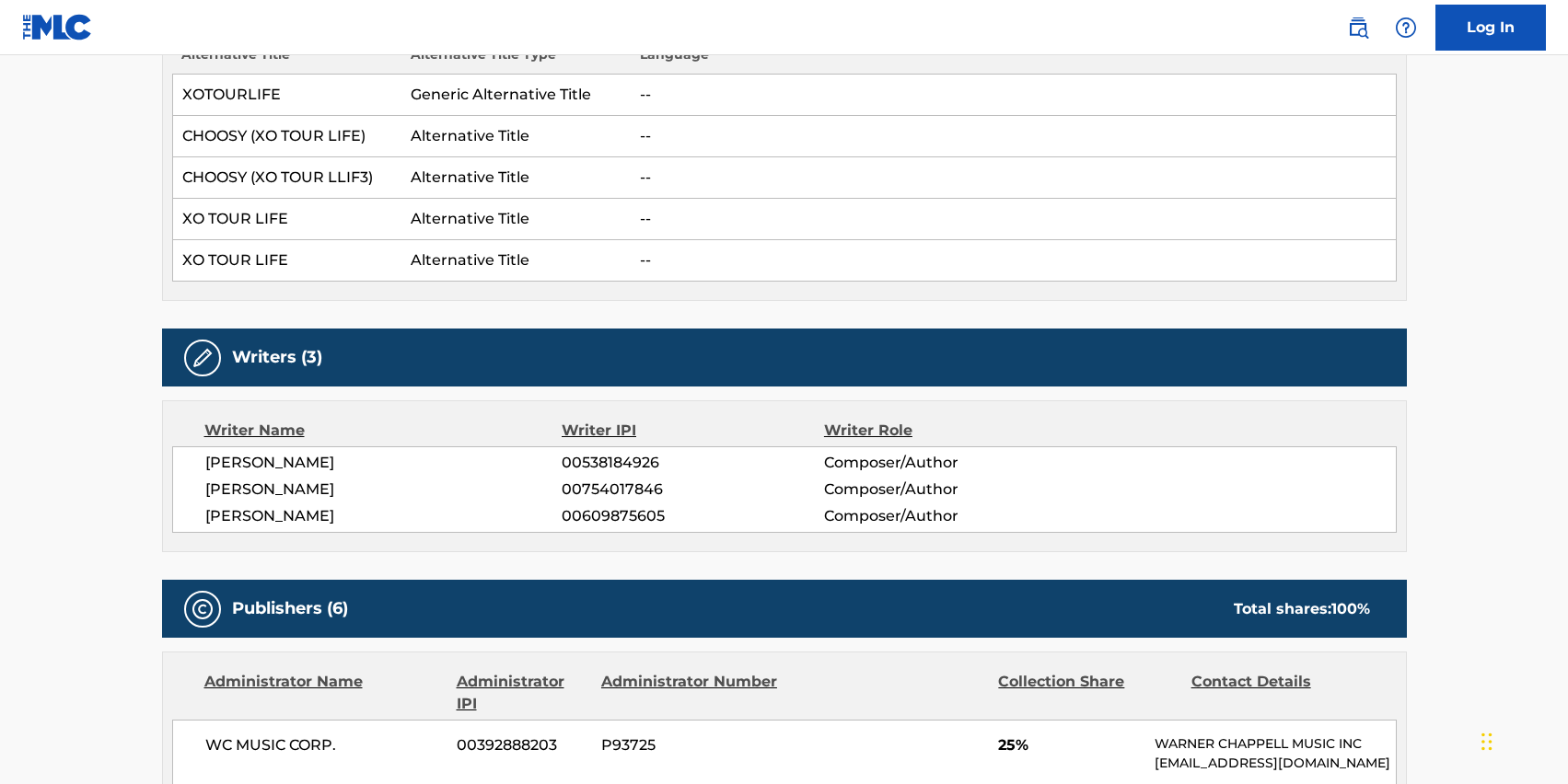
scroll to position [605, 0]
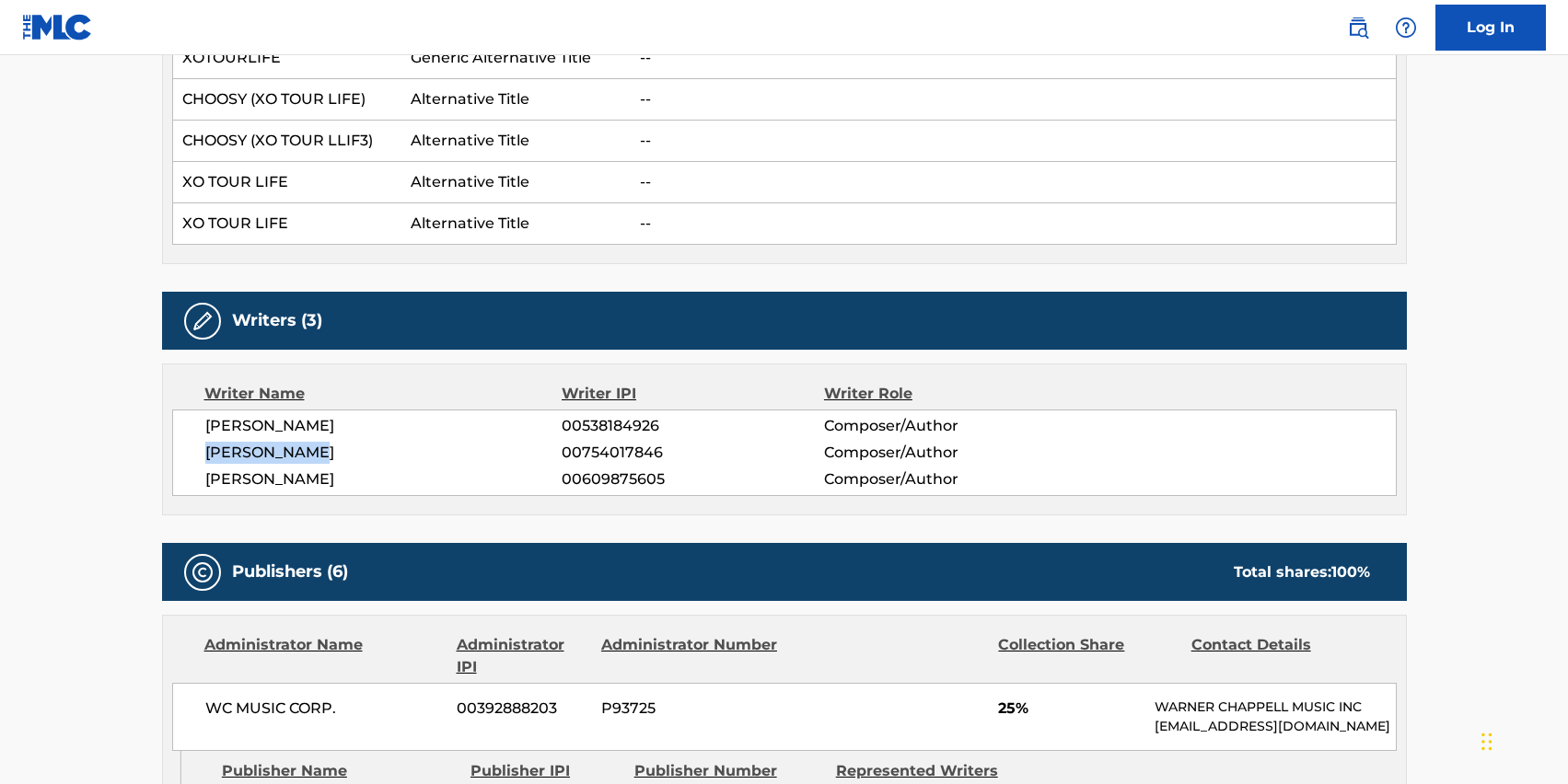
drag, startPoint x: 352, startPoint y: 456, endPoint x: 182, endPoint y: 458, distance: 170.0
click at [182, 458] on div "[PERSON_NAME] 00538184926 Composer/Author [PERSON_NAME] 00754017846 Composer/Au…" at bounding box center [784, 453] width 1225 height 87
copy span "[PERSON_NAME]"
click at [819, 616] on div "Administrator Name Administrator IPI Administrator Number Collection Share Cont…" at bounding box center [784, 683] width 1243 height 135
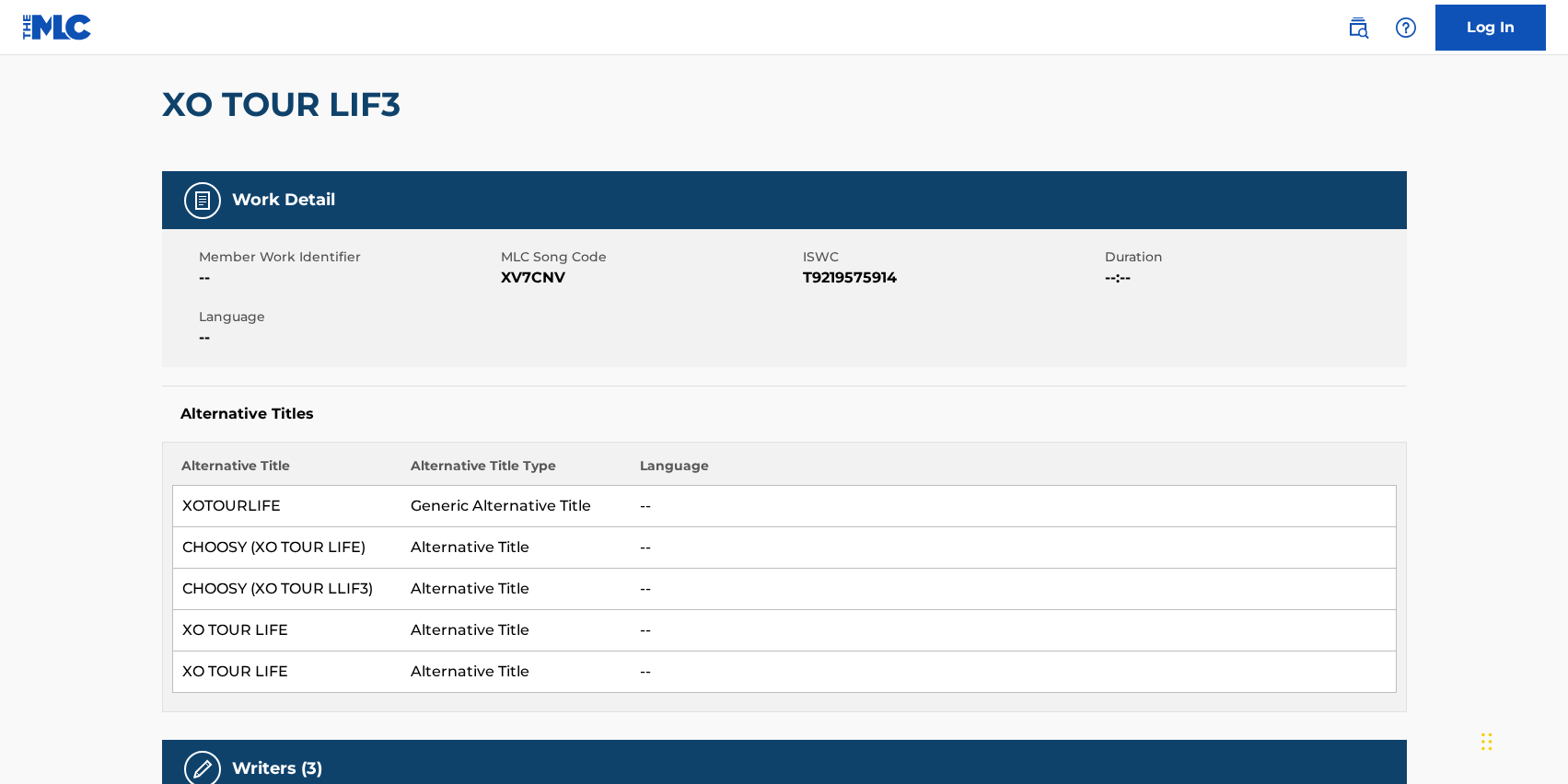
scroll to position [0, 0]
